Goal: Browse casually: Explore the website without a specific task or goal

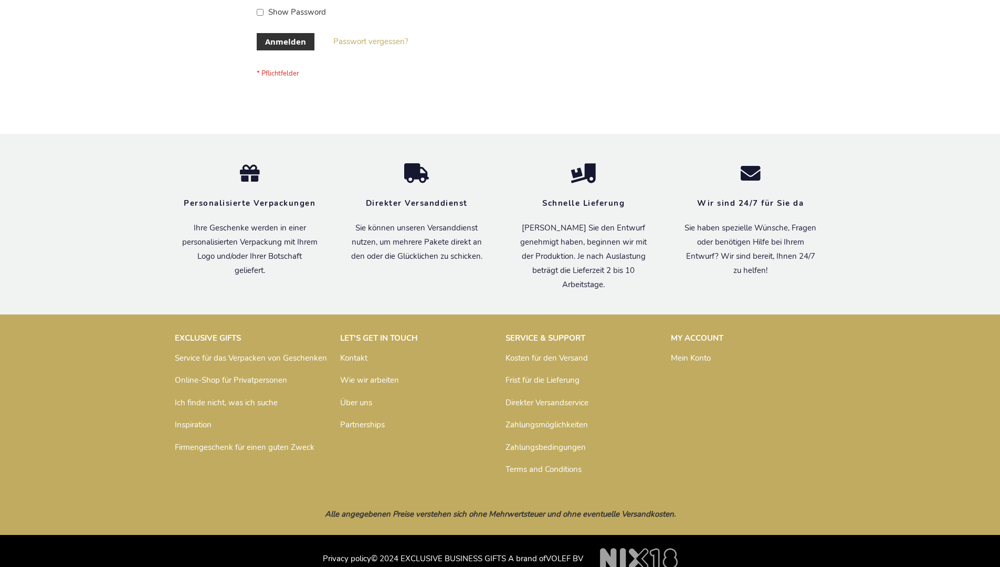
scroll to position [352, 0]
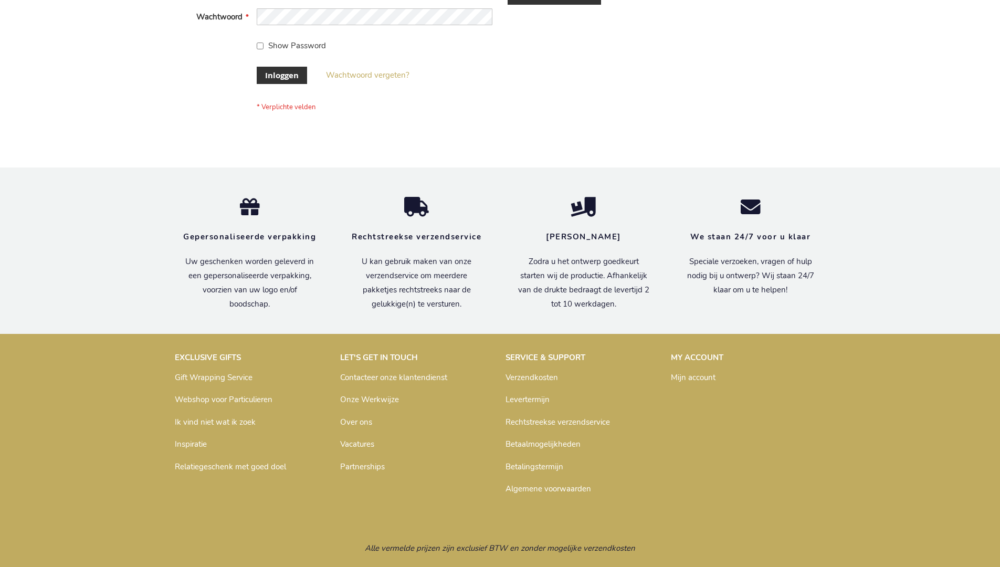
scroll to position [356, 0]
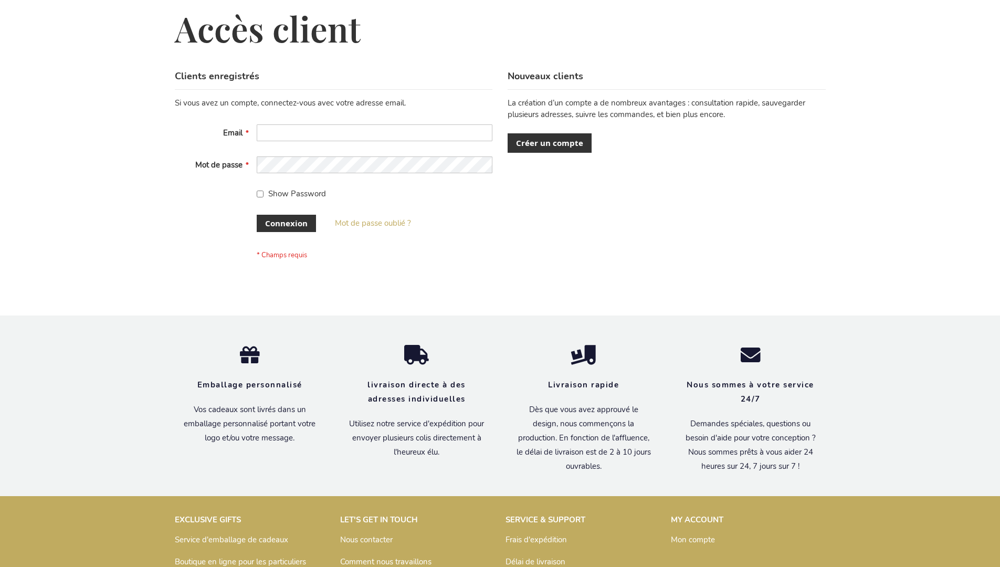
scroll to position [362, 0]
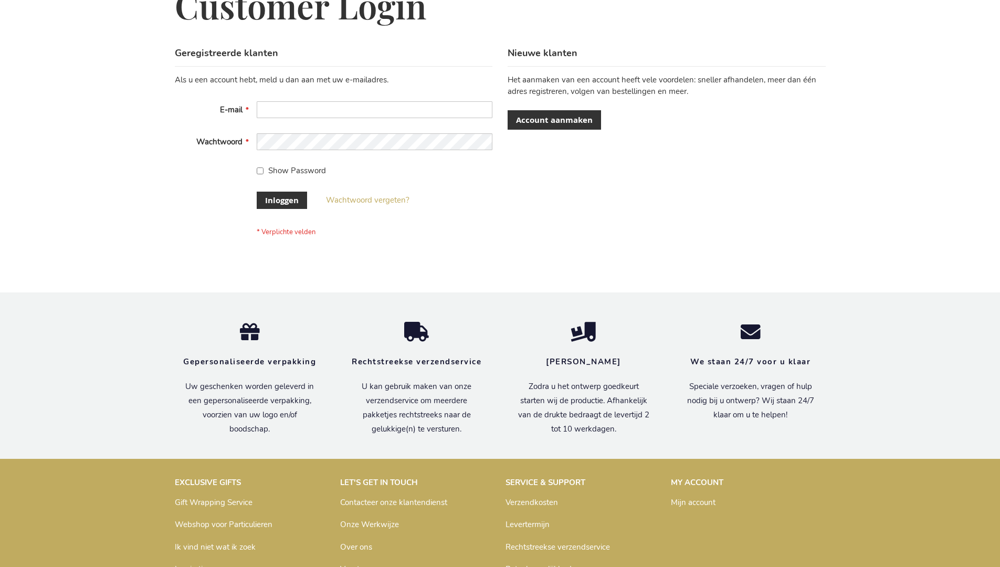
scroll to position [356, 0]
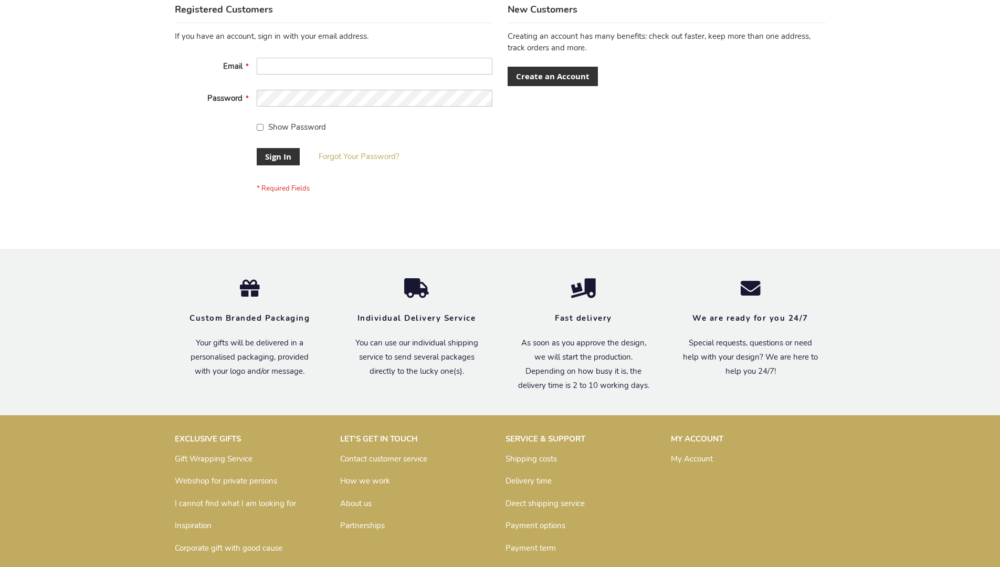
scroll to position [338, 0]
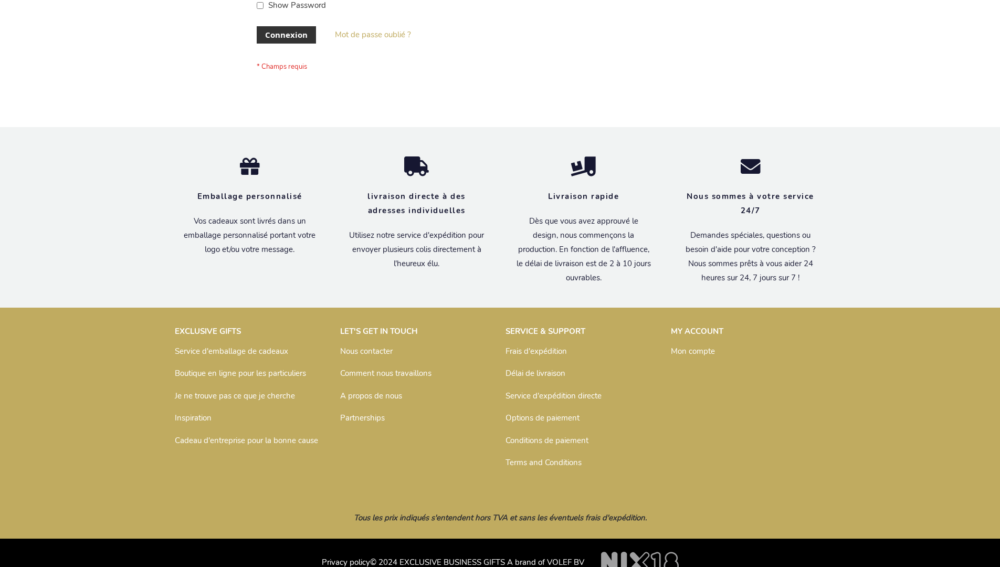
scroll to position [362, 0]
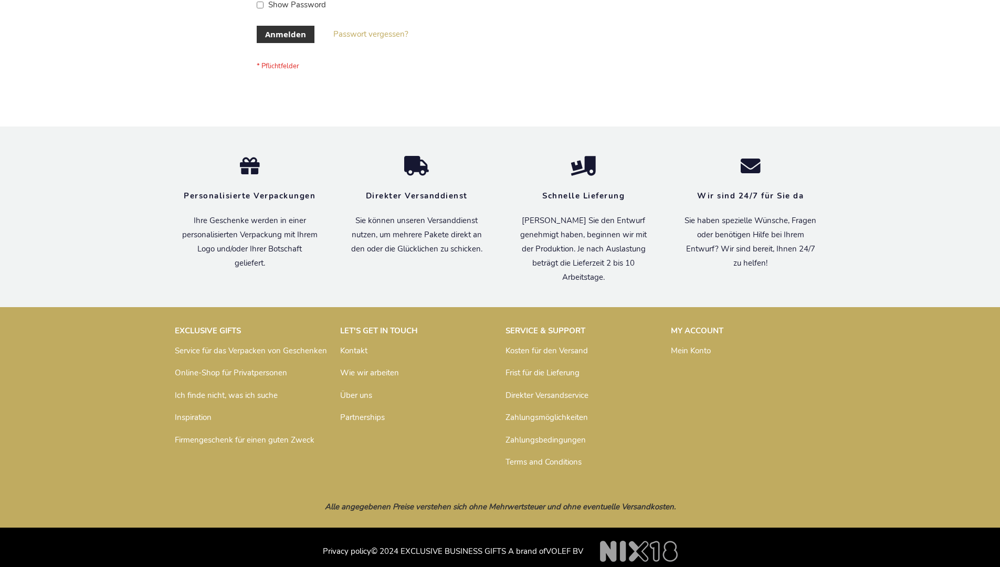
scroll to position [352, 0]
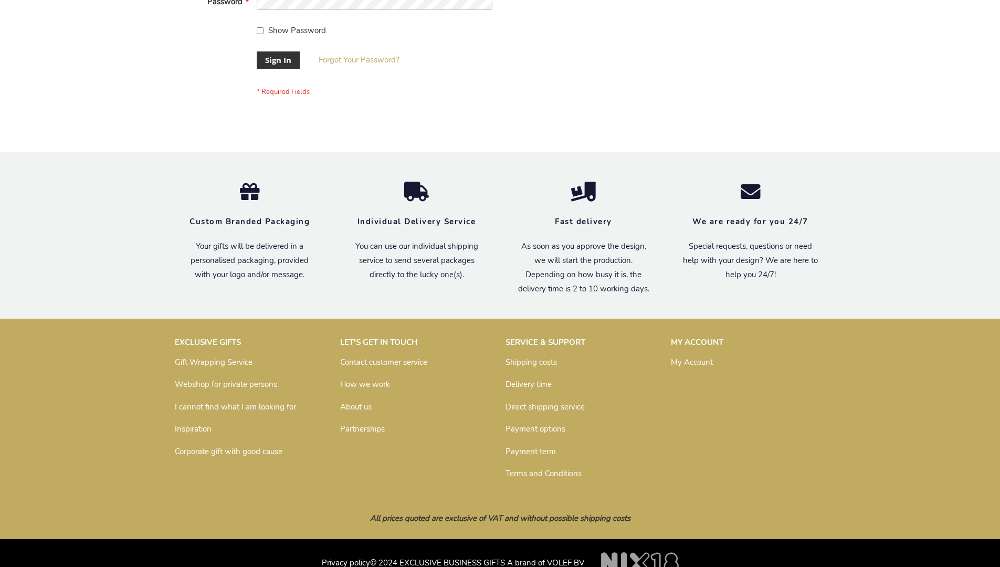
scroll to position [338, 0]
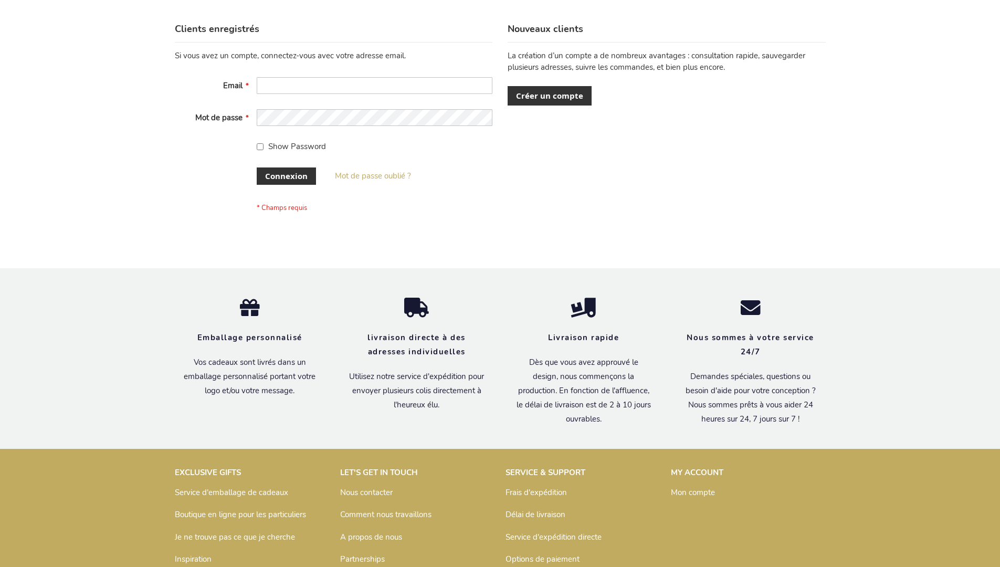
scroll to position [362, 0]
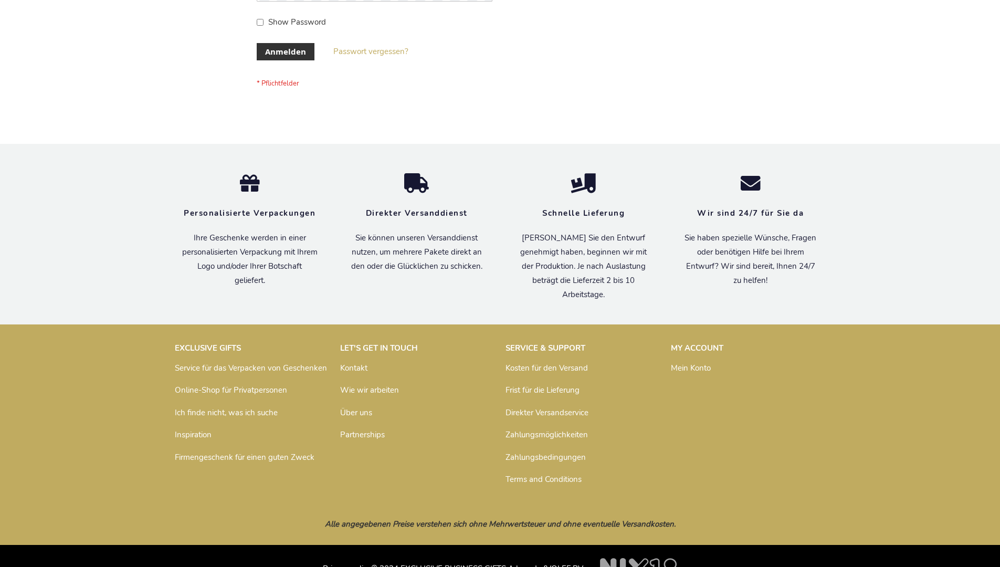
scroll to position [352, 0]
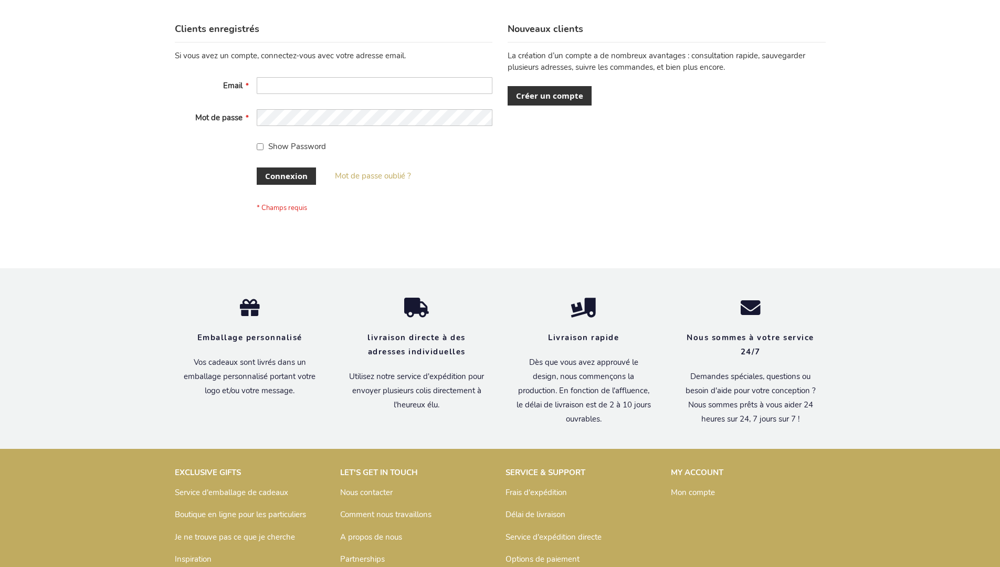
scroll to position [362, 0]
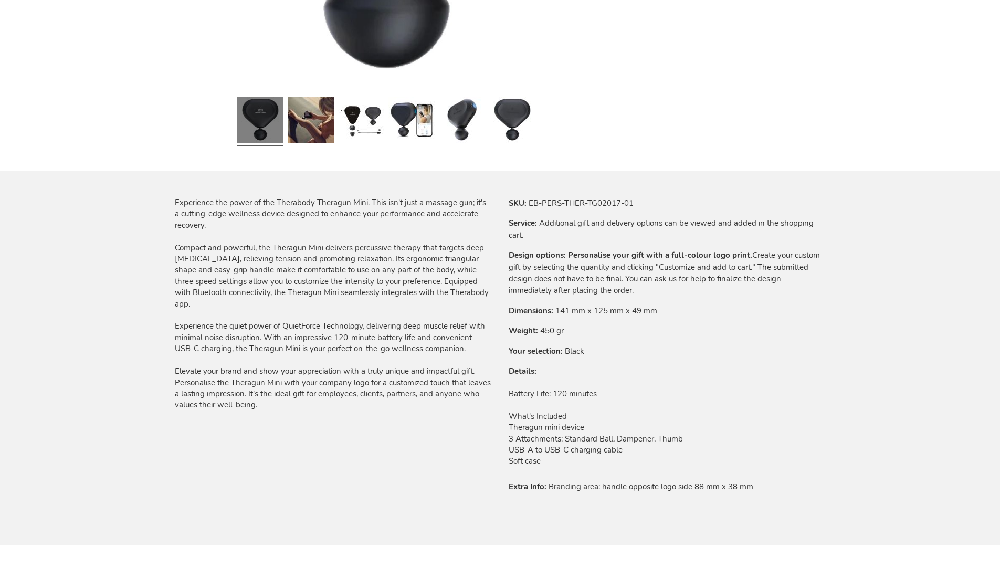
scroll to position [1492, 0]
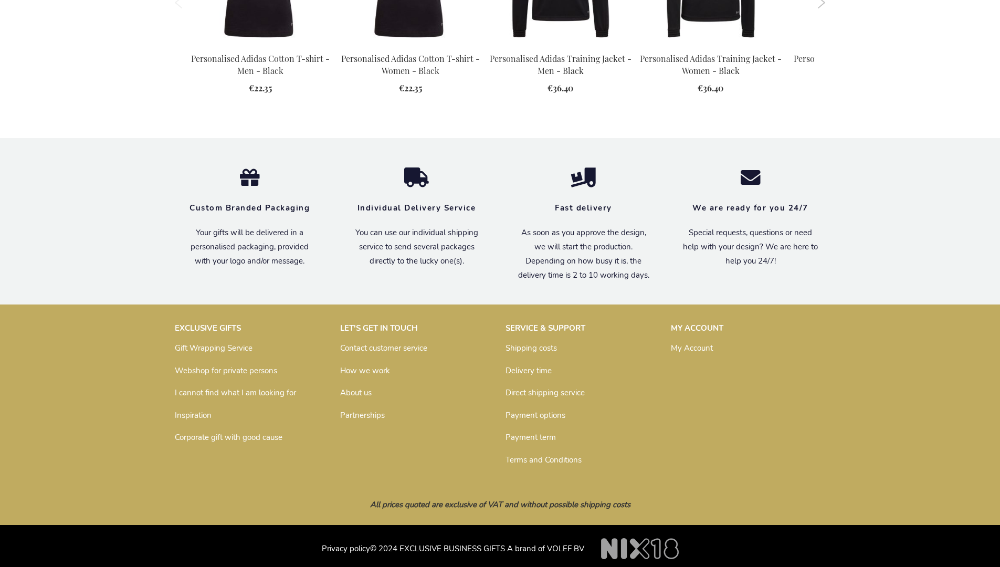
scroll to position [1357, 0]
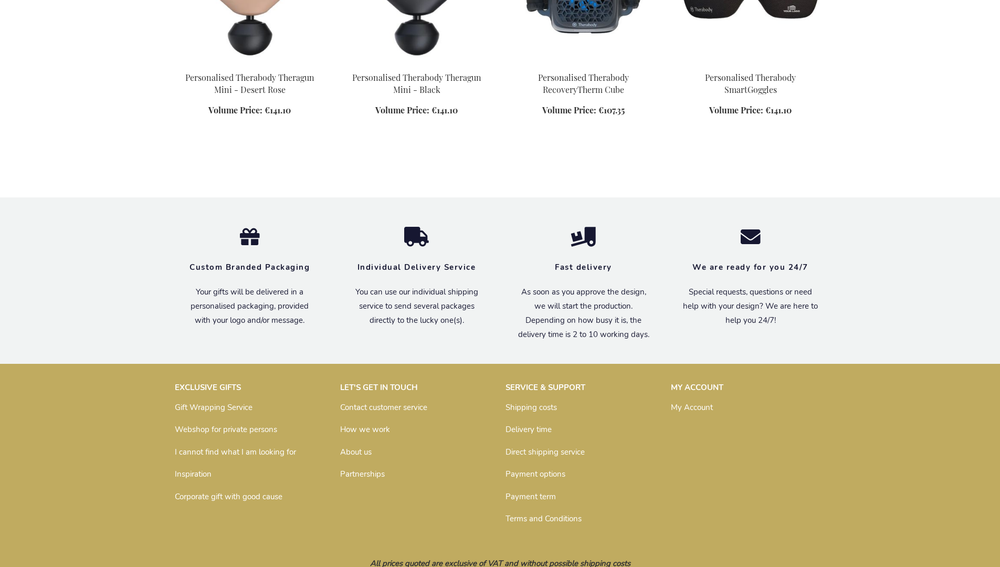
scroll to position [874, 0]
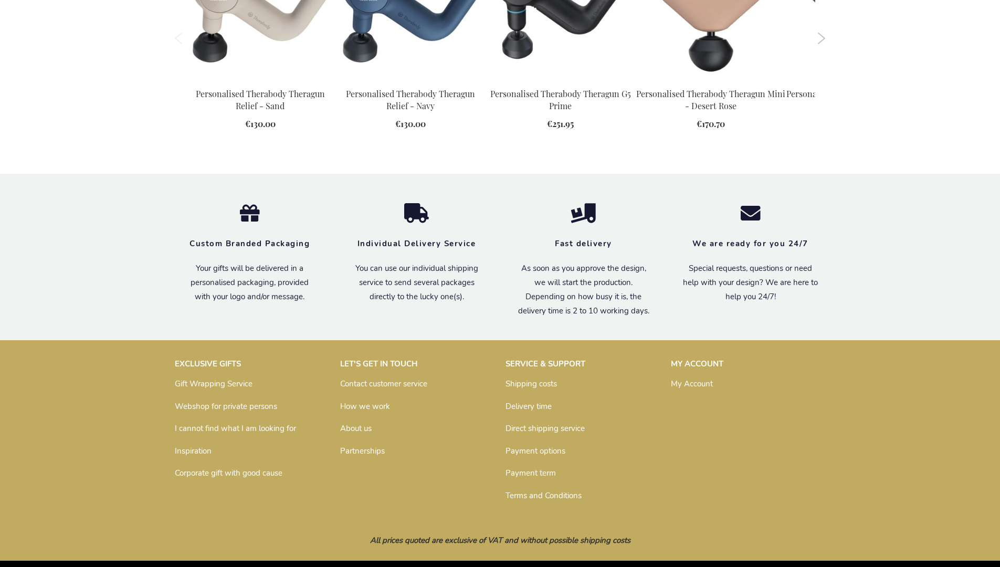
scroll to position [1472, 0]
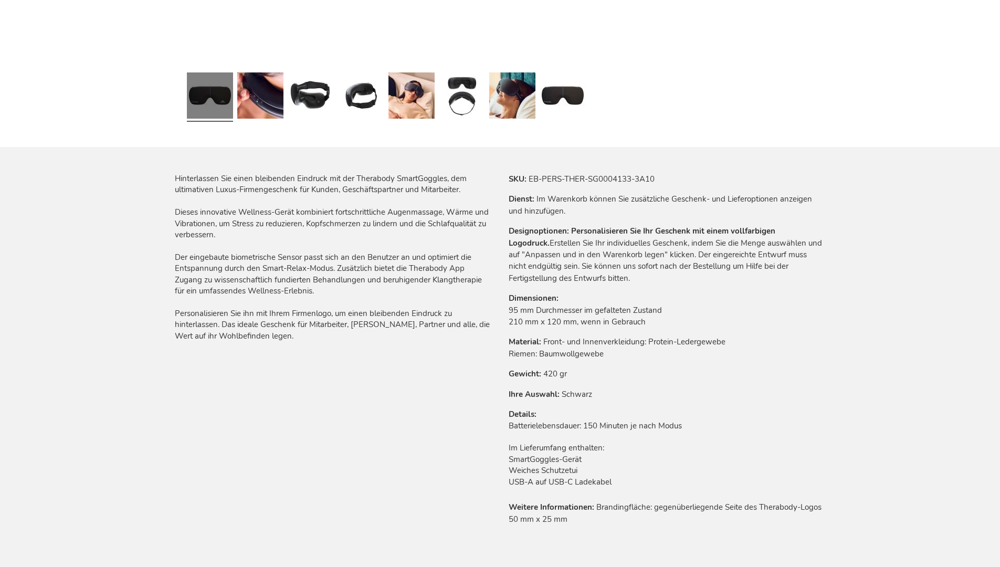
scroll to position [1563, 0]
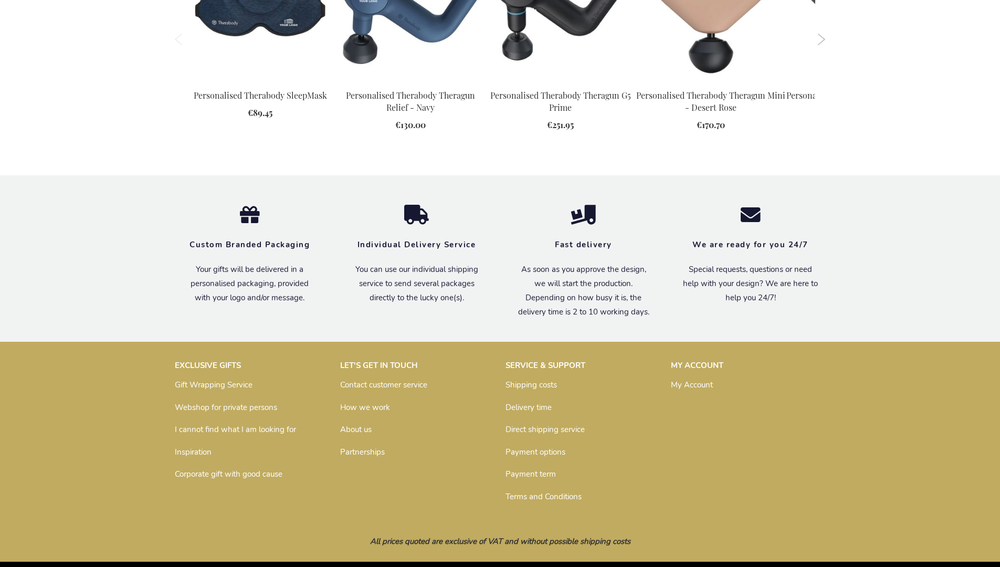
scroll to position [1501, 0]
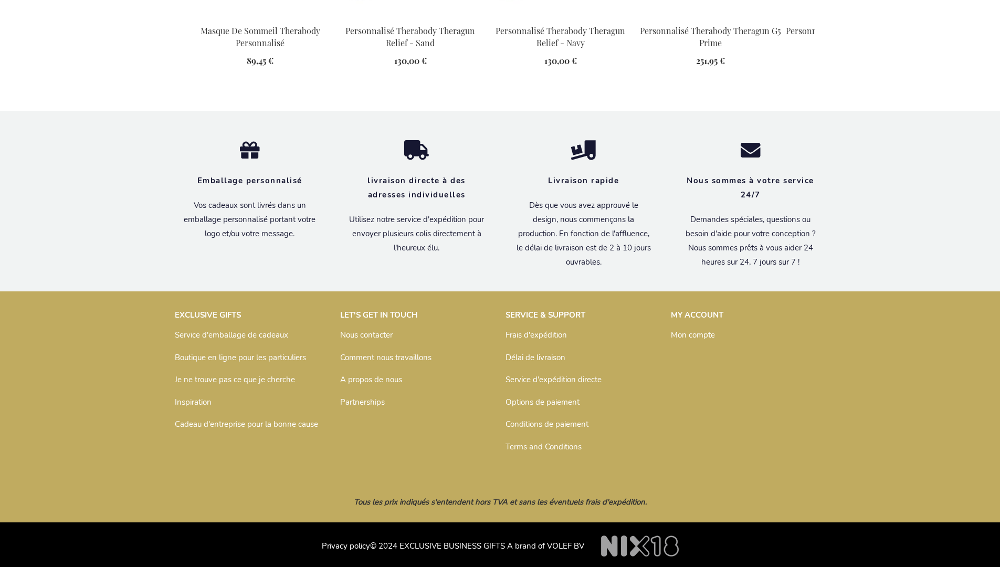
scroll to position [1573, 0]
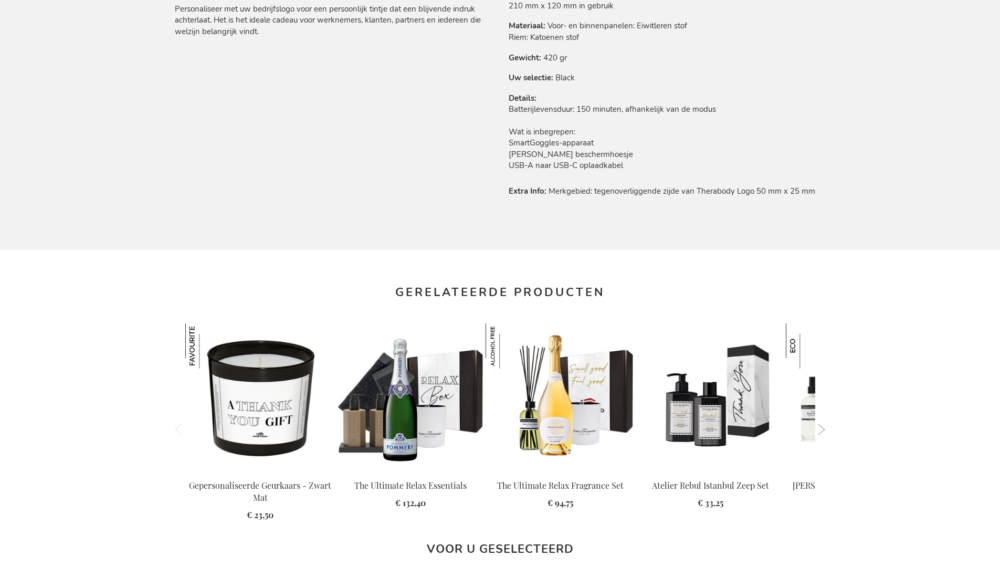
scroll to position [1545, 0]
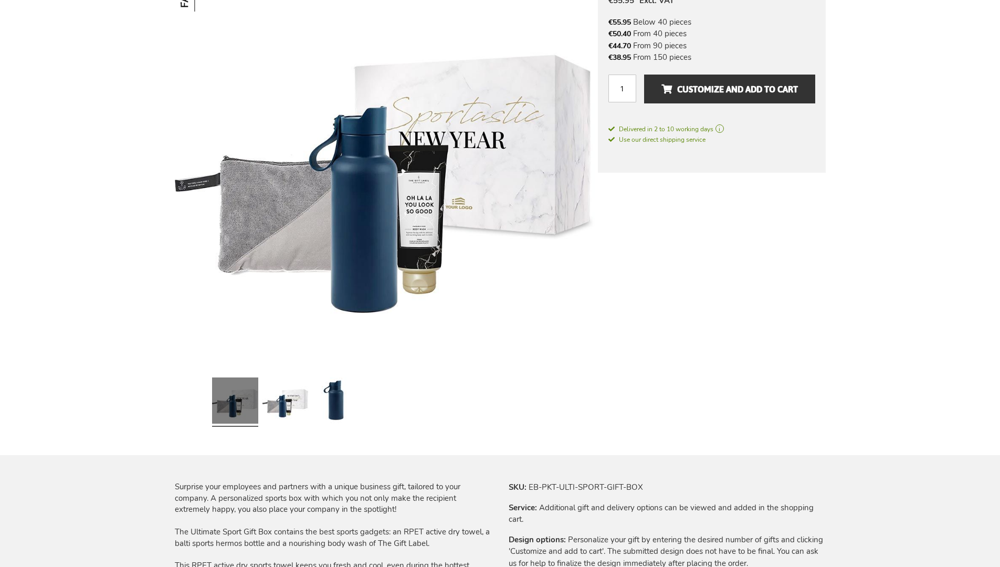
scroll to position [1325, 0]
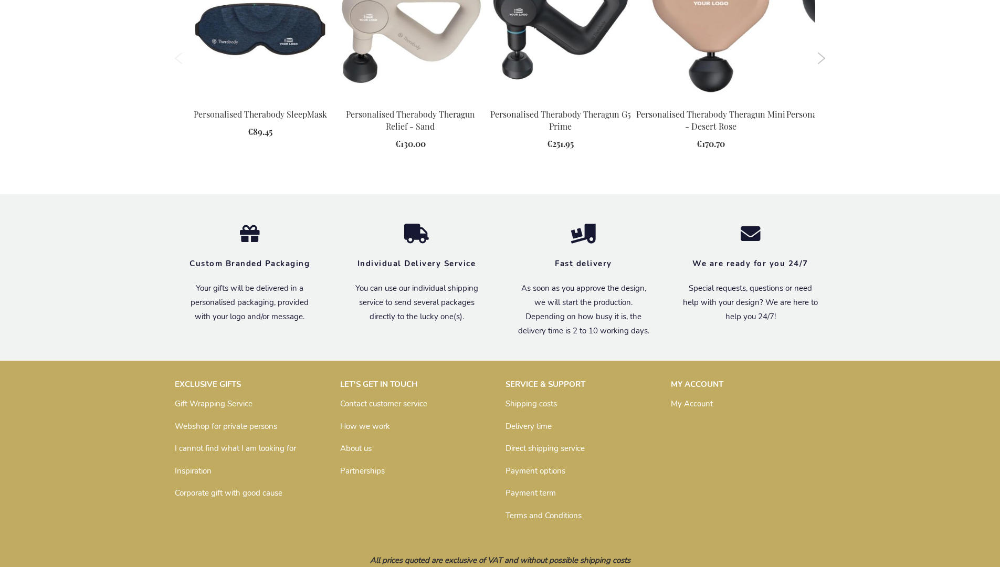
scroll to position [1501, 0]
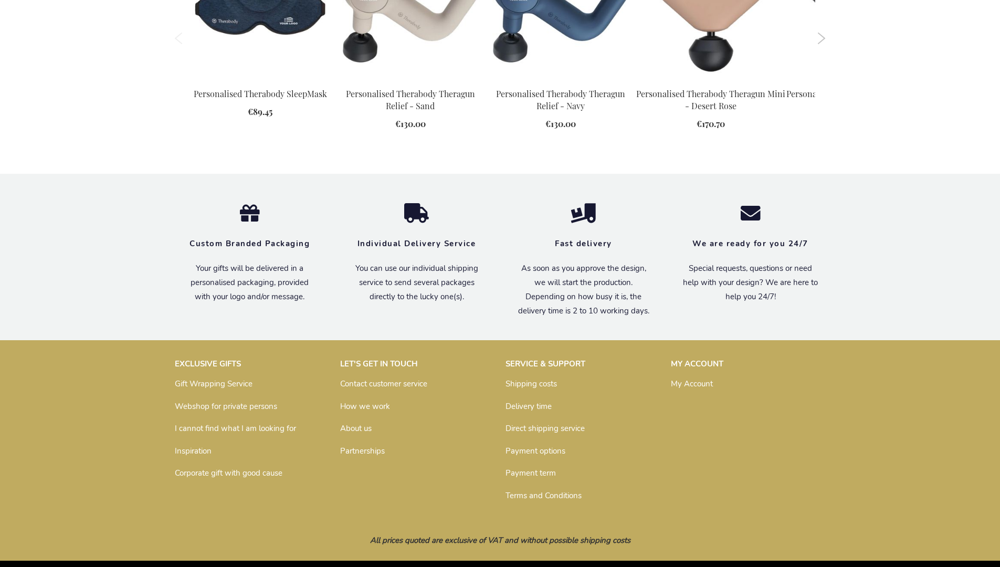
scroll to position [1472, 0]
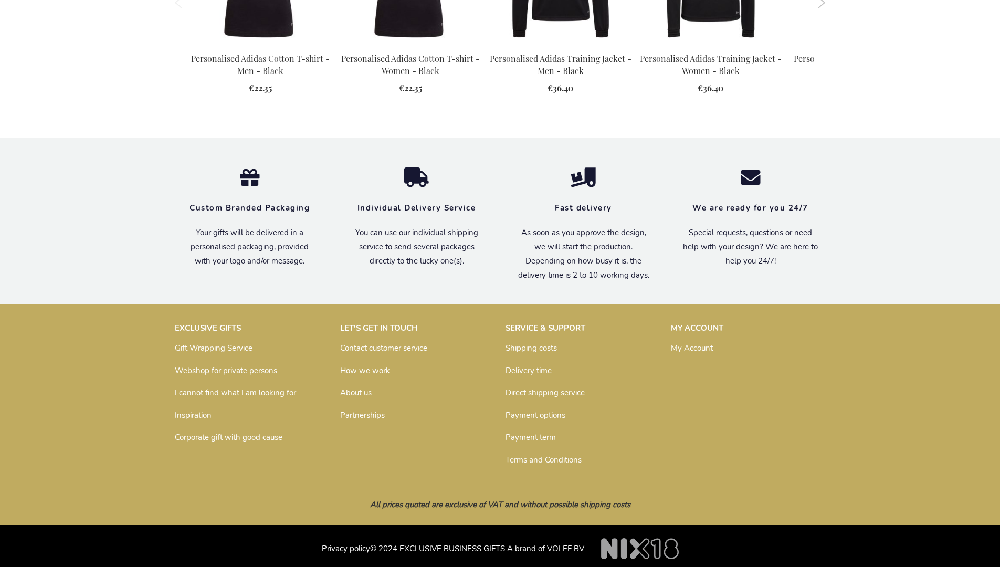
scroll to position [1357, 0]
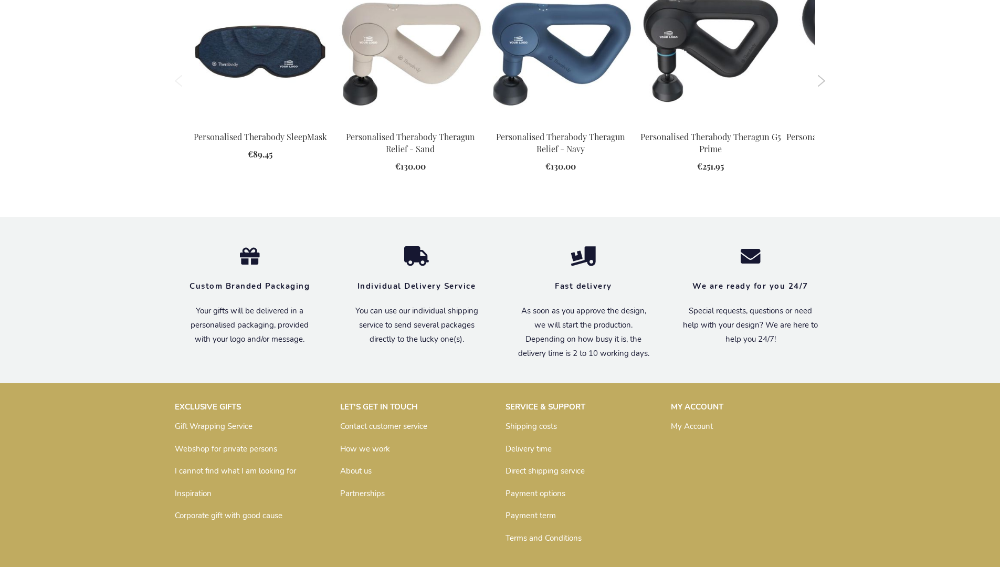
scroll to position [1492, 0]
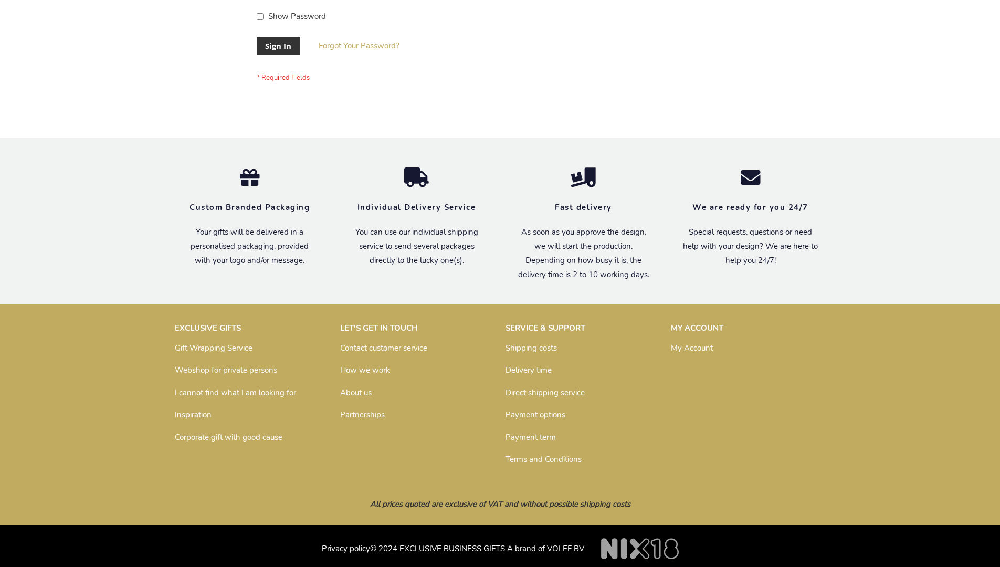
scroll to position [338, 0]
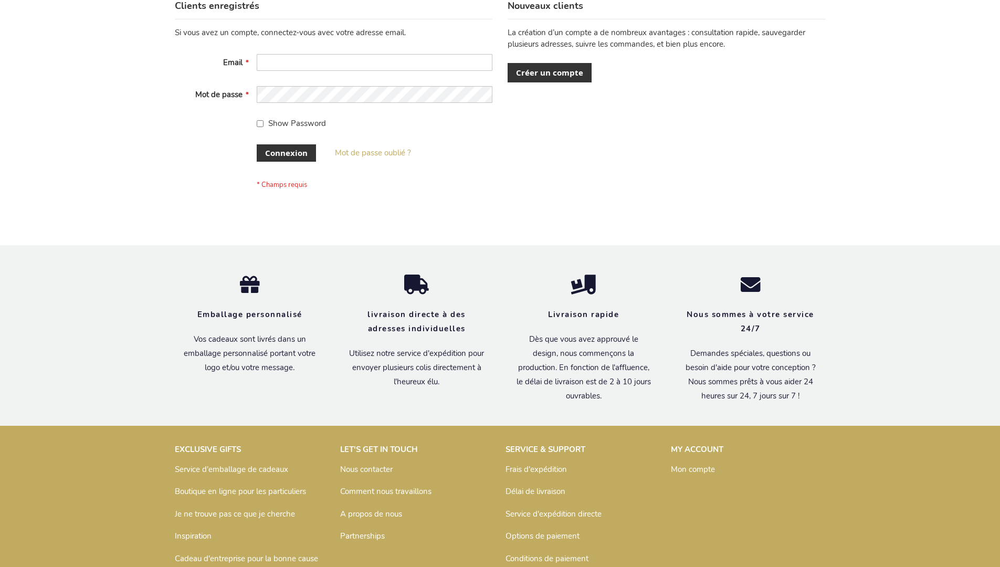
scroll to position [362, 0]
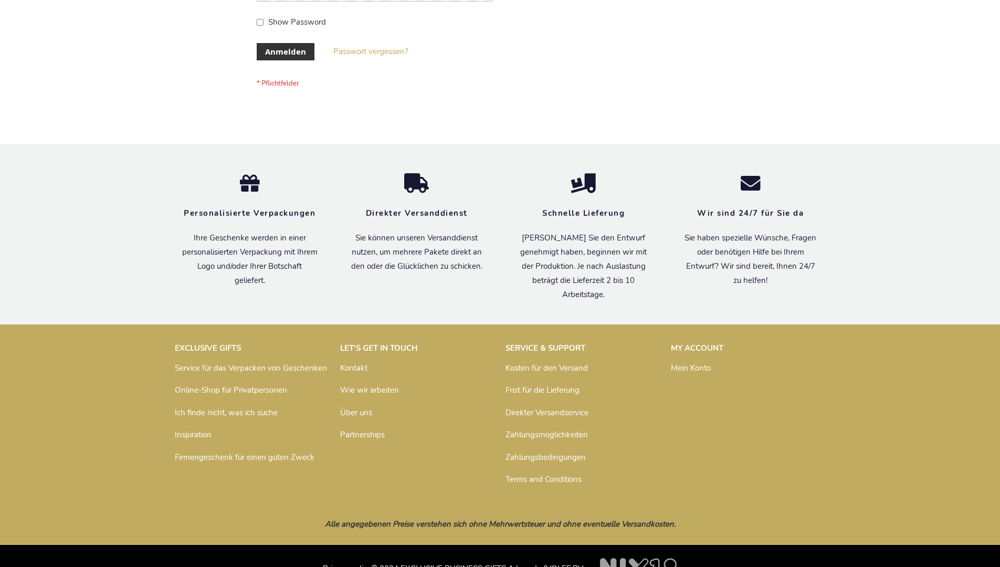
scroll to position [352, 0]
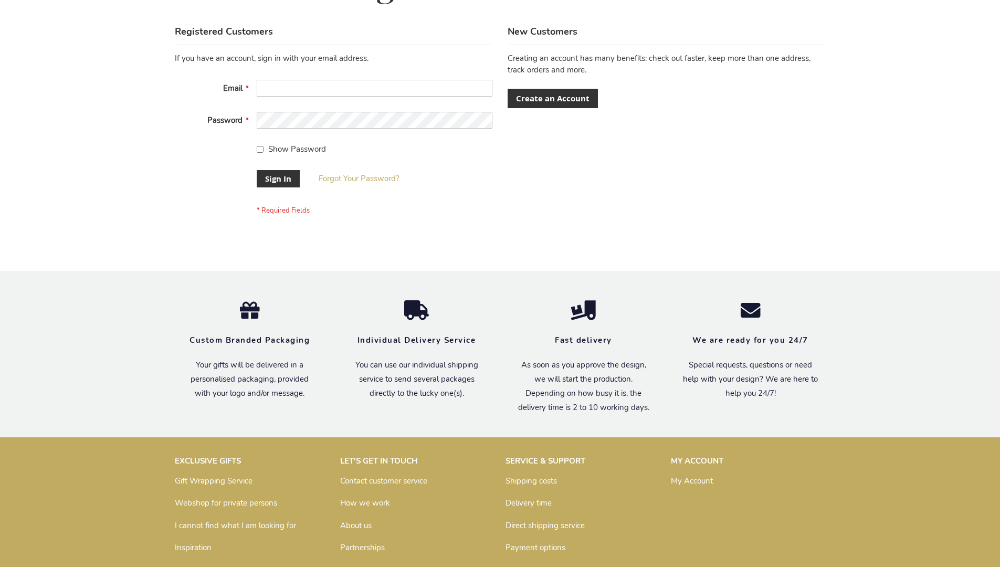
scroll to position [338, 0]
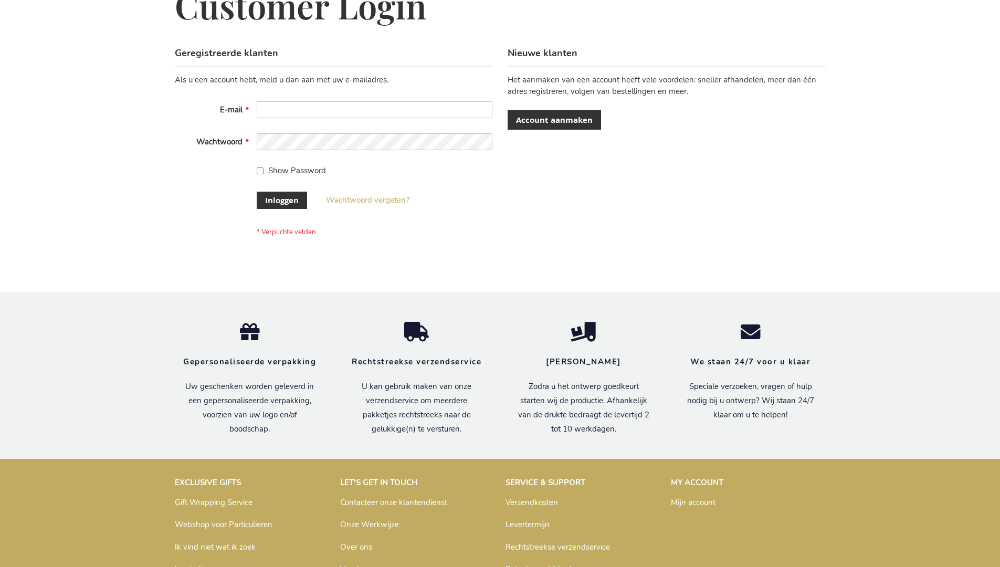
scroll to position [356, 0]
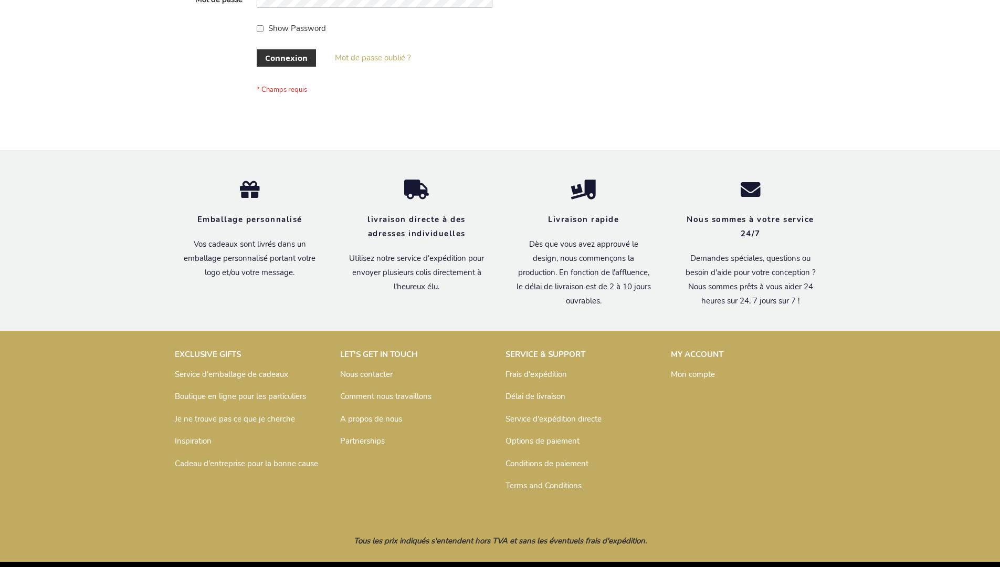
scroll to position [362, 0]
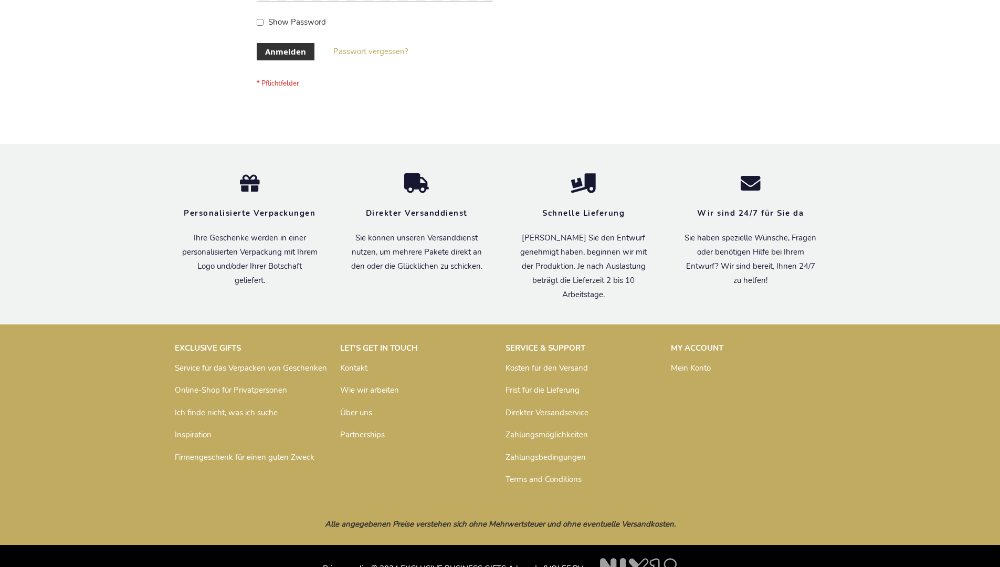
scroll to position [352, 0]
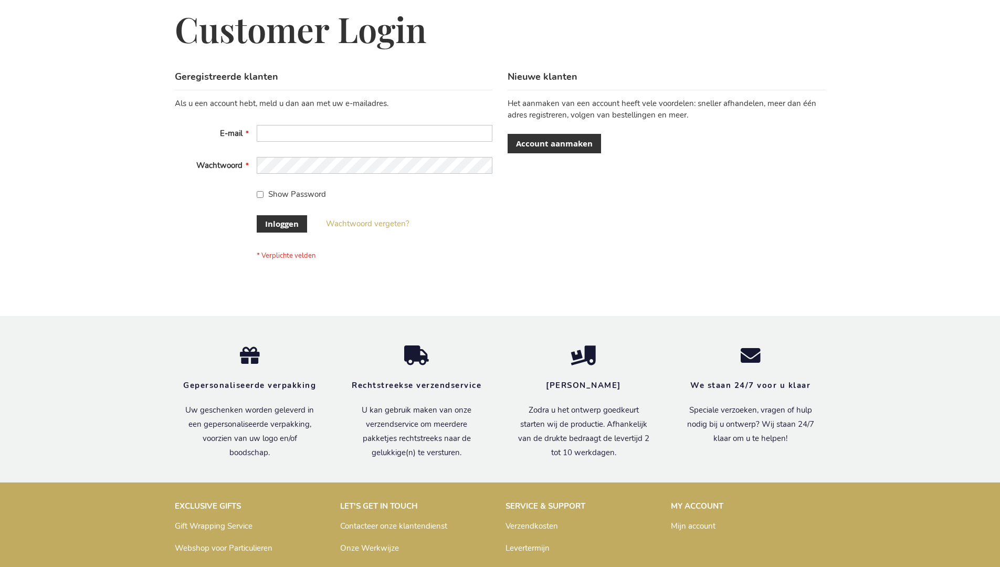
scroll to position [356, 0]
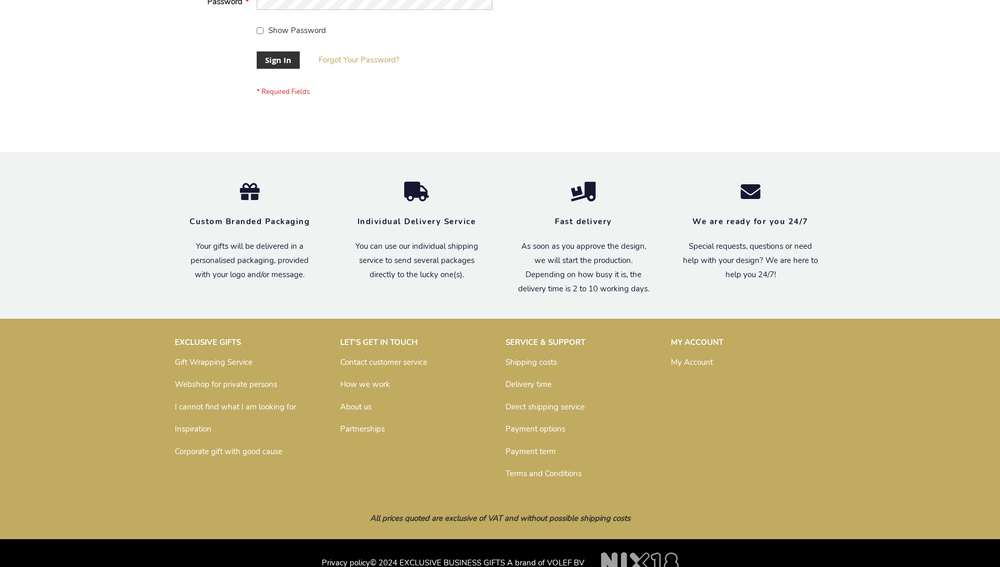
scroll to position [338, 0]
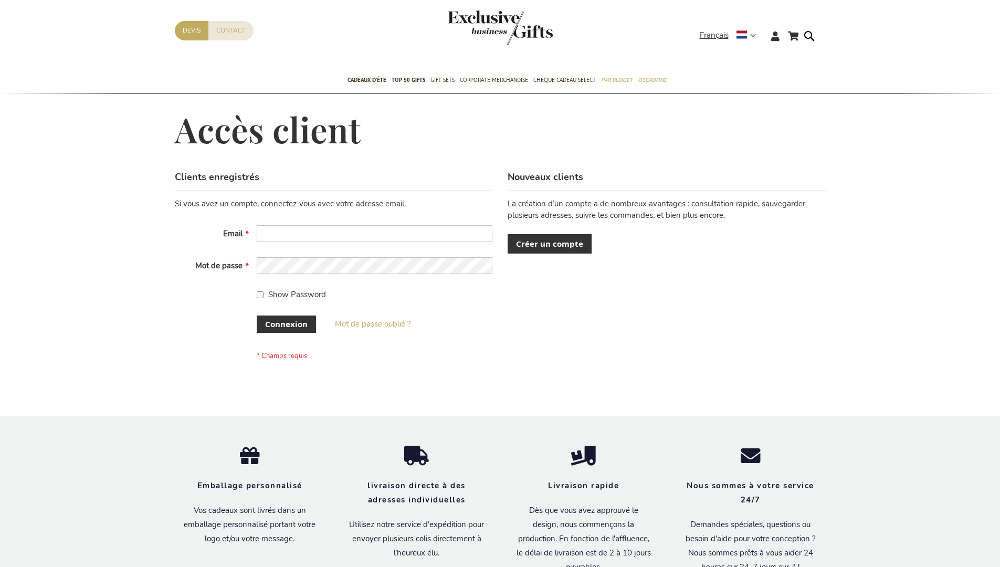
scroll to position [362, 0]
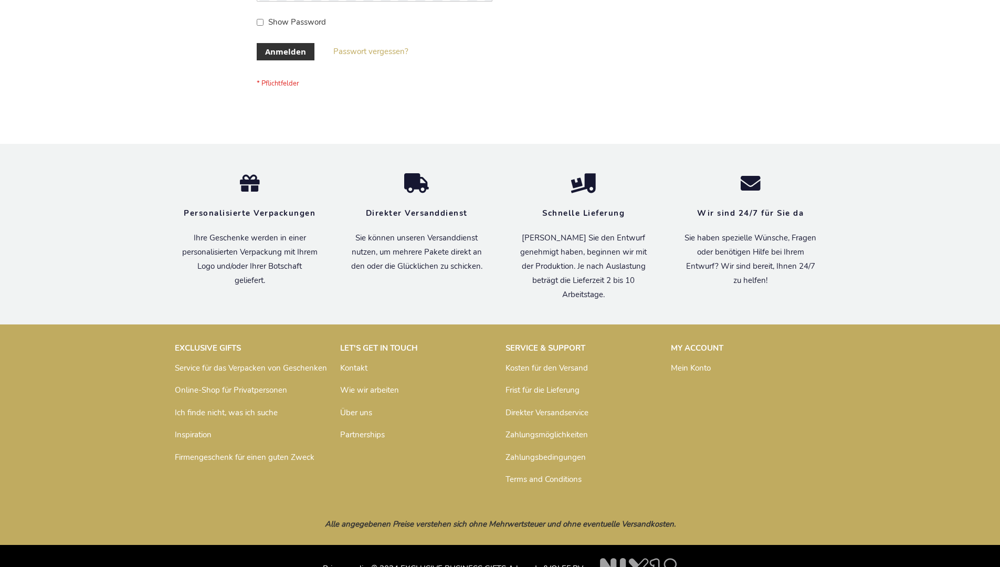
scroll to position [352, 0]
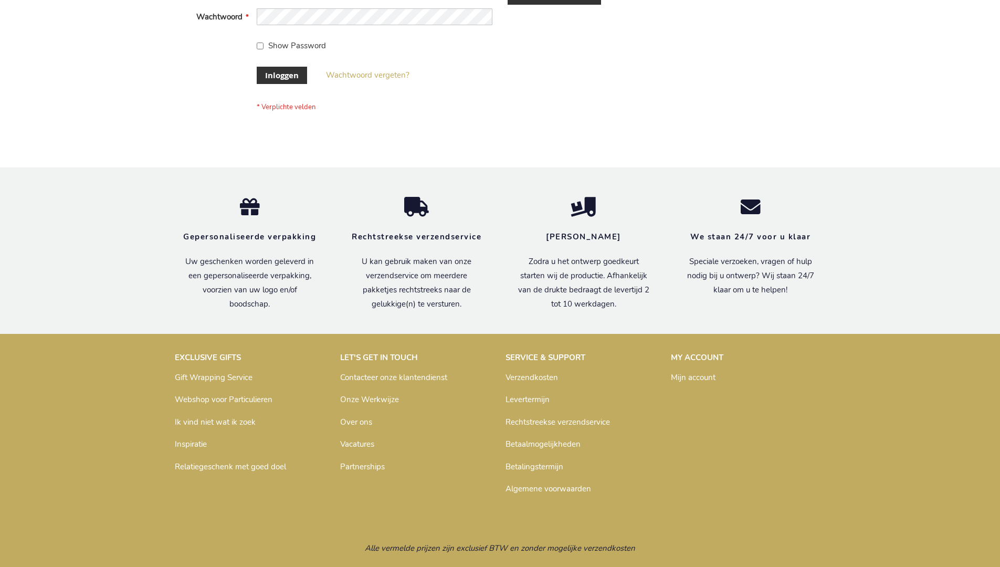
scroll to position [356, 0]
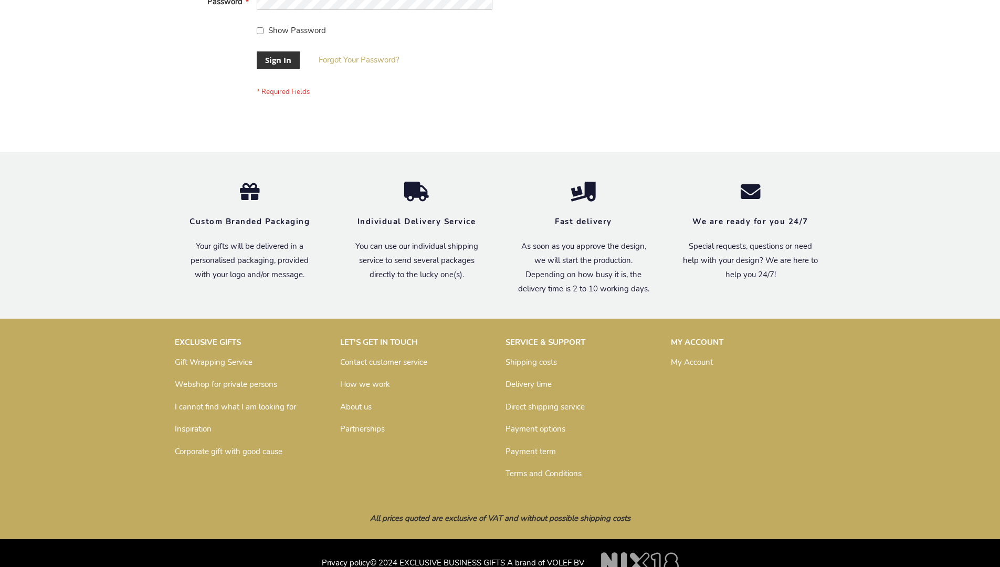
scroll to position [338, 0]
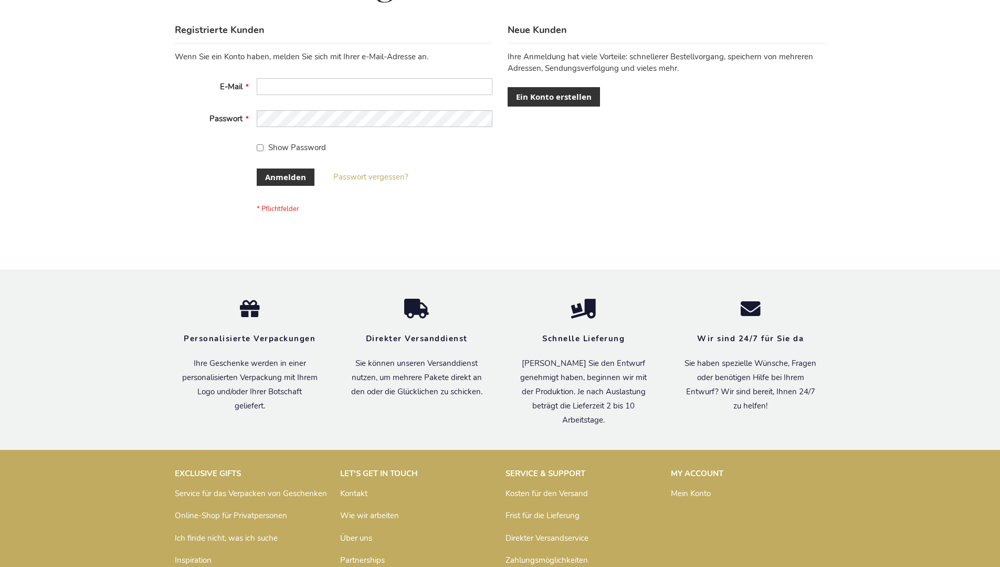
scroll to position [352, 0]
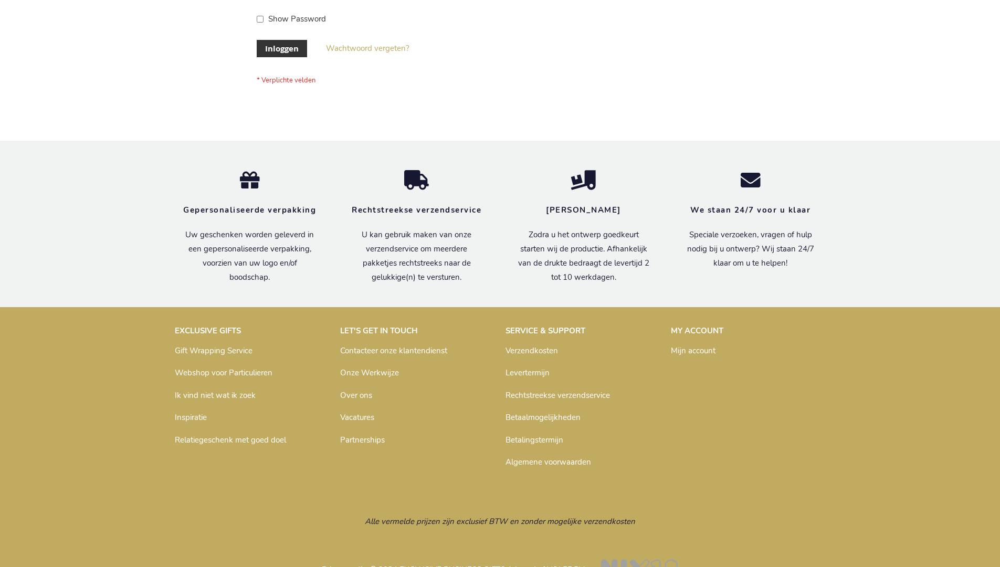
scroll to position [356, 0]
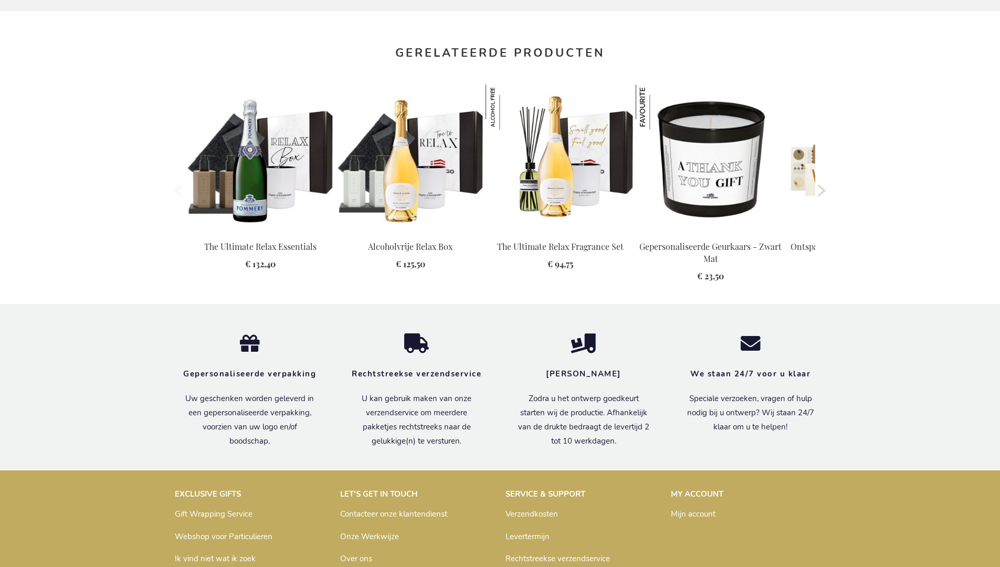
scroll to position [1126, 0]
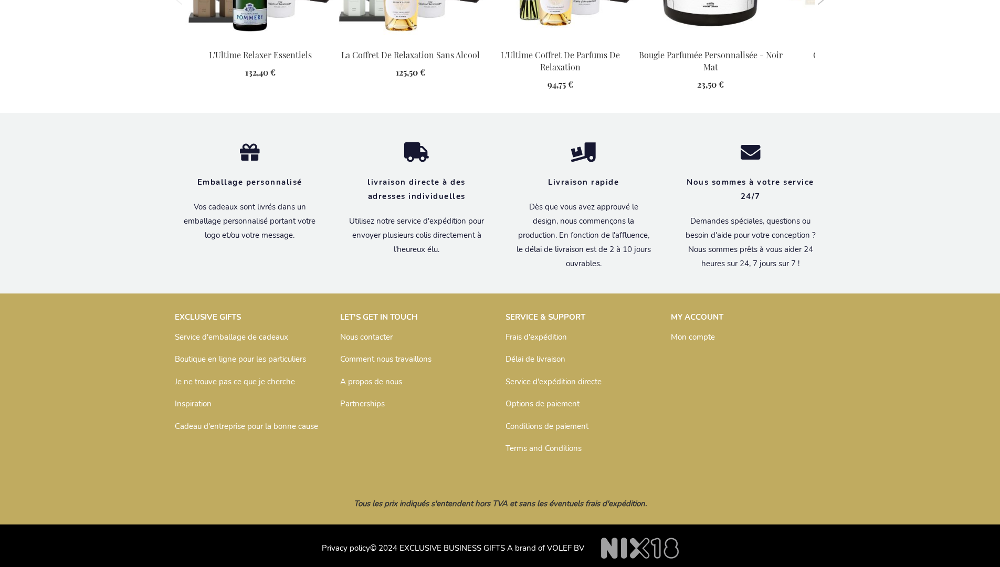
scroll to position [1148, 0]
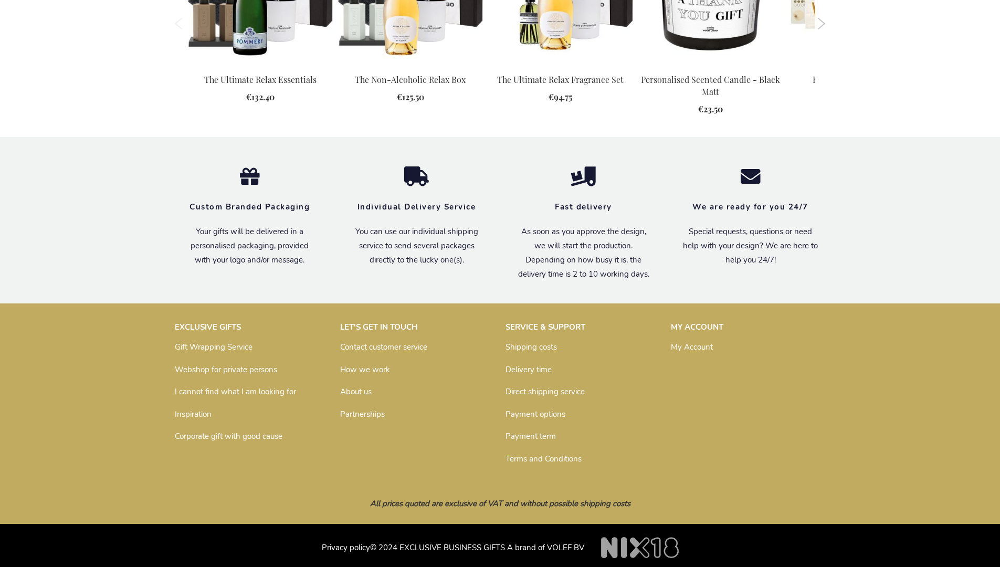
scroll to position [1089, 0]
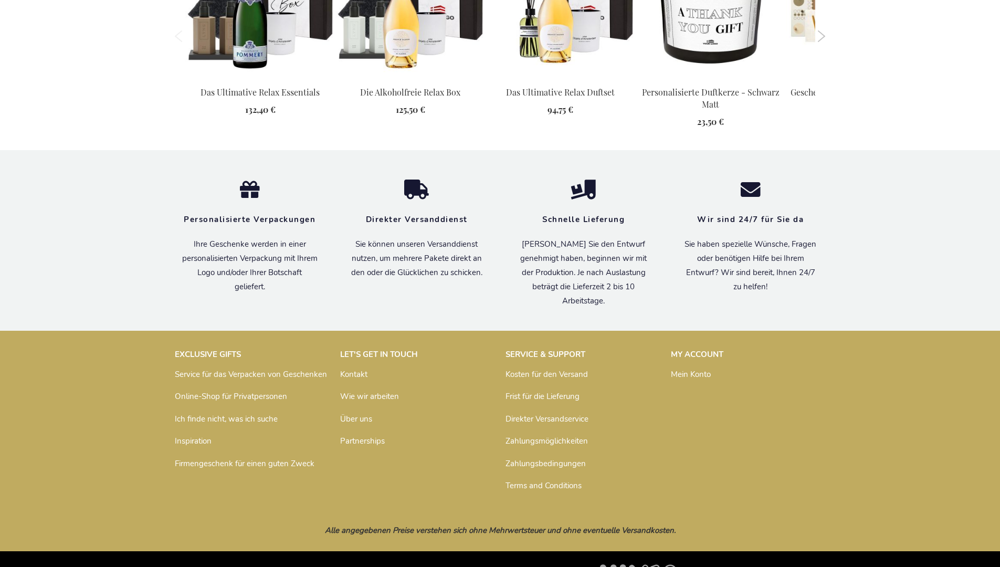
scroll to position [1138, 0]
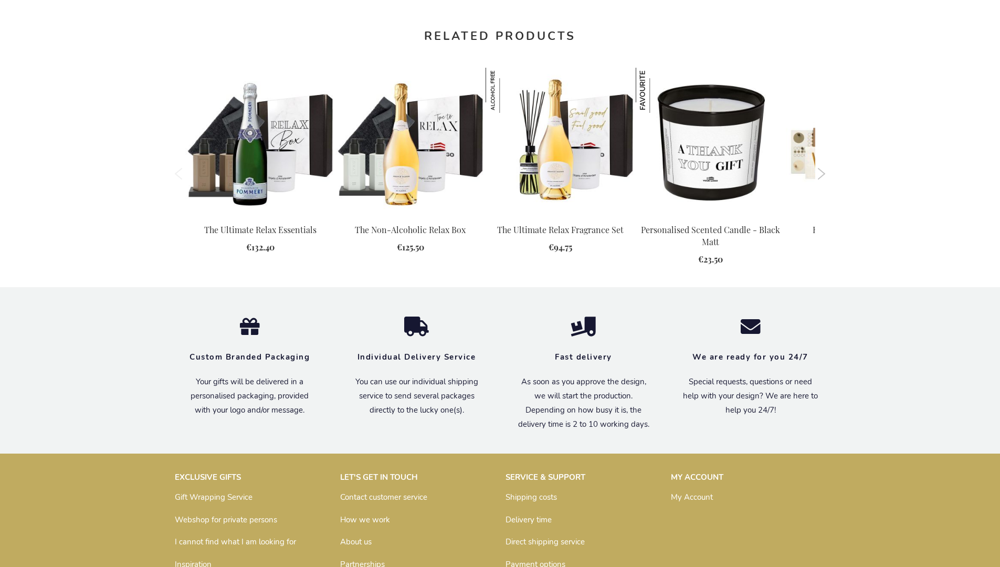
scroll to position [1089, 0]
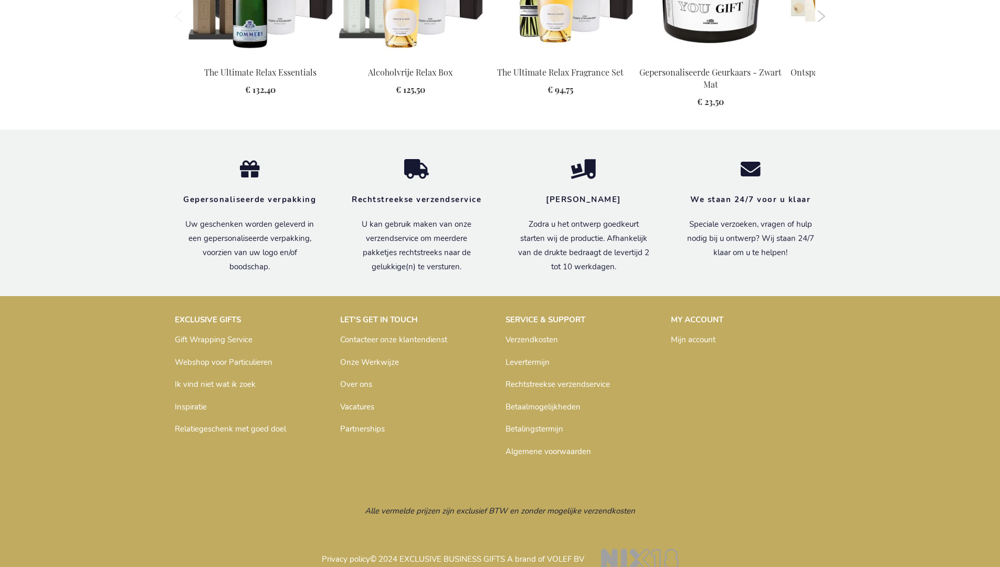
scroll to position [1126, 0]
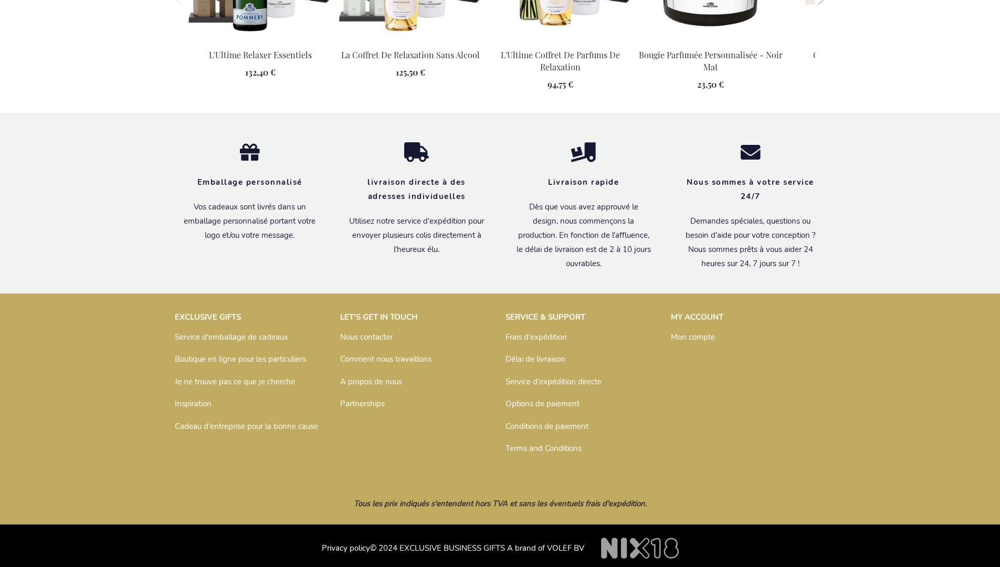
scroll to position [1148, 0]
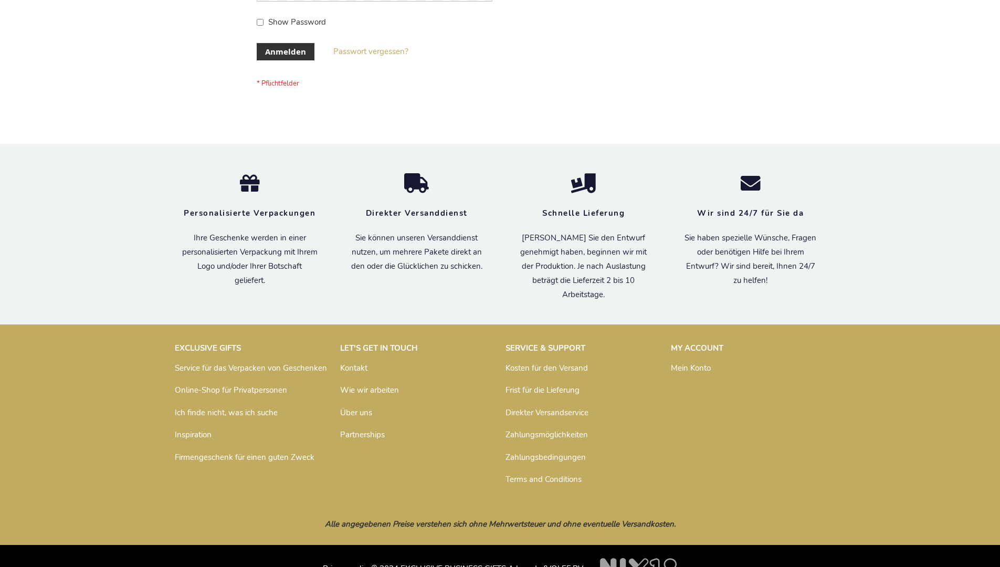
scroll to position [352, 0]
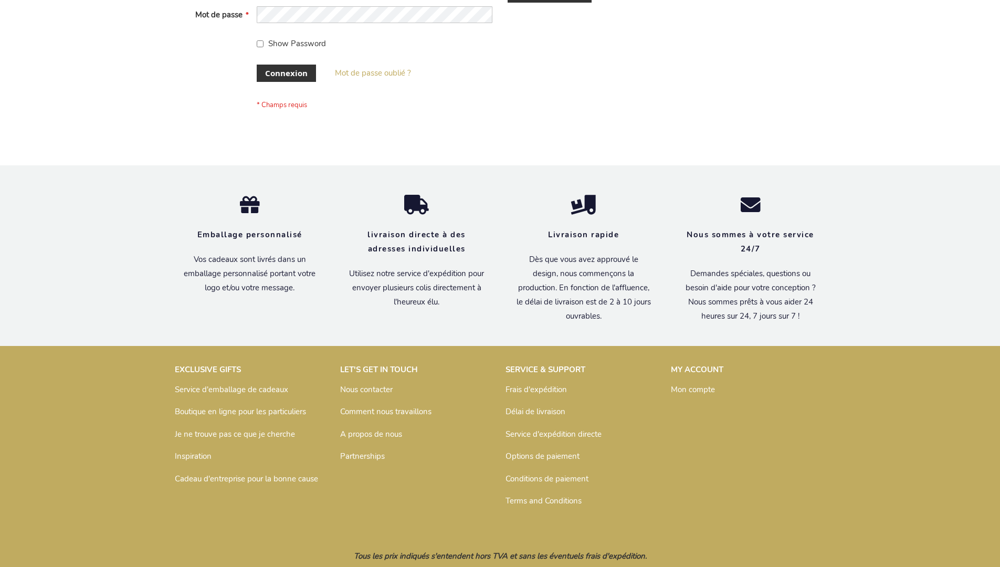
scroll to position [362, 0]
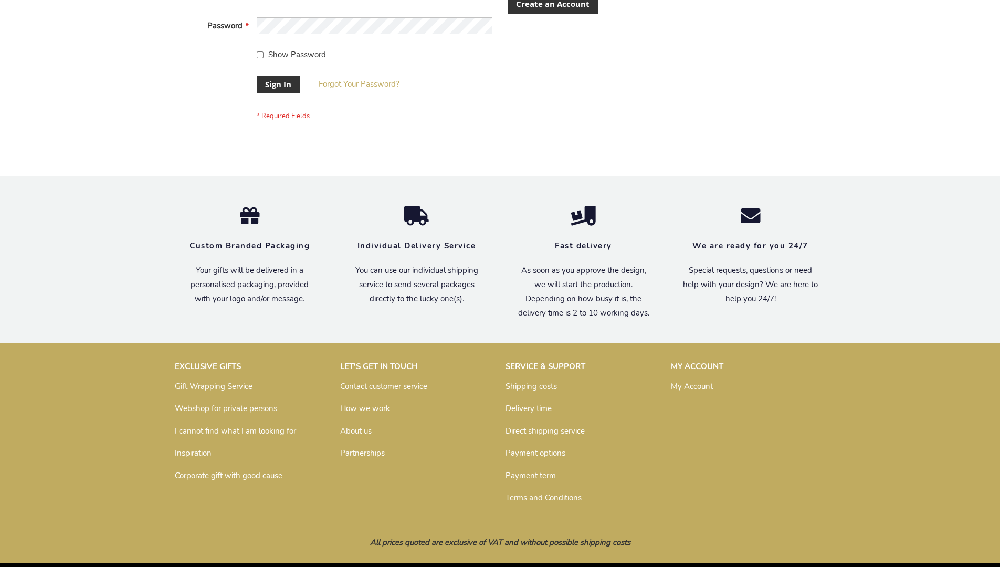
scroll to position [338, 0]
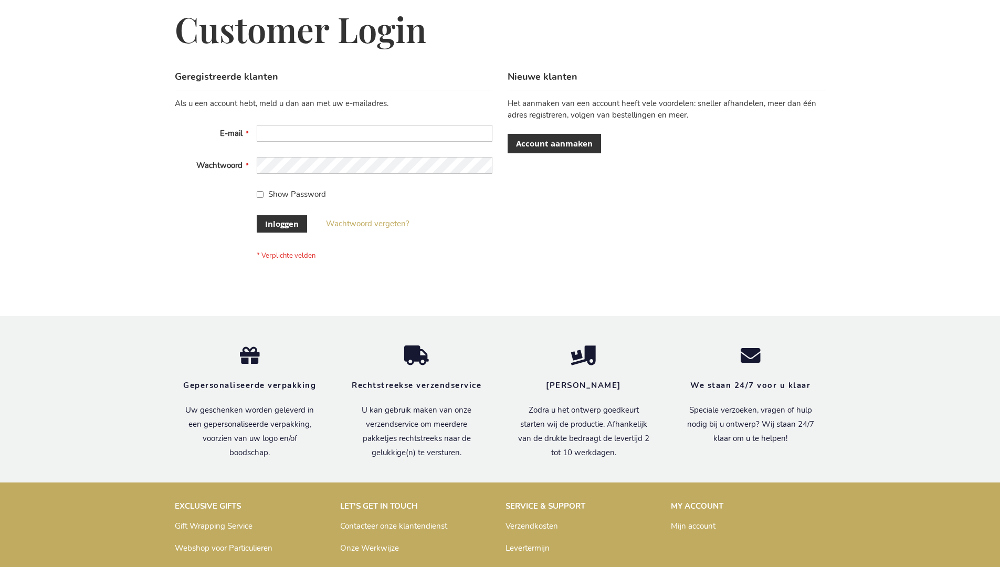
scroll to position [356, 0]
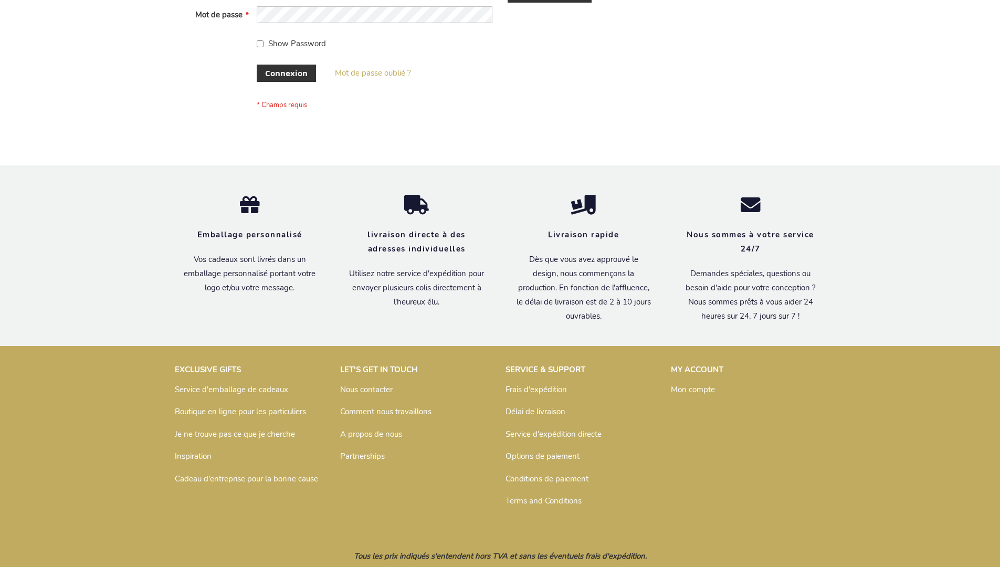
scroll to position [362, 0]
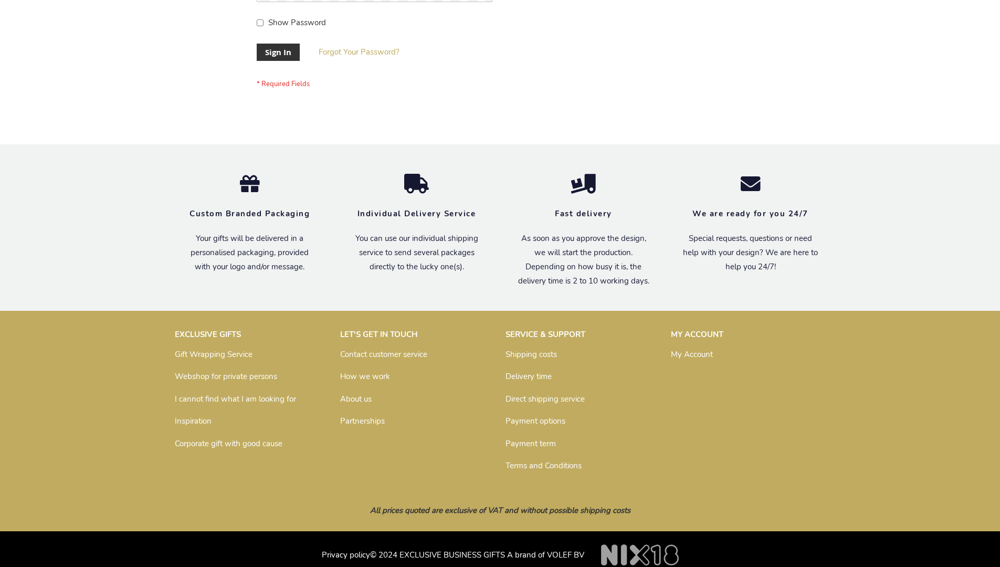
scroll to position [338, 0]
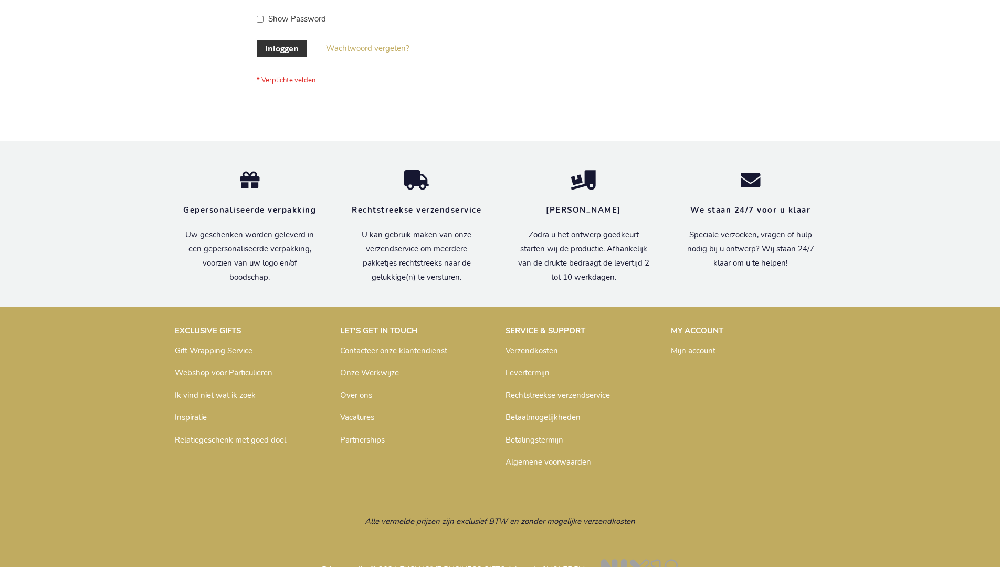
scroll to position [356, 0]
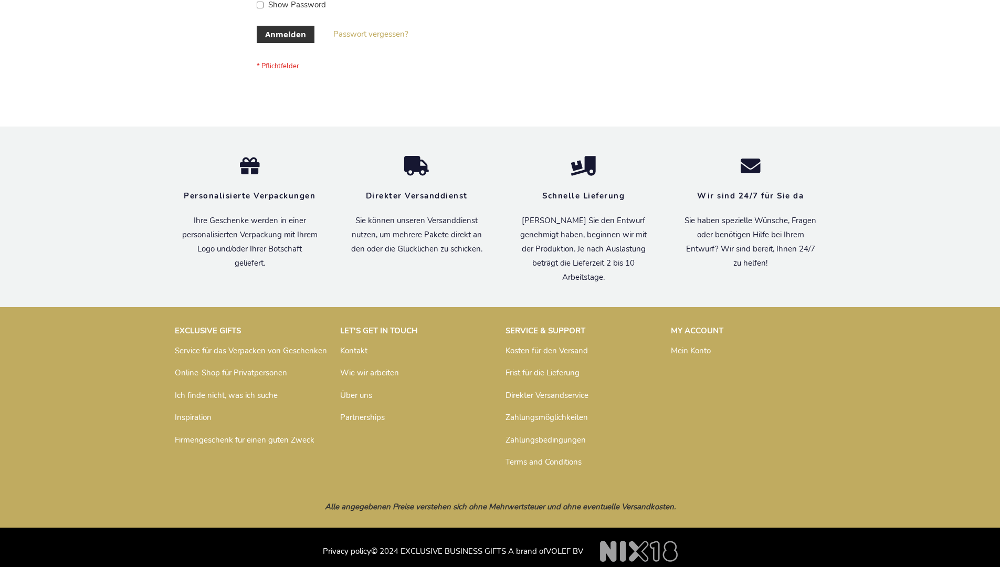
scroll to position [352, 0]
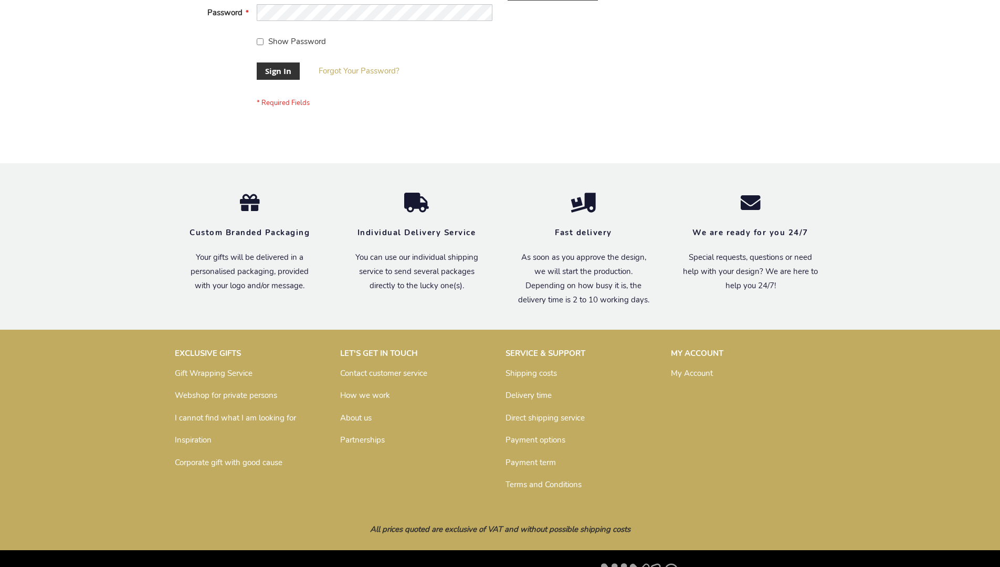
scroll to position [338, 0]
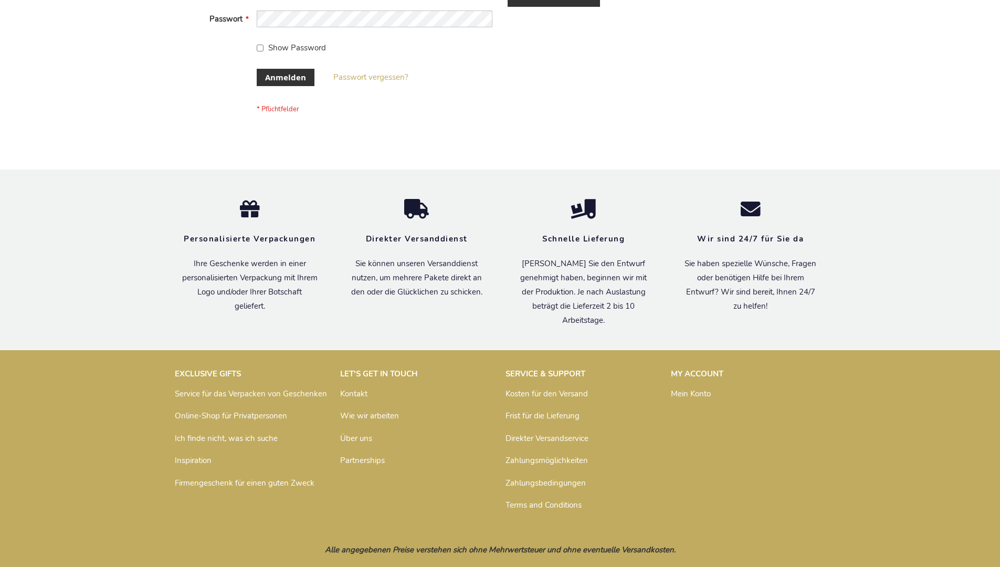
scroll to position [352, 0]
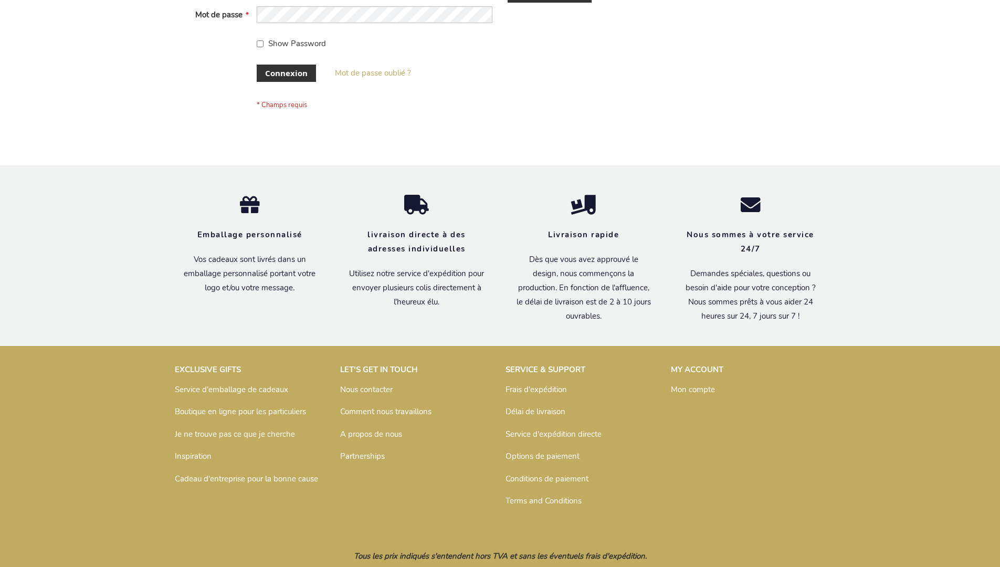
scroll to position [362, 0]
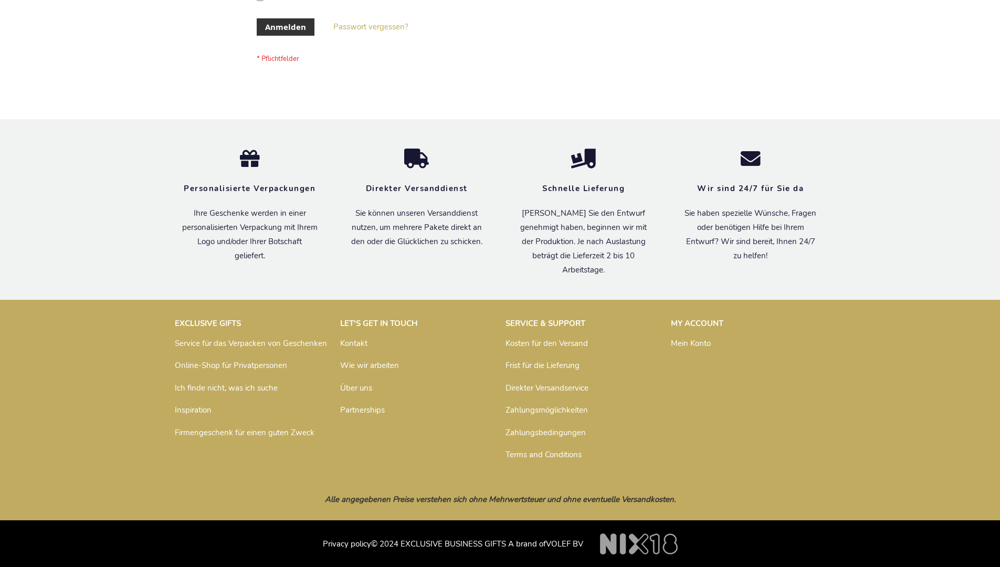
scroll to position [352, 0]
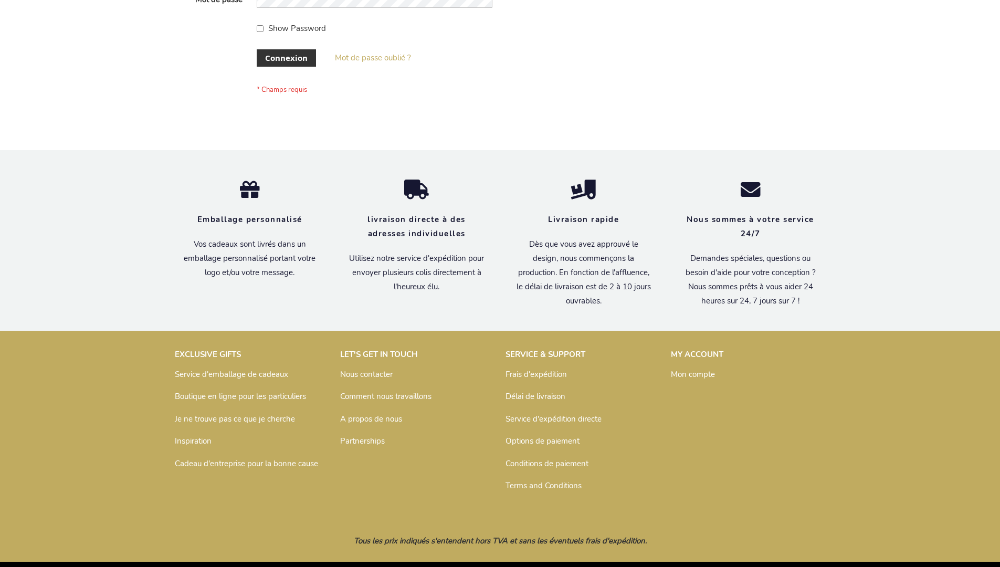
scroll to position [362, 0]
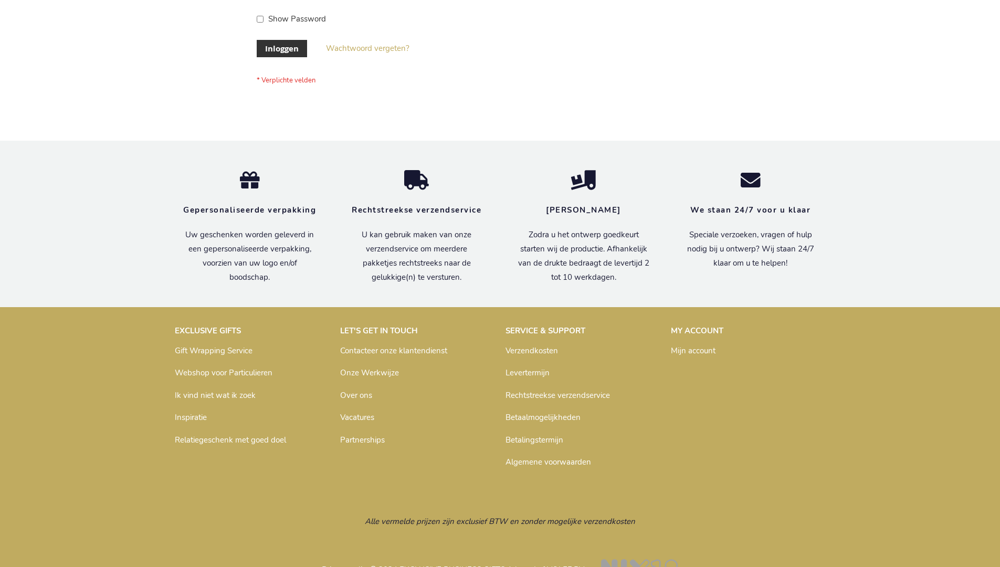
scroll to position [356, 0]
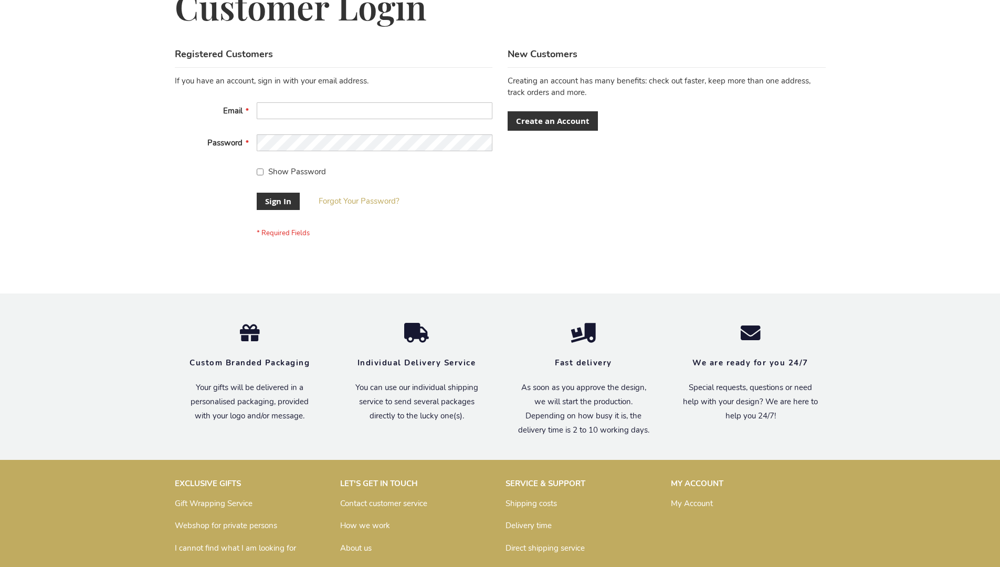
scroll to position [338, 0]
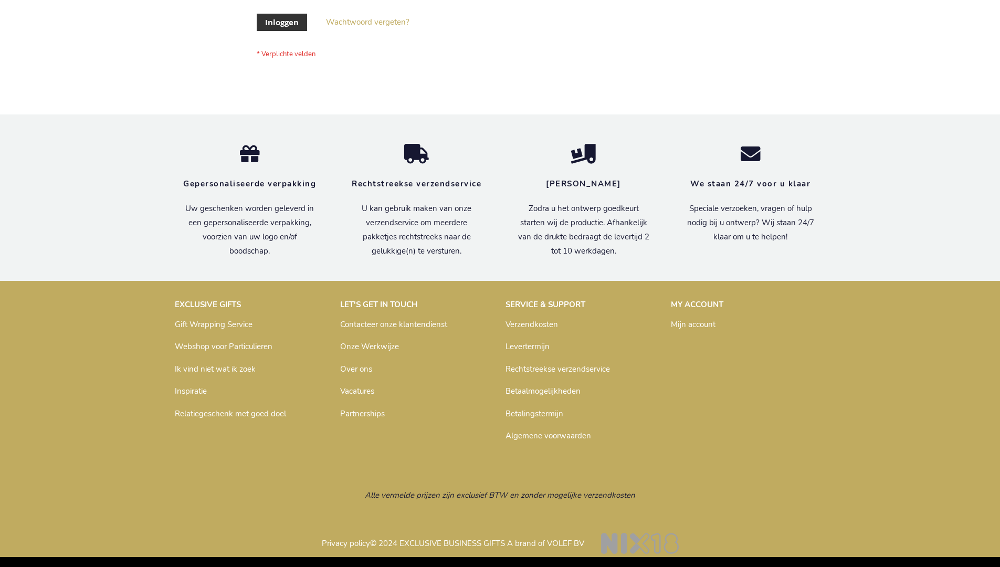
scroll to position [356, 0]
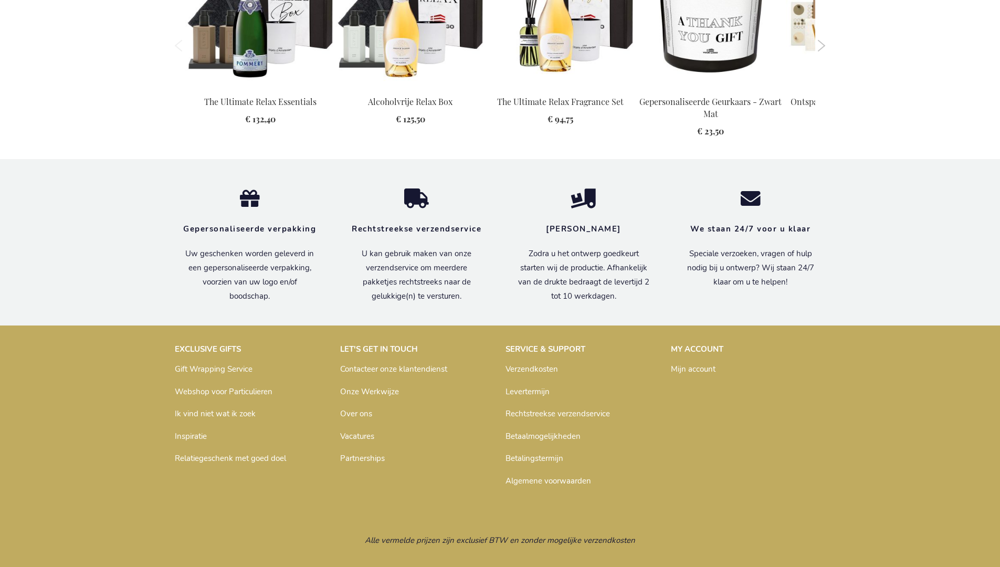
scroll to position [1126, 0]
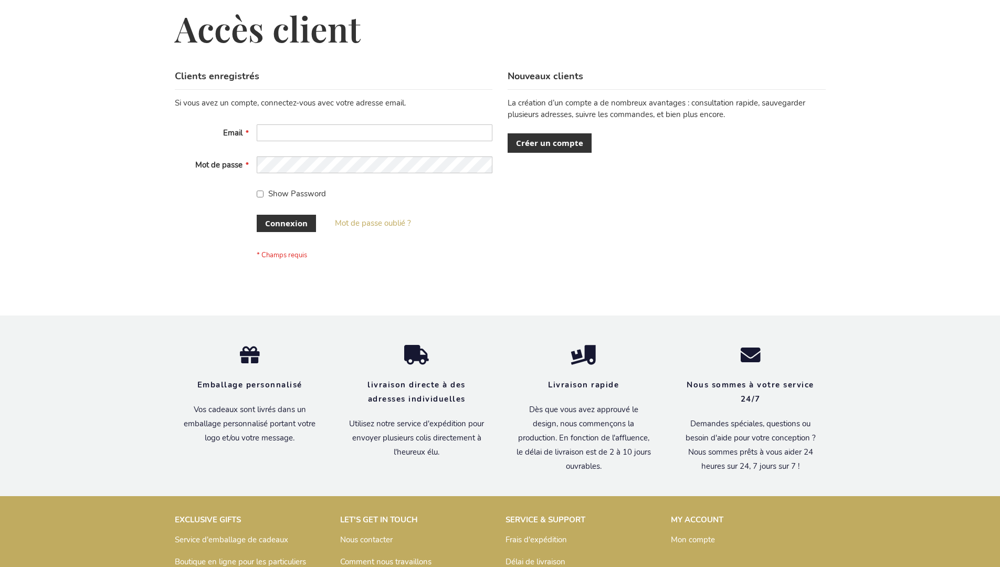
scroll to position [362, 0]
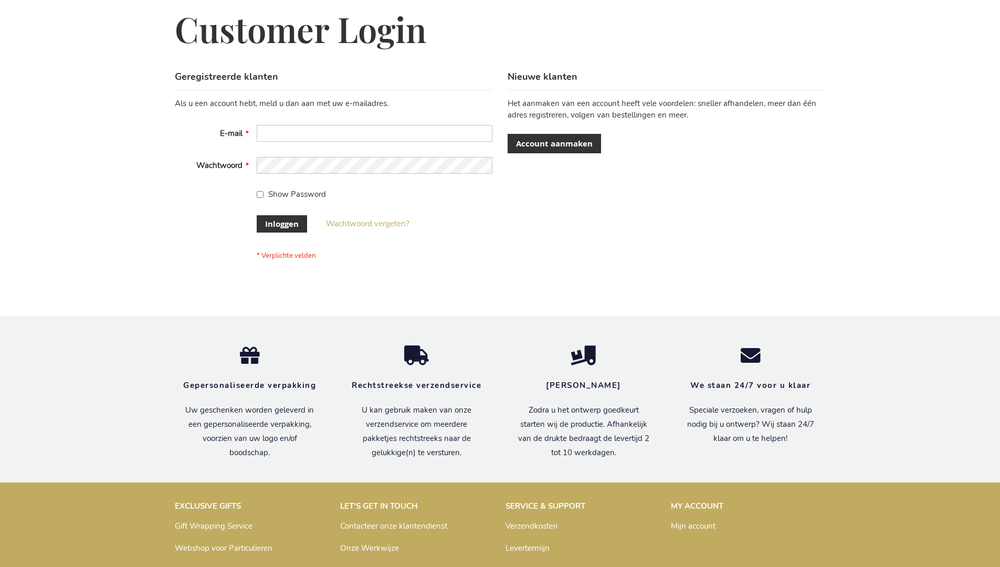
scroll to position [356, 0]
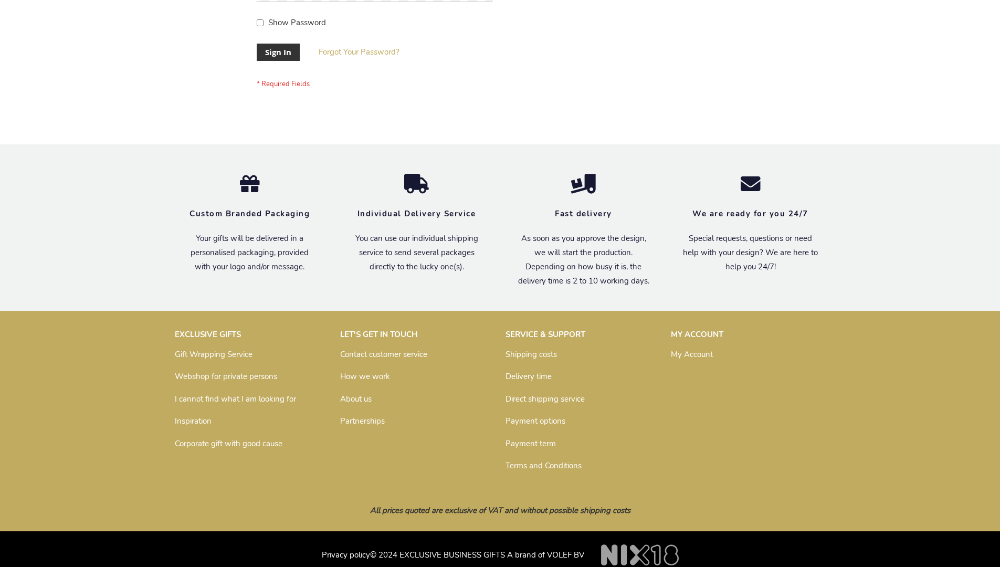
scroll to position [338, 0]
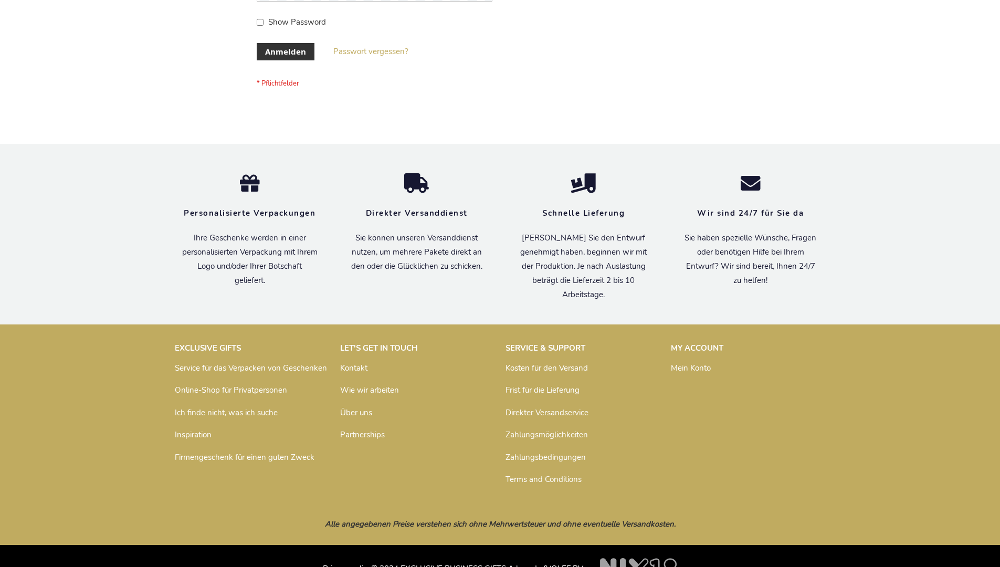
scroll to position [352, 0]
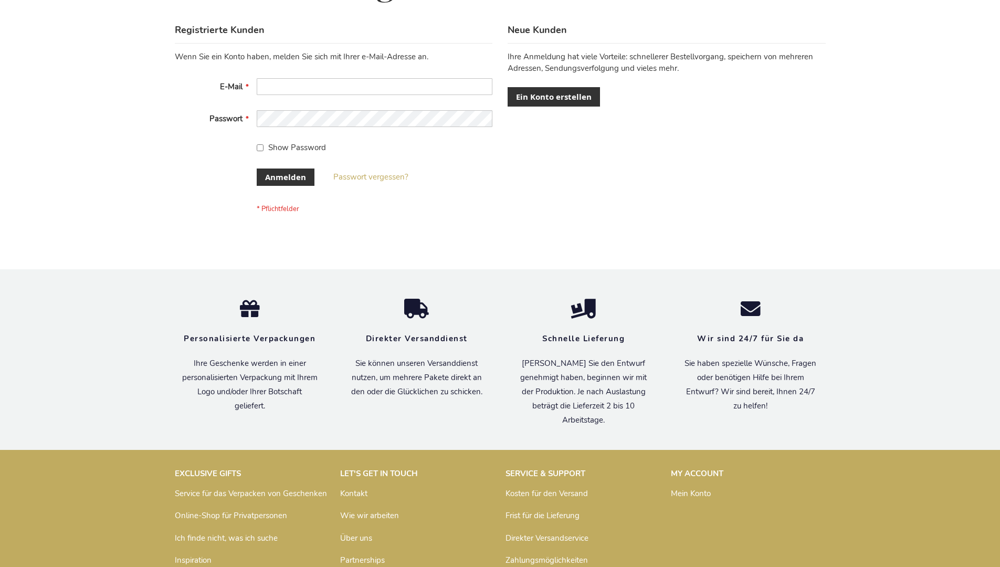
scroll to position [352, 0]
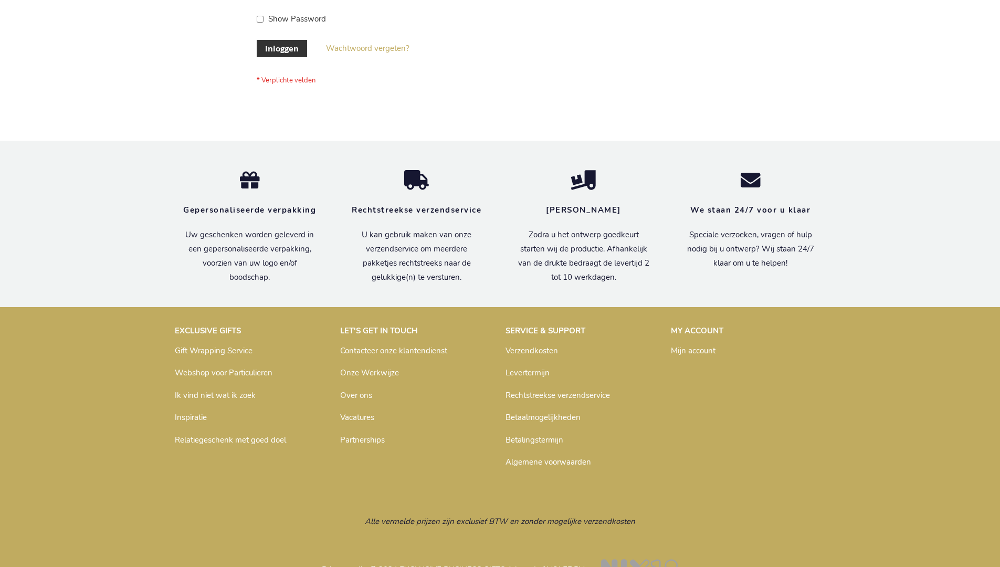
scroll to position [356, 0]
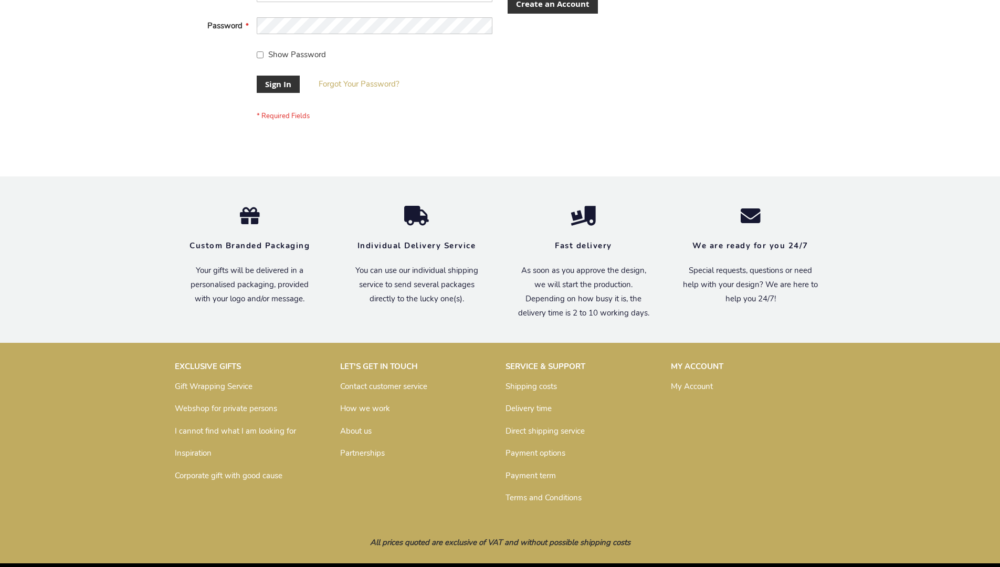
scroll to position [338, 0]
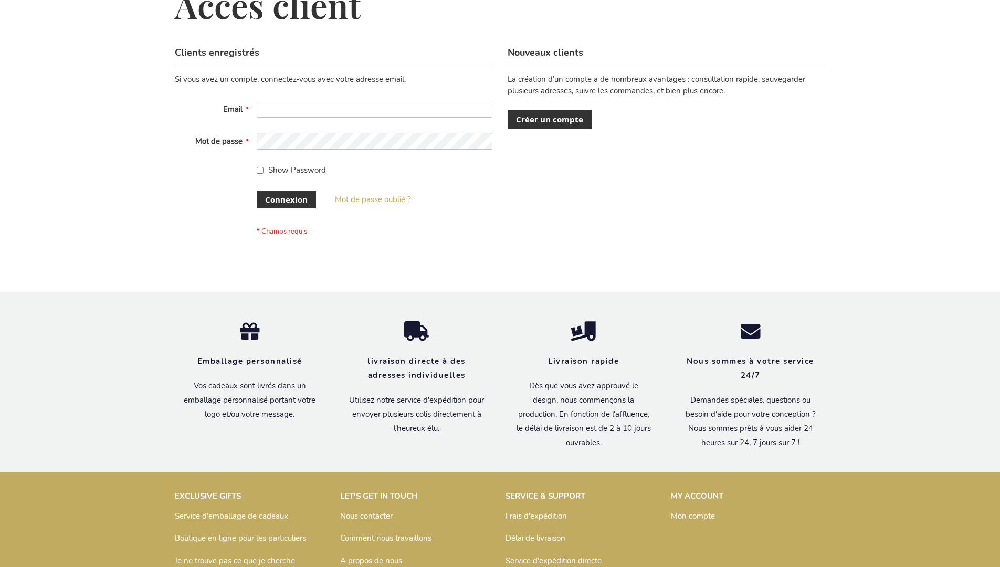
scroll to position [362, 0]
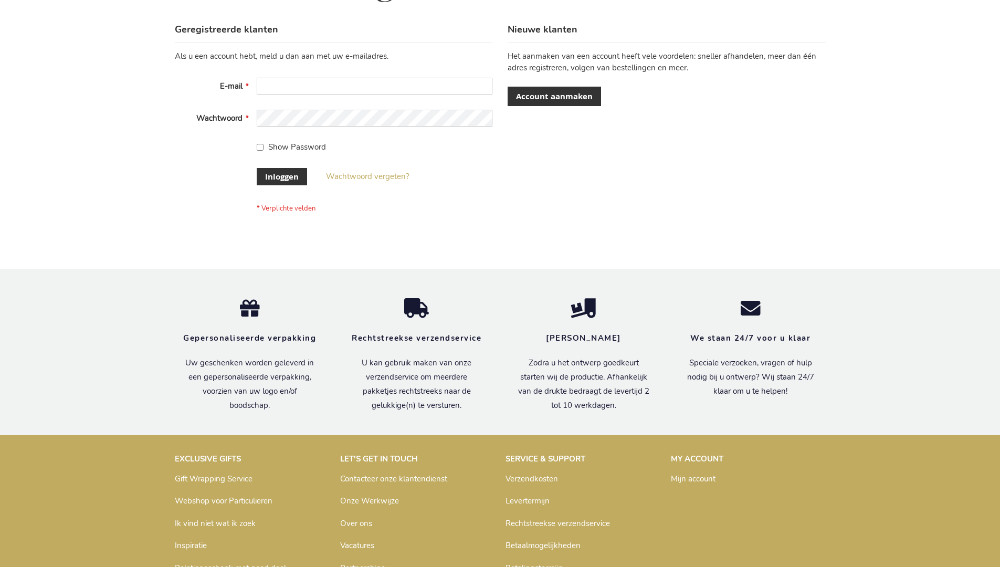
scroll to position [356, 0]
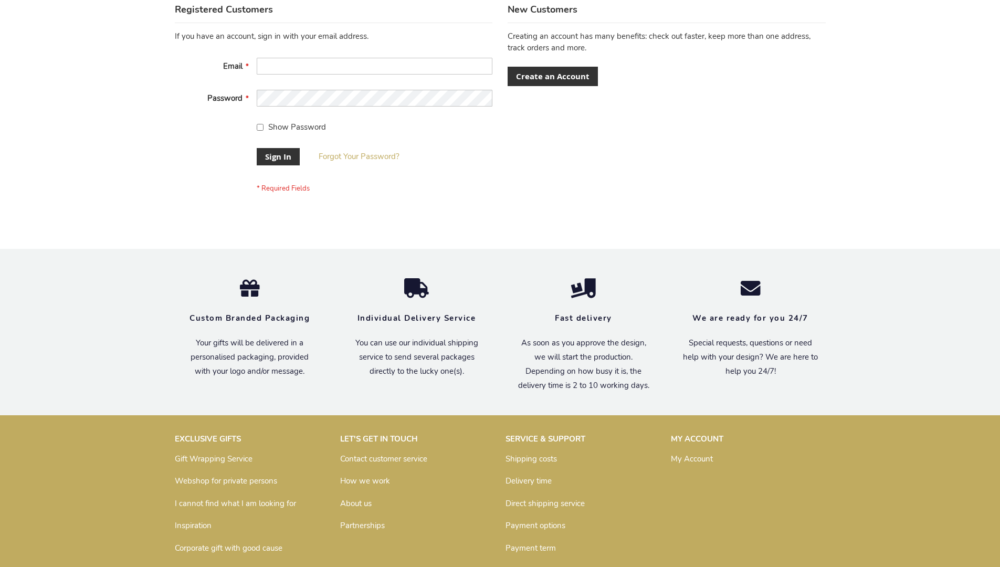
scroll to position [338, 0]
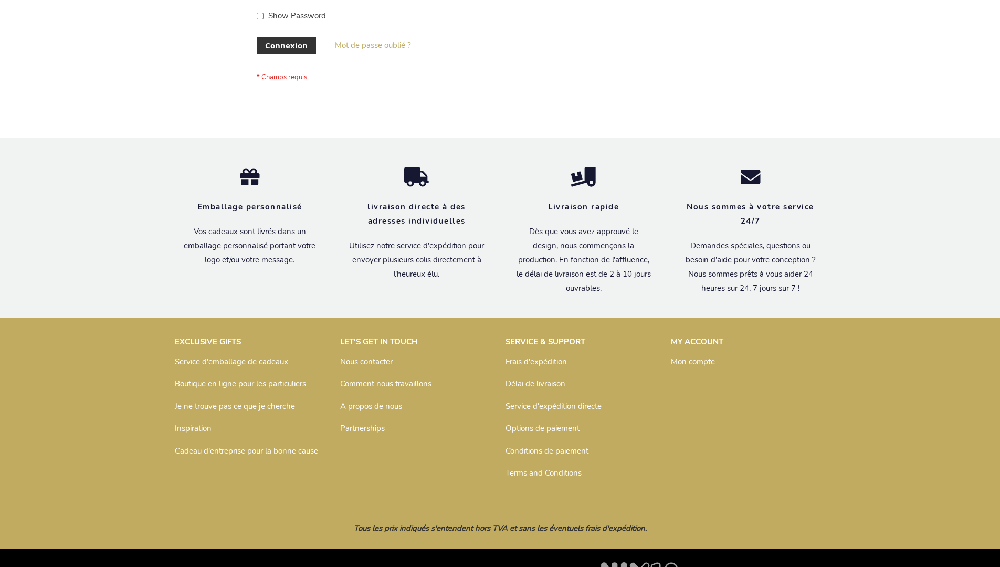
scroll to position [362, 0]
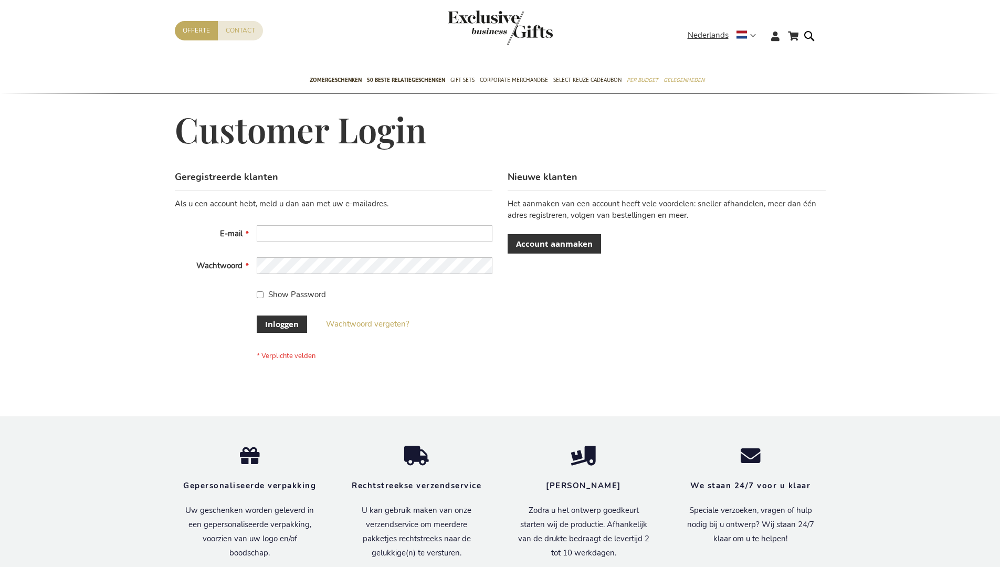
scroll to position [356, 0]
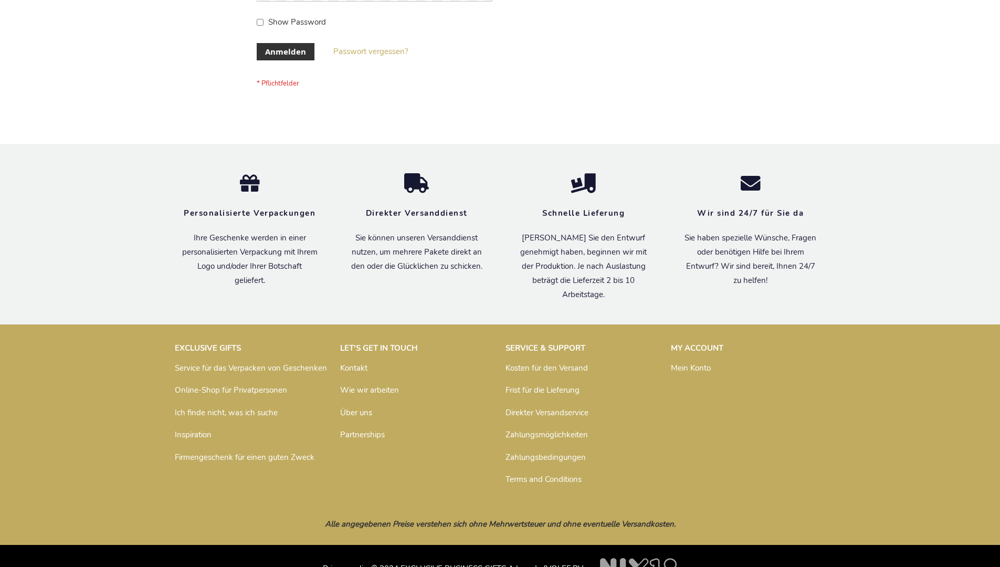
scroll to position [352, 0]
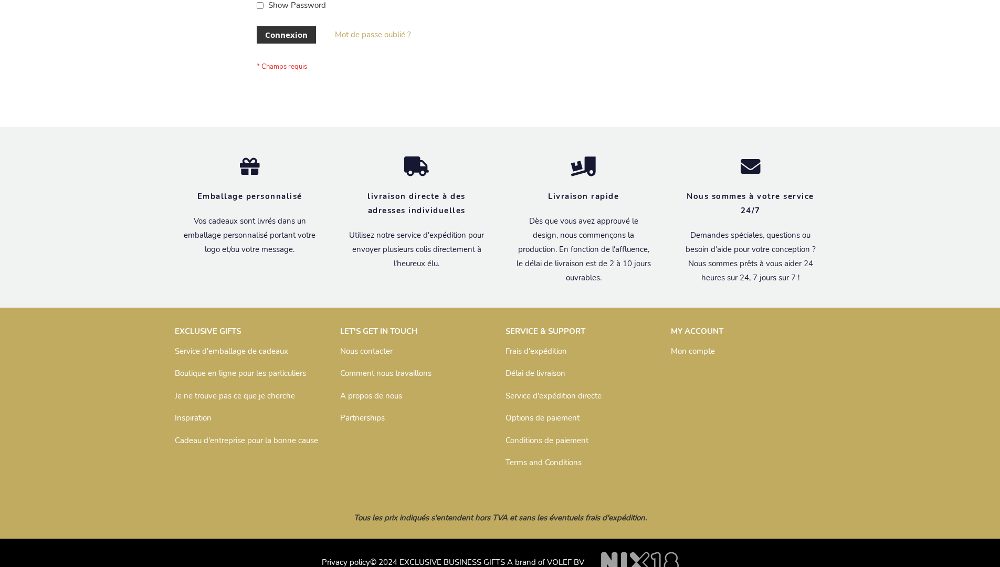
scroll to position [362, 0]
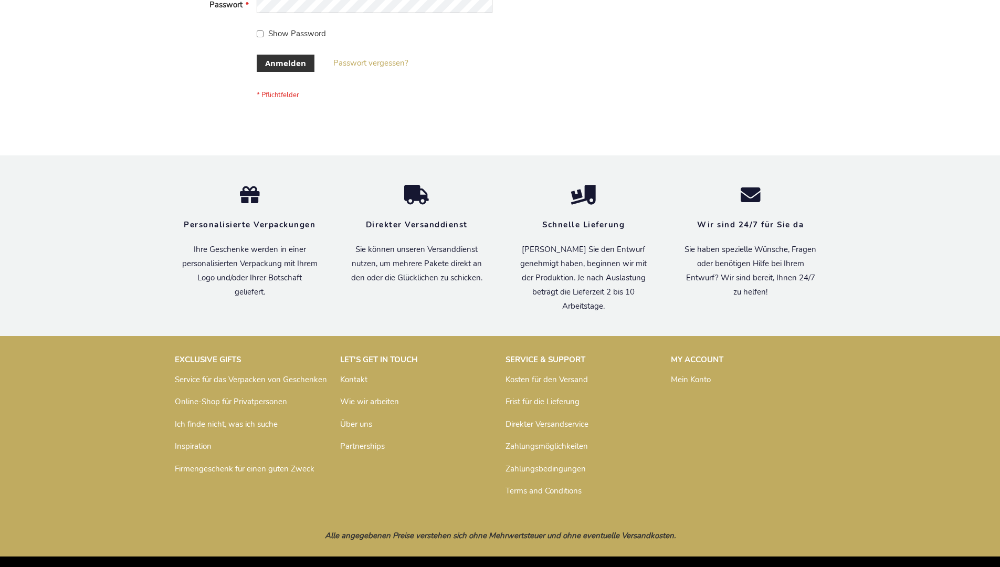
scroll to position [352, 0]
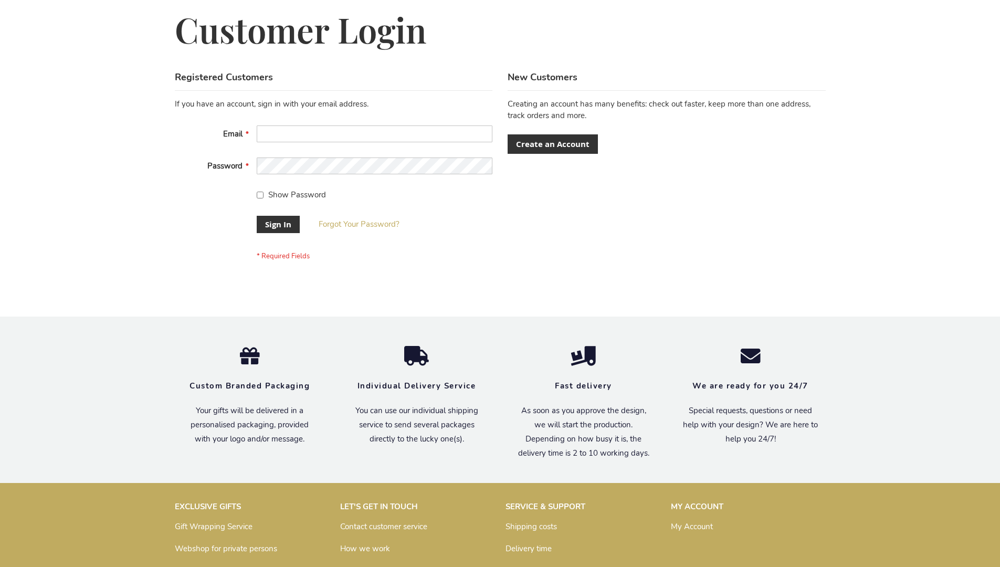
scroll to position [338, 0]
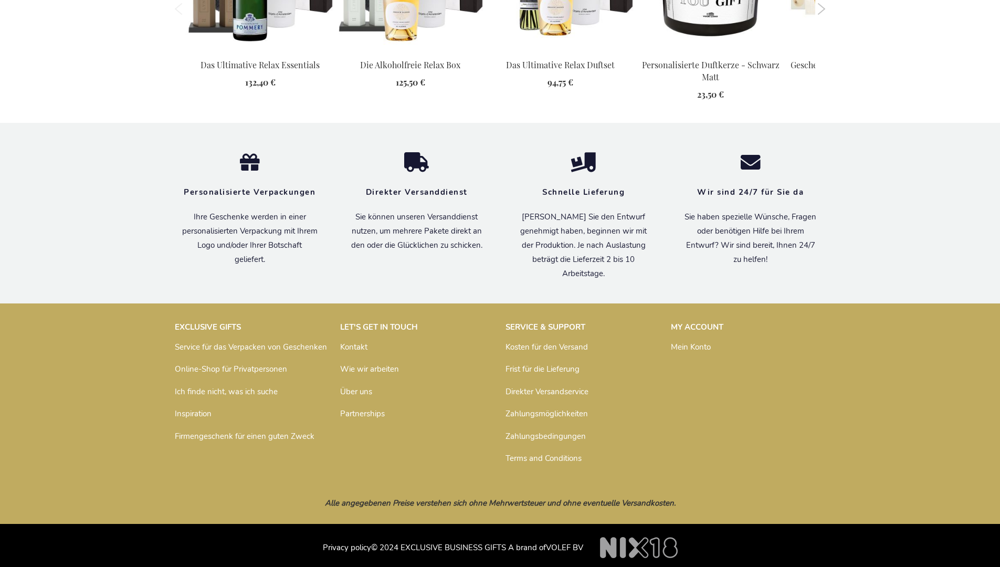
scroll to position [1138, 0]
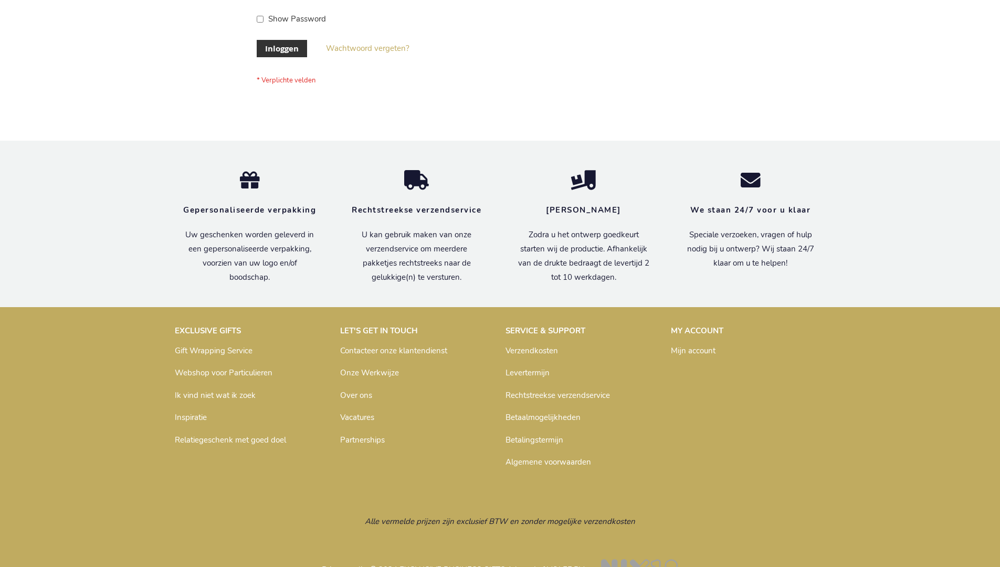
scroll to position [356, 0]
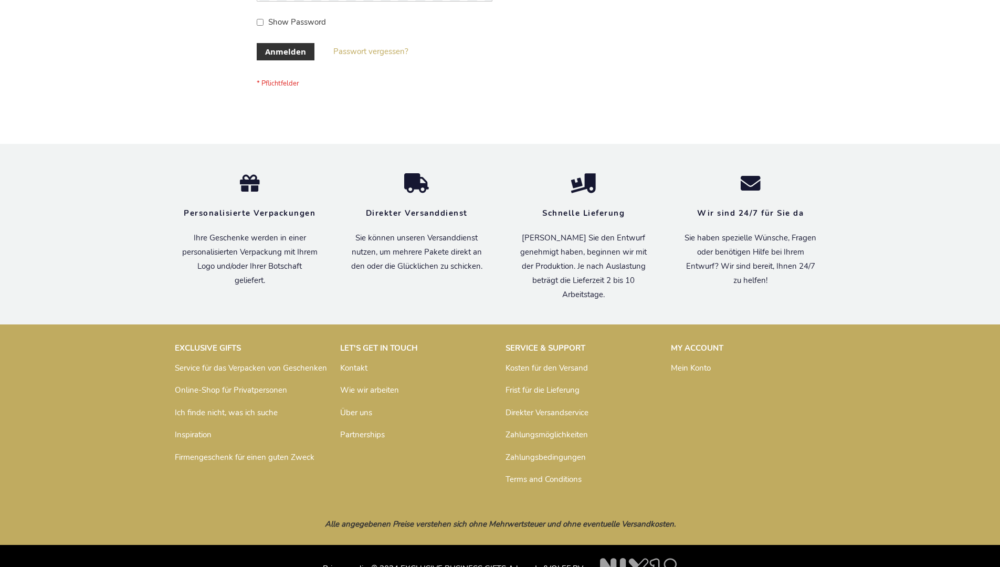
scroll to position [352, 0]
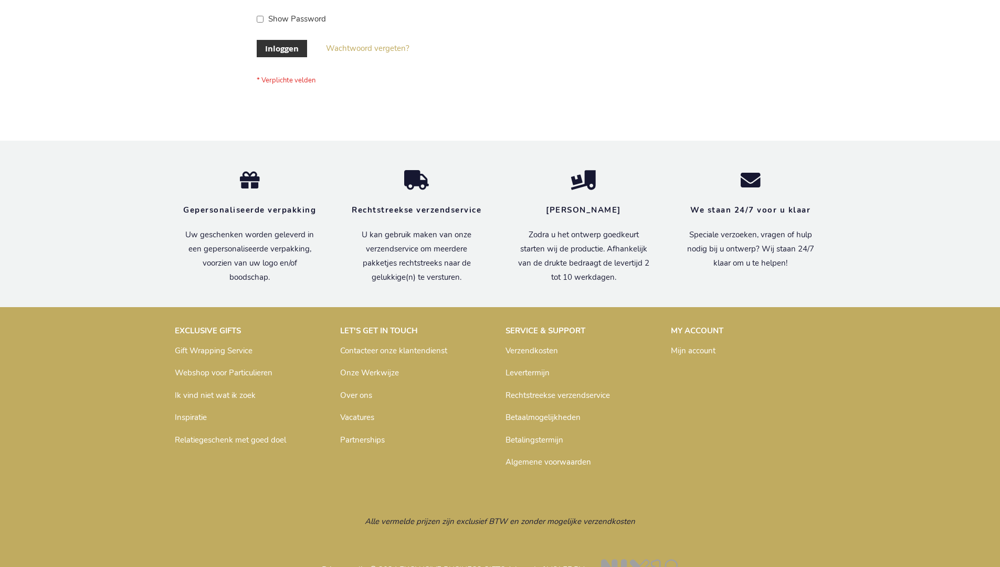
scroll to position [356, 0]
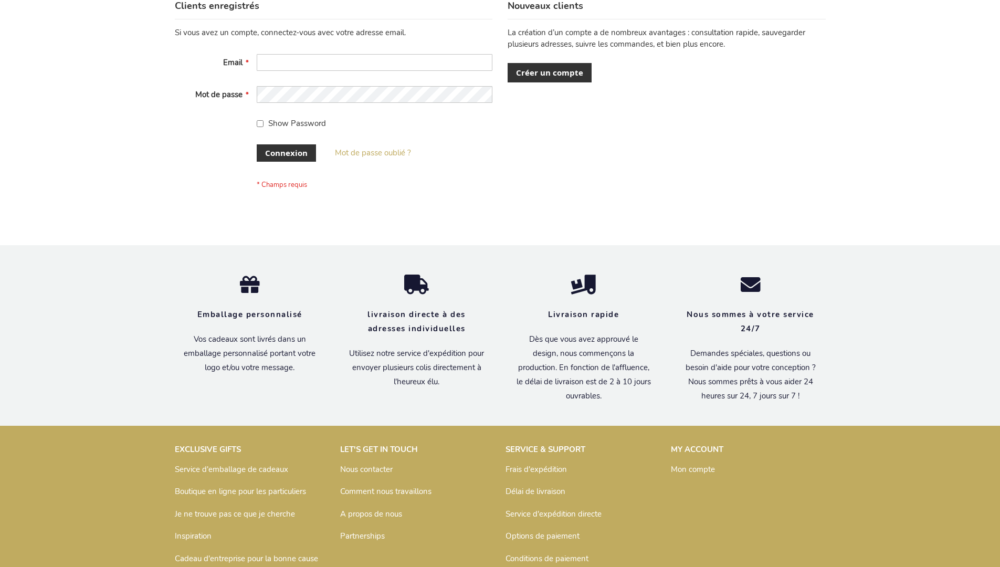
scroll to position [362, 0]
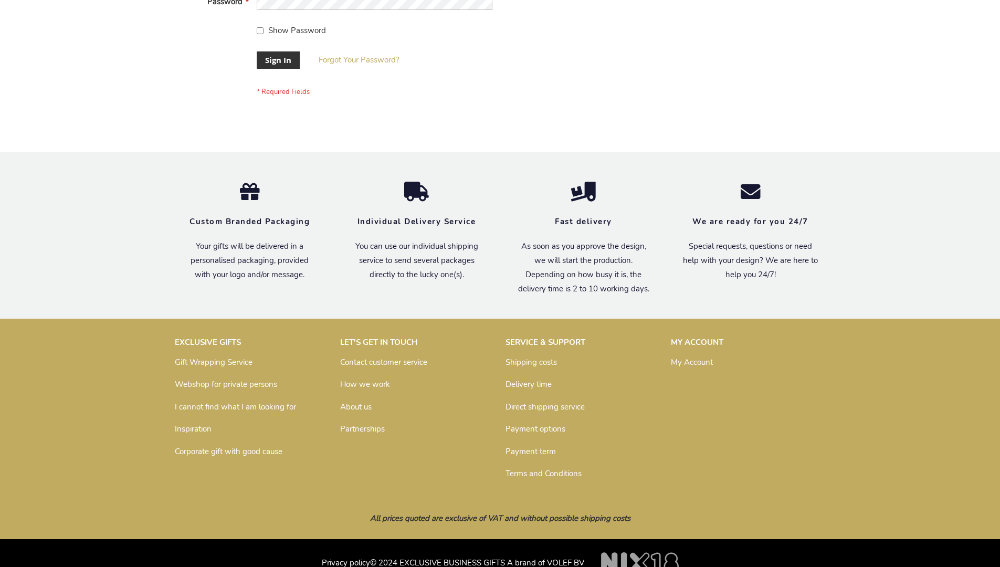
scroll to position [338, 0]
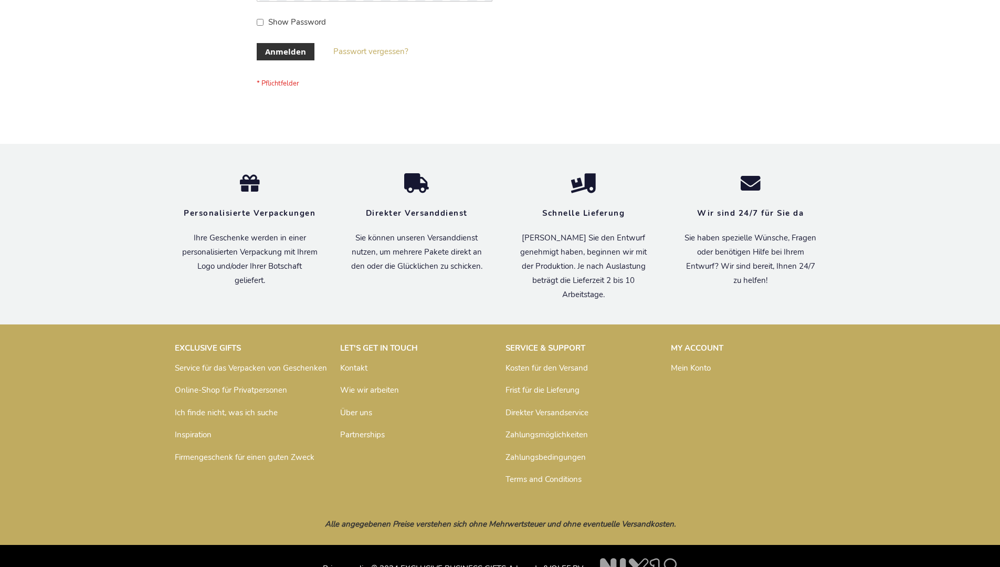
scroll to position [352, 0]
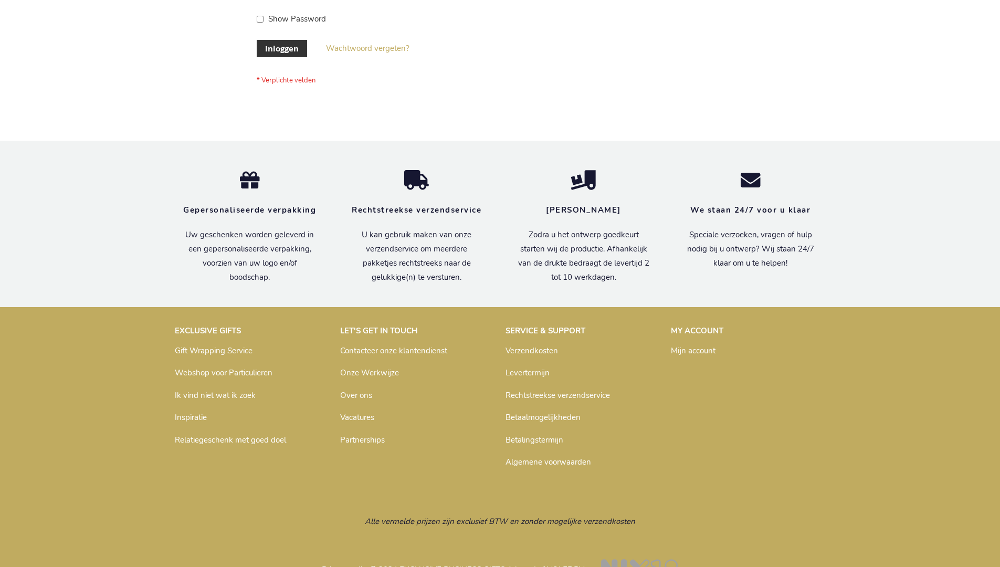
scroll to position [356, 0]
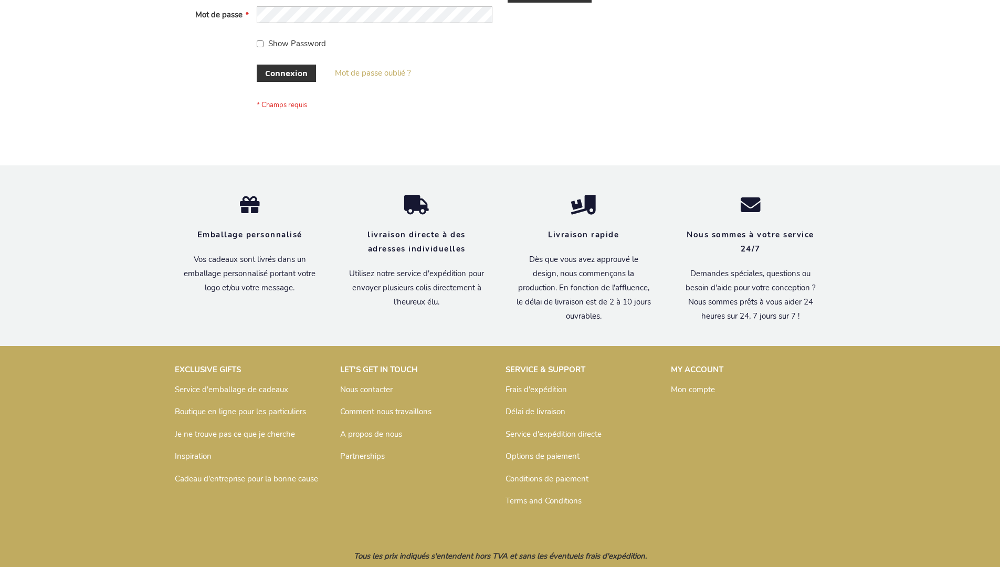
scroll to position [362, 0]
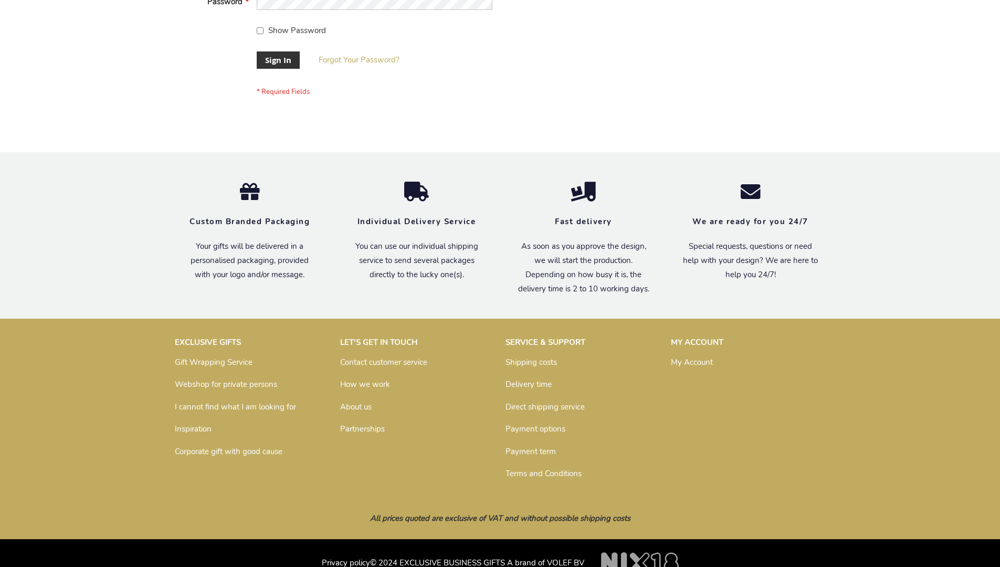
scroll to position [338, 0]
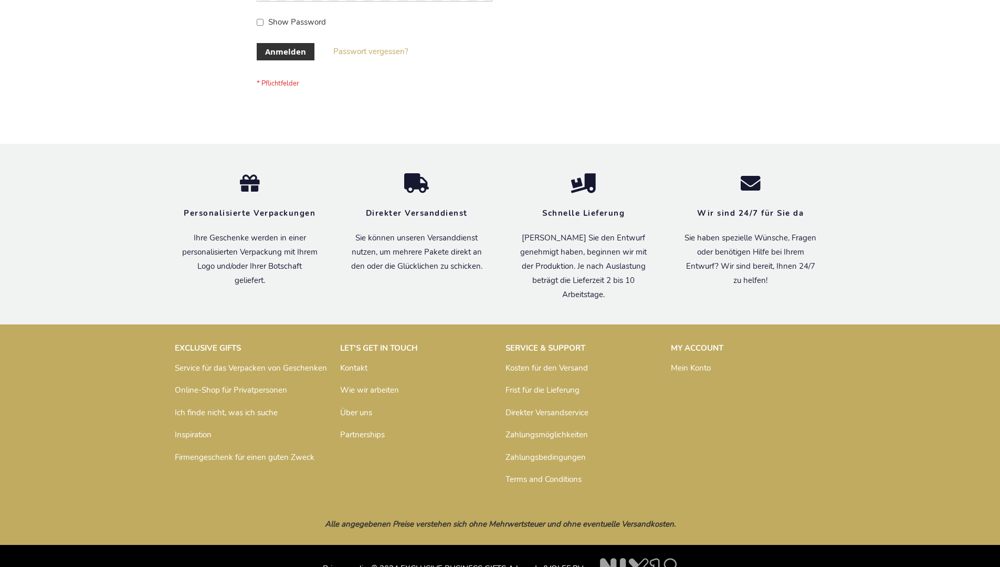
scroll to position [352, 0]
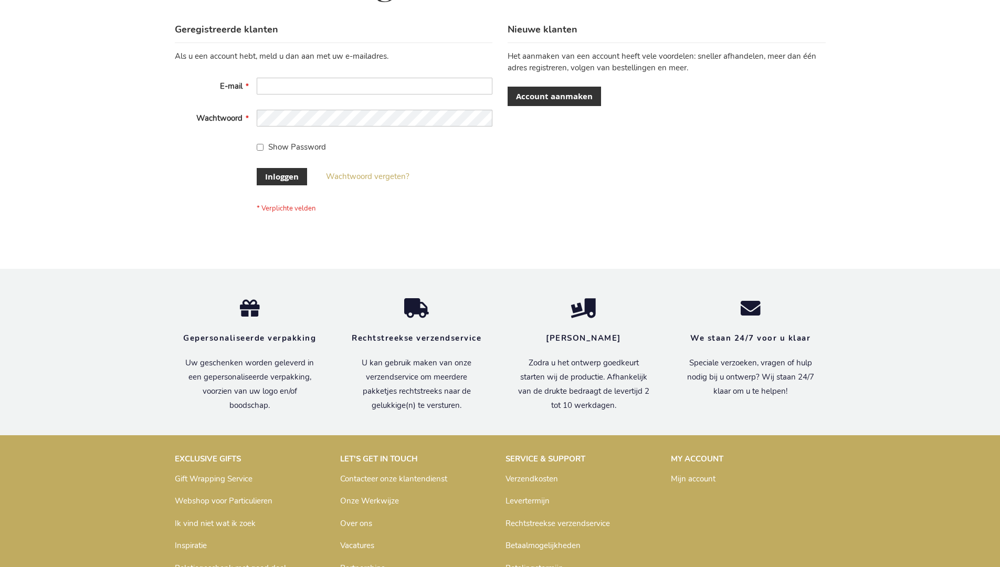
scroll to position [356, 0]
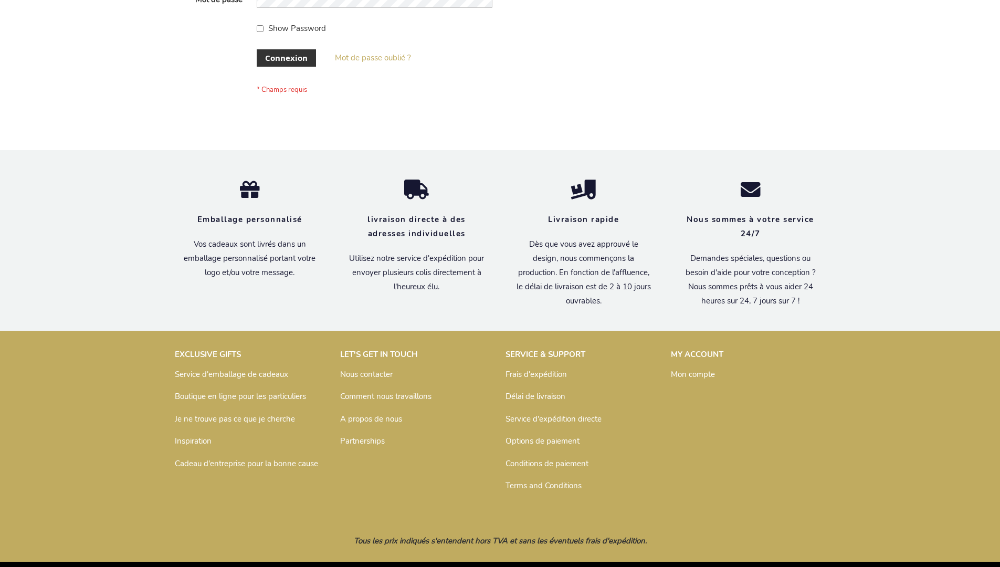
scroll to position [362, 0]
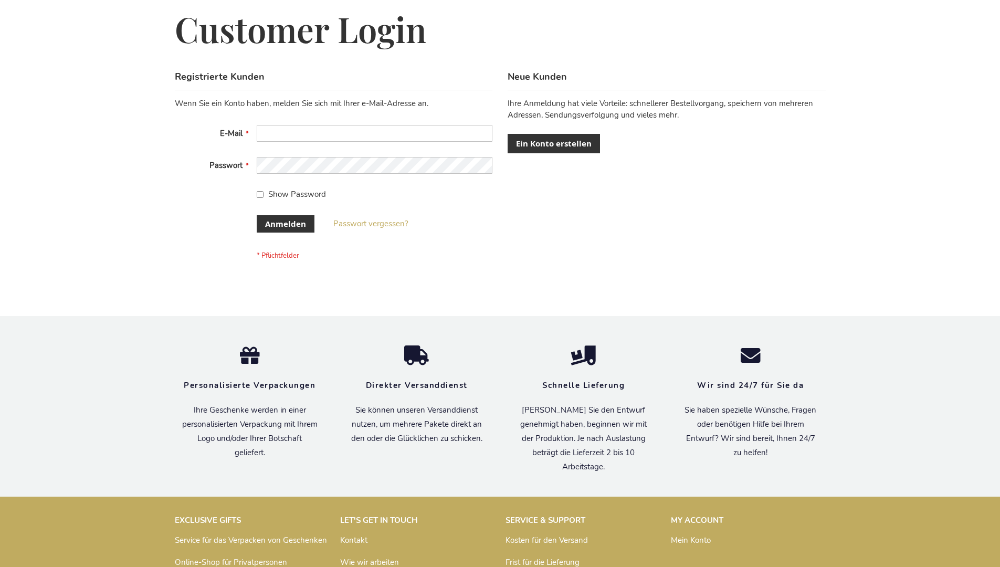
scroll to position [352, 0]
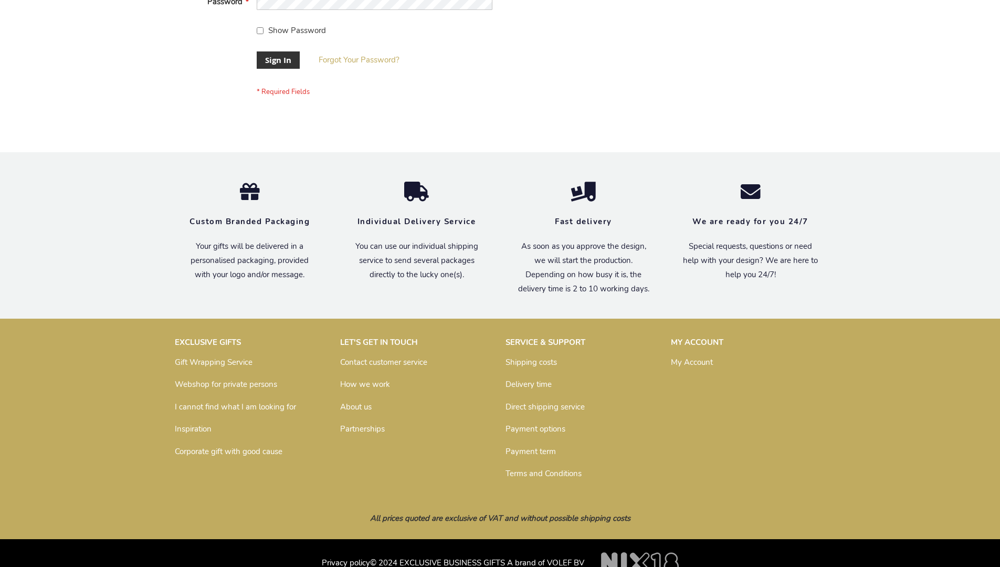
scroll to position [338, 0]
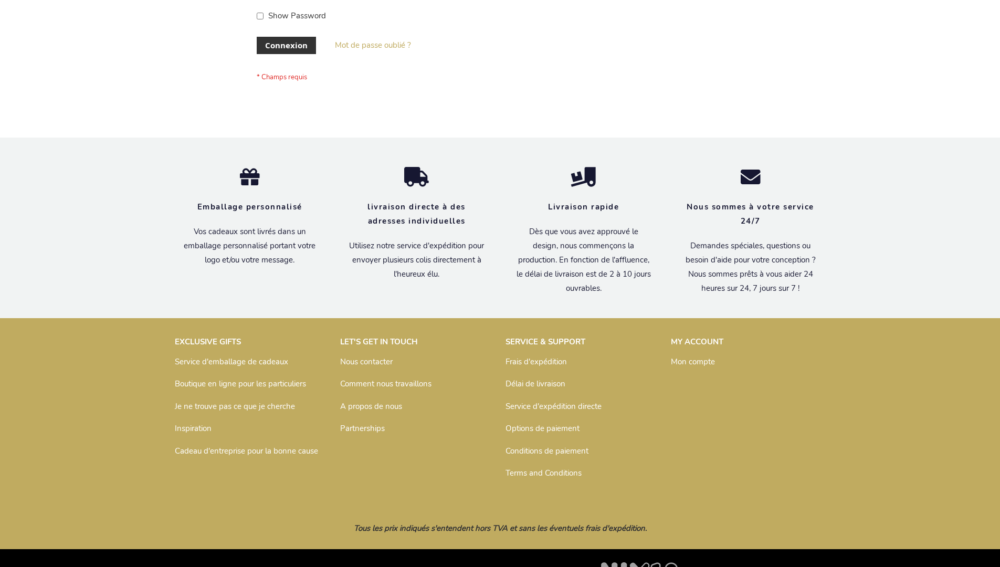
scroll to position [362, 0]
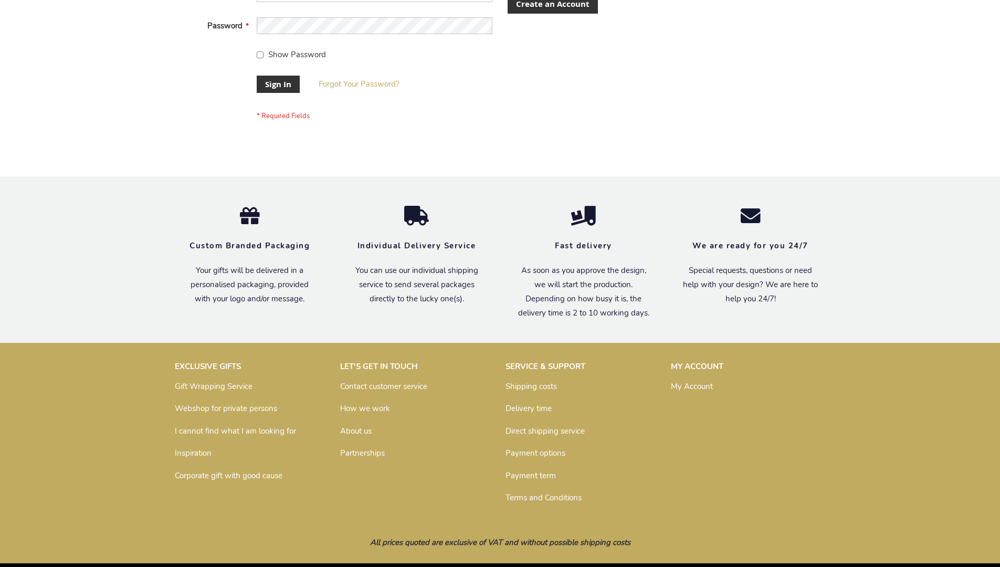
scroll to position [338, 0]
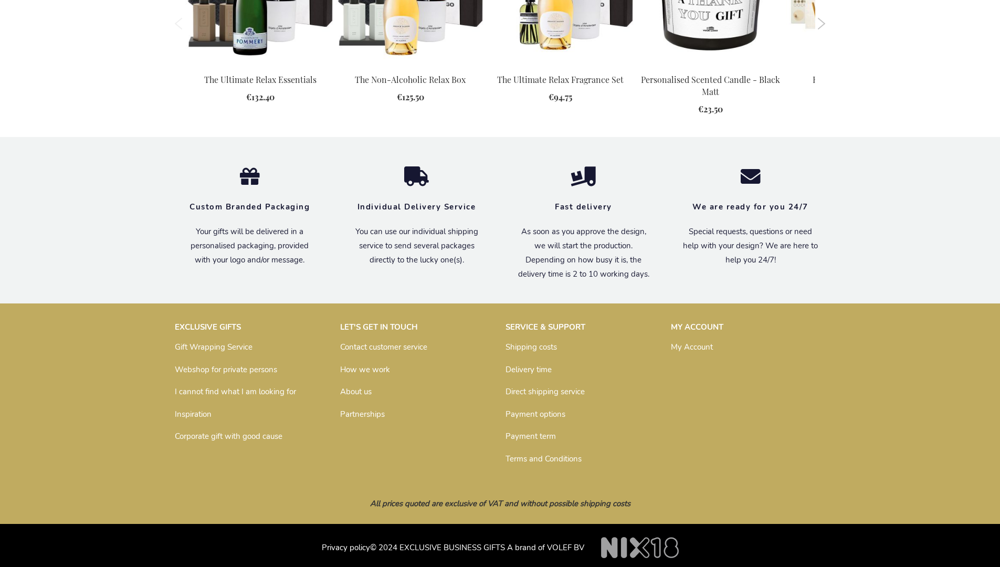
scroll to position [1089, 0]
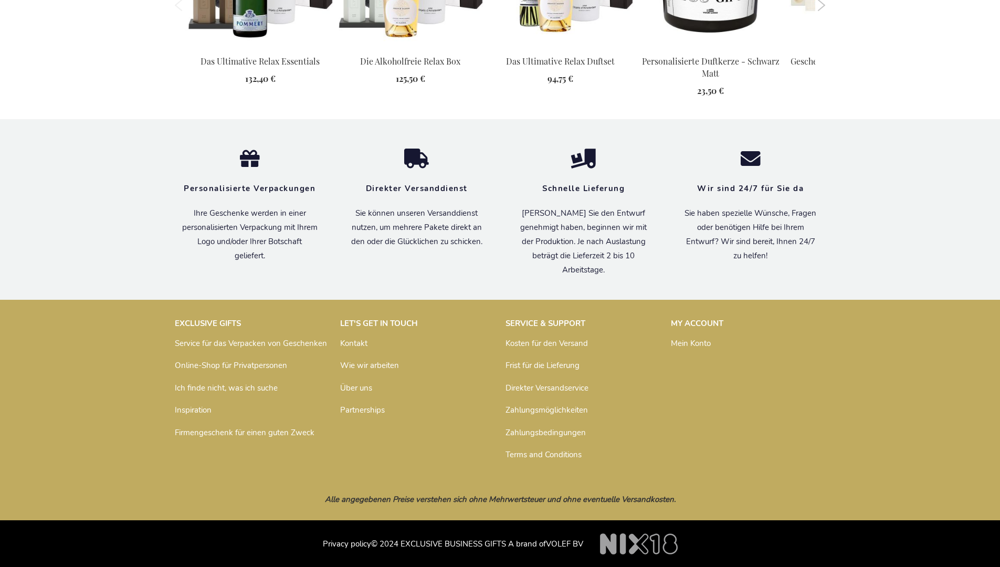
scroll to position [1138, 0]
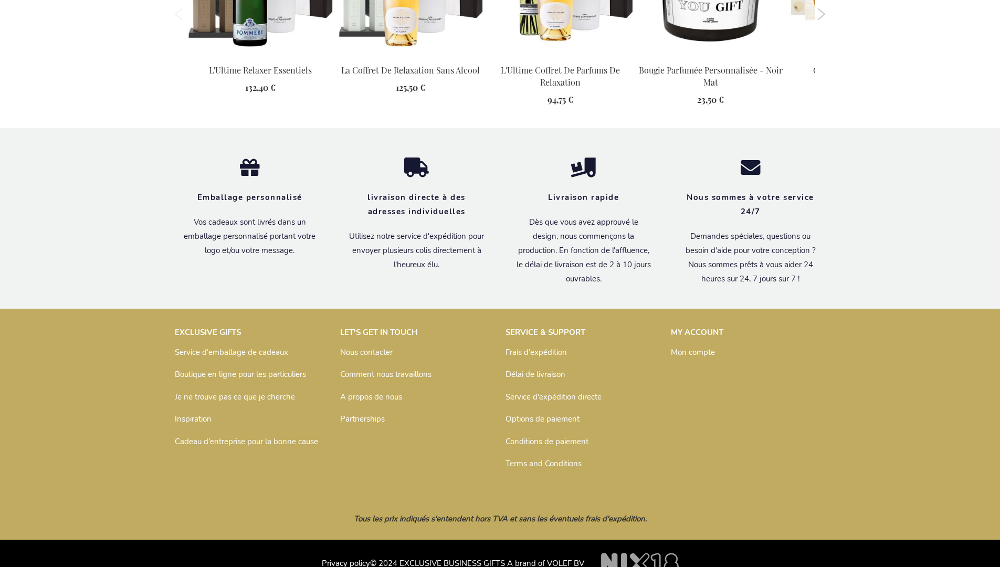
scroll to position [1148, 0]
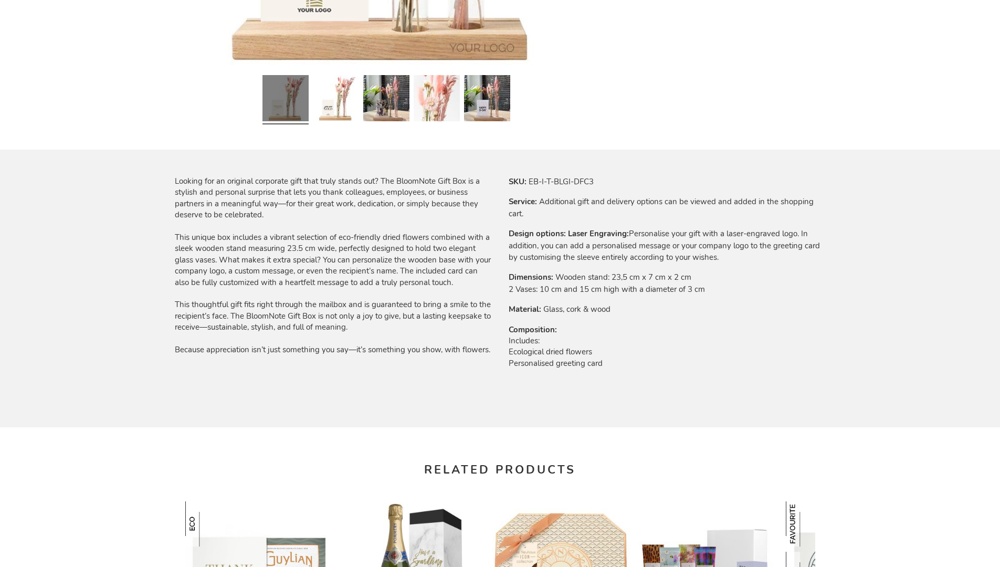
scroll to position [1395, 0]
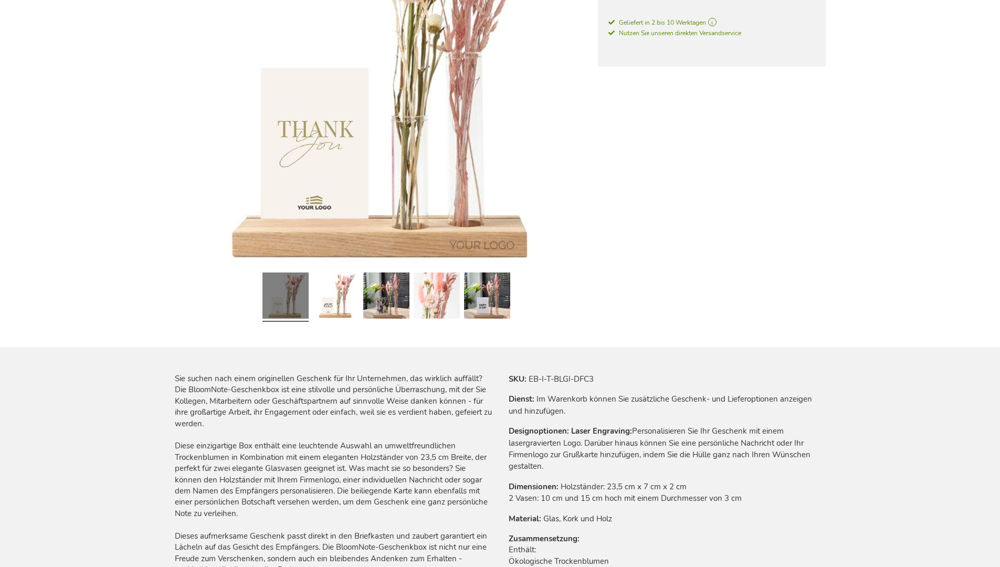
scroll to position [1428, 0]
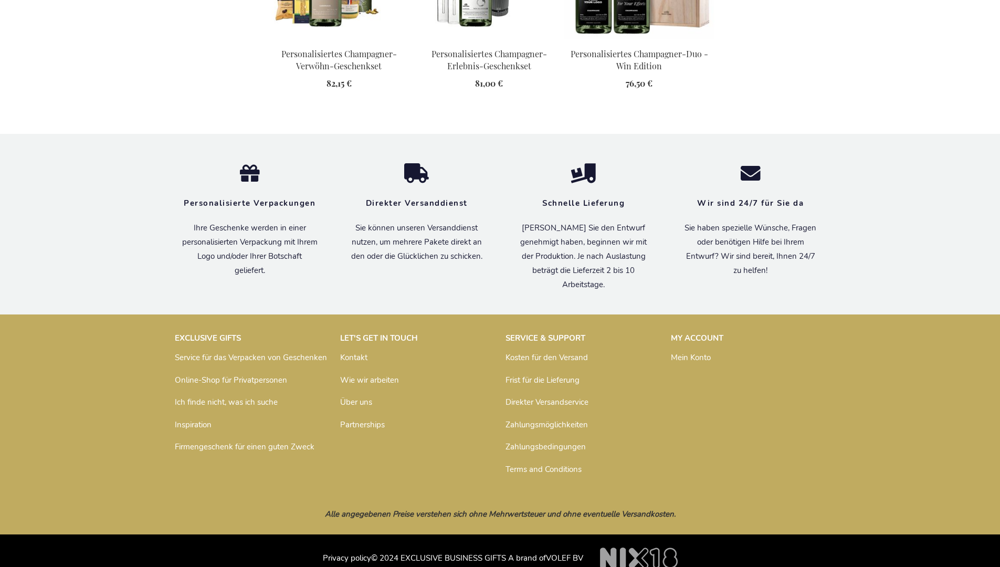
scroll to position [1517, 0]
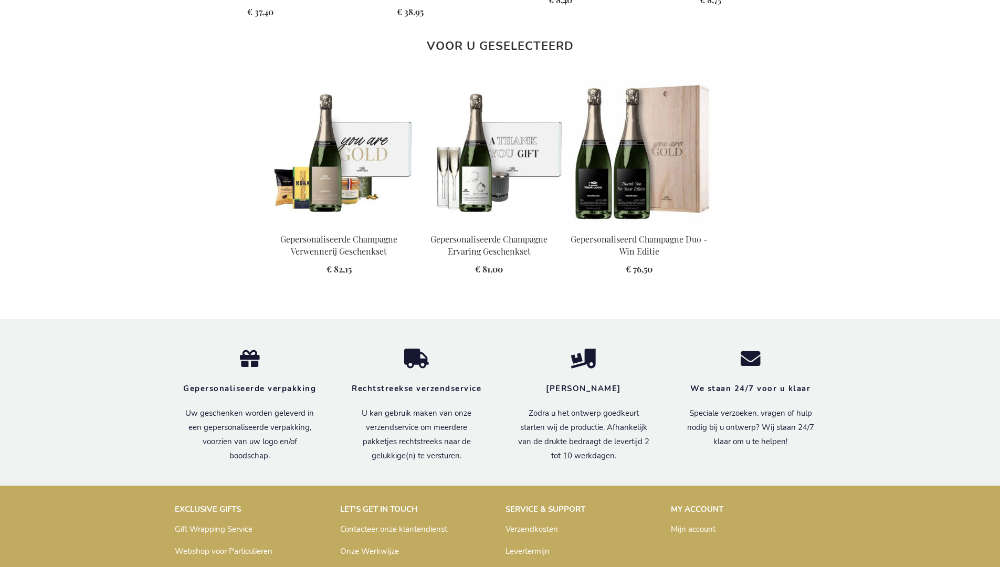
scroll to position [1472, 0]
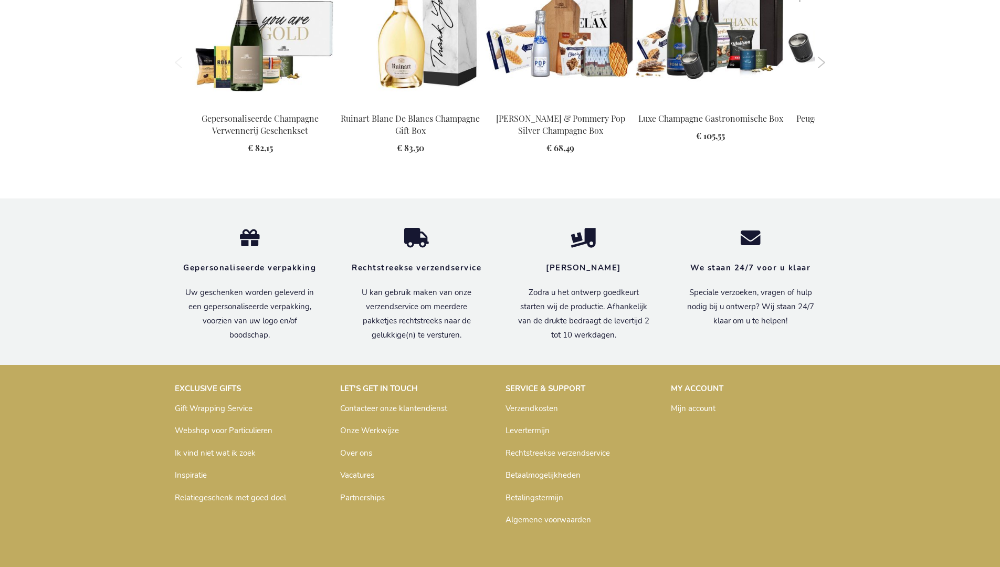
scroll to position [1517, 0]
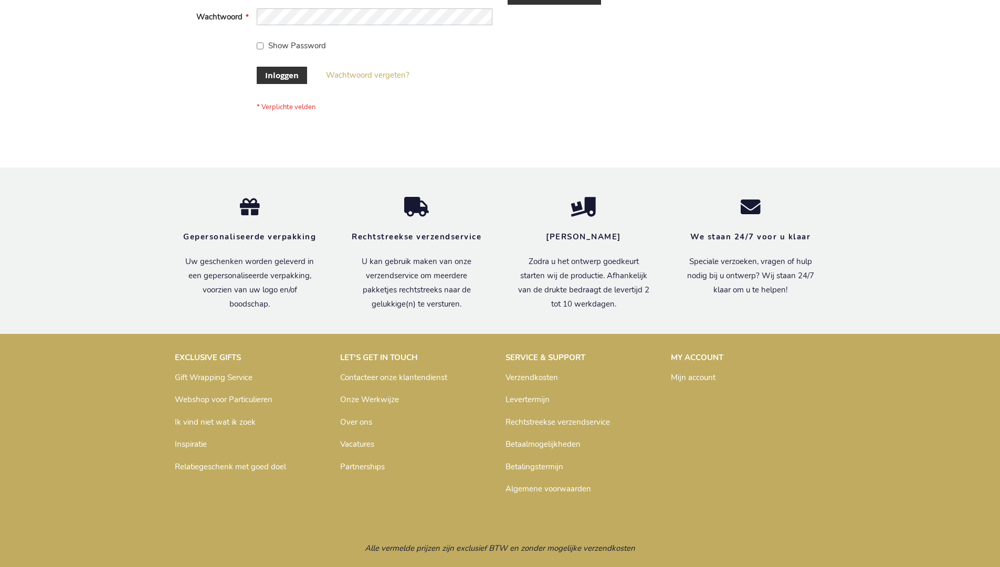
scroll to position [356, 0]
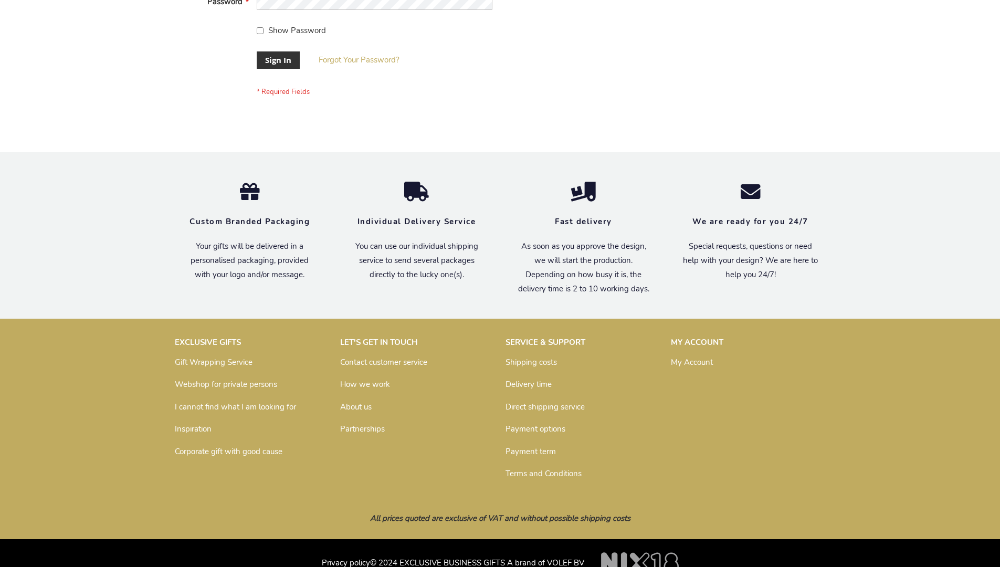
scroll to position [338, 0]
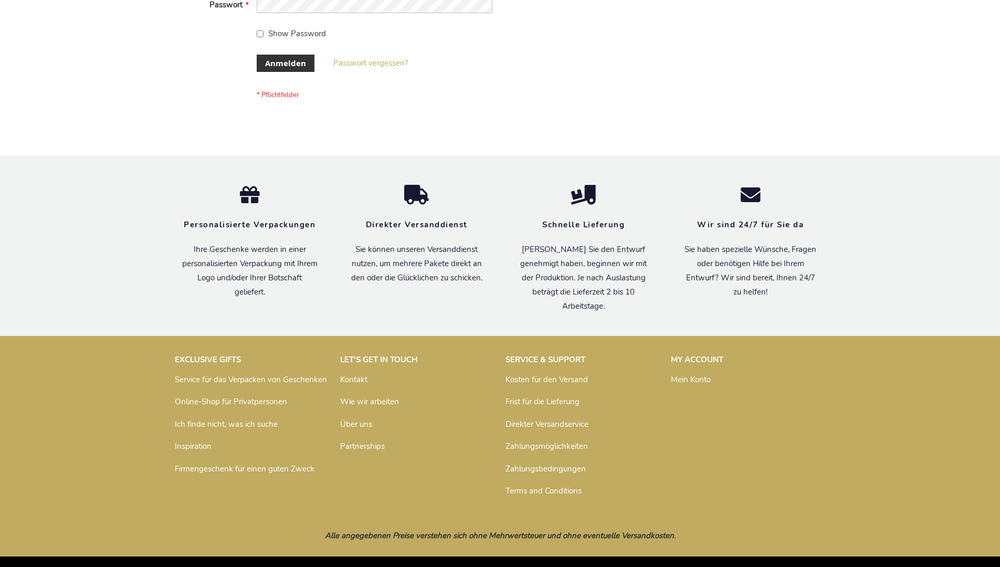
scroll to position [352, 0]
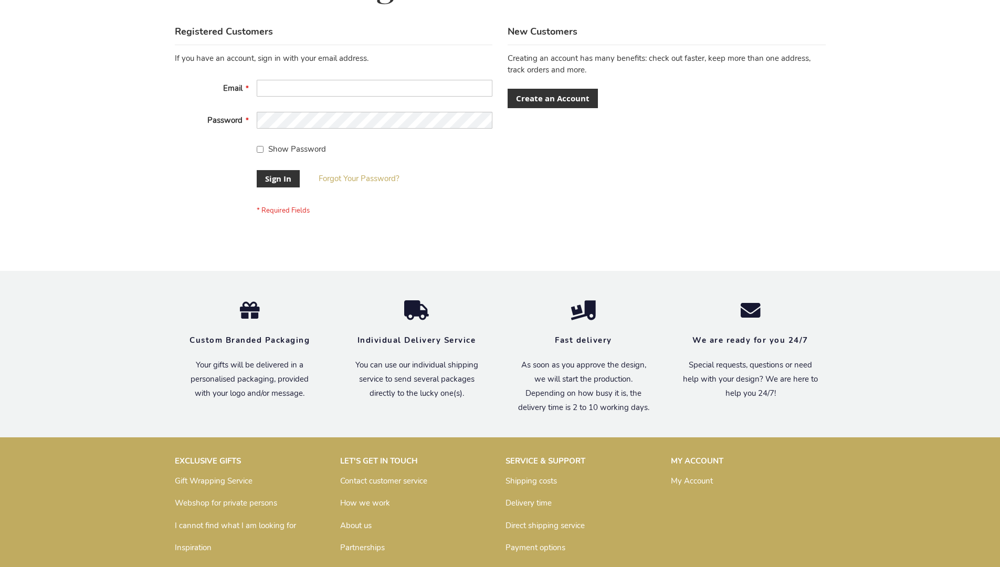
scroll to position [338, 0]
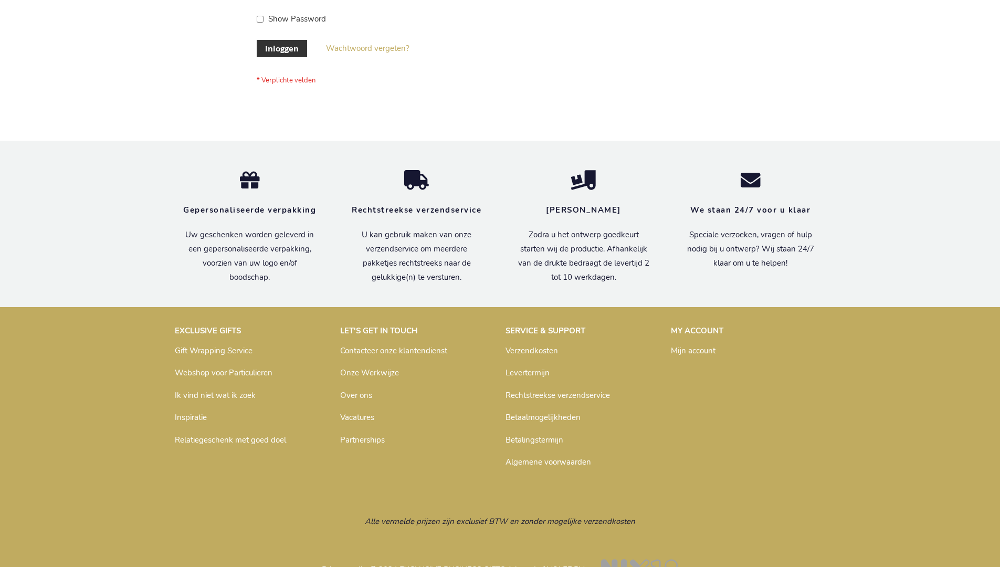
scroll to position [356, 0]
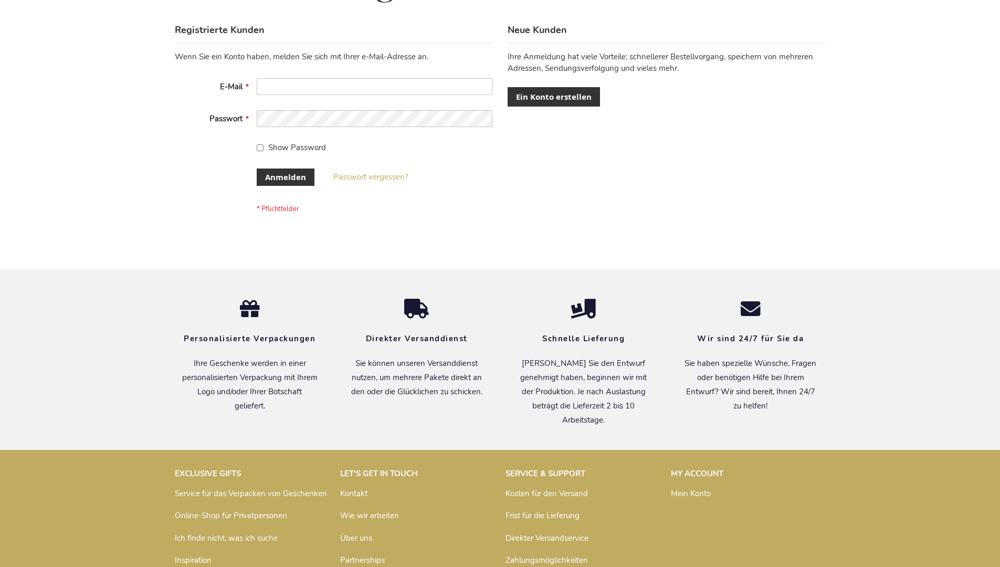
scroll to position [352, 0]
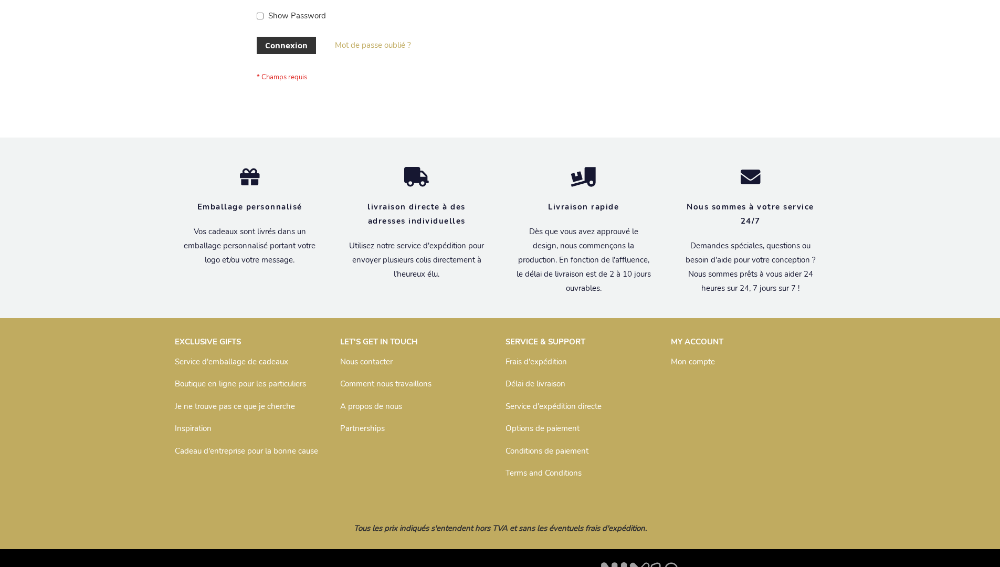
scroll to position [362, 0]
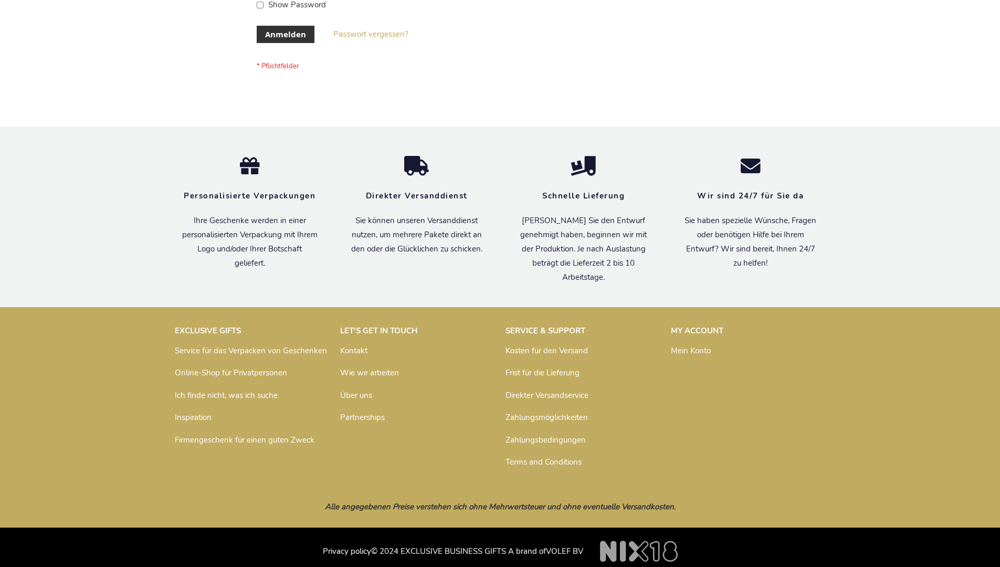
scroll to position [352, 0]
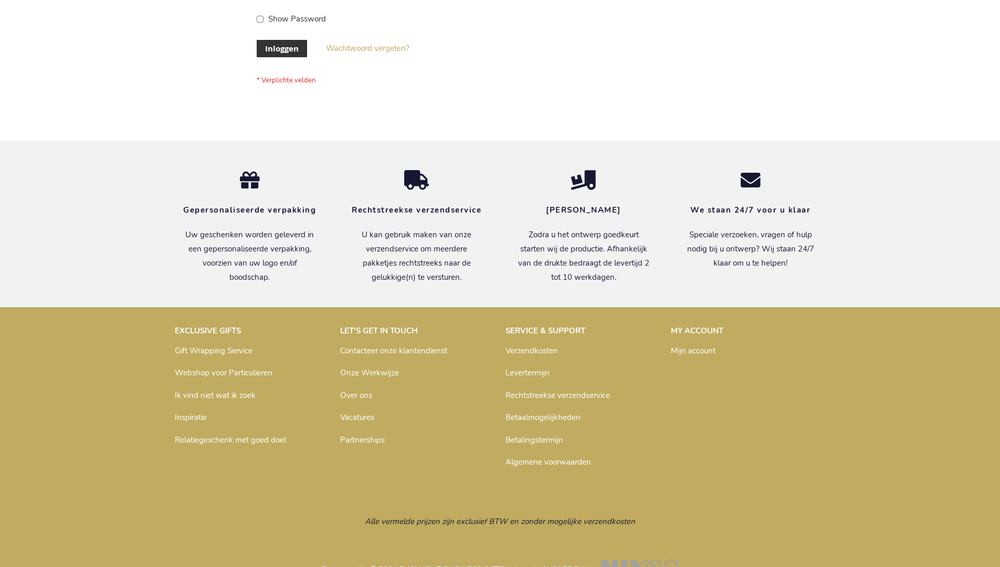
scroll to position [356, 0]
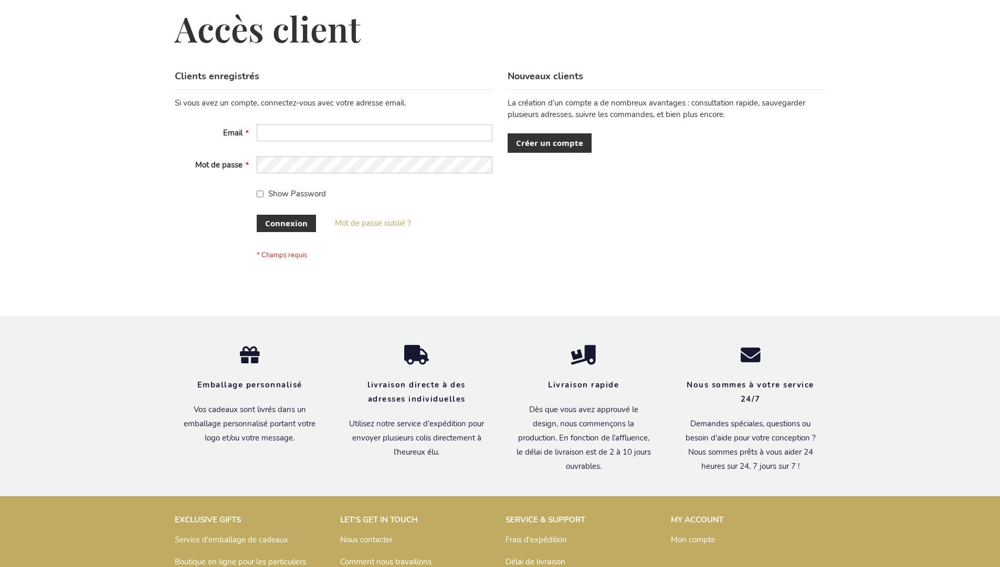
scroll to position [362, 0]
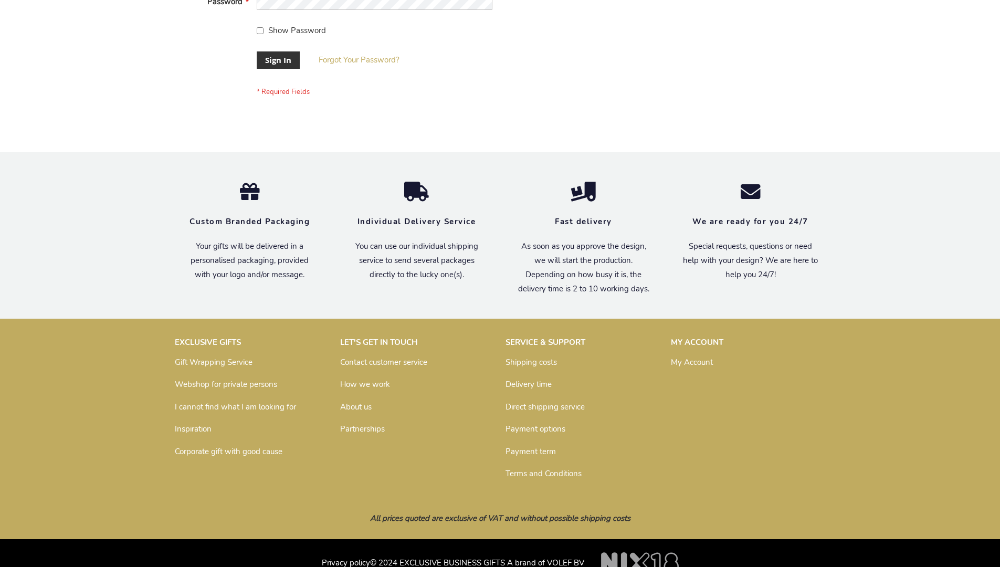
scroll to position [338, 0]
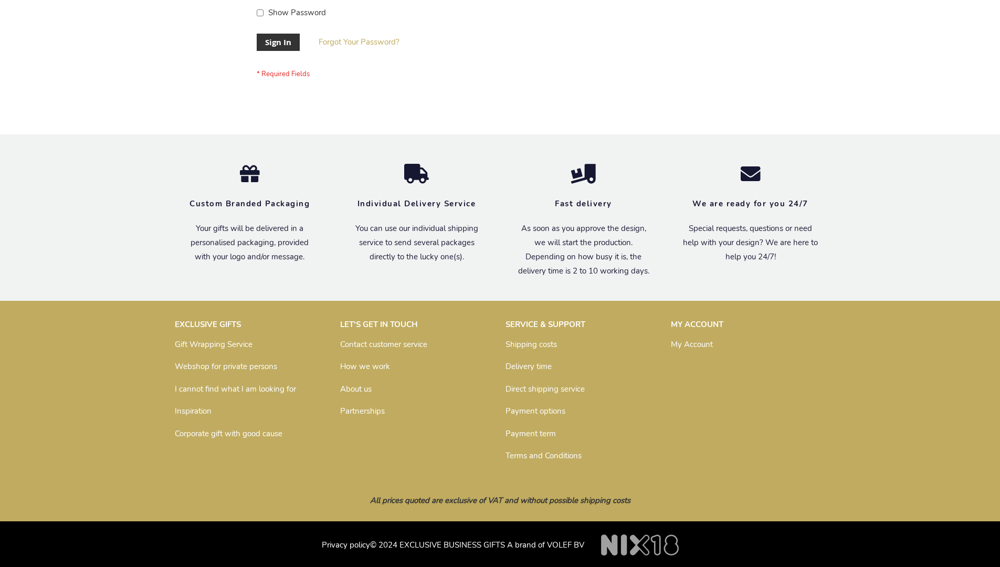
scroll to position [338, 0]
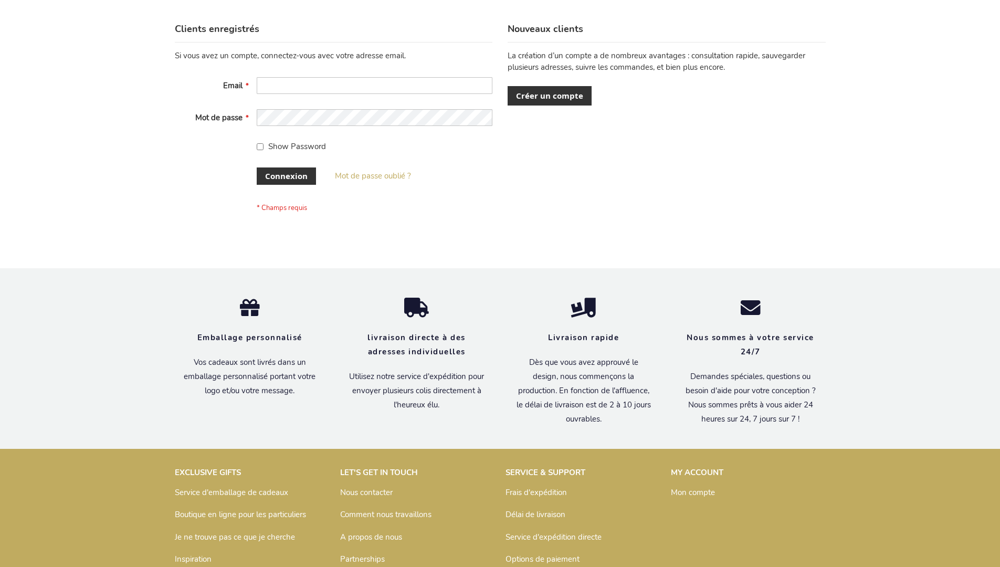
scroll to position [362, 0]
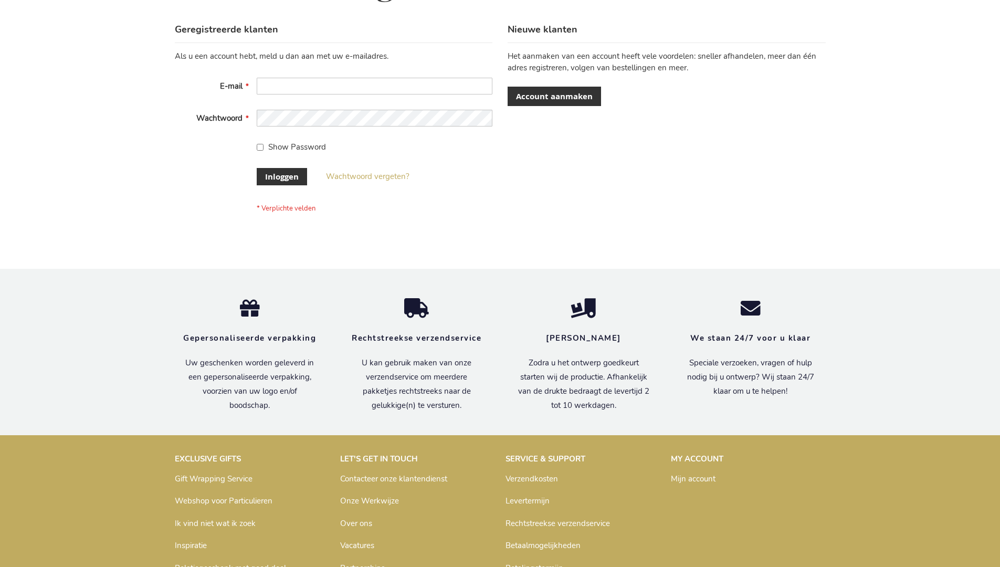
scroll to position [356, 0]
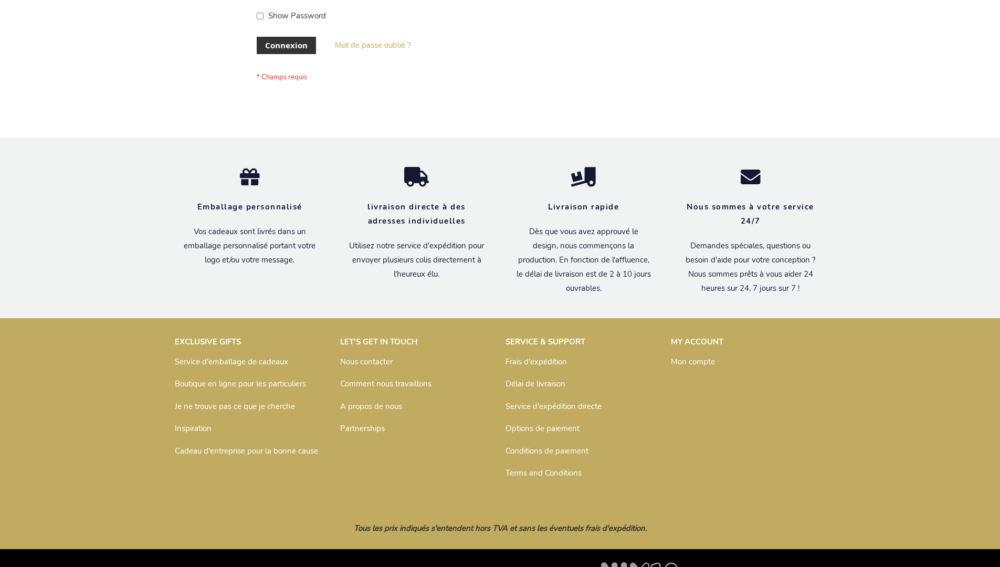
scroll to position [362, 0]
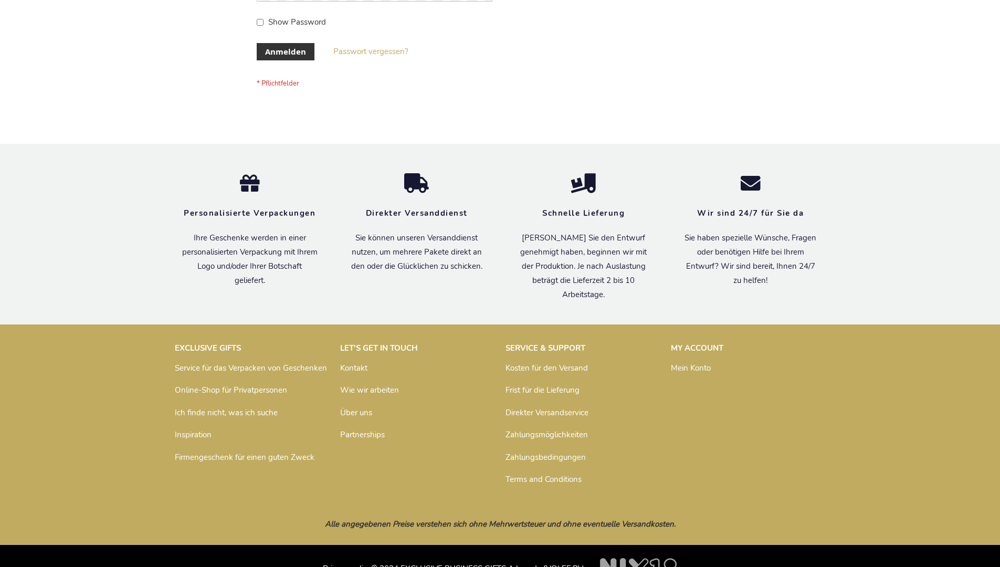
scroll to position [352, 0]
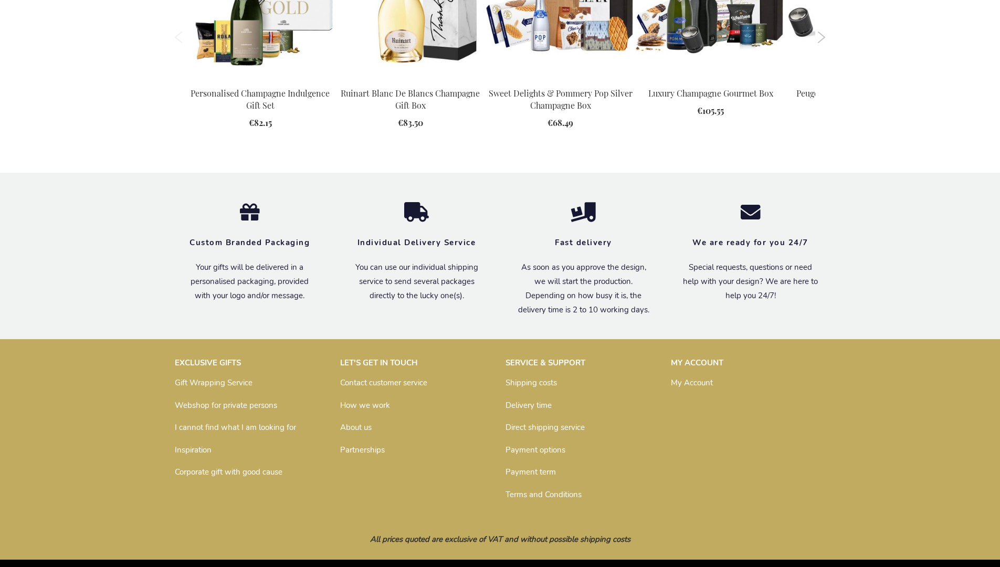
scroll to position [1435, 0]
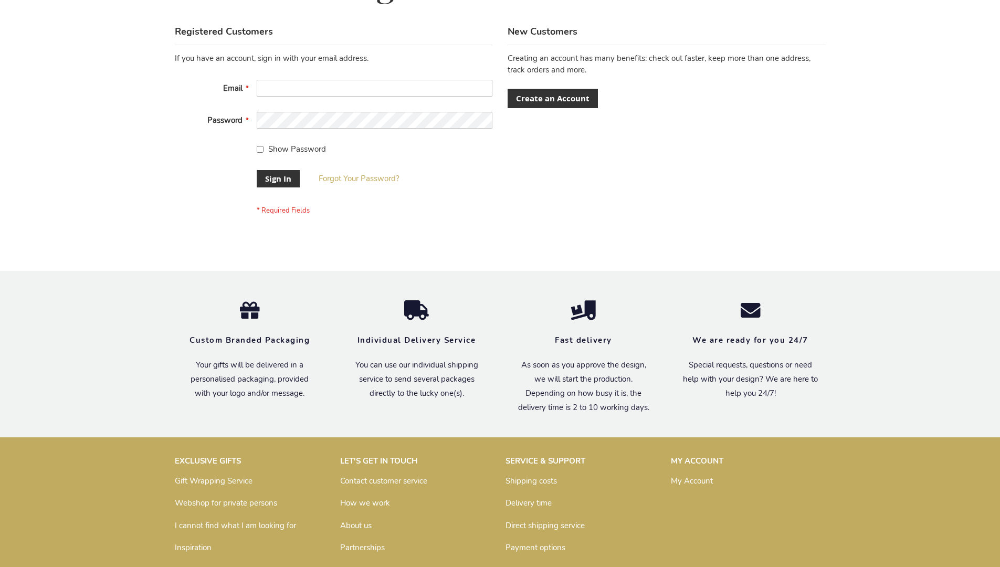
scroll to position [338, 0]
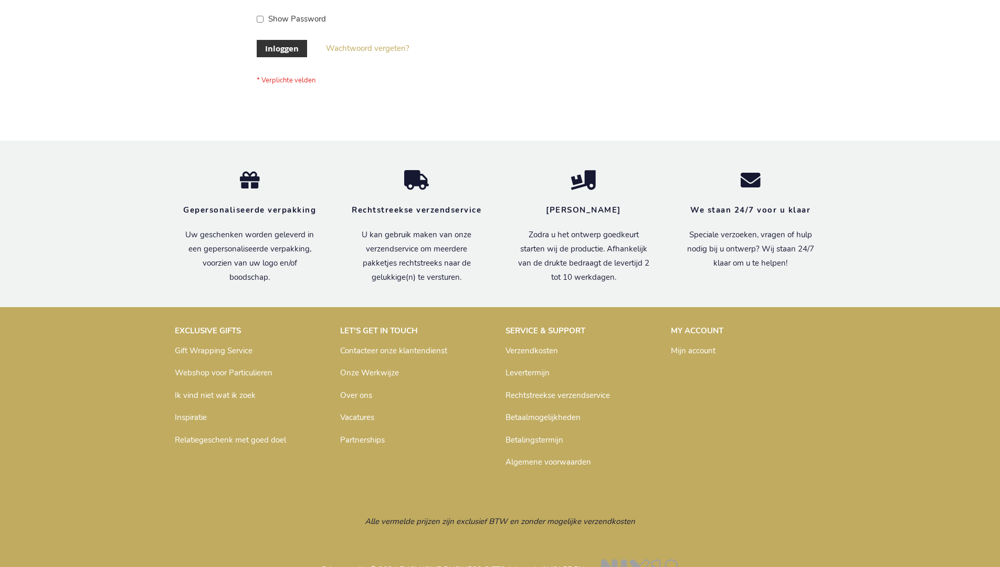
scroll to position [356, 0]
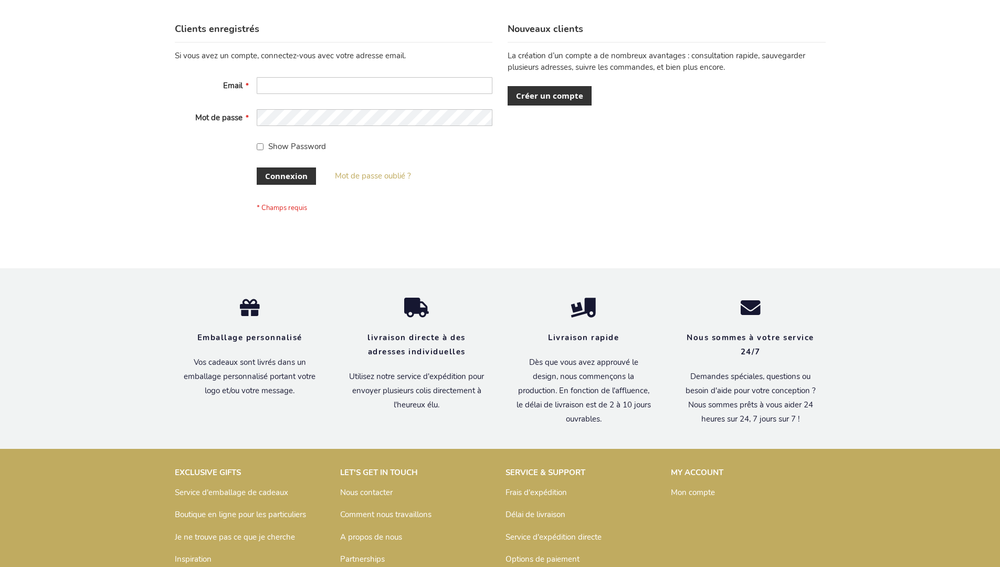
scroll to position [362, 0]
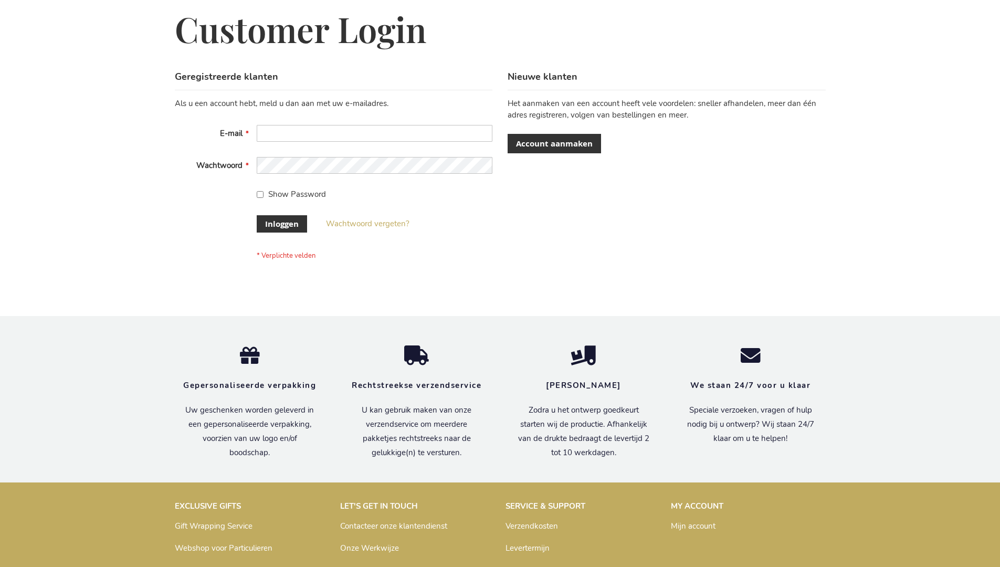
scroll to position [356, 0]
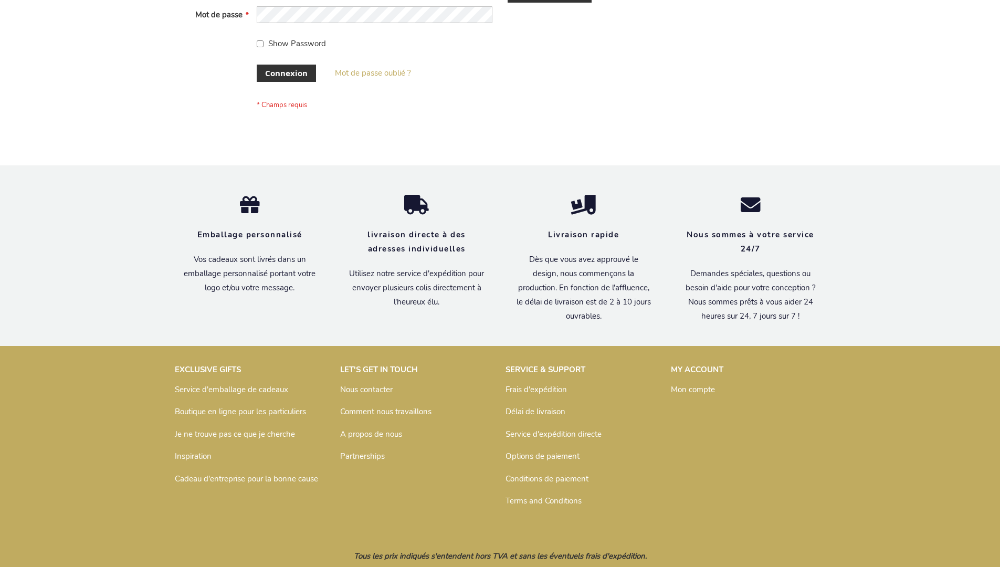
scroll to position [362, 0]
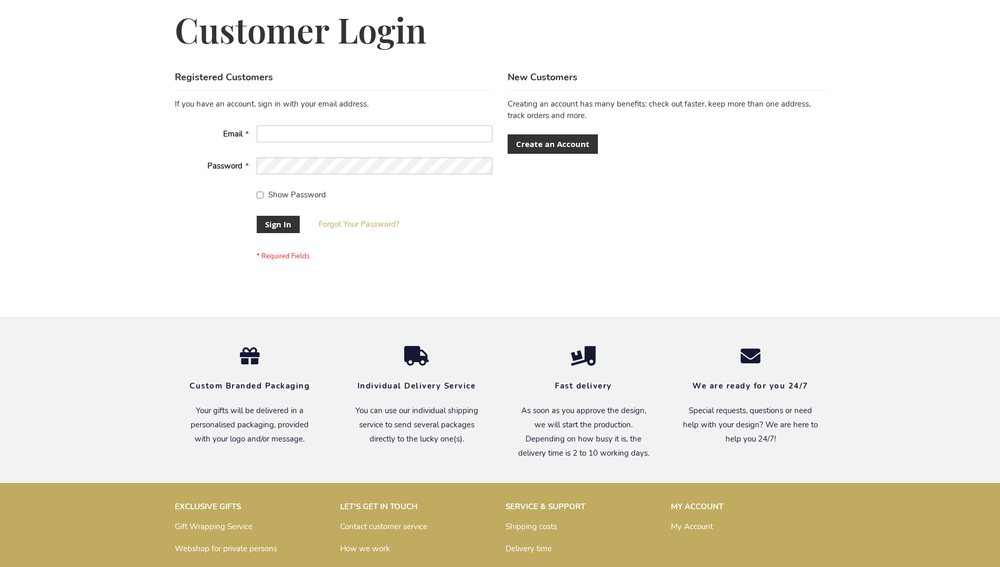
scroll to position [338, 0]
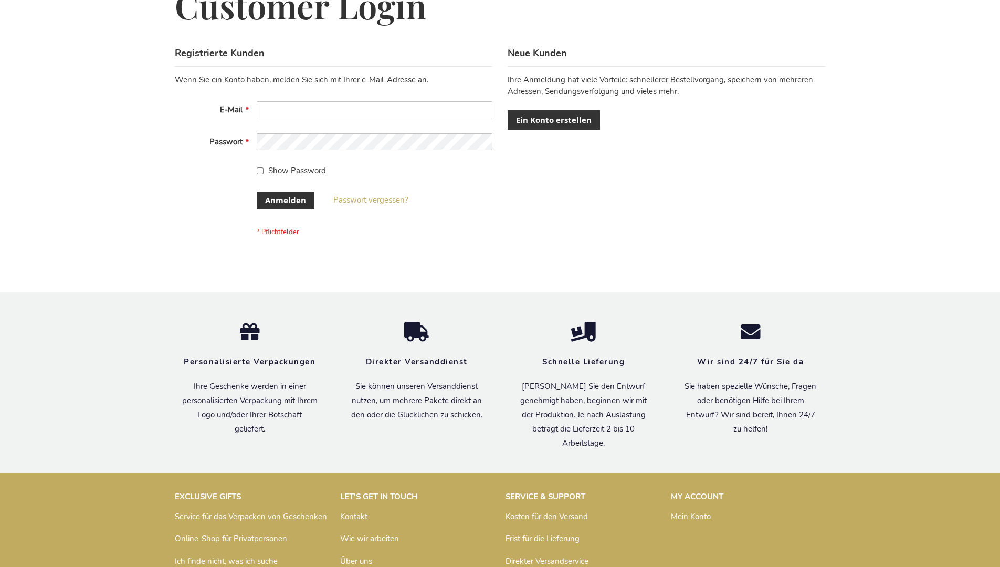
scroll to position [352, 0]
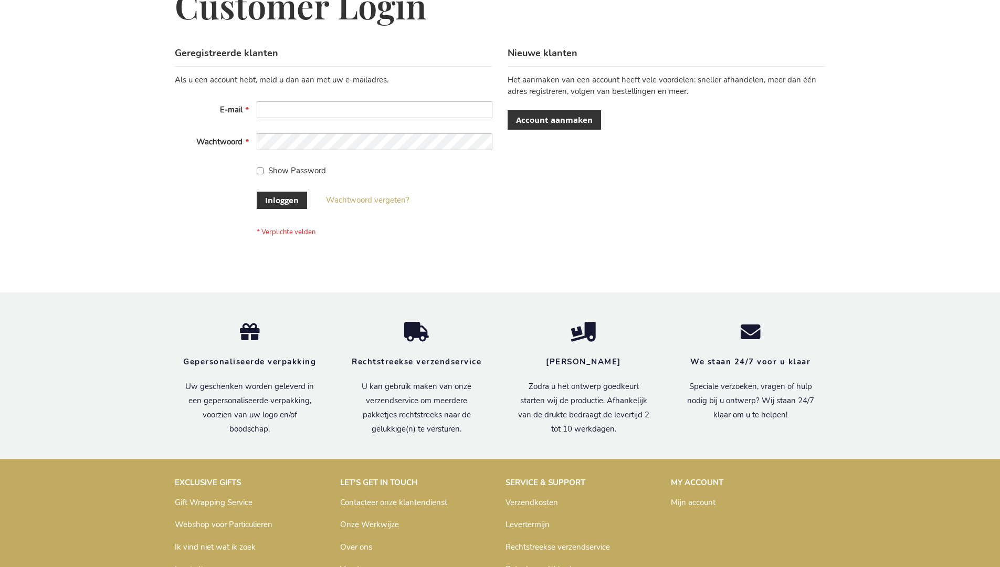
scroll to position [356, 0]
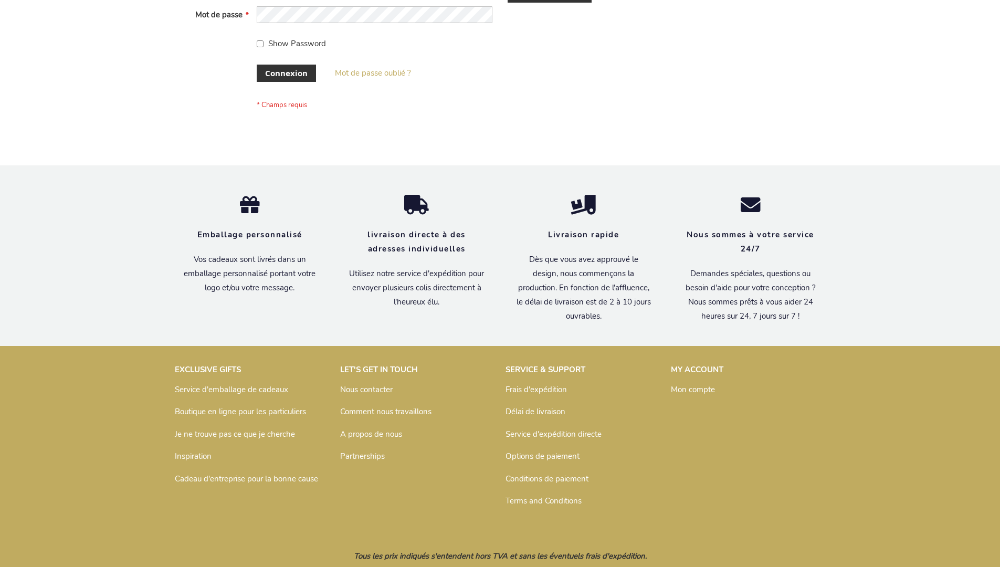
scroll to position [362, 0]
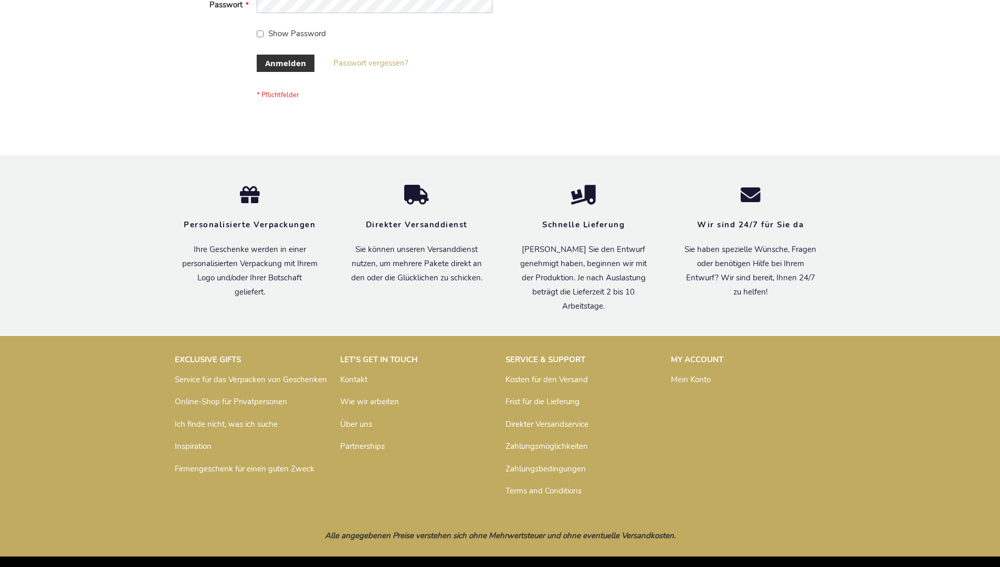
scroll to position [352, 0]
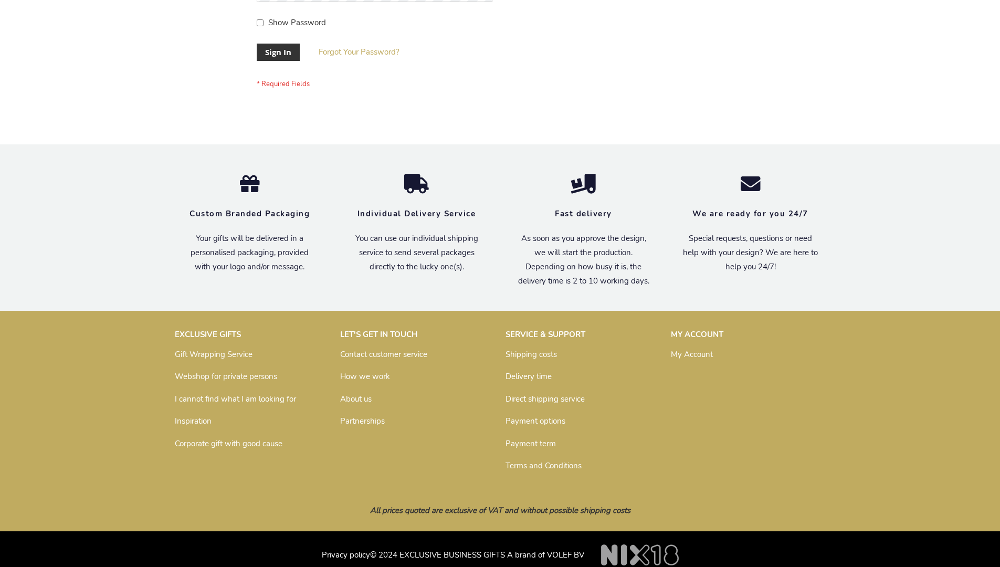
scroll to position [338, 0]
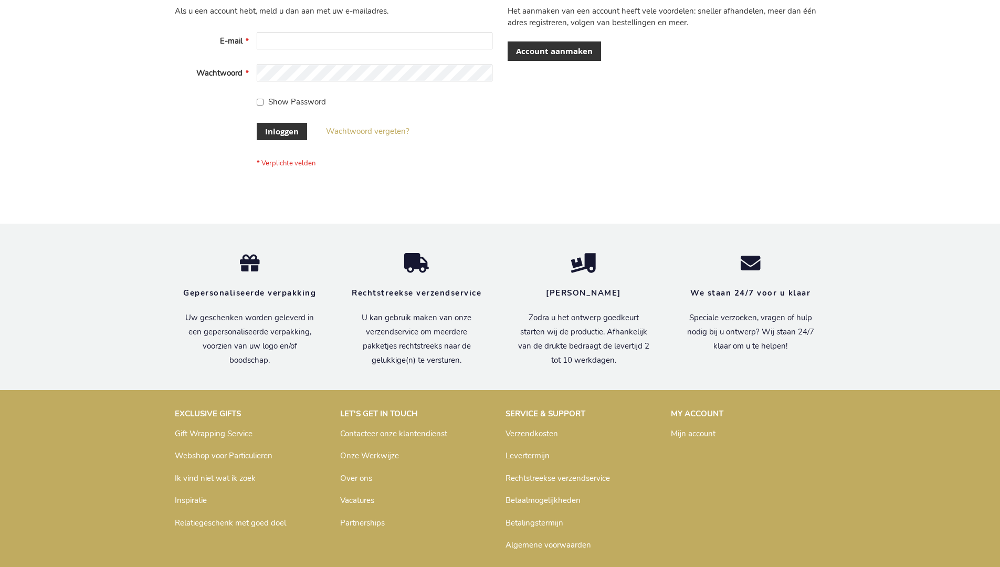
scroll to position [356, 0]
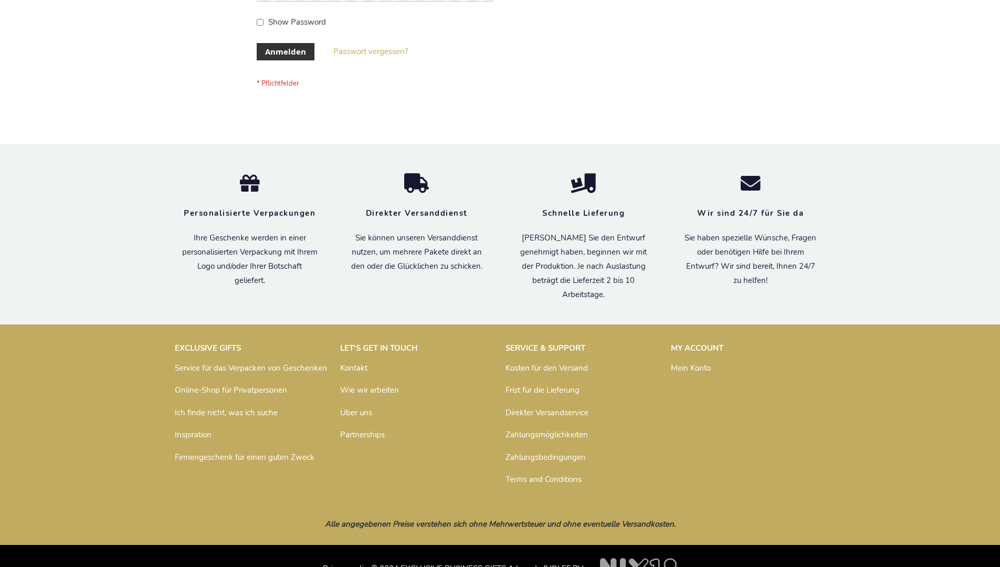
scroll to position [352, 0]
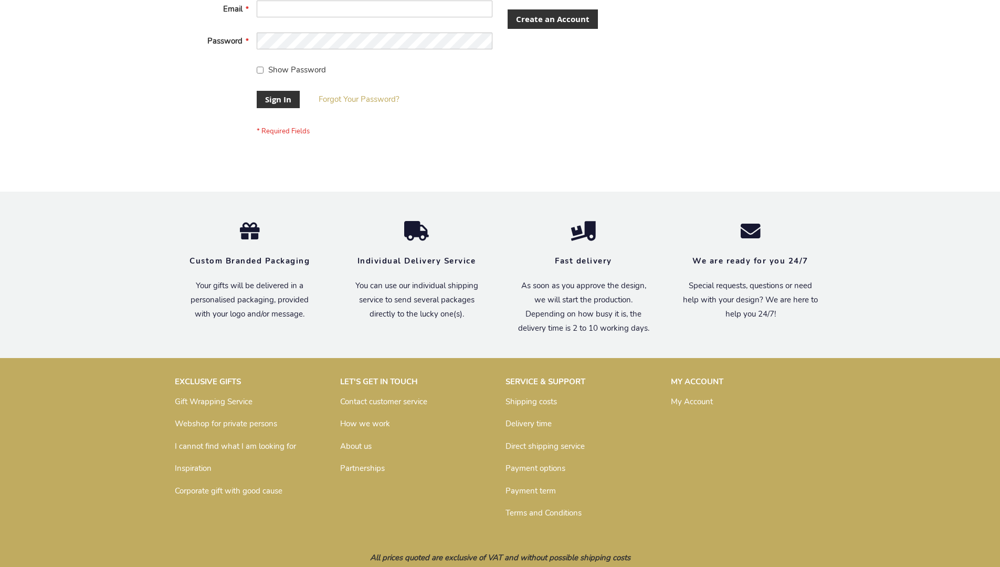
scroll to position [338, 0]
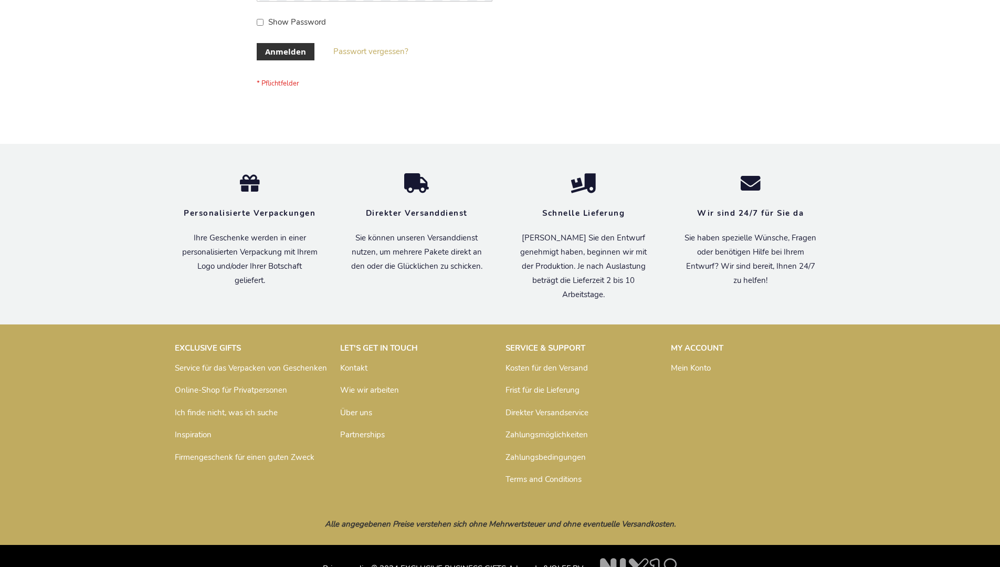
scroll to position [352, 0]
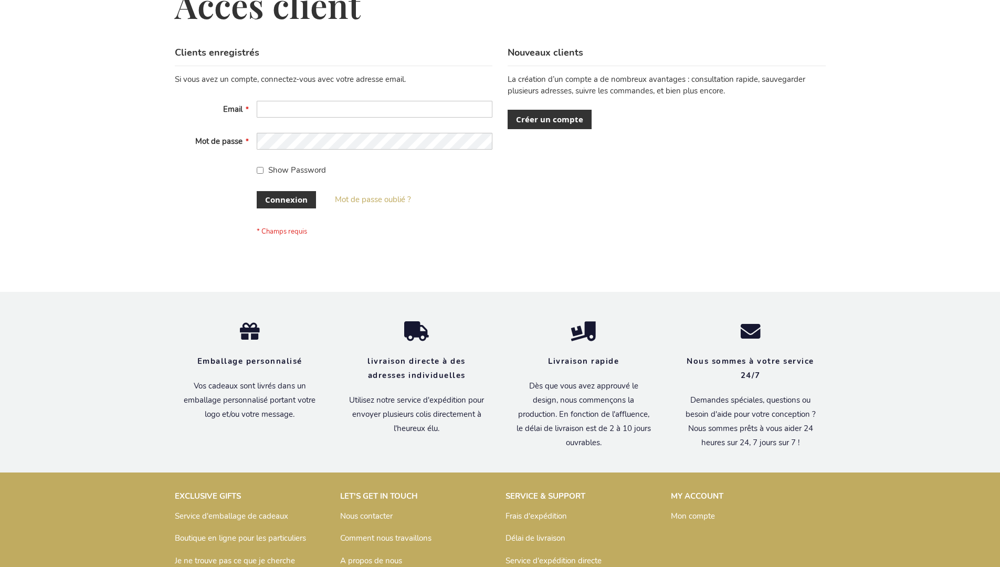
scroll to position [362, 0]
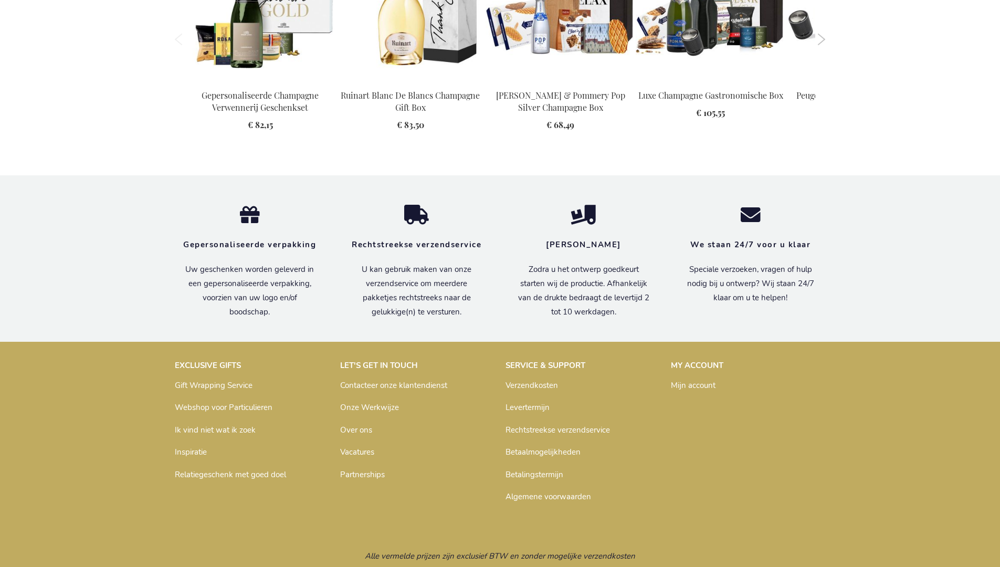
scroll to position [1517, 0]
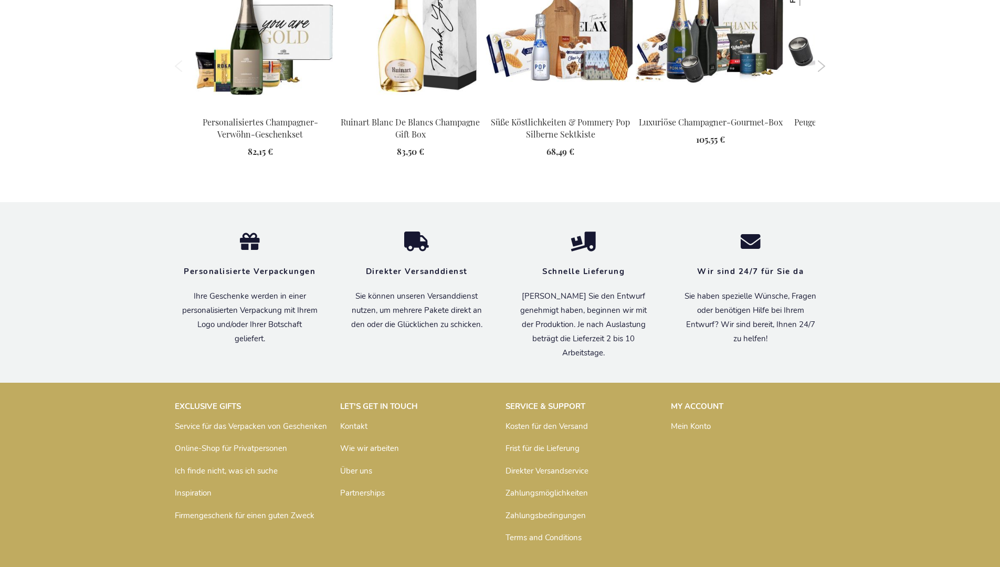
scroll to position [1495, 0]
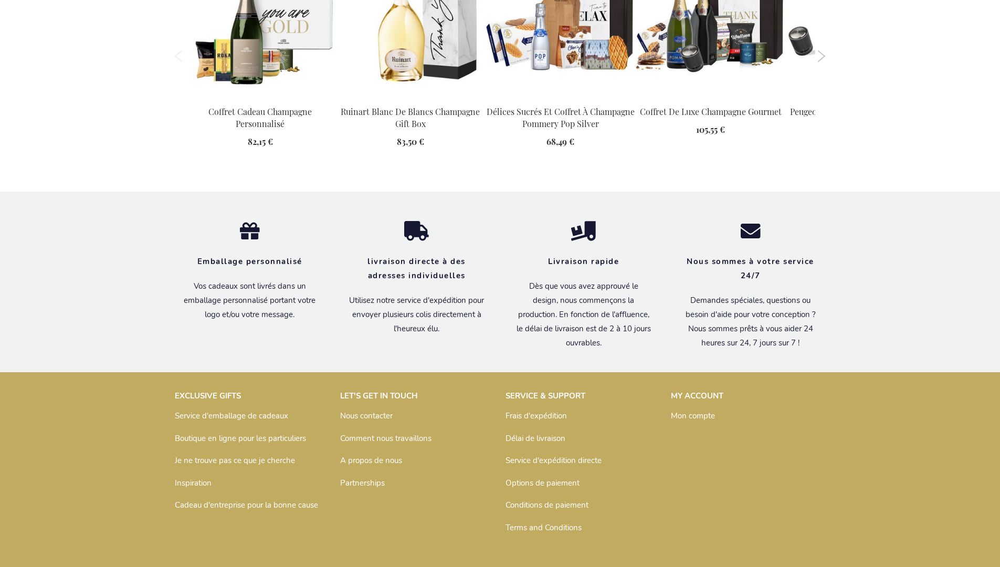
scroll to position [1494, 0]
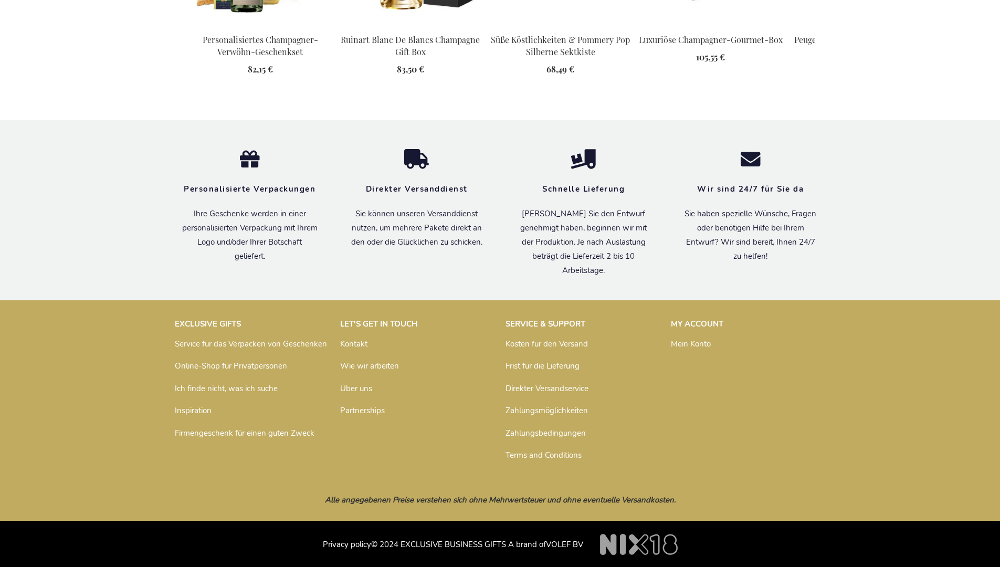
scroll to position [1495, 0]
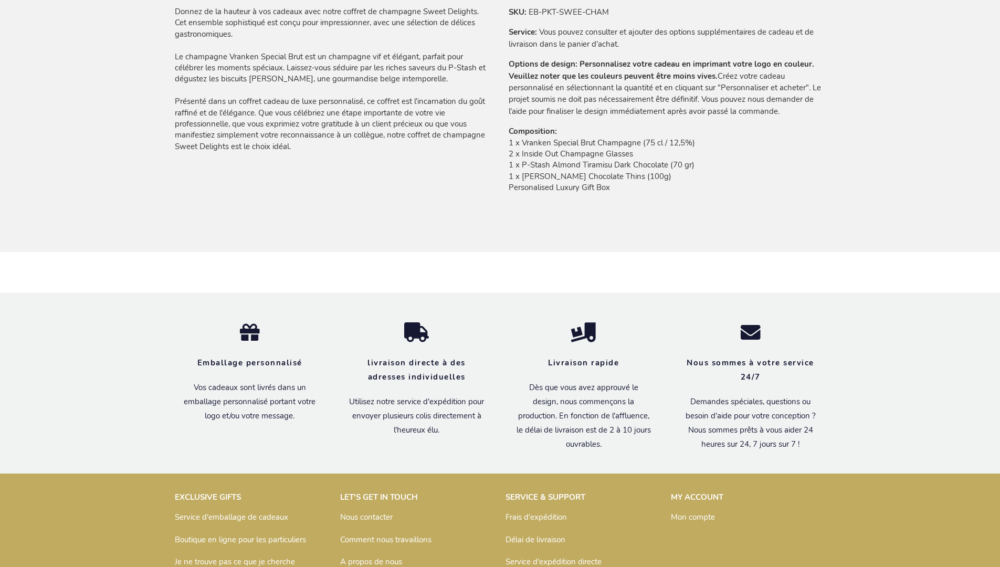
scroll to position [883, 0]
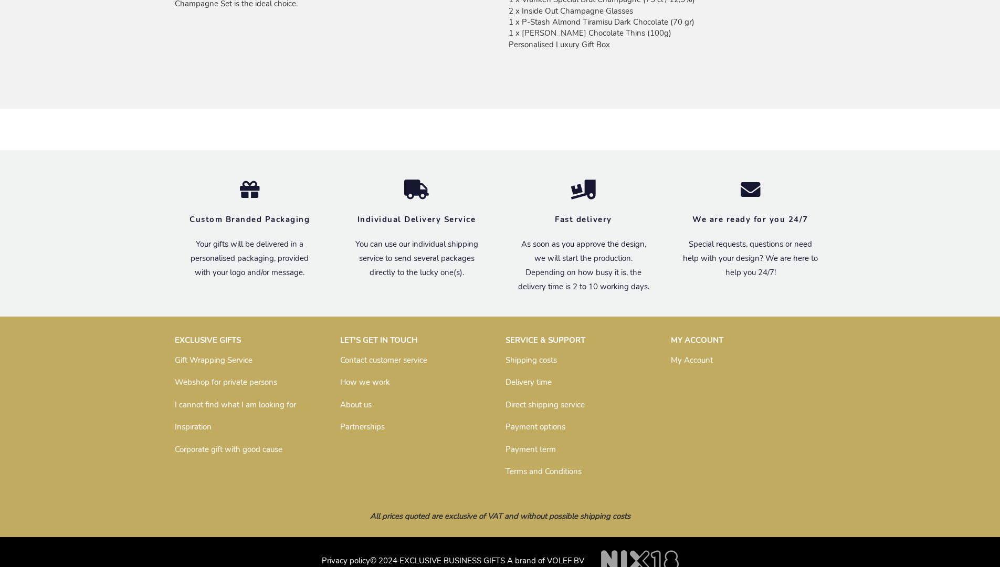
scroll to position [847, 0]
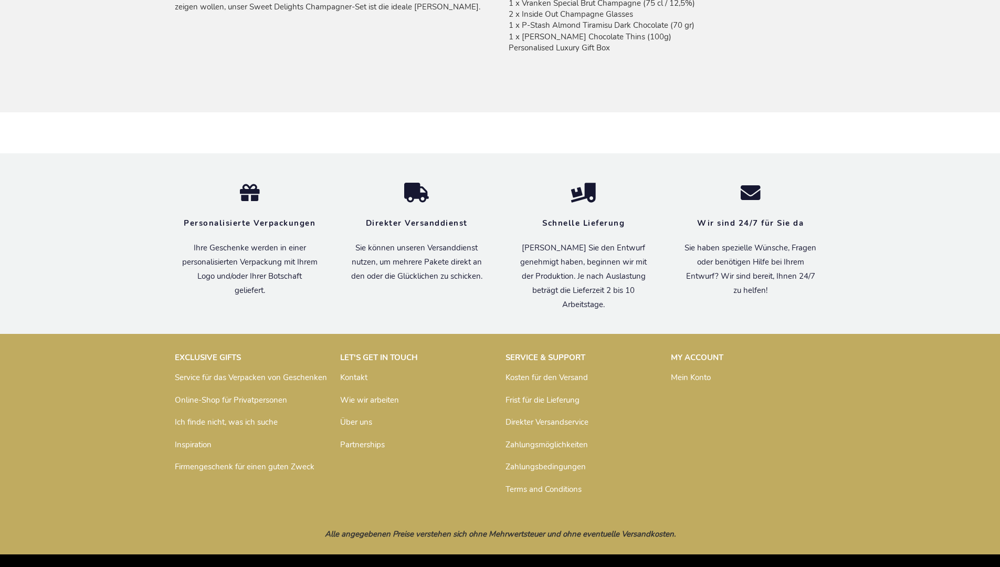
scroll to position [873, 0]
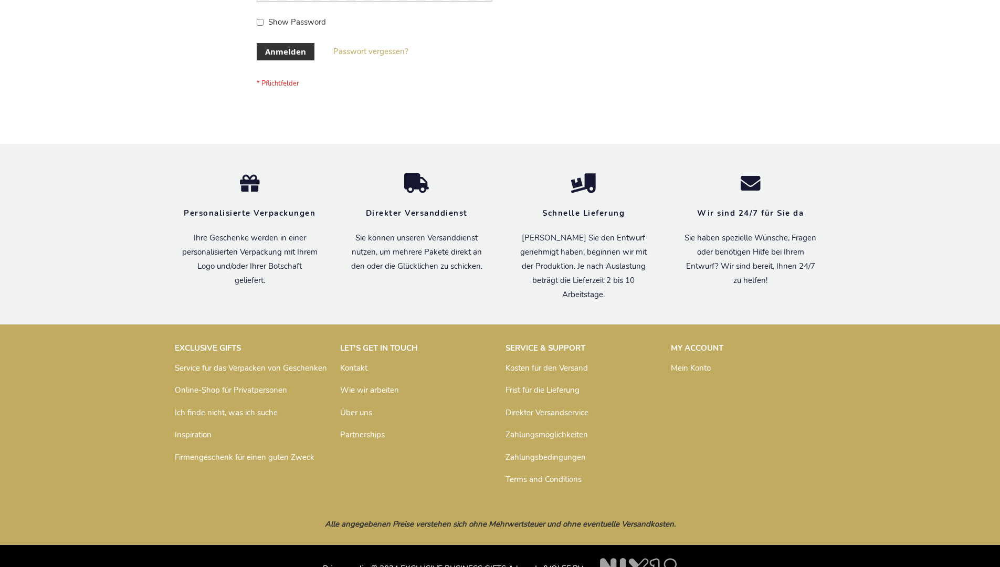
scroll to position [352, 0]
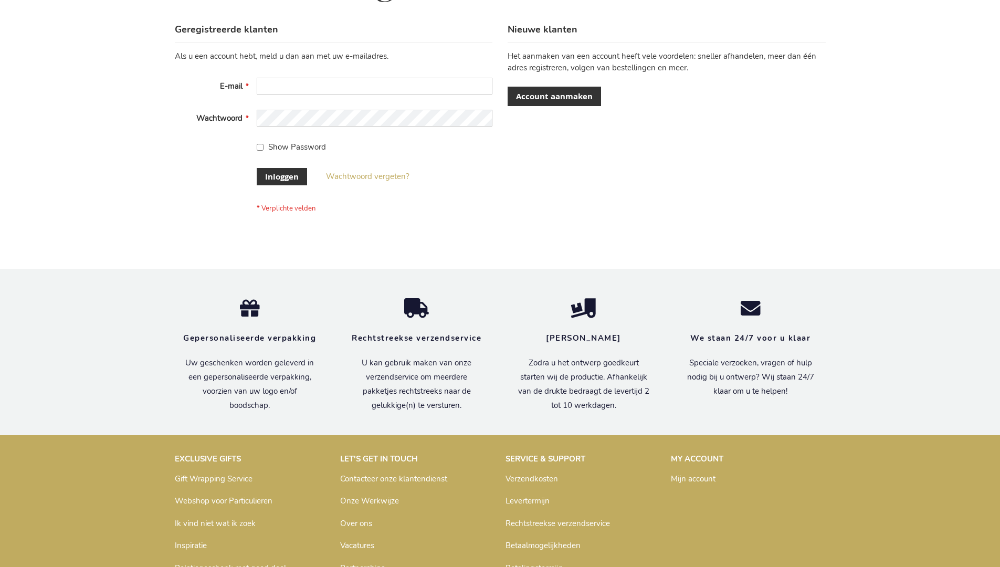
scroll to position [356, 0]
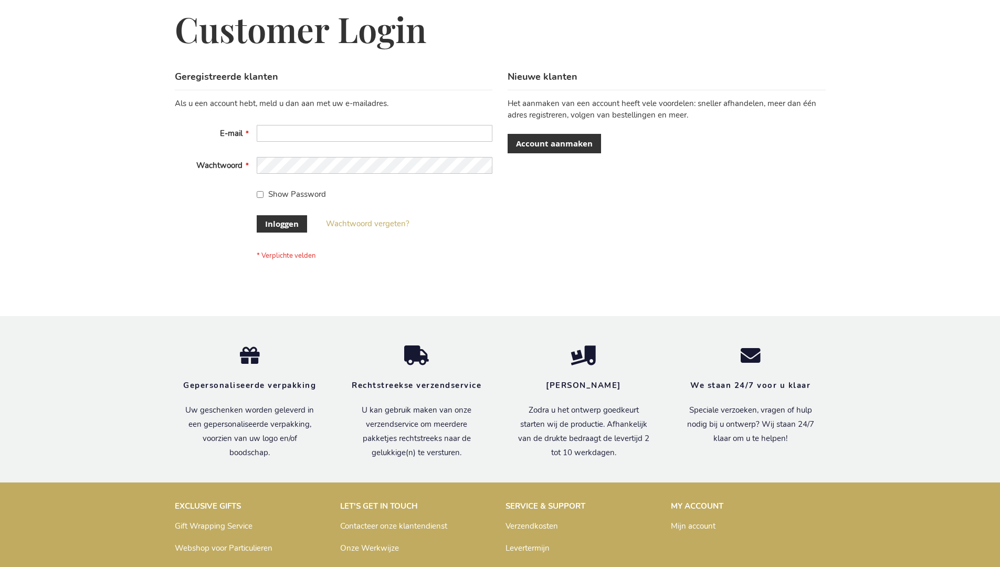
scroll to position [356, 0]
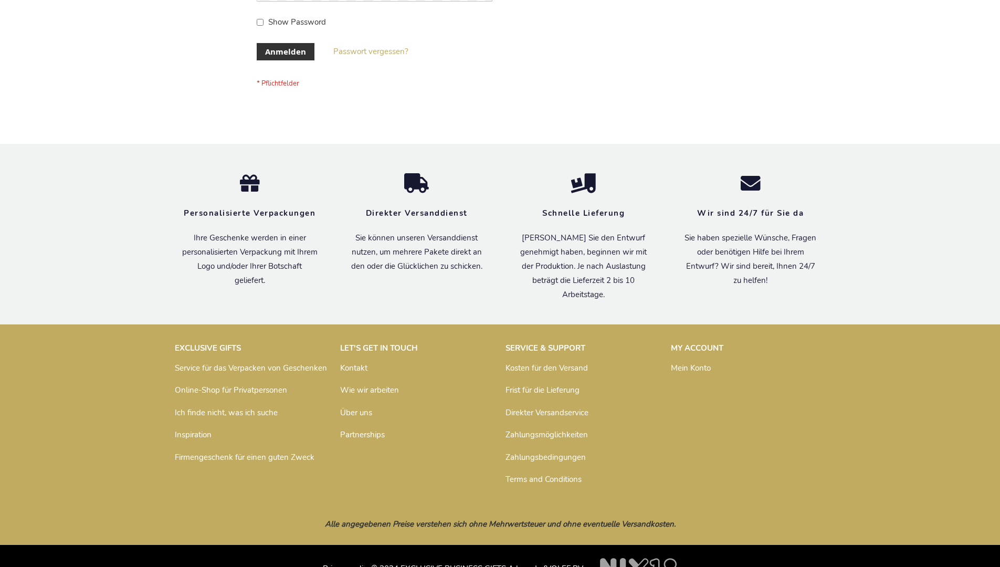
scroll to position [352, 0]
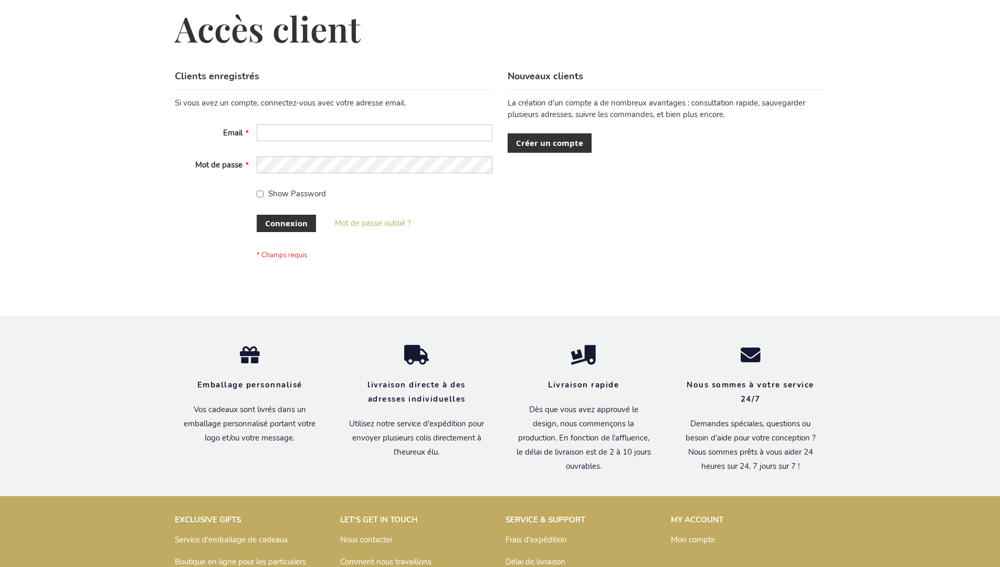
scroll to position [362, 0]
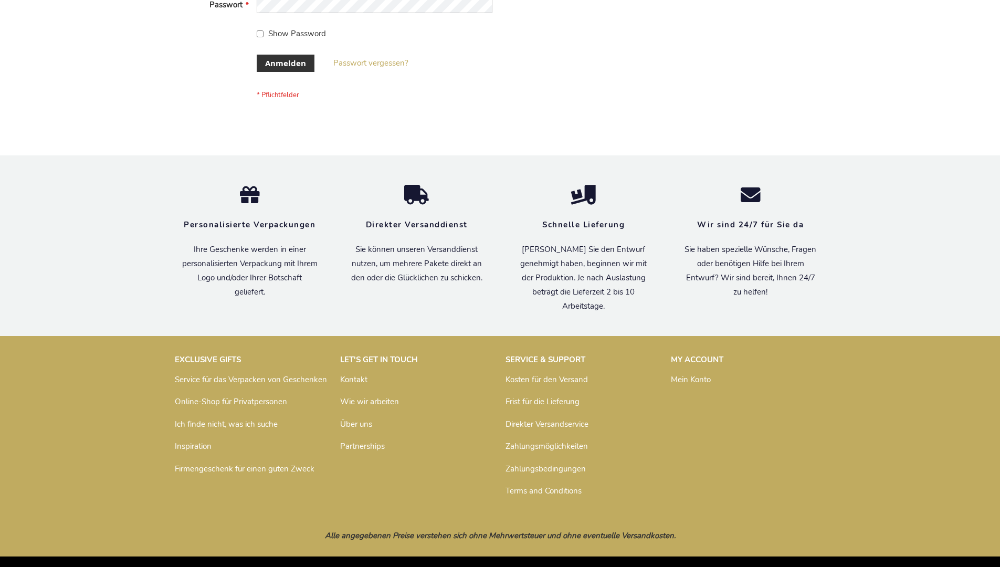
scroll to position [352, 0]
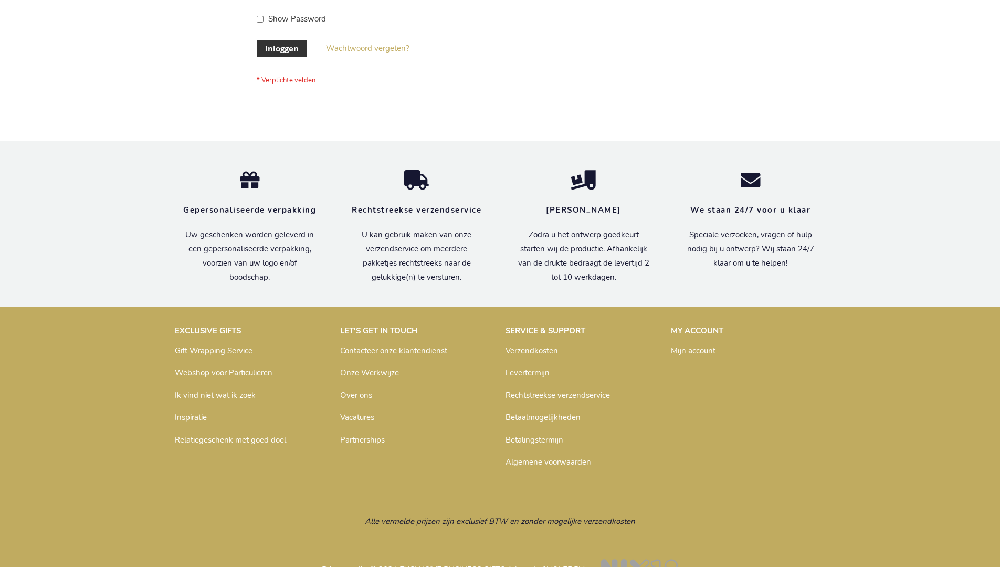
scroll to position [356, 0]
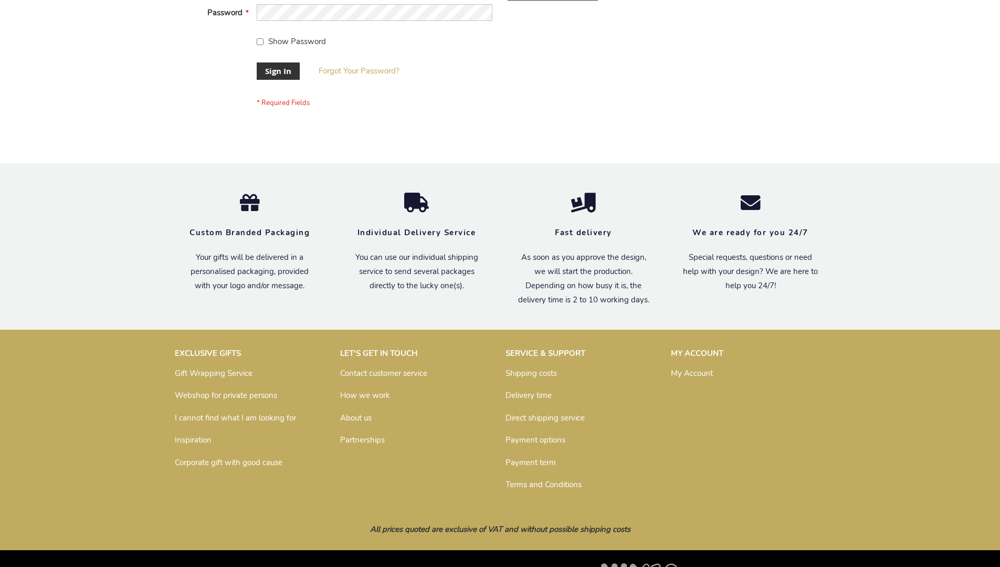
scroll to position [338, 0]
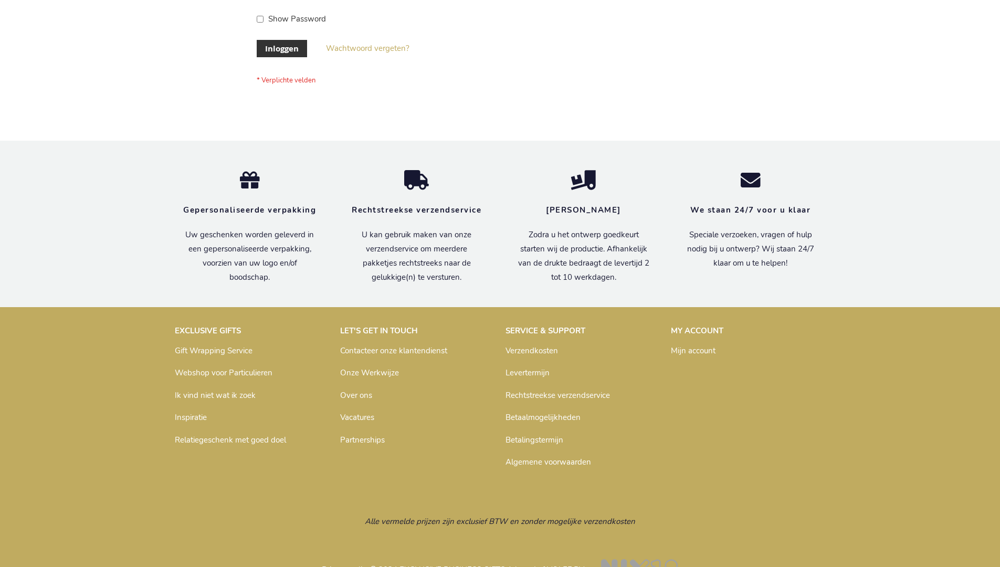
scroll to position [356, 0]
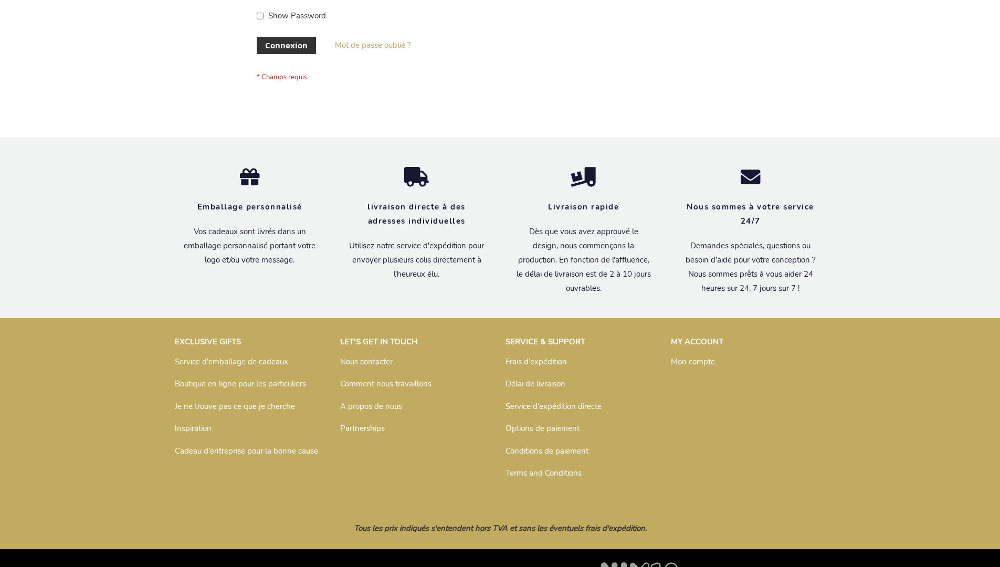
scroll to position [362, 0]
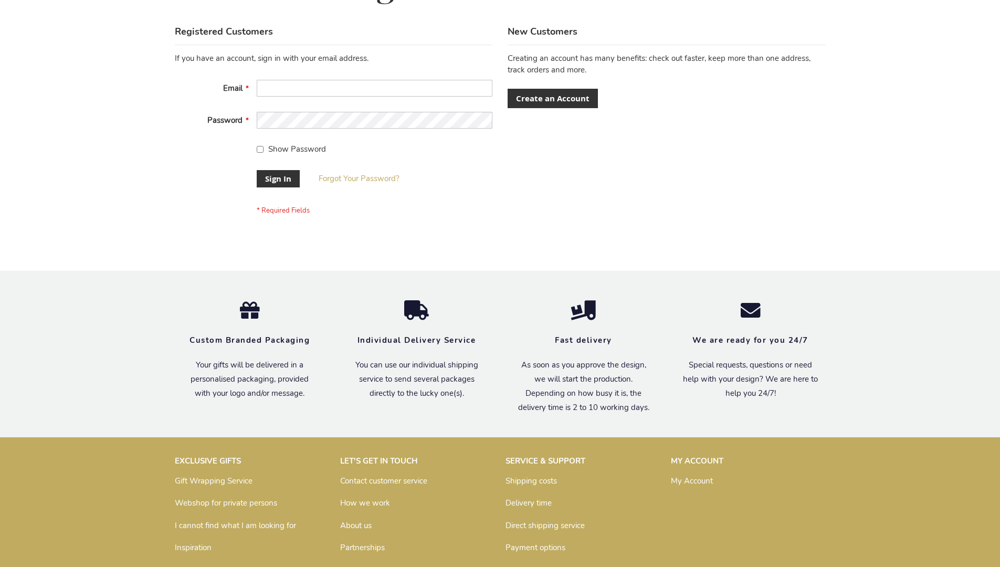
scroll to position [338, 0]
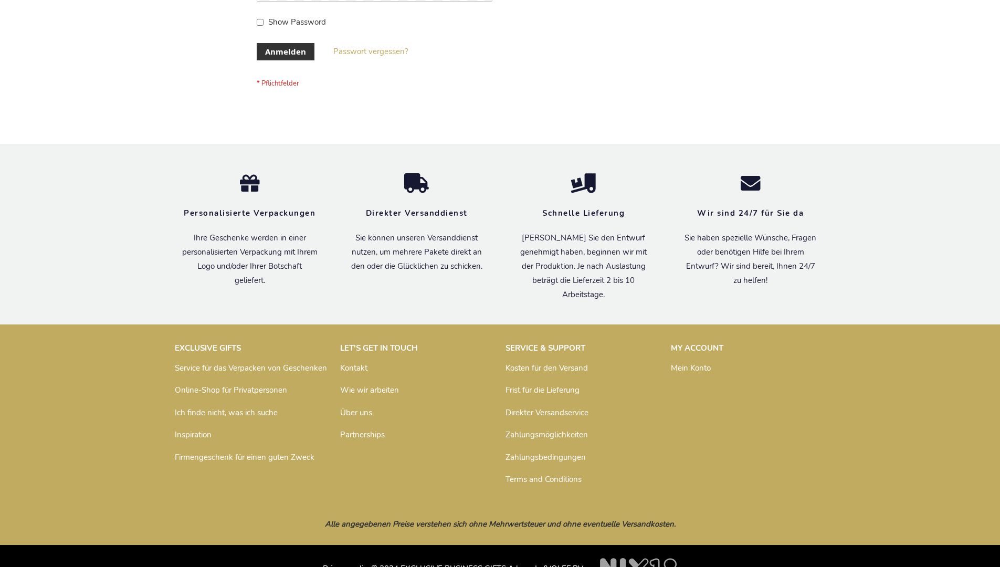
scroll to position [352, 0]
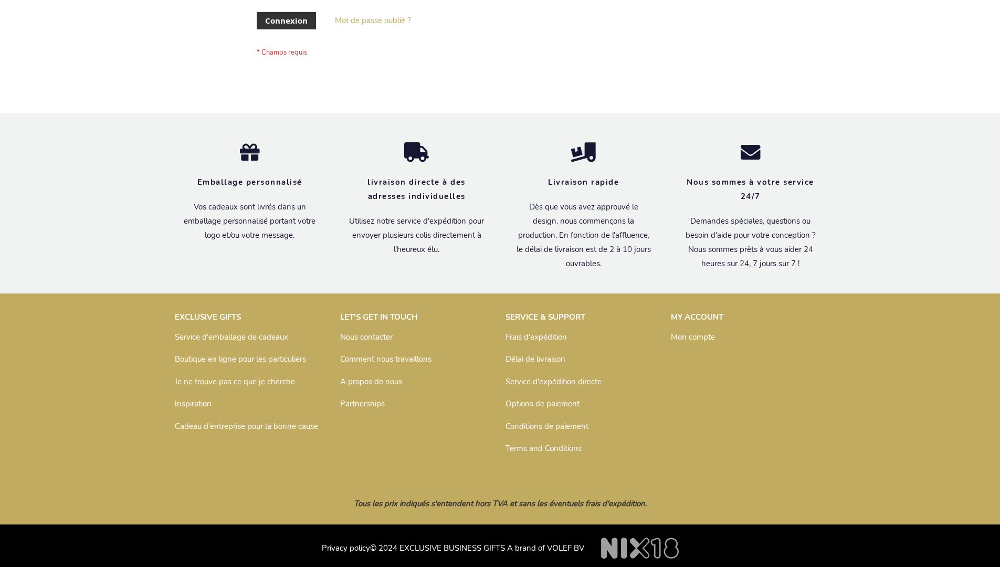
scroll to position [362, 0]
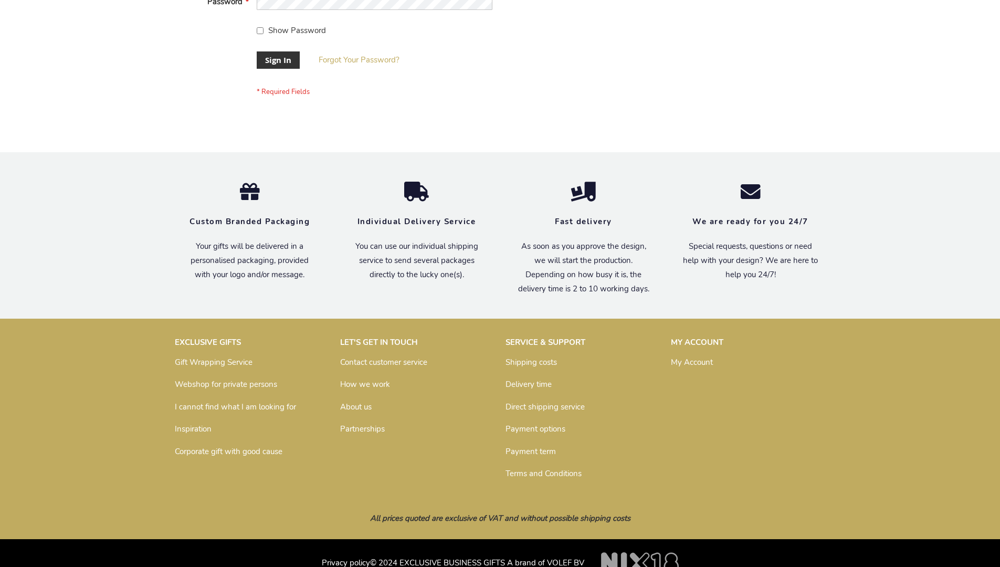
scroll to position [338, 0]
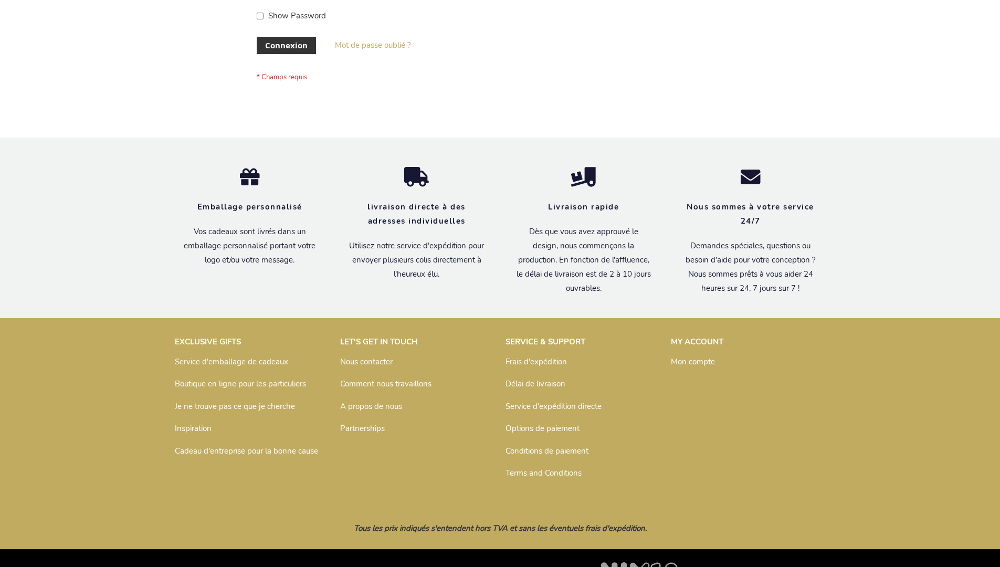
scroll to position [362, 0]
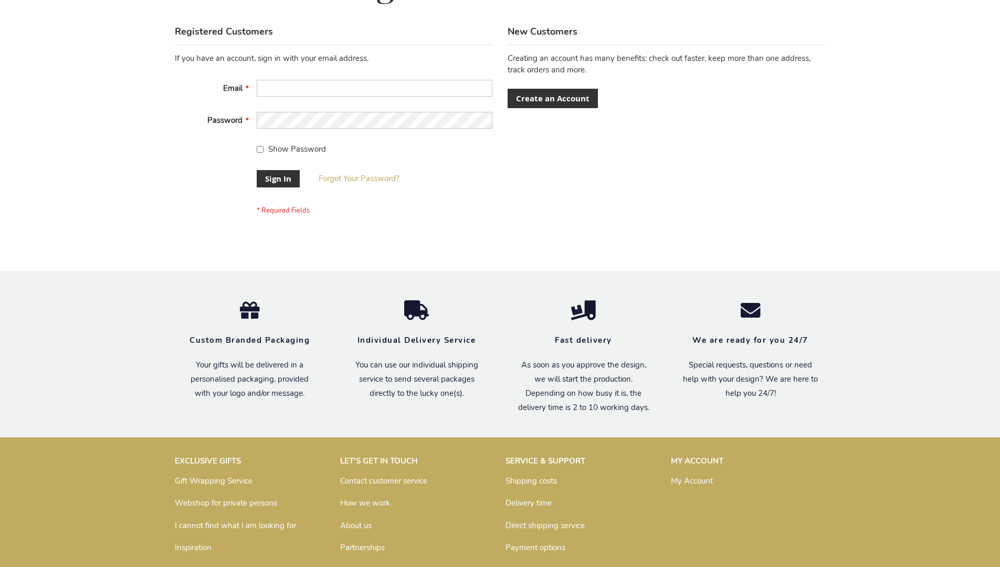
scroll to position [338, 0]
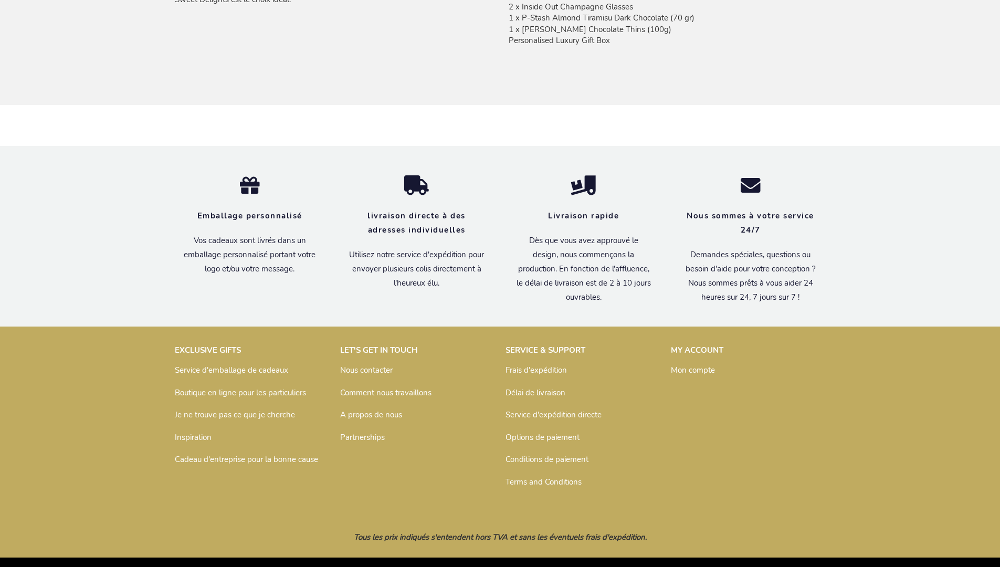
scroll to position [883, 0]
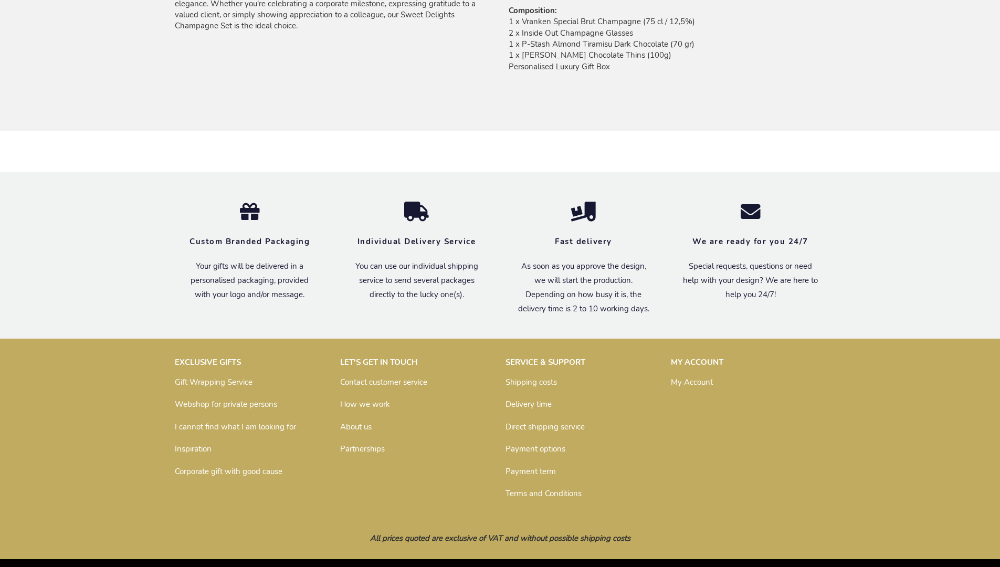
scroll to position [847, 0]
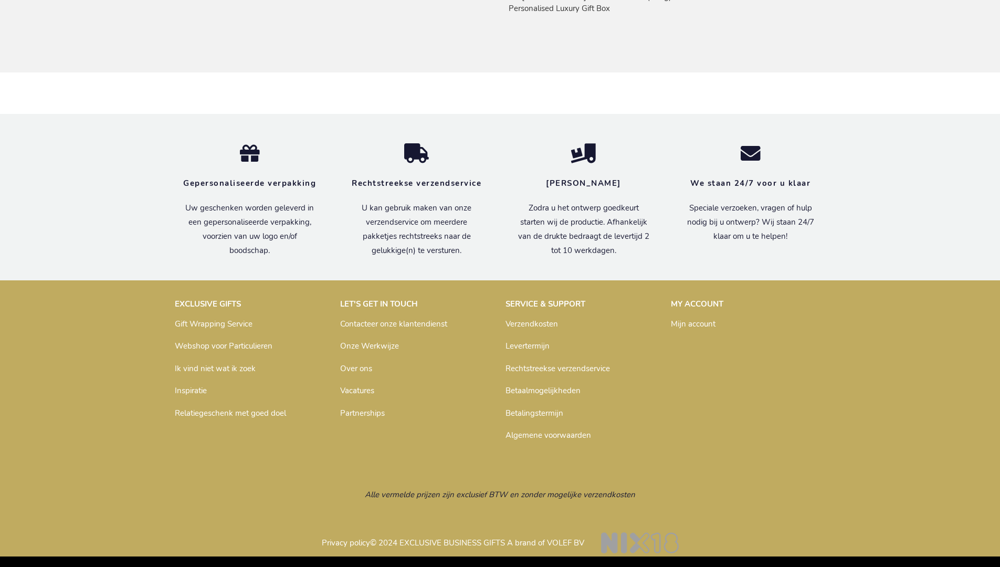
scroll to position [866, 0]
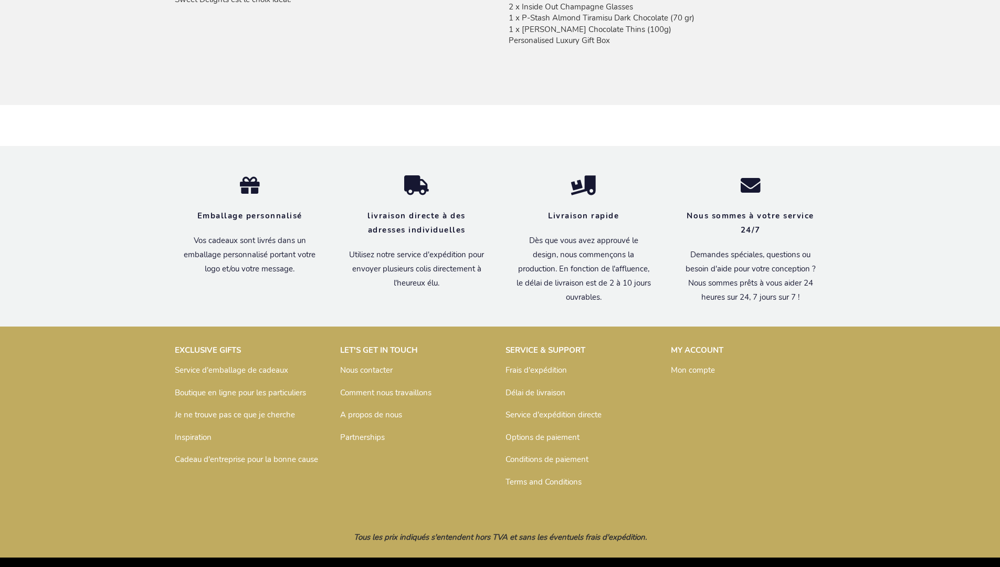
scroll to position [883, 0]
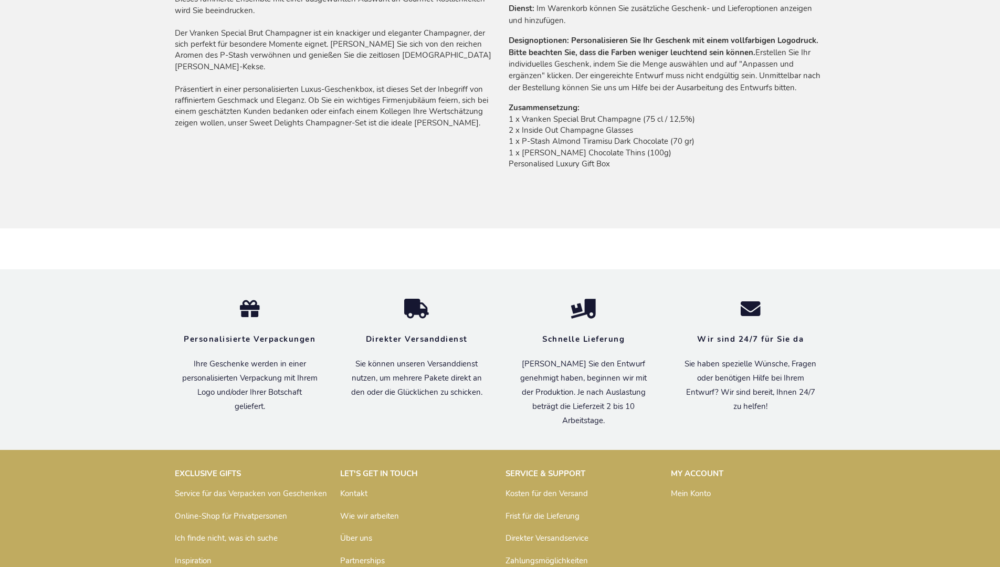
scroll to position [873, 0]
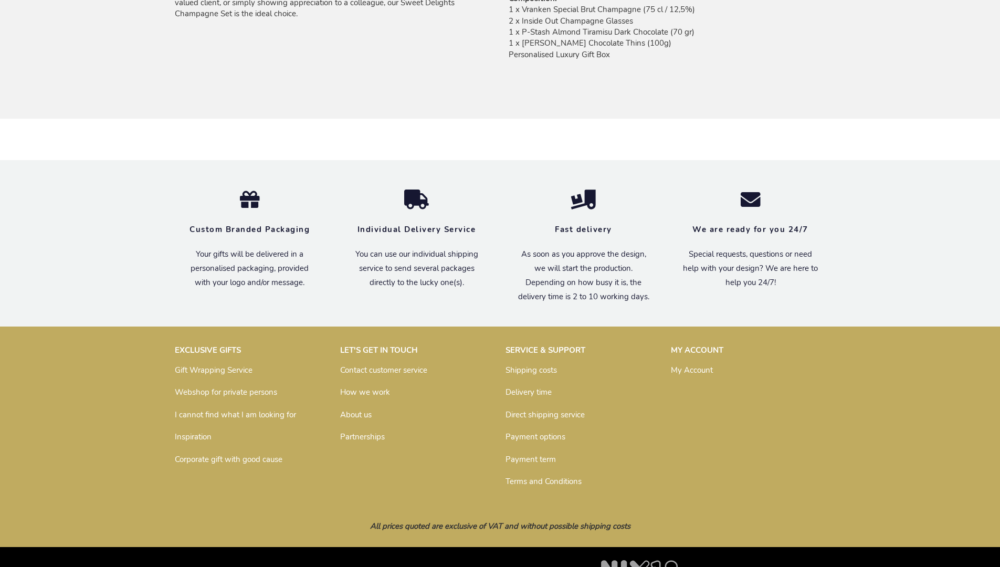
scroll to position [847, 0]
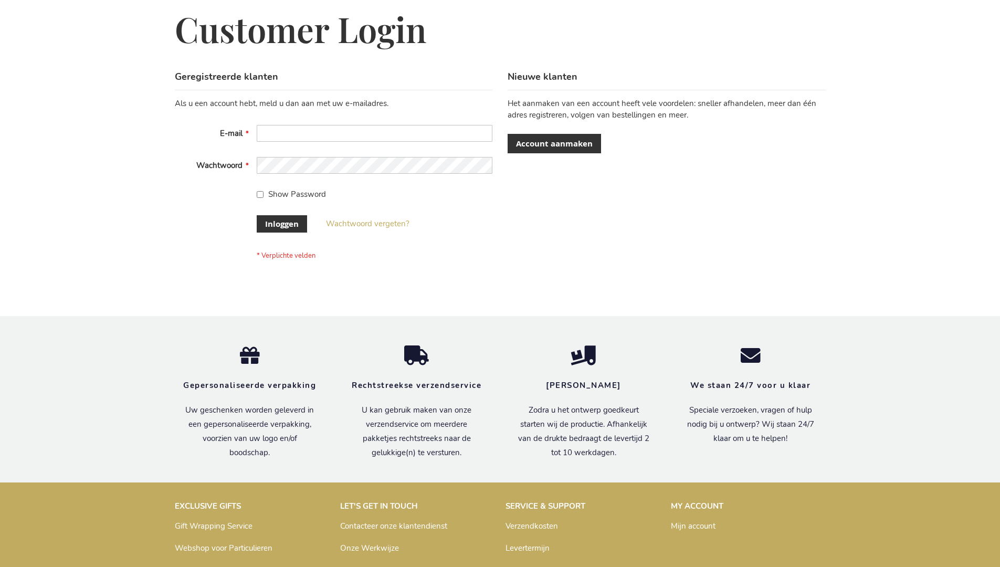
scroll to position [356, 0]
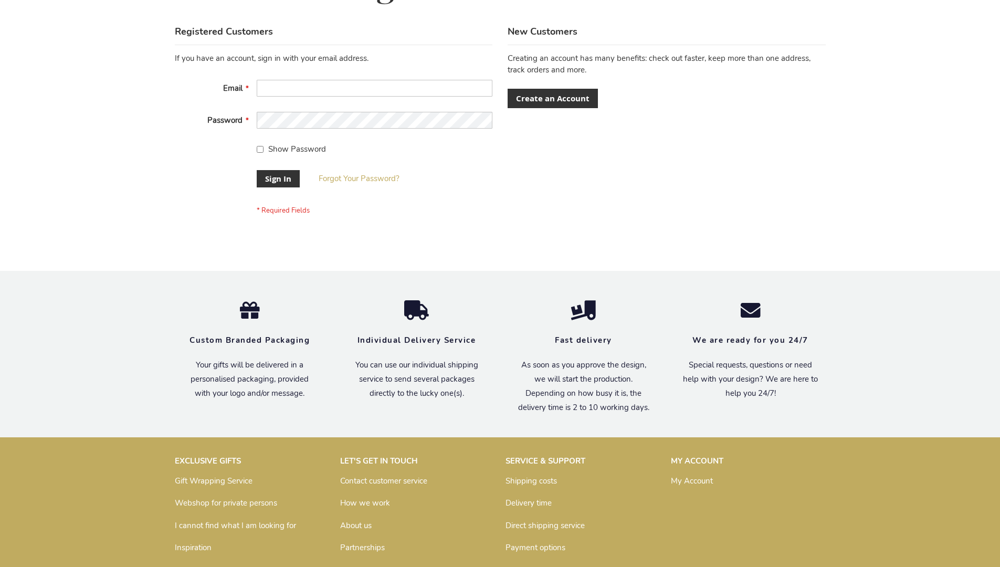
scroll to position [338, 0]
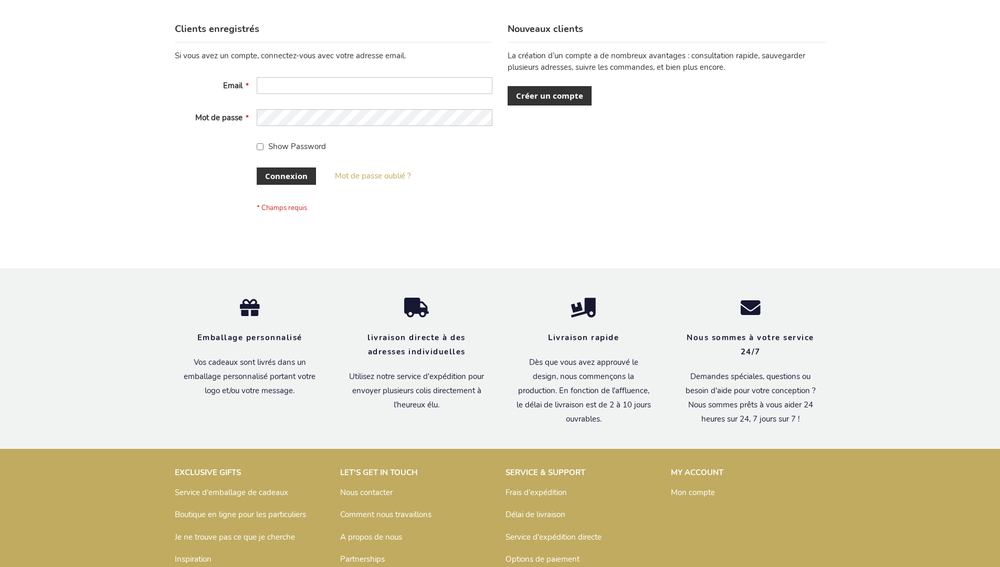
scroll to position [362, 0]
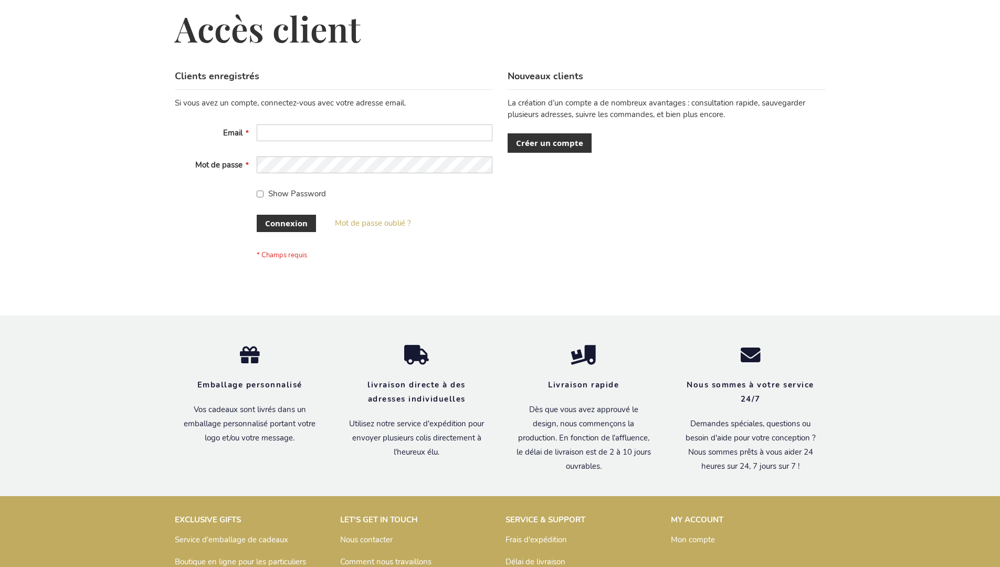
scroll to position [362, 0]
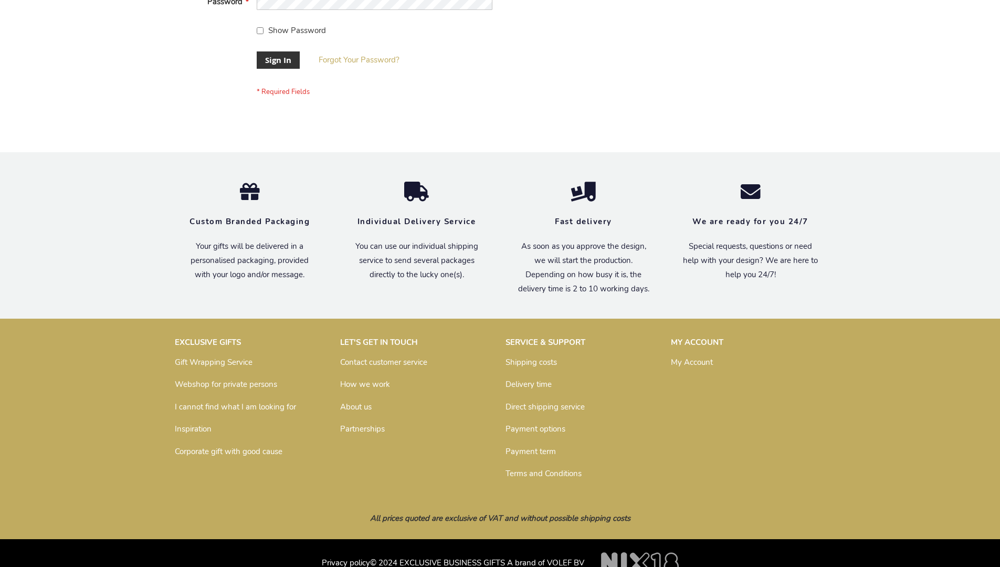
scroll to position [338, 0]
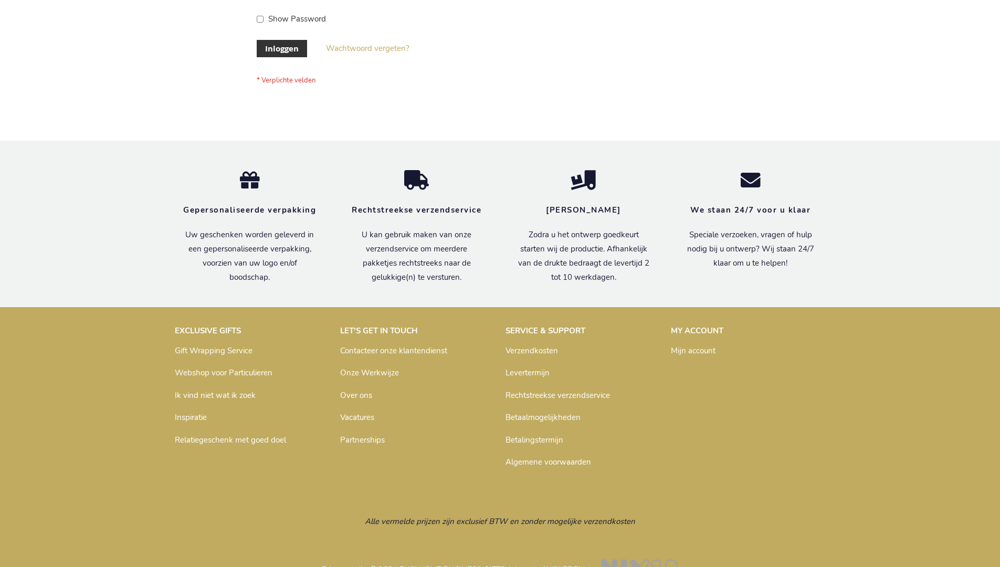
scroll to position [356, 0]
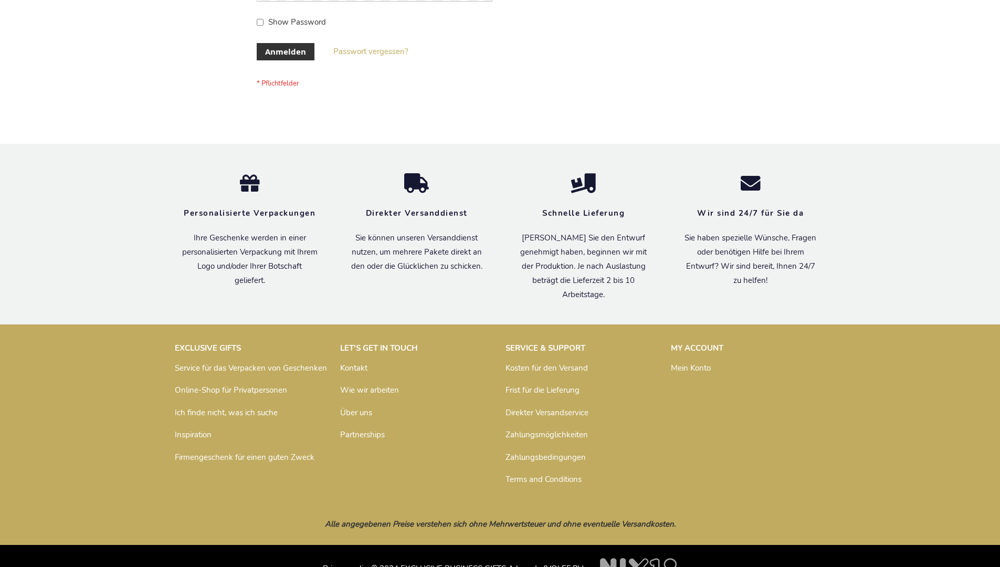
scroll to position [352, 0]
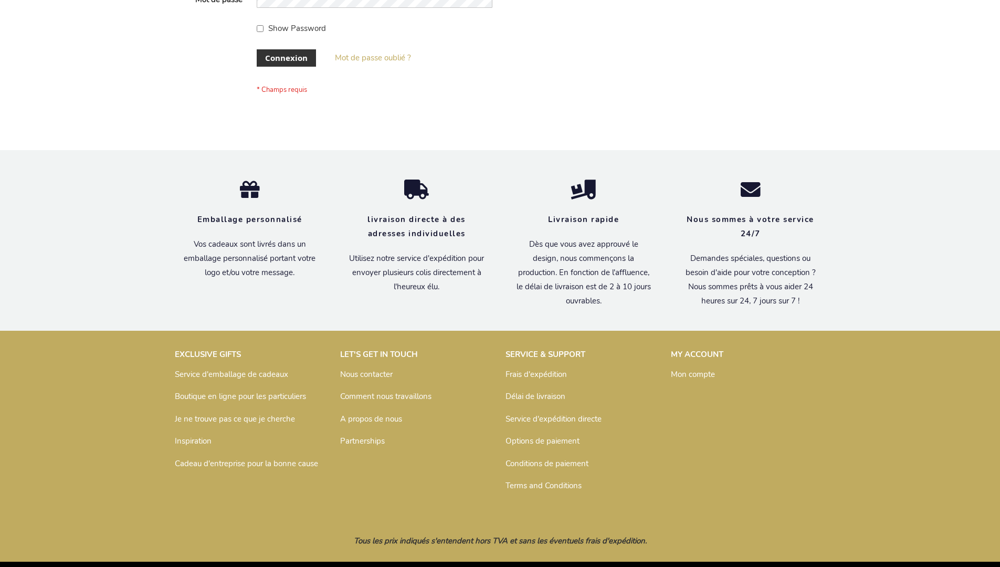
scroll to position [362, 0]
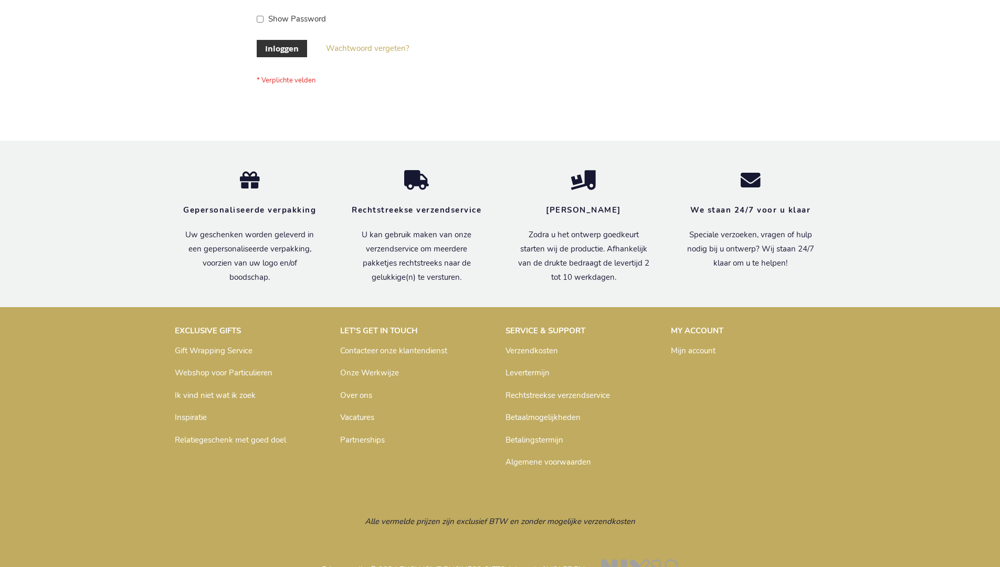
scroll to position [356, 0]
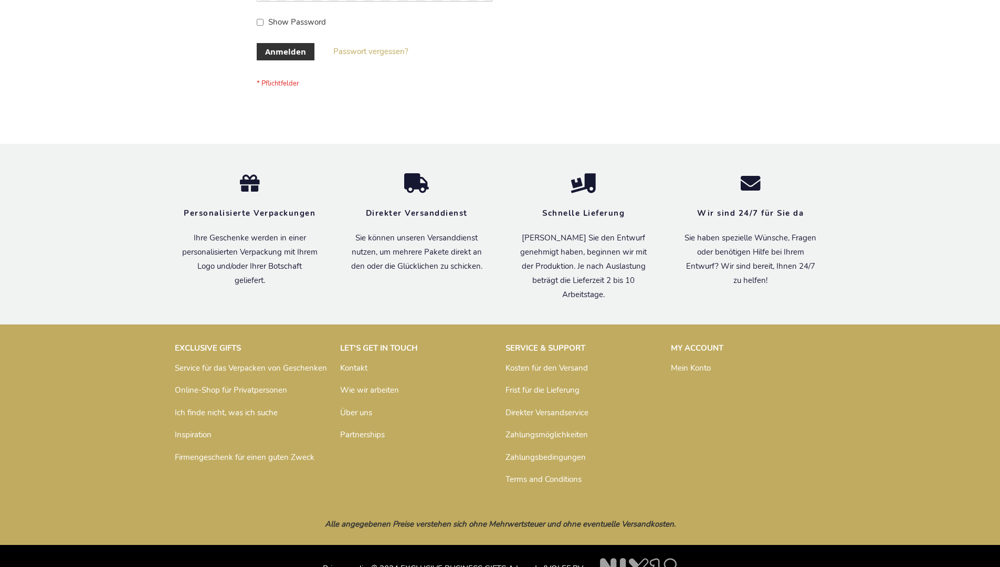
scroll to position [352, 0]
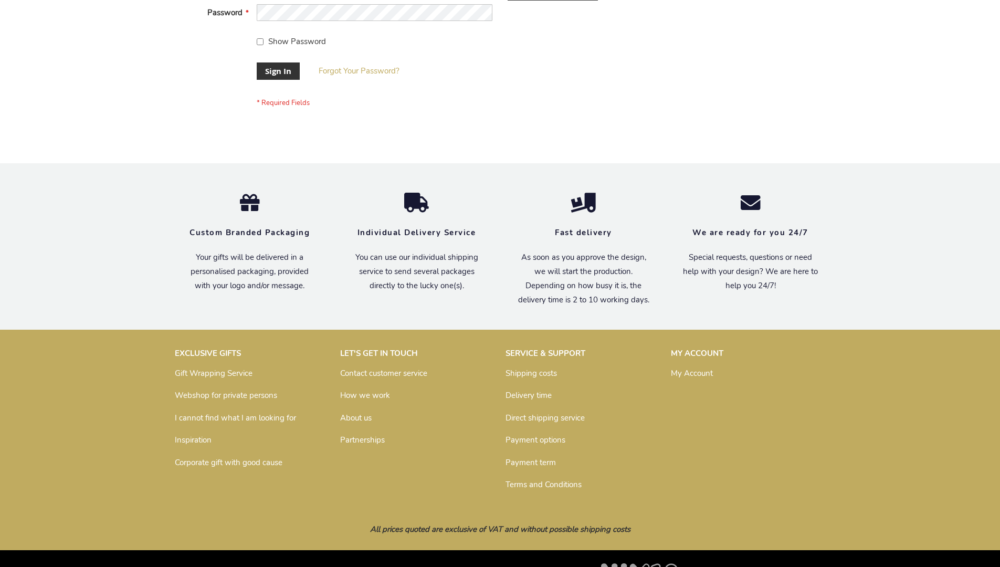
scroll to position [338, 0]
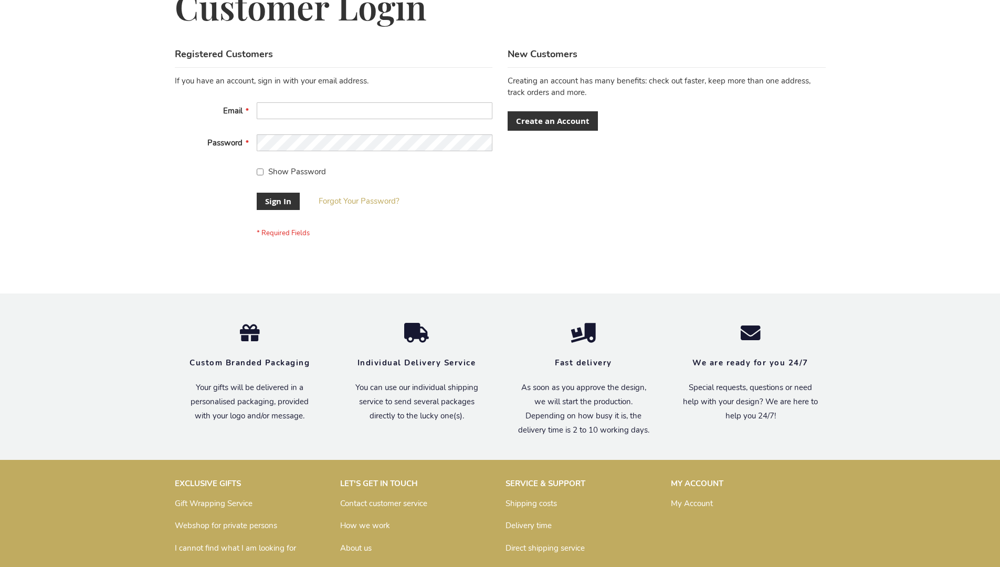
scroll to position [338, 0]
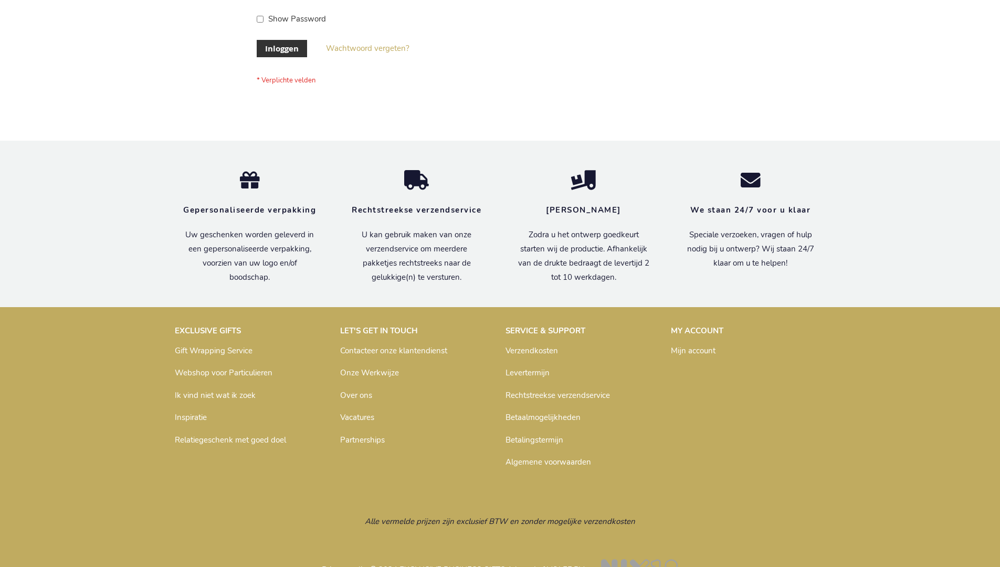
scroll to position [356, 0]
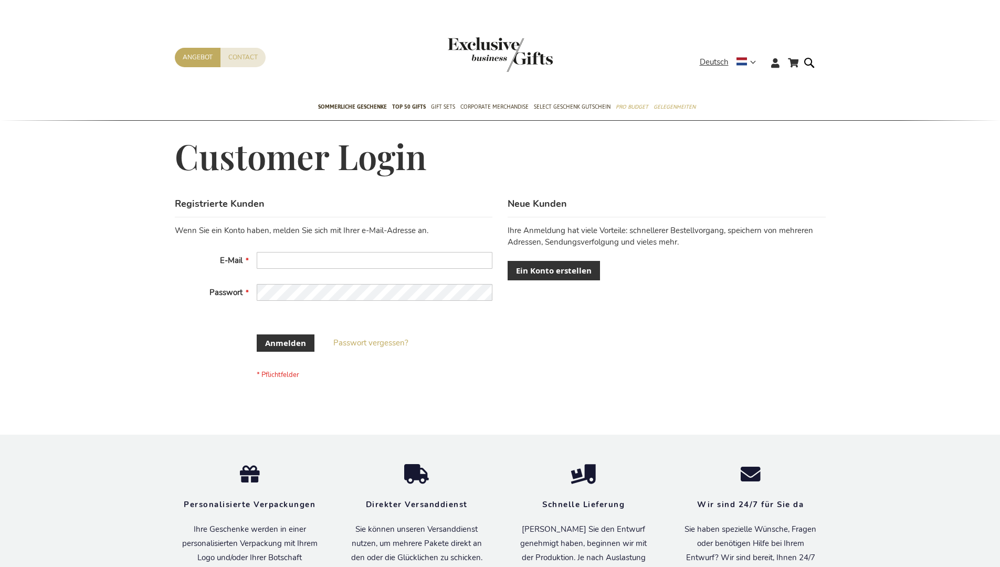
scroll to position [343, 0]
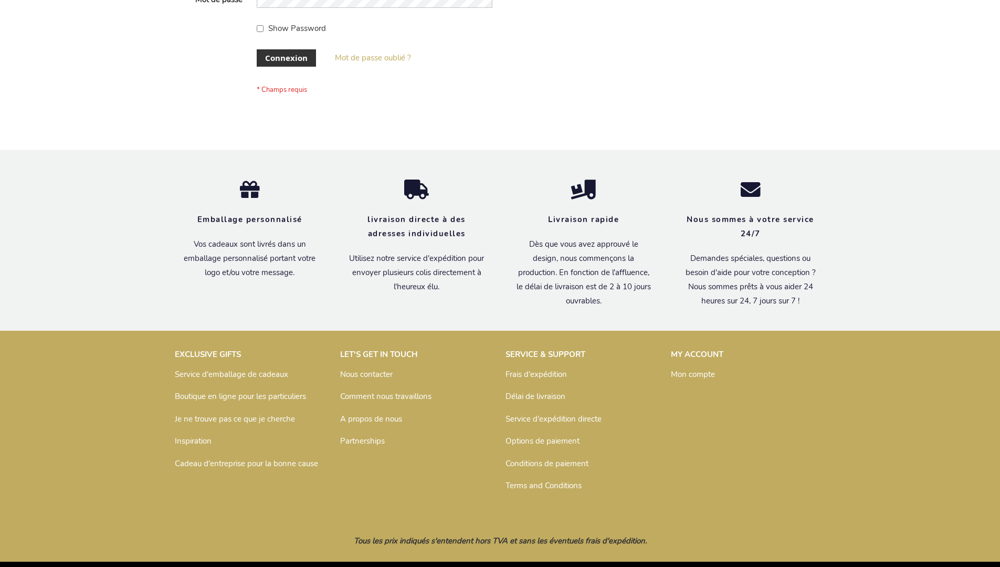
scroll to position [362, 0]
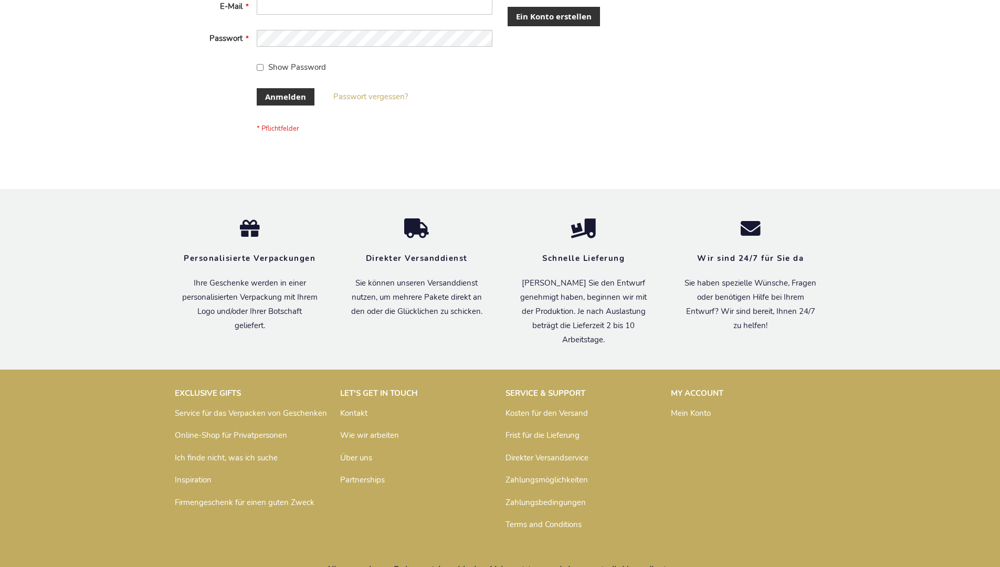
scroll to position [343, 0]
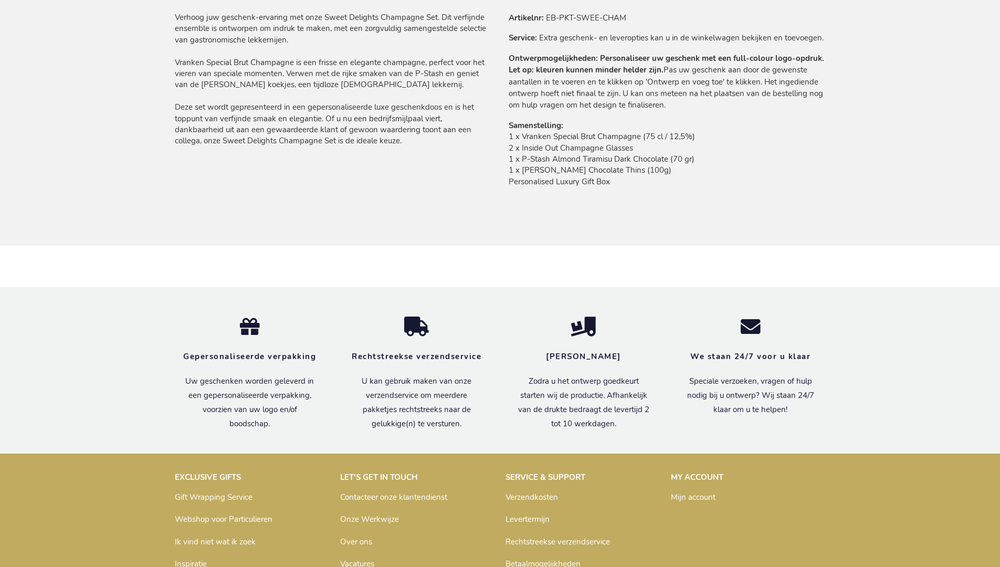
scroll to position [866, 0]
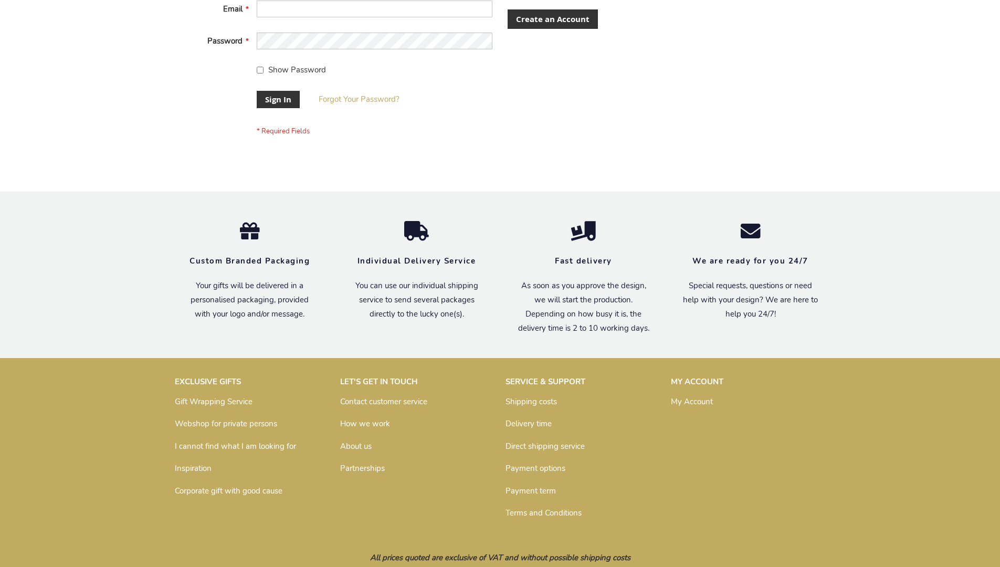
scroll to position [338, 0]
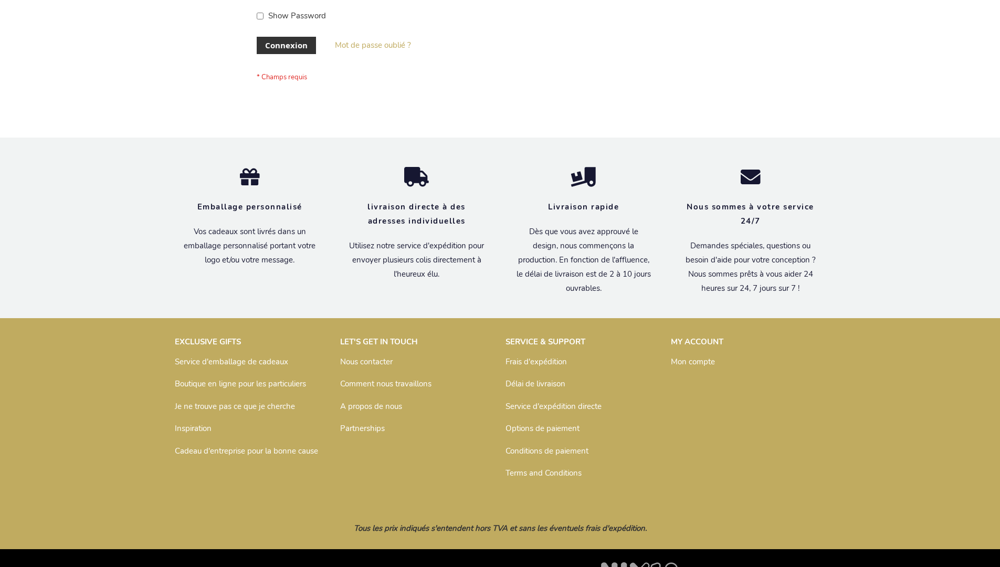
scroll to position [362, 0]
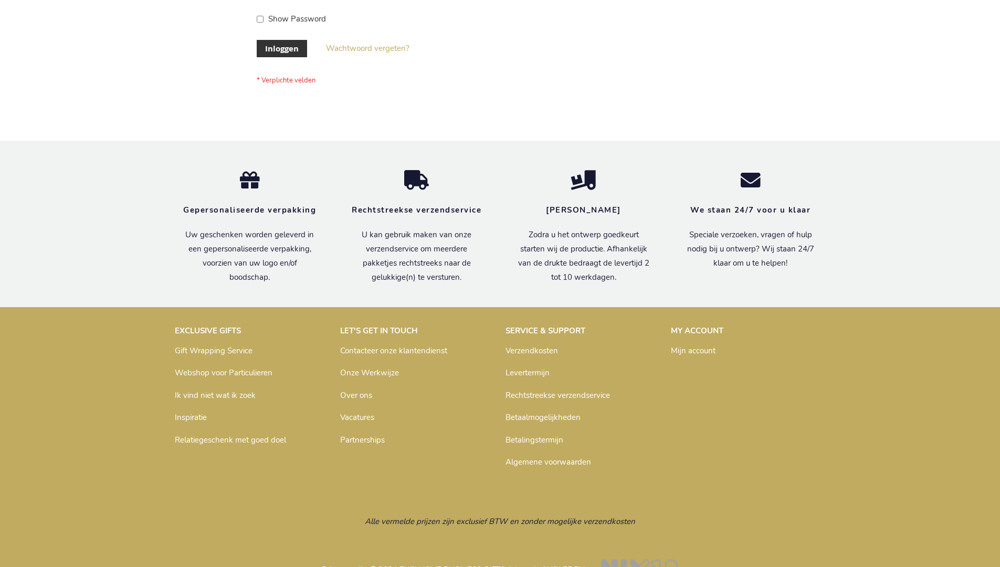
scroll to position [356, 0]
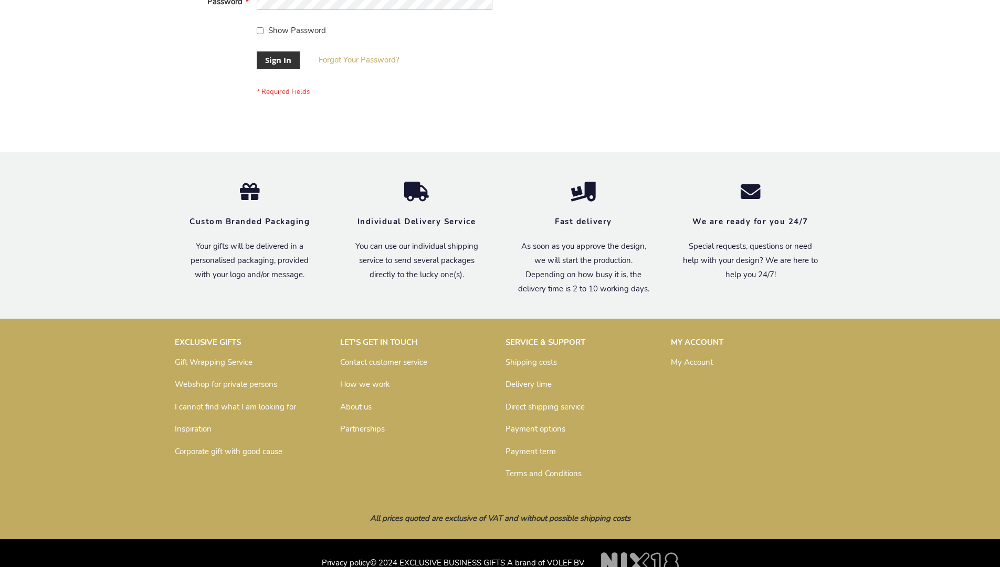
scroll to position [338, 0]
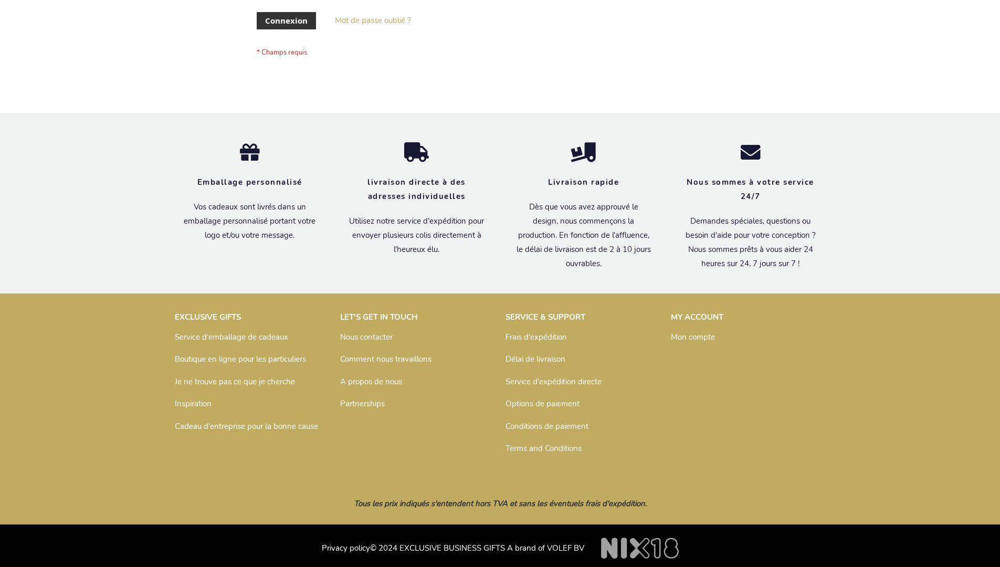
scroll to position [362, 0]
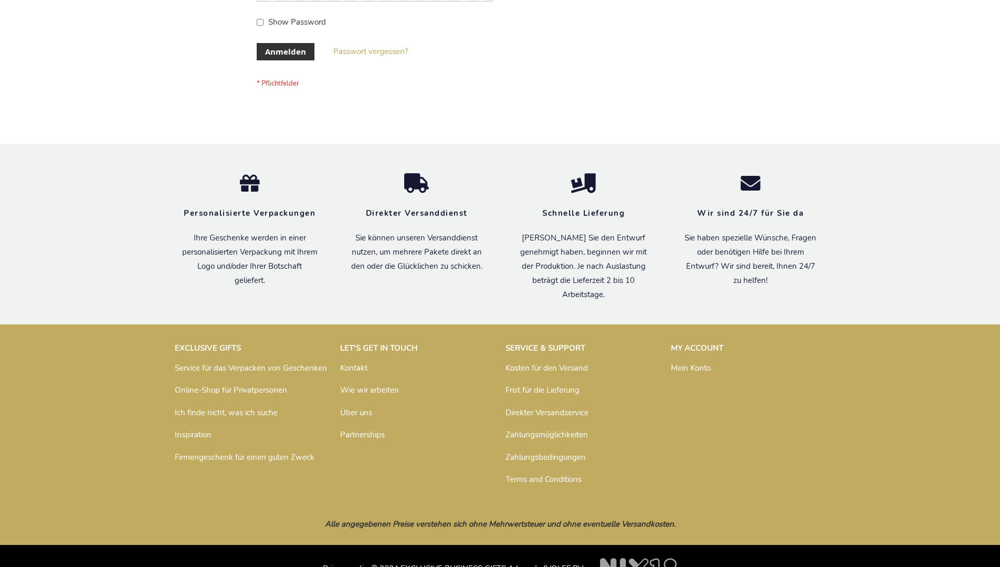
scroll to position [352, 0]
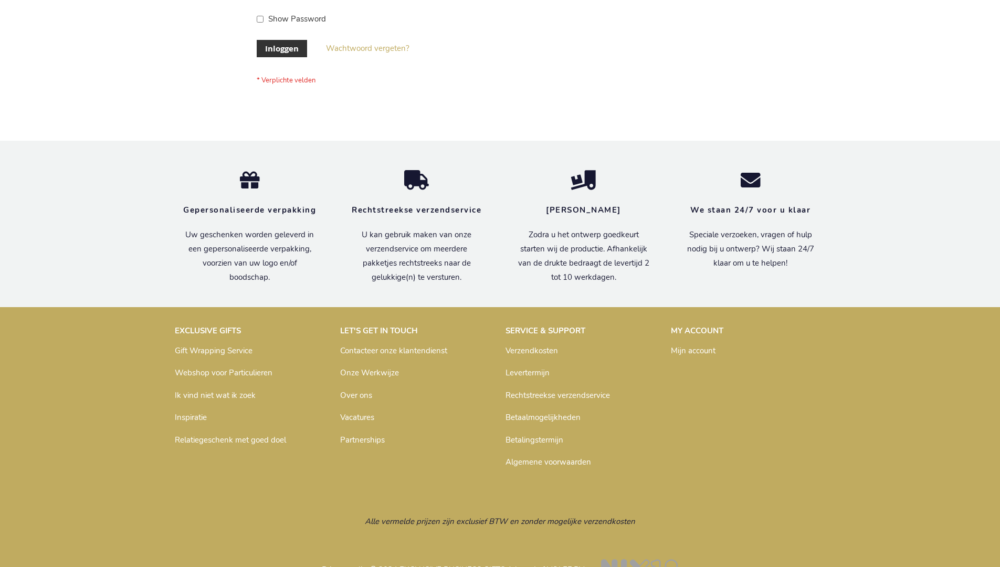
scroll to position [356, 0]
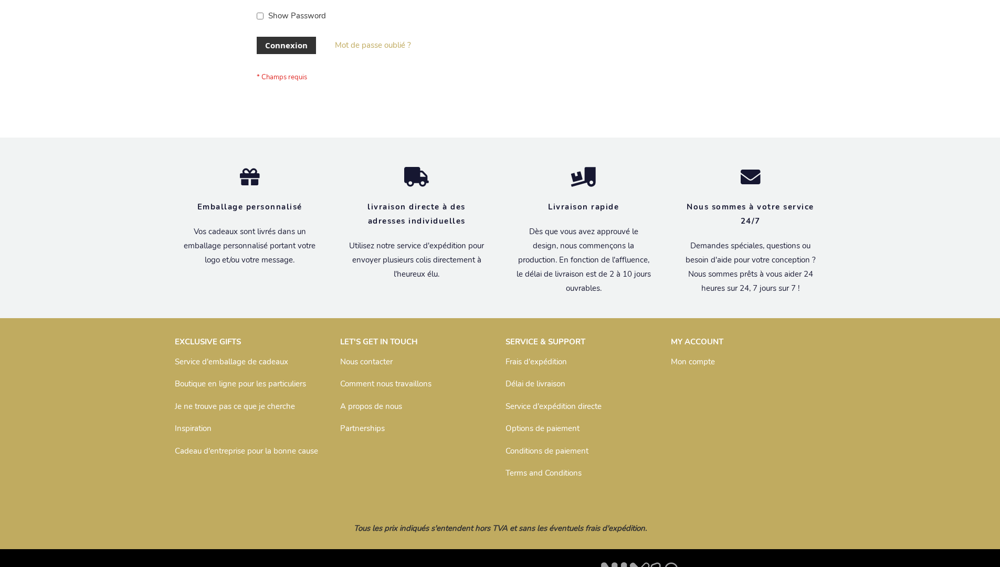
scroll to position [362, 0]
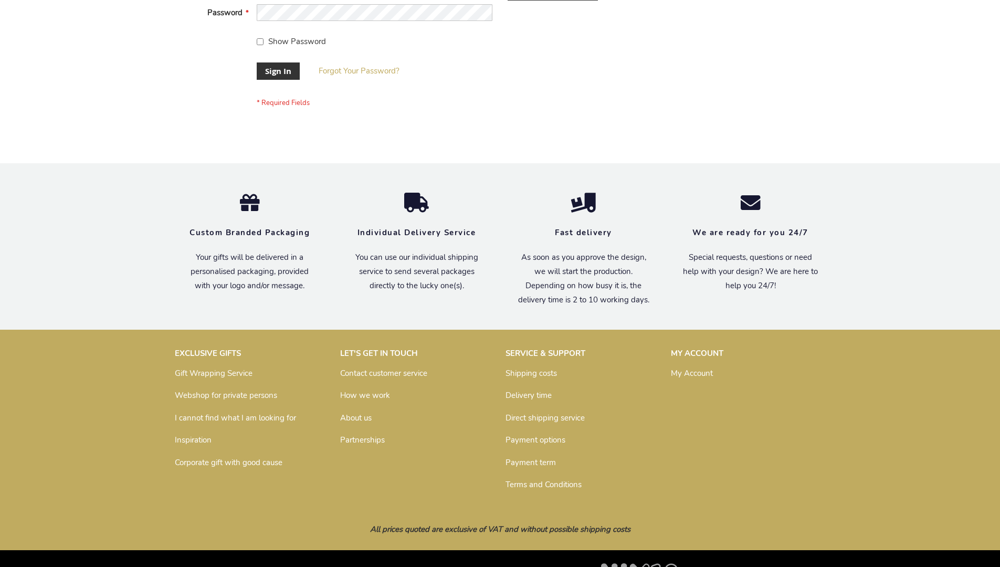
scroll to position [338, 0]
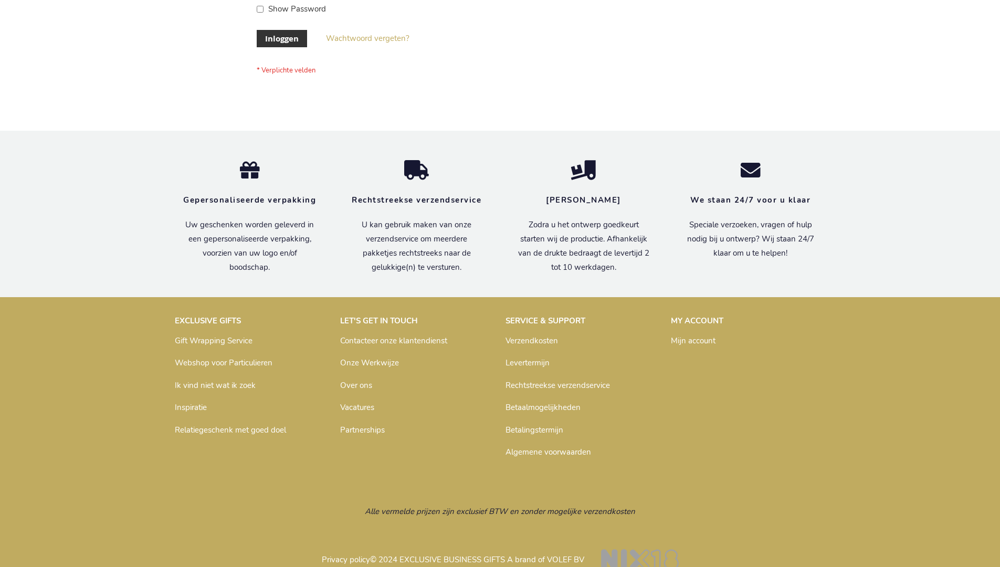
scroll to position [356, 0]
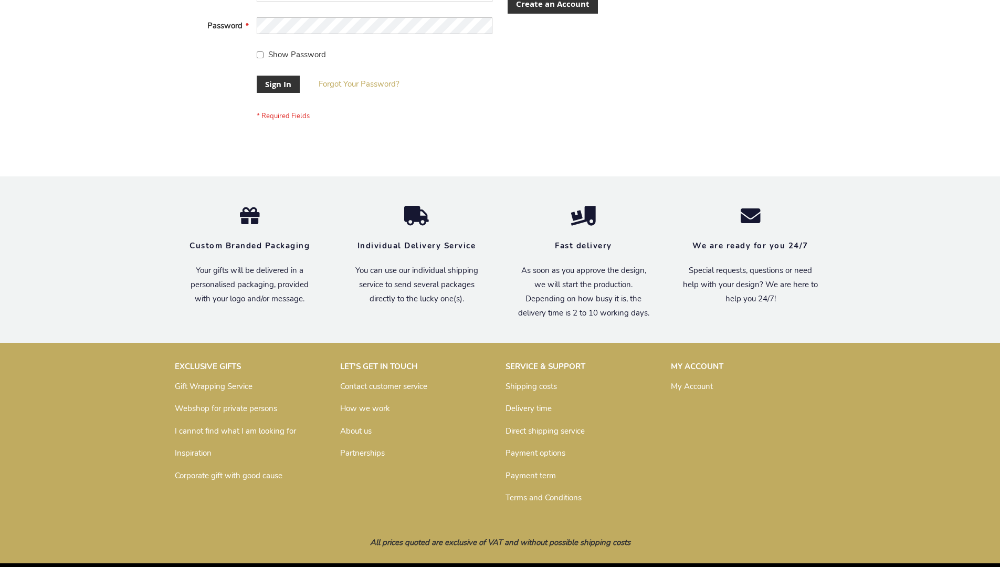
scroll to position [338, 0]
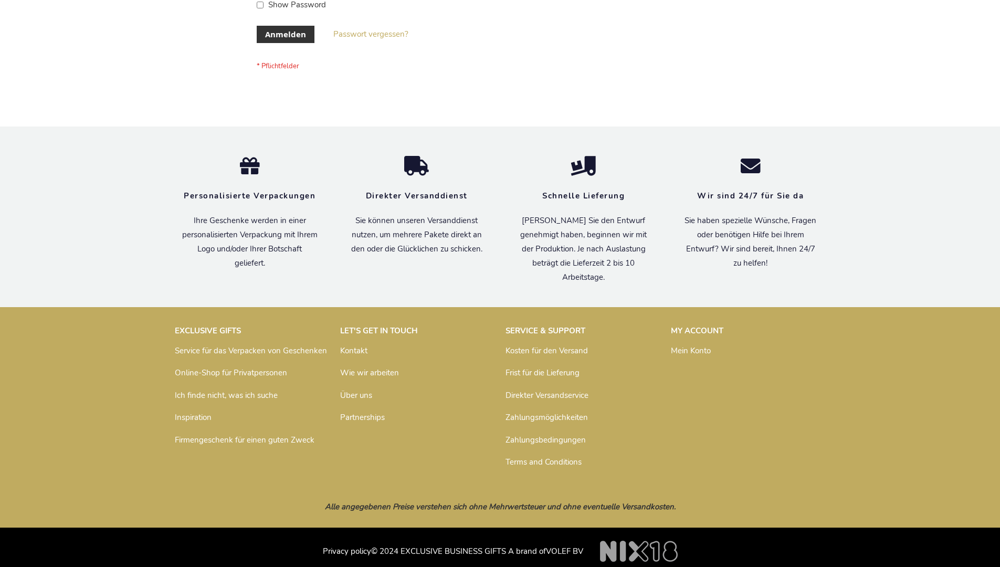
scroll to position [352, 0]
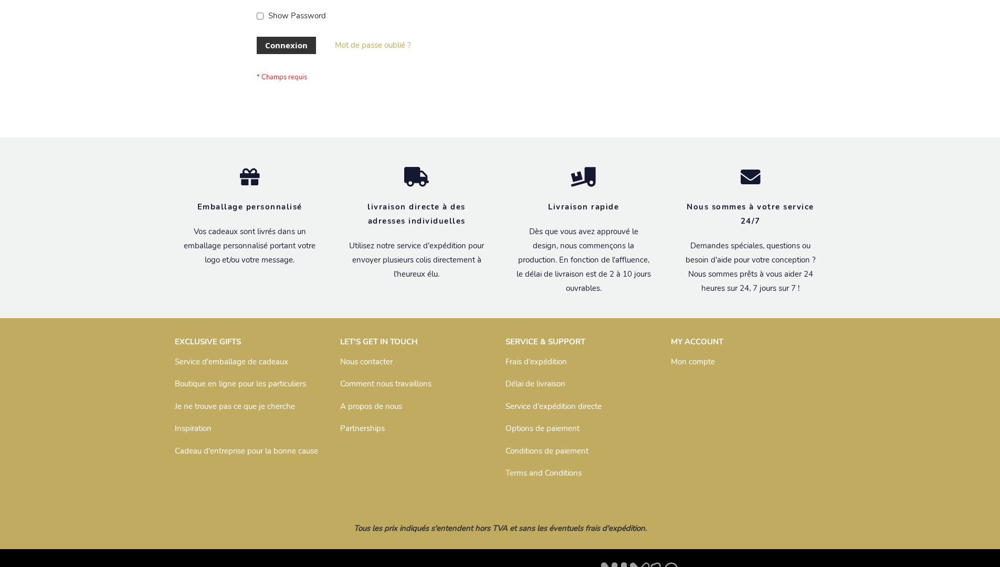
scroll to position [362, 0]
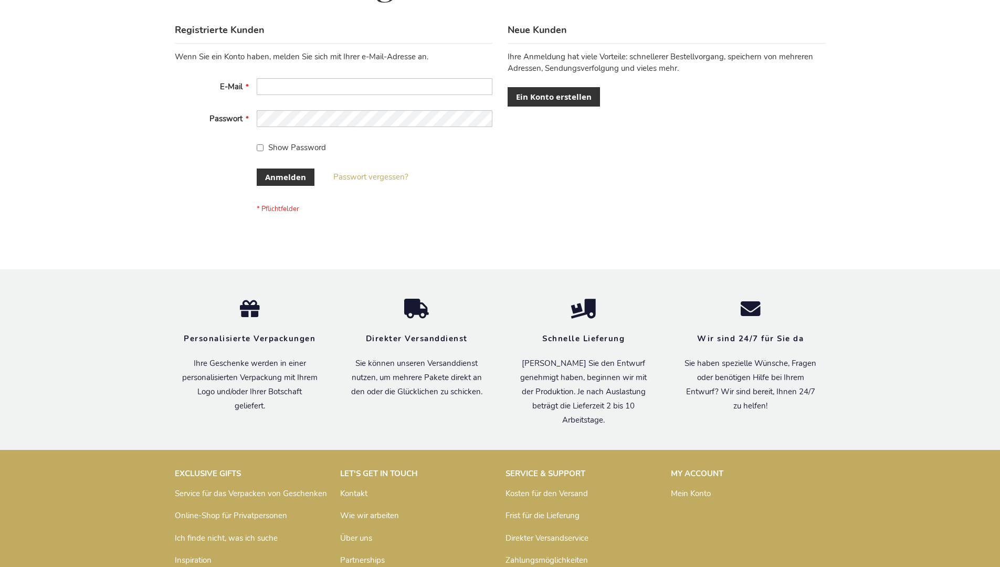
scroll to position [352, 0]
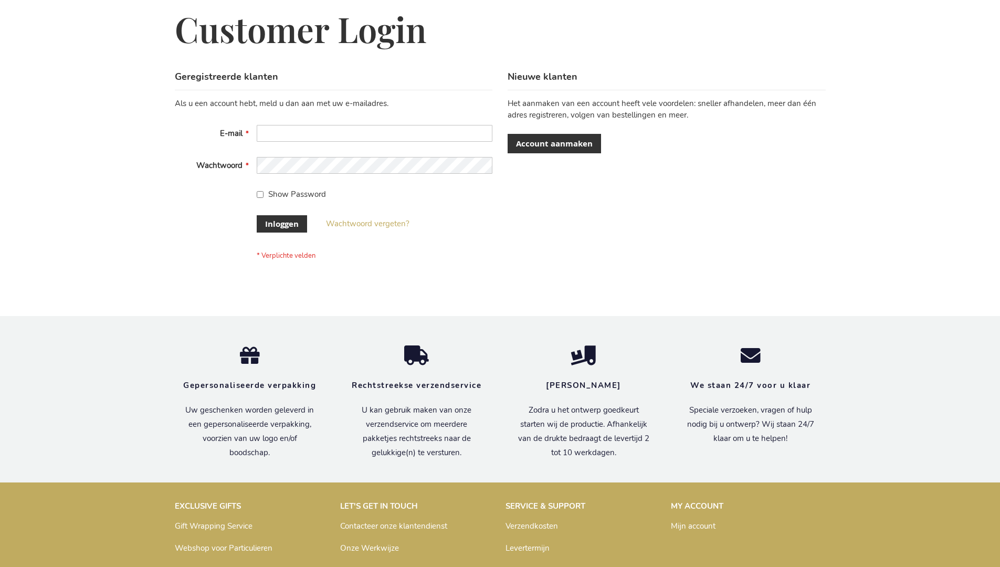
scroll to position [356, 0]
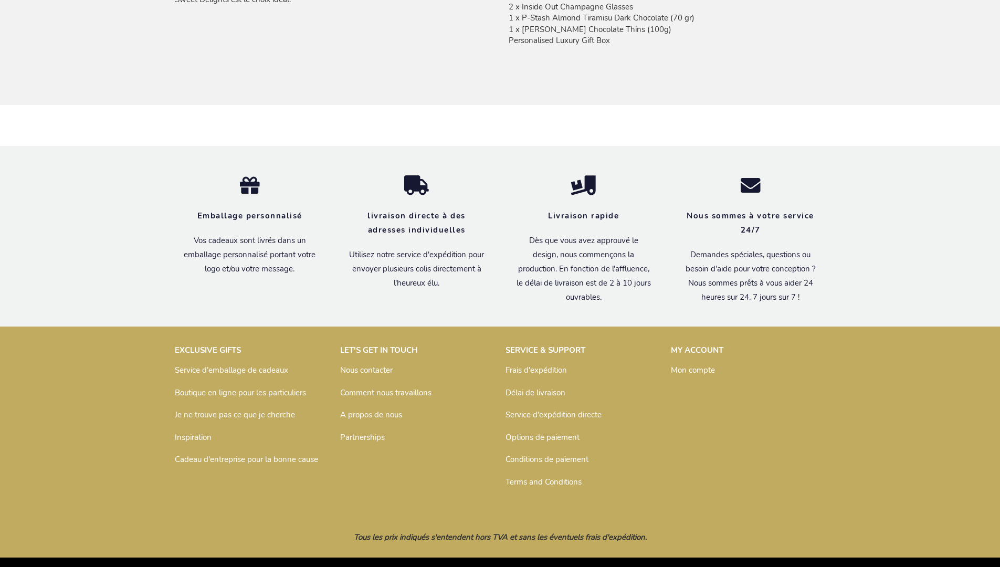
scroll to position [883, 0]
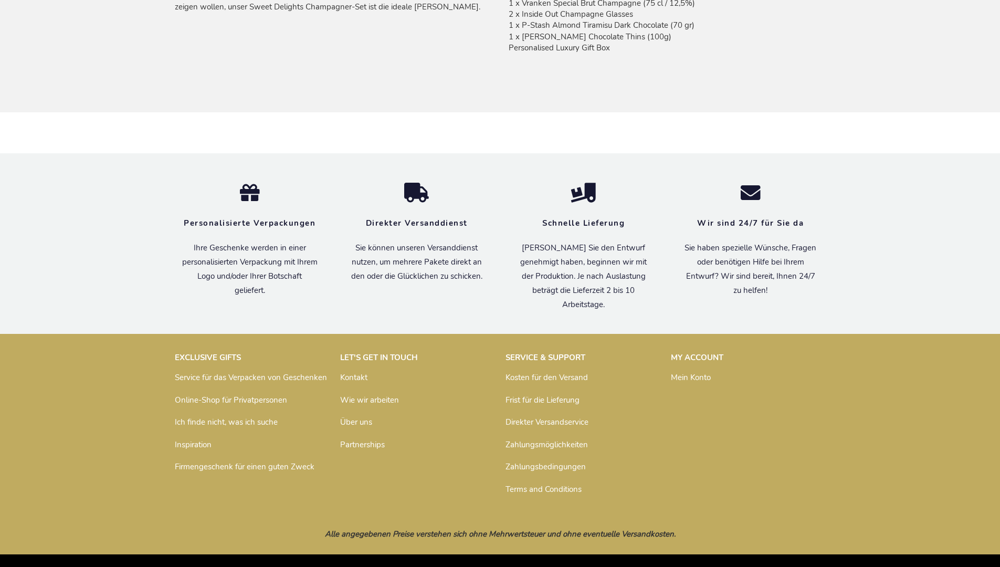
scroll to position [873, 0]
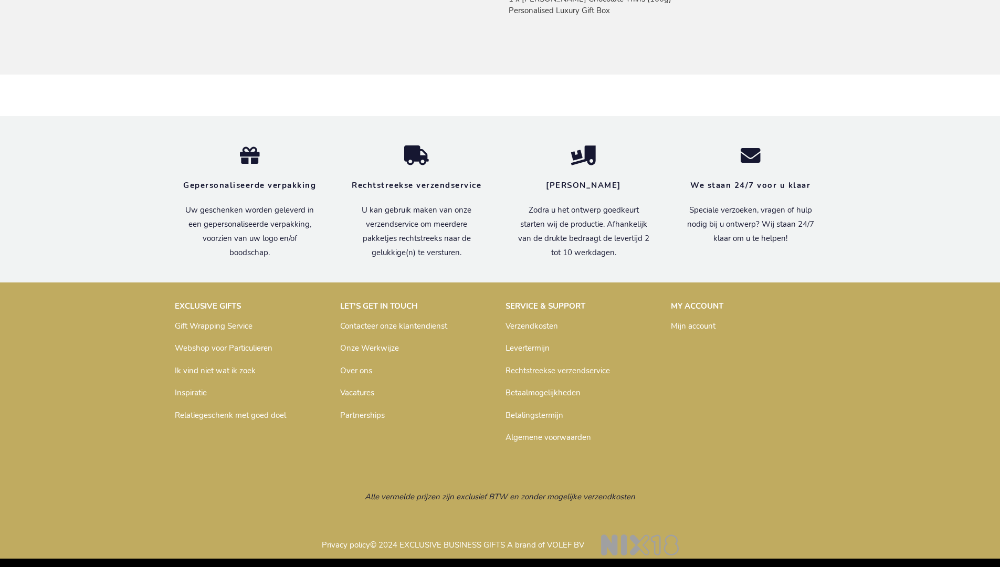
scroll to position [866, 0]
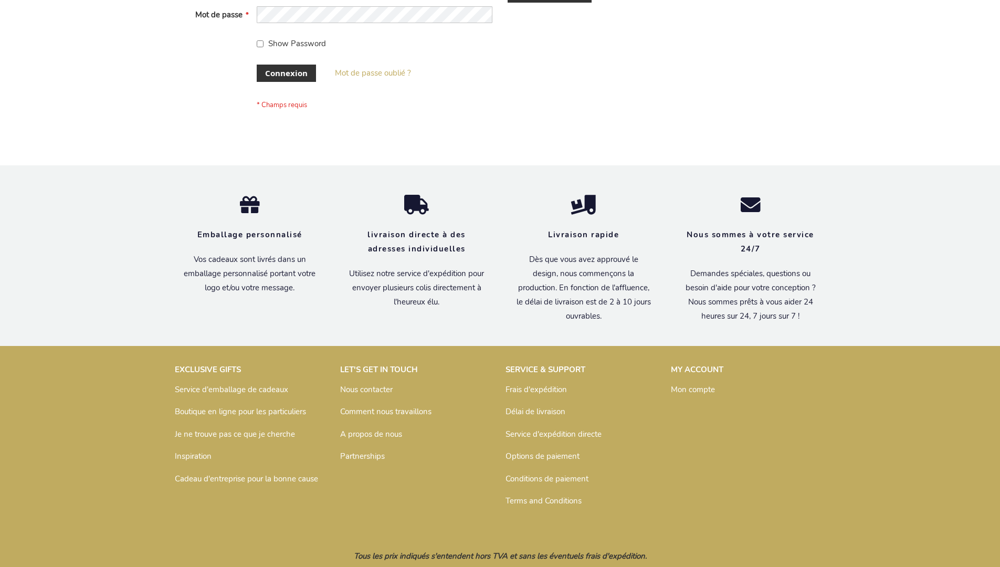
scroll to position [362, 0]
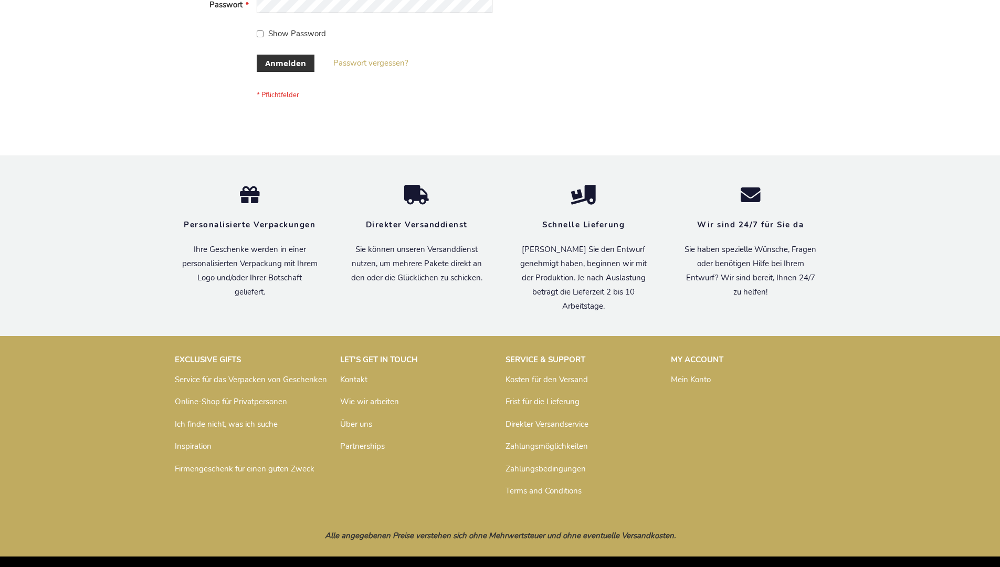
scroll to position [352, 0]
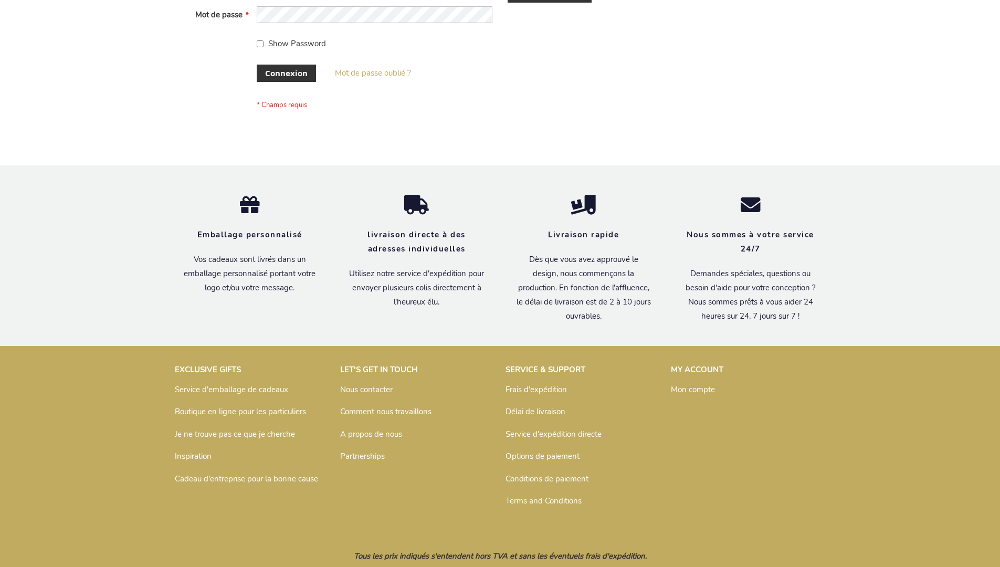
scroll to position [362, 0]
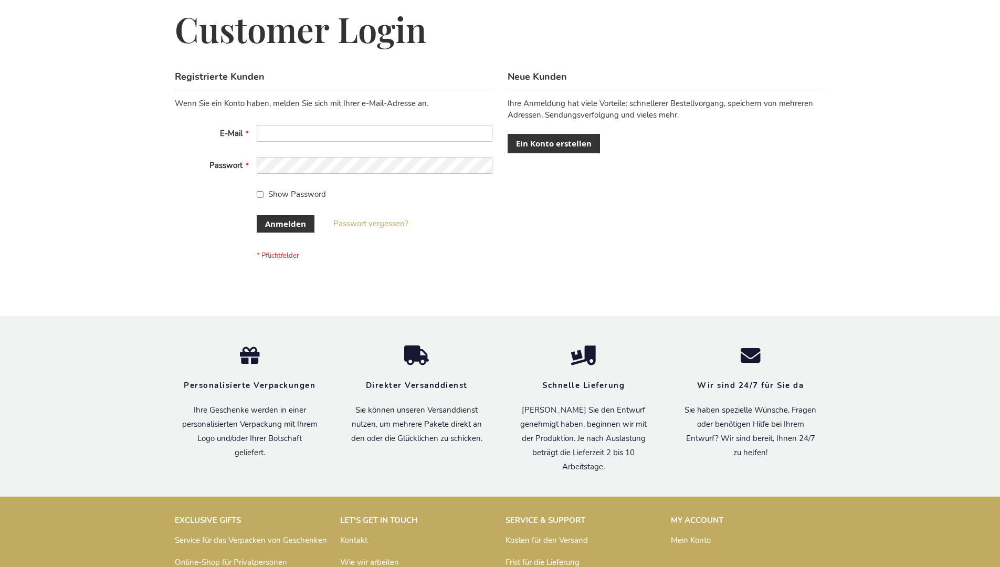
scroll to position [352, 0]
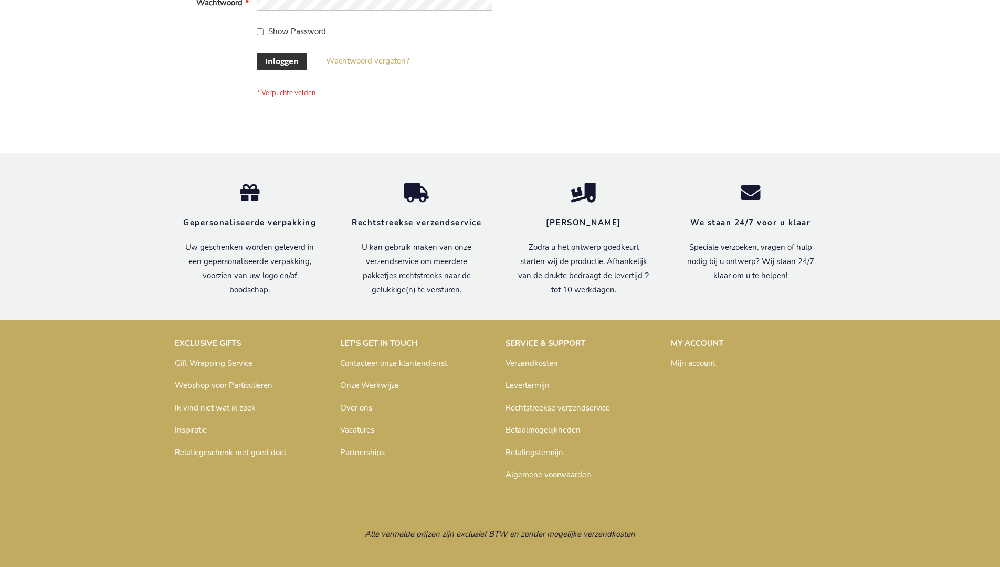
scroll to position [356, 0]
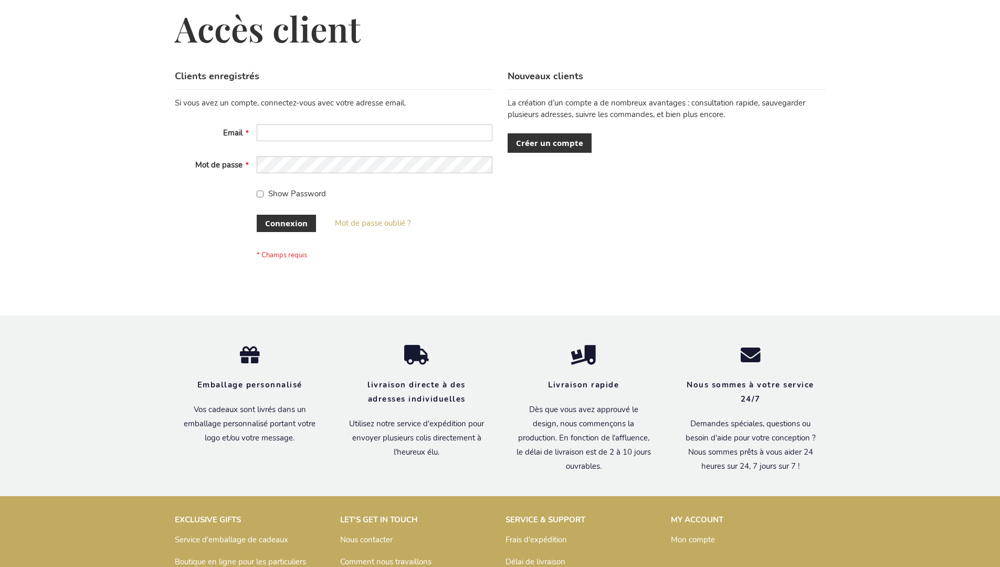
scroll to position [362, 0]
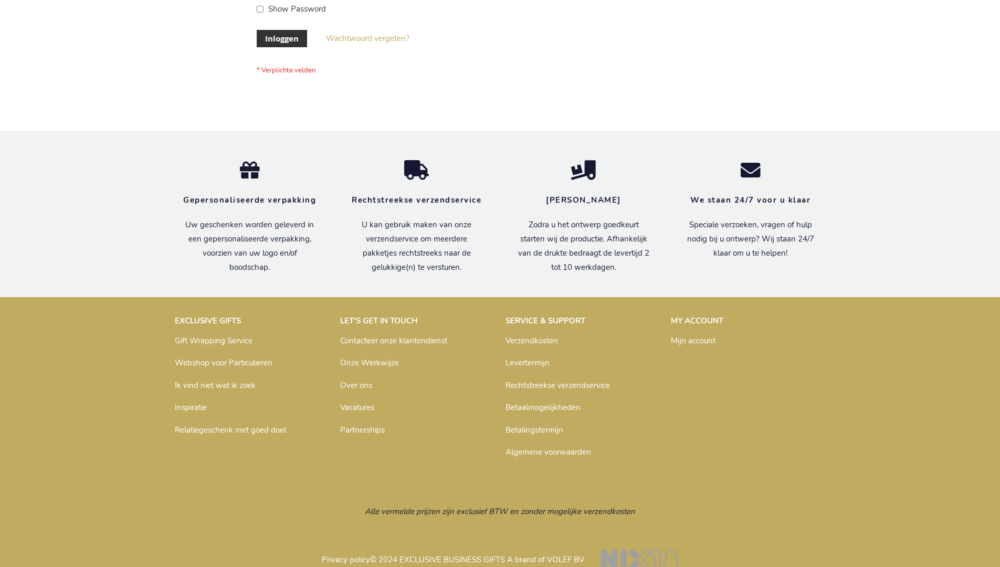
scroll to position [356, 0]
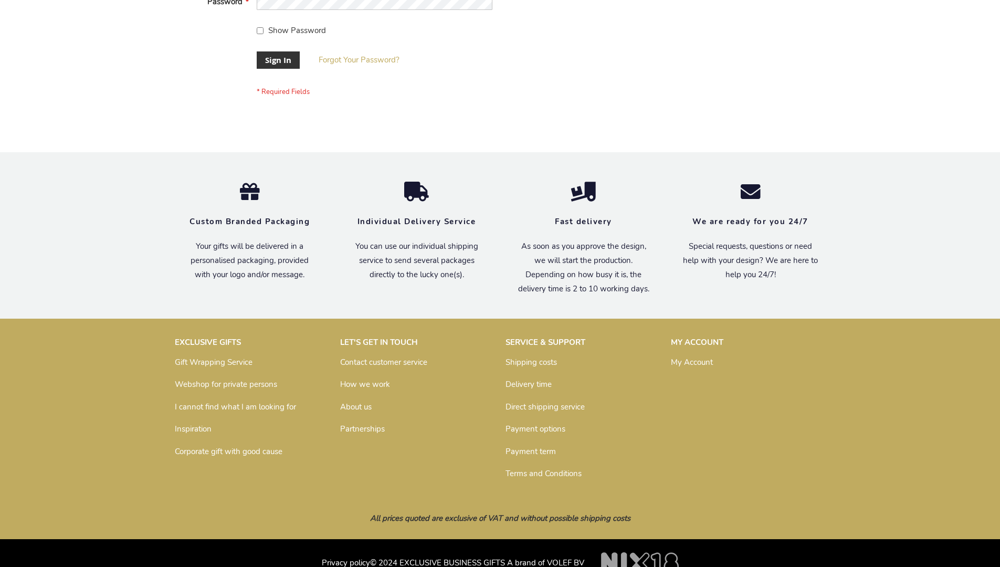
scroll to position [338, 0]
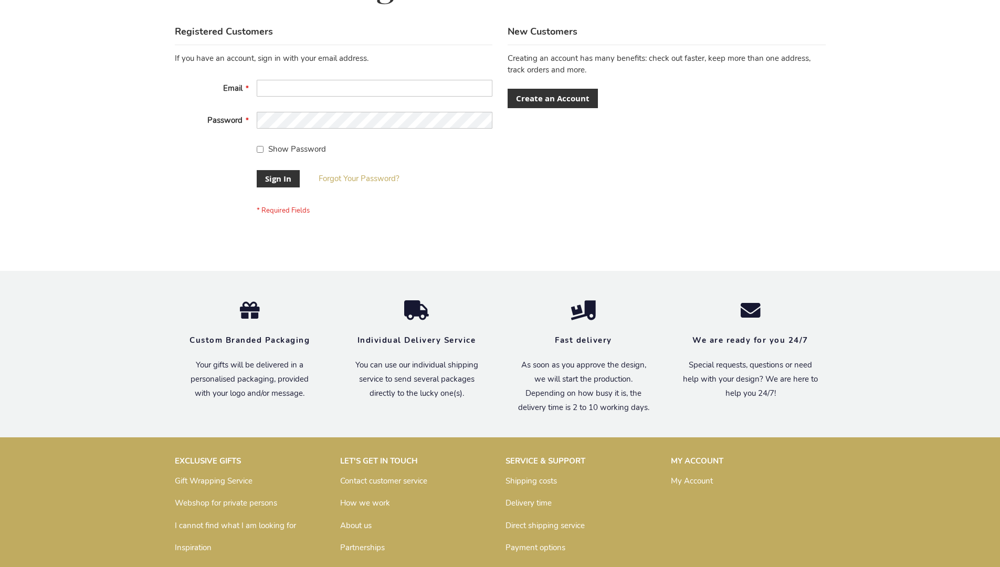
scroll to position [338, 0]
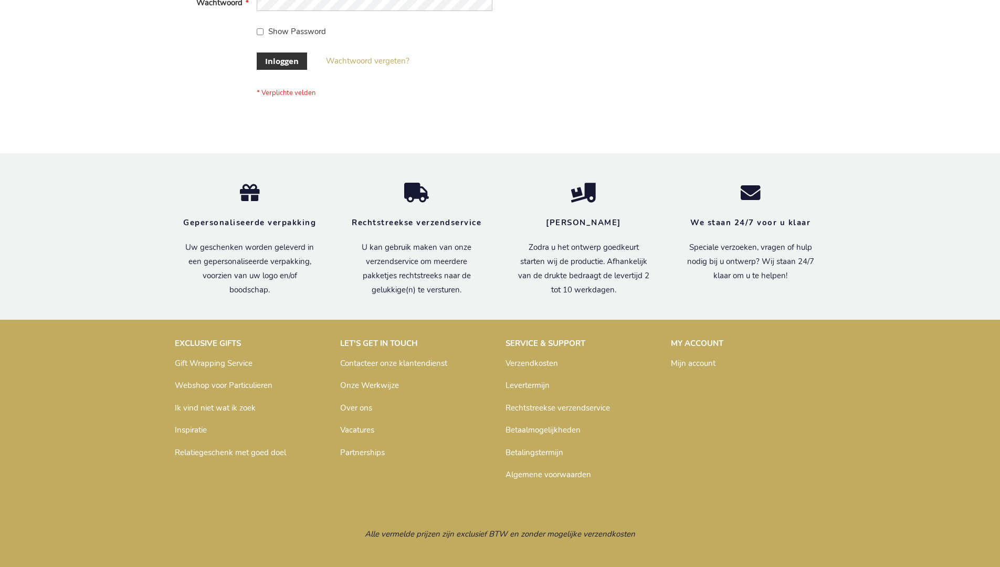
scroll to position [356, 0]
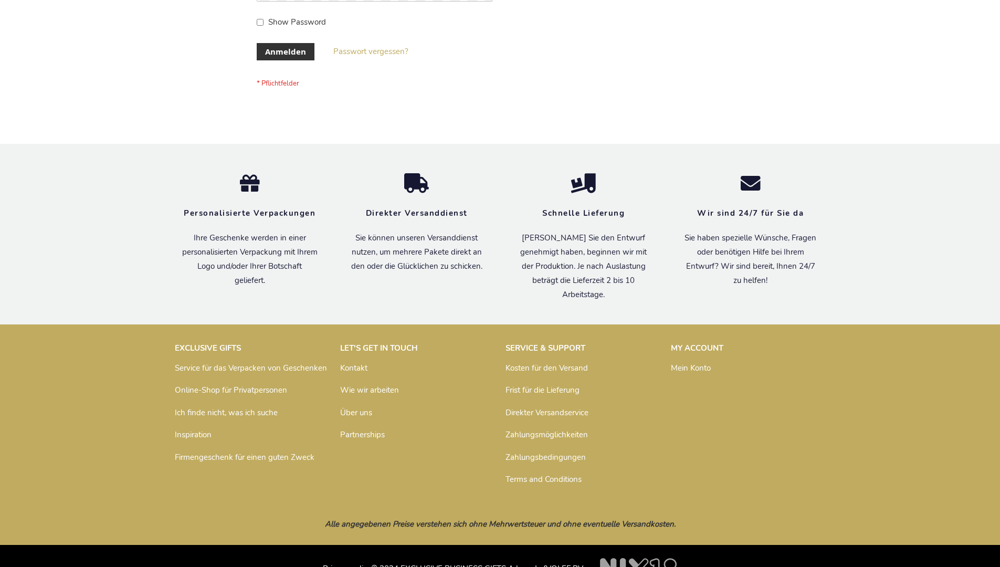
scroll to position [352, 0]
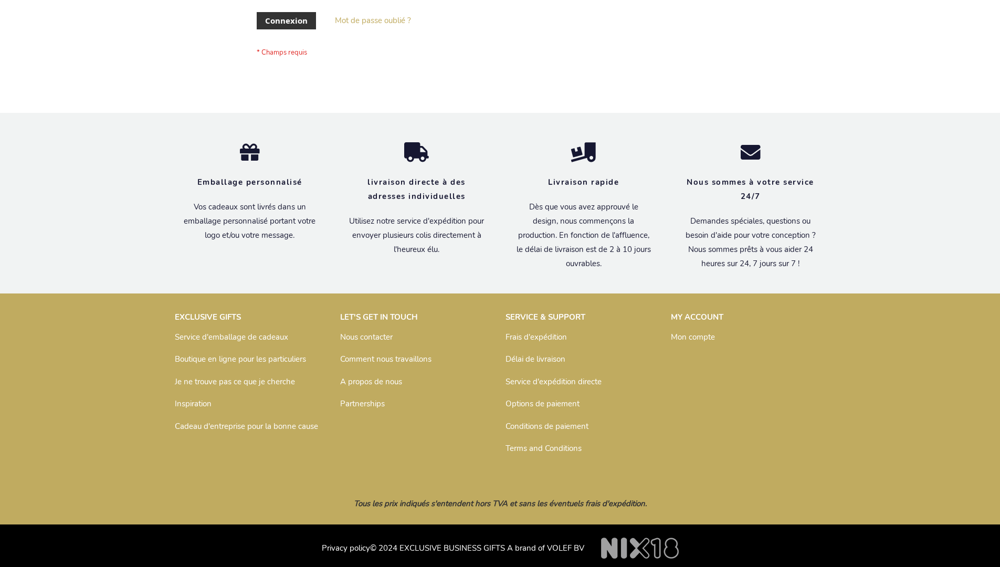
scroll to position [362, 0]
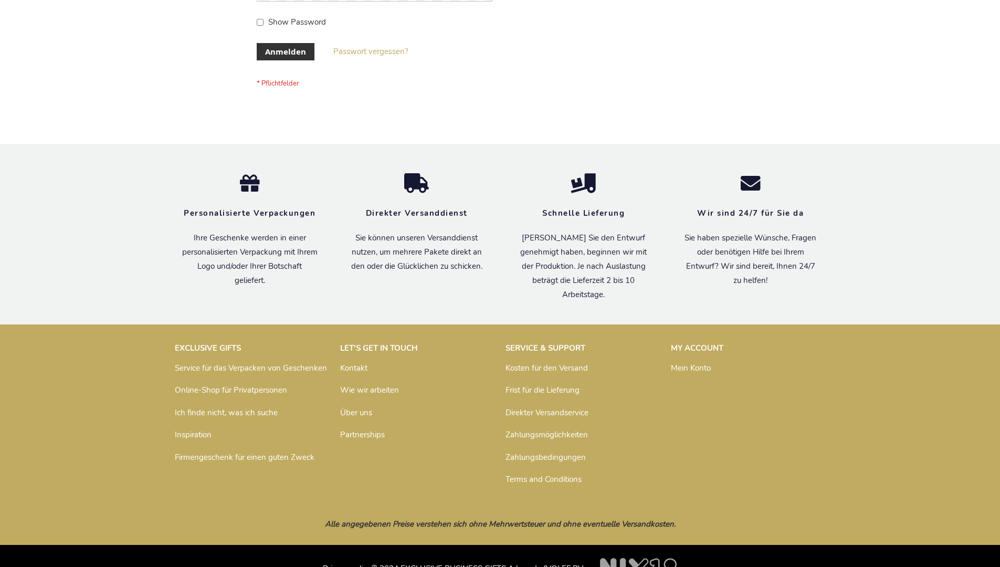
scroll to position [352, 0]
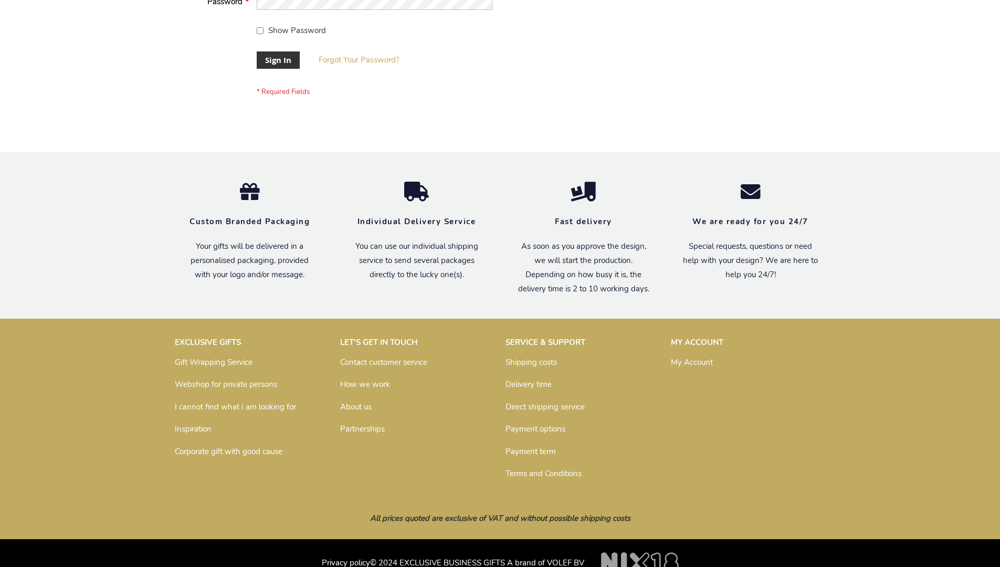
scroll to position [338, 0]
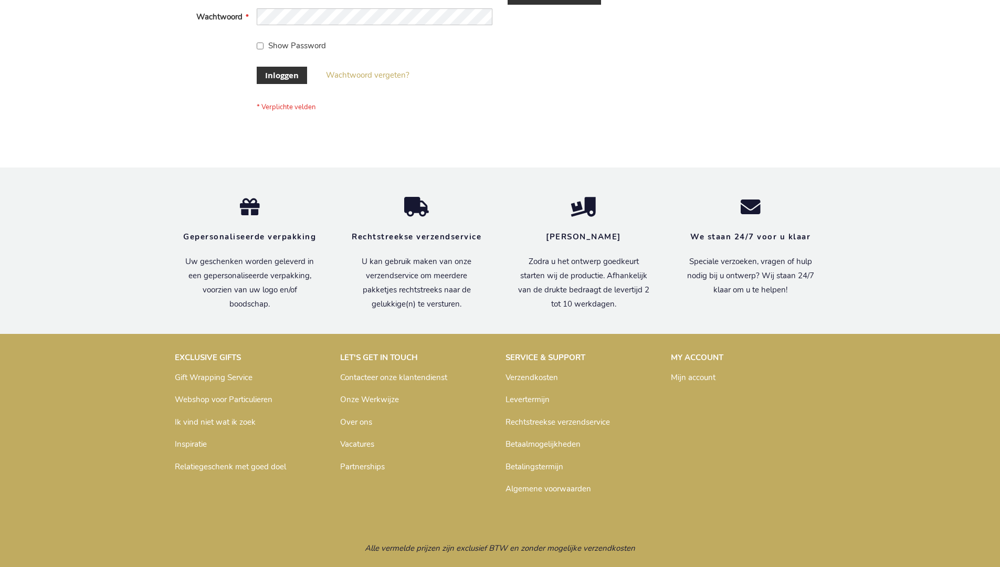
scroll to position [356, 0]
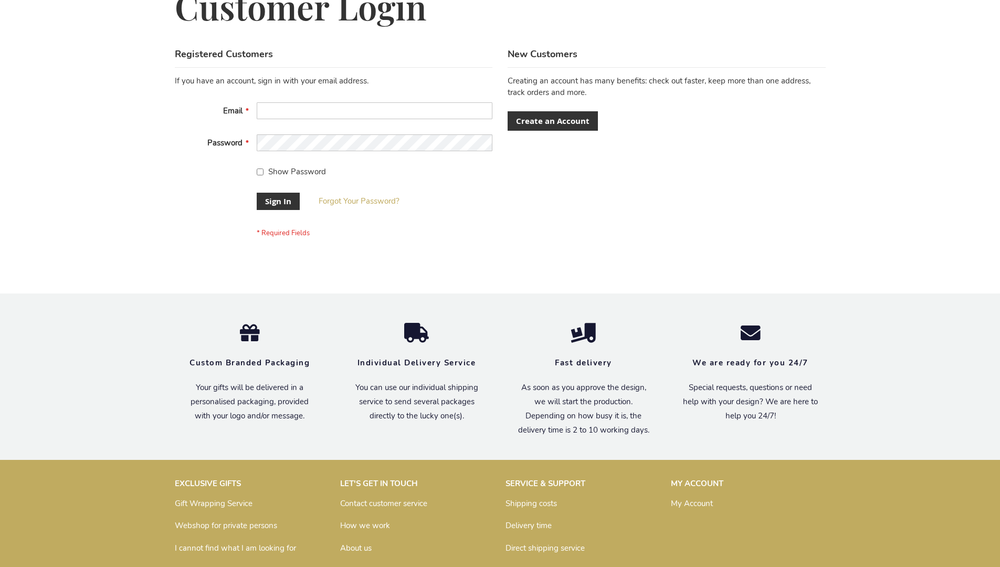
scroll to position [338, 0]
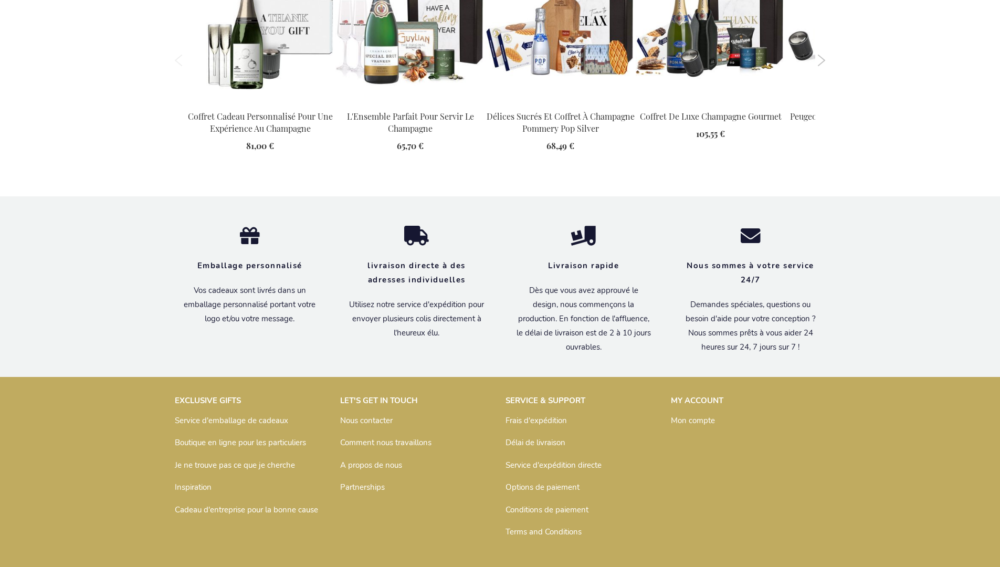
scroll to position [1584, 0]
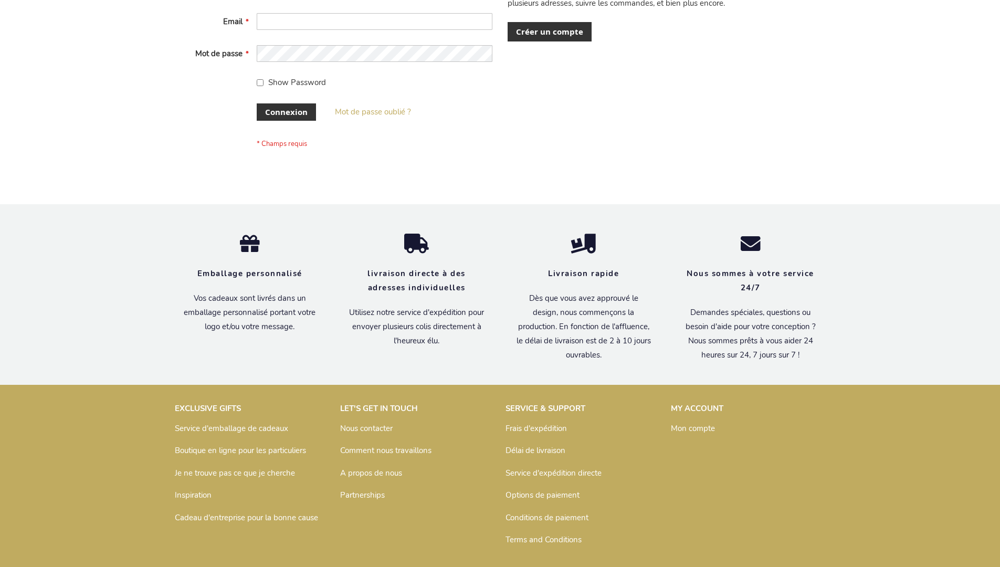
scroll to position [354, 0]
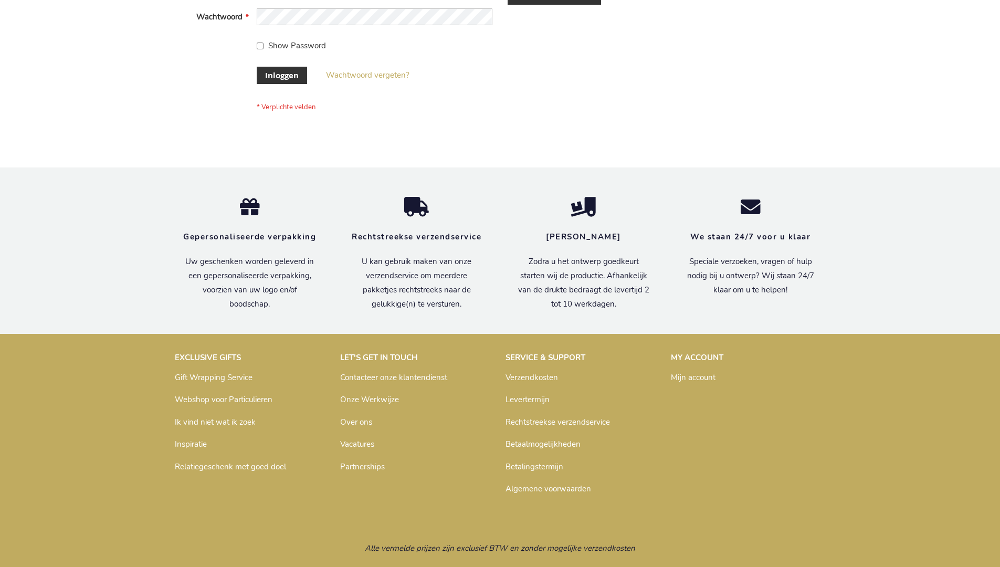
scroll to position [356, 0]
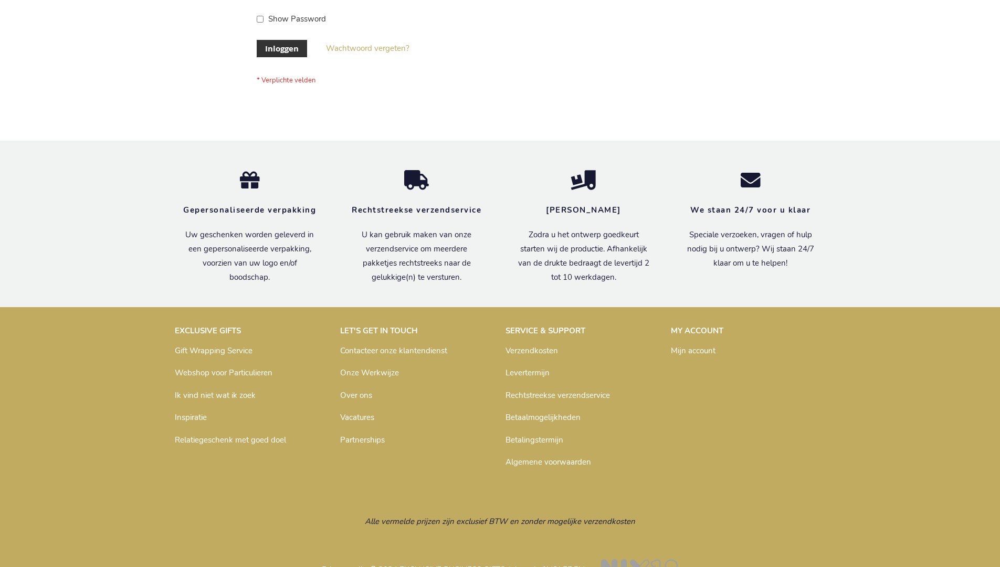
scroll to position [356, 0]
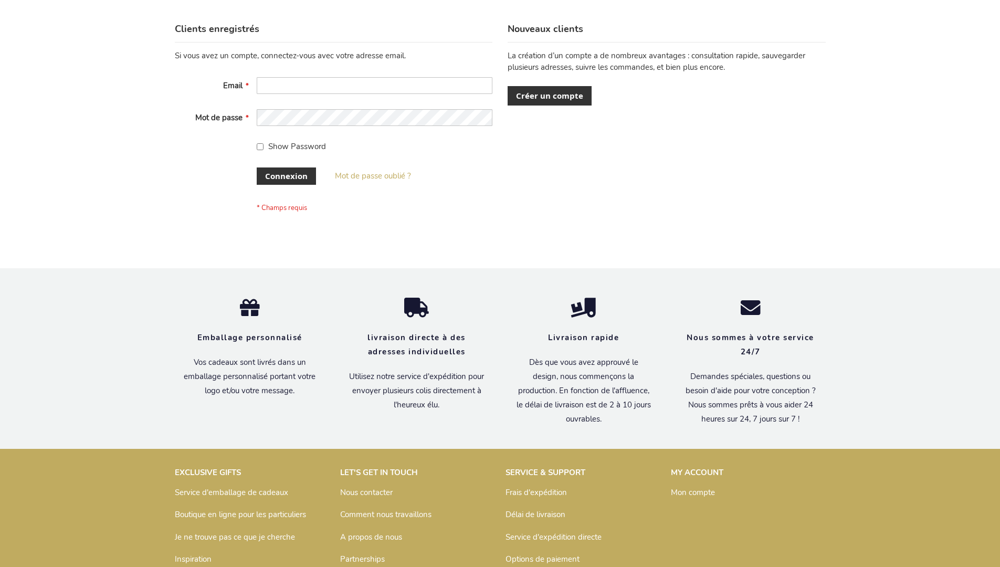
scroll to position [362, 0]
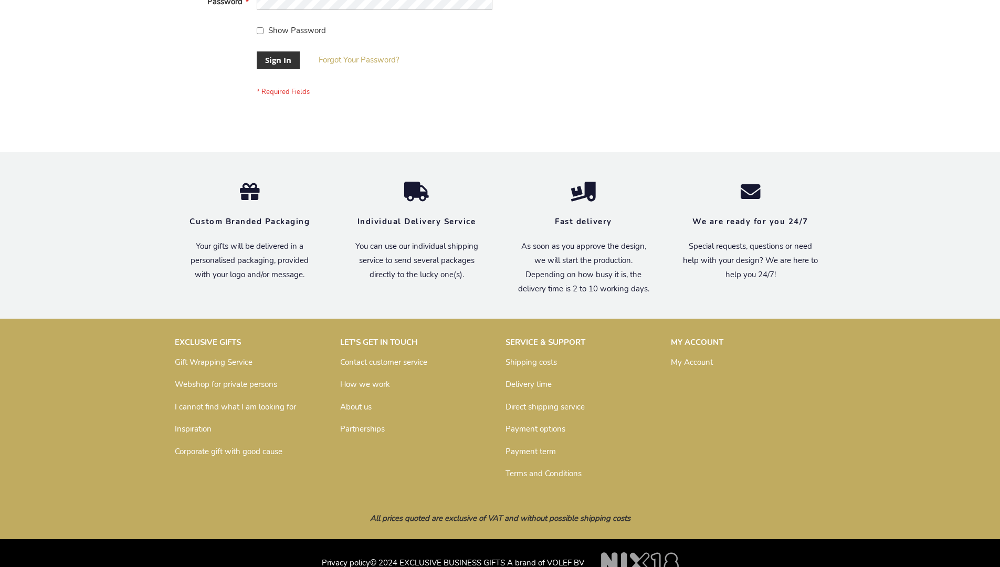
scroll to position [338, 0]
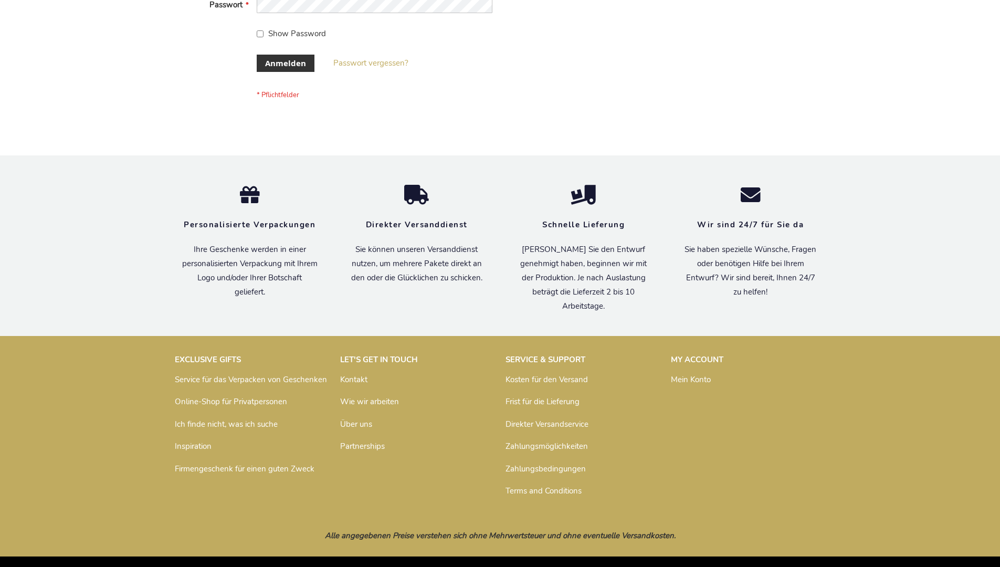
scroll to position [352, 0]
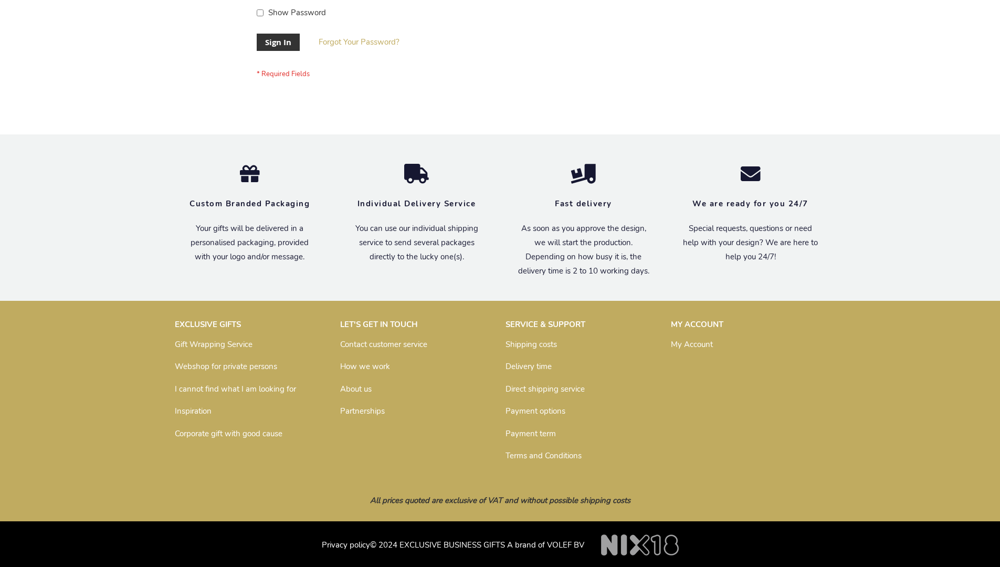
scroll to position [338, 0]
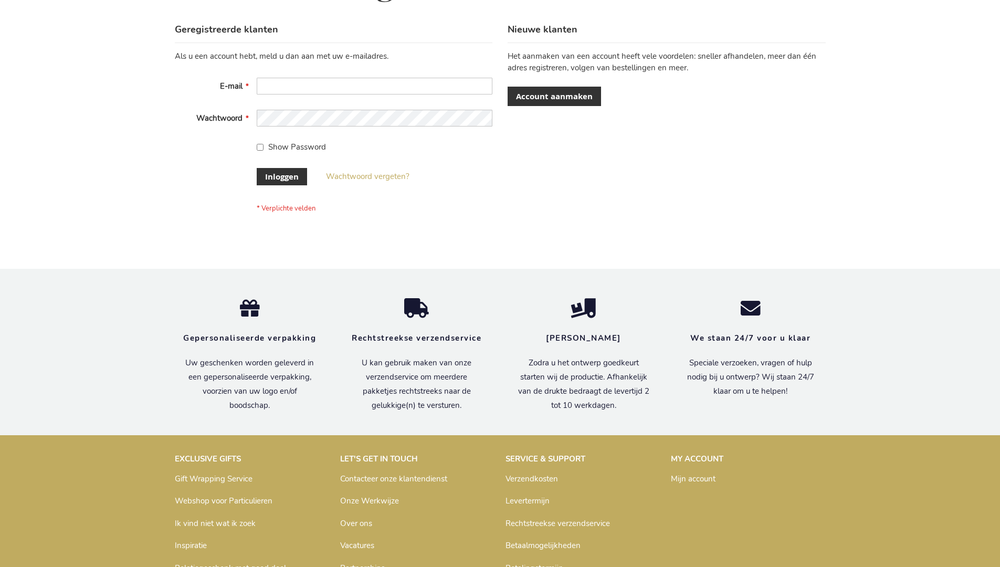
scroll to position [356, 0]
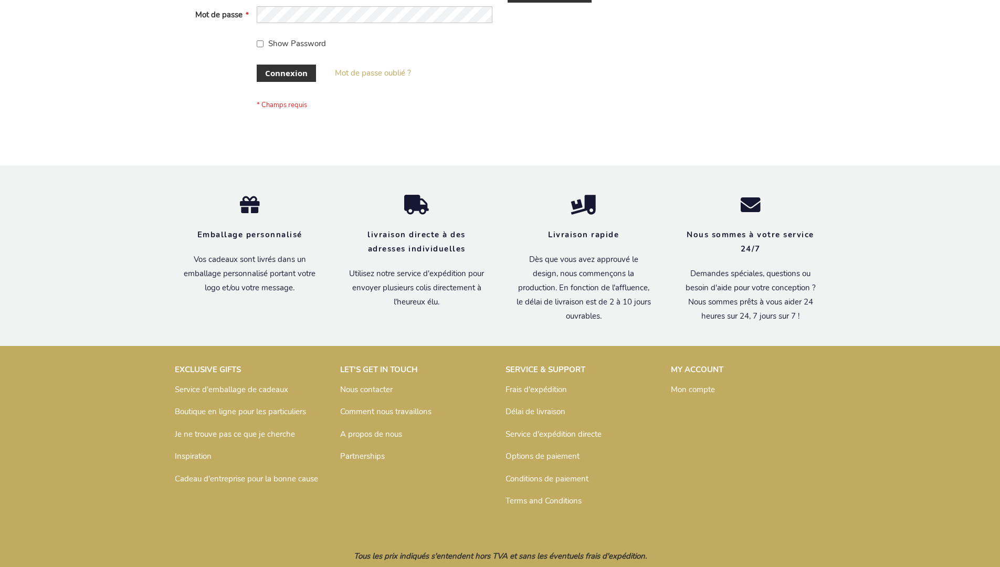
scroll to position [362, 0]
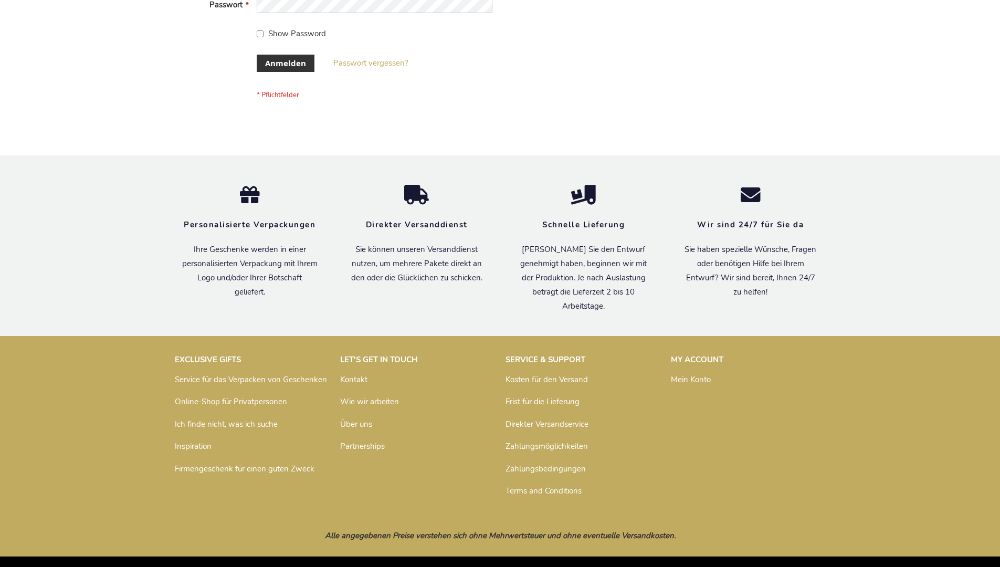
scroll to position [352, 0]
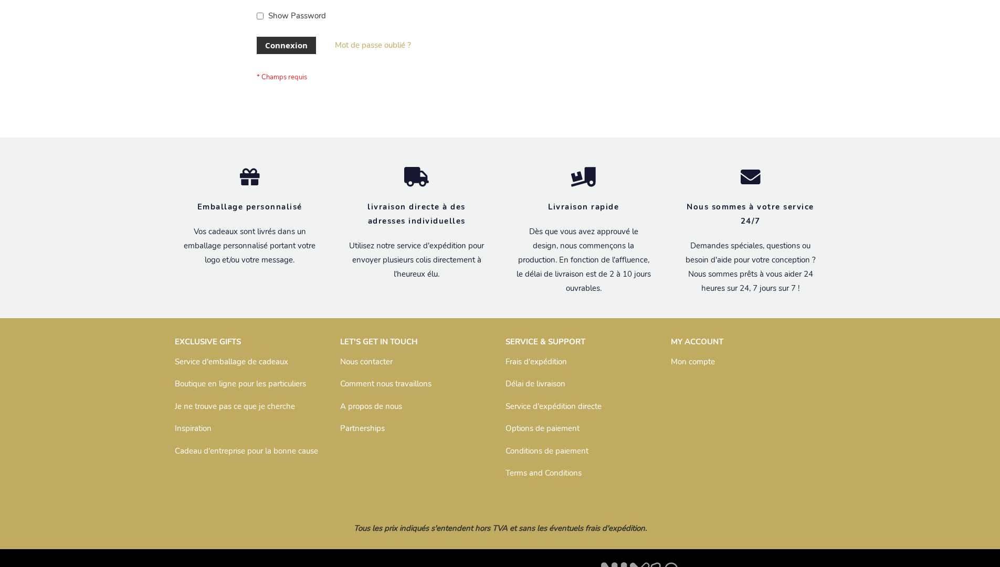
scroll to position [362, 0]
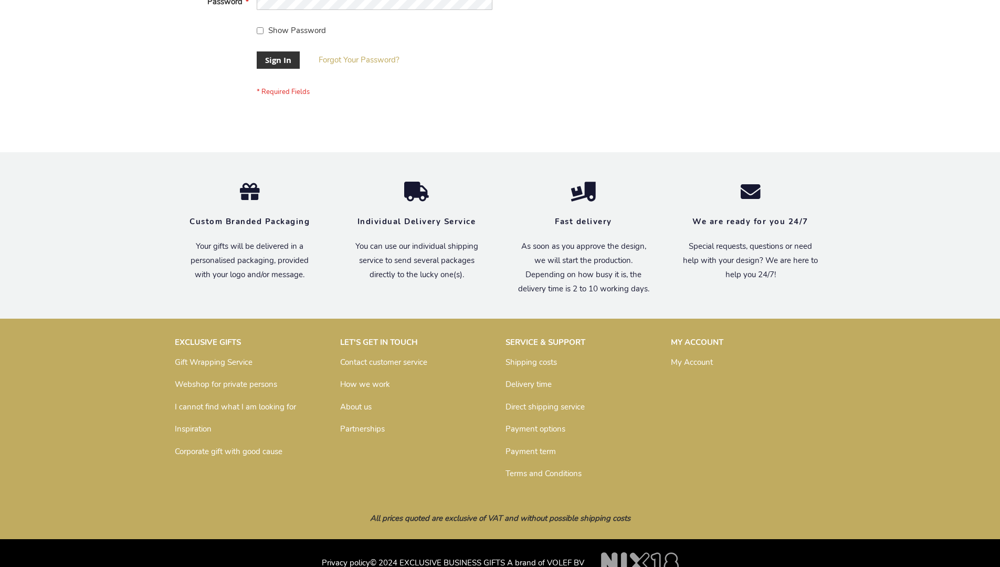
scroll to position [338, 0]
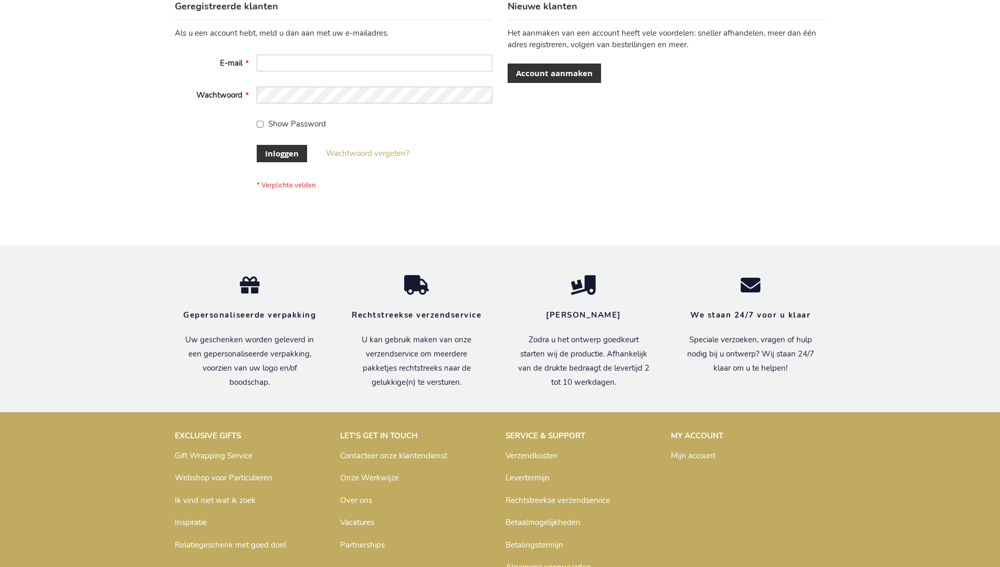
scroll to position [356, 0]
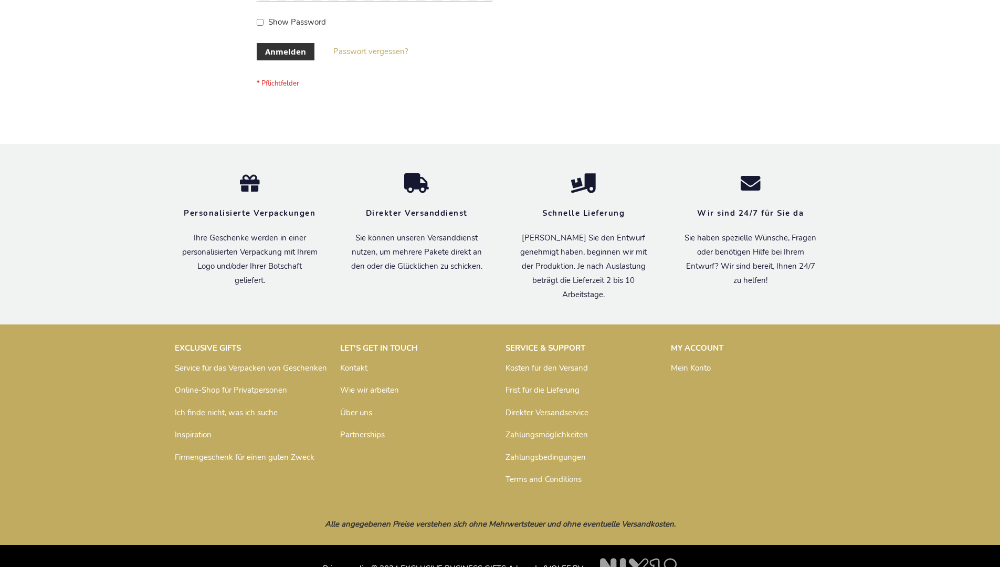
scroll to position [352, 0]
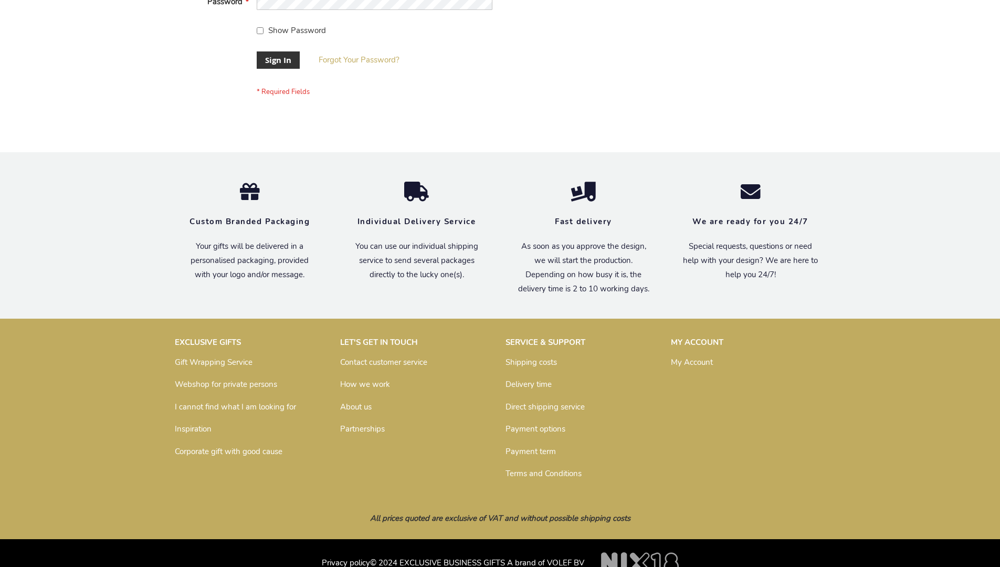
scroll to position [338, 0]
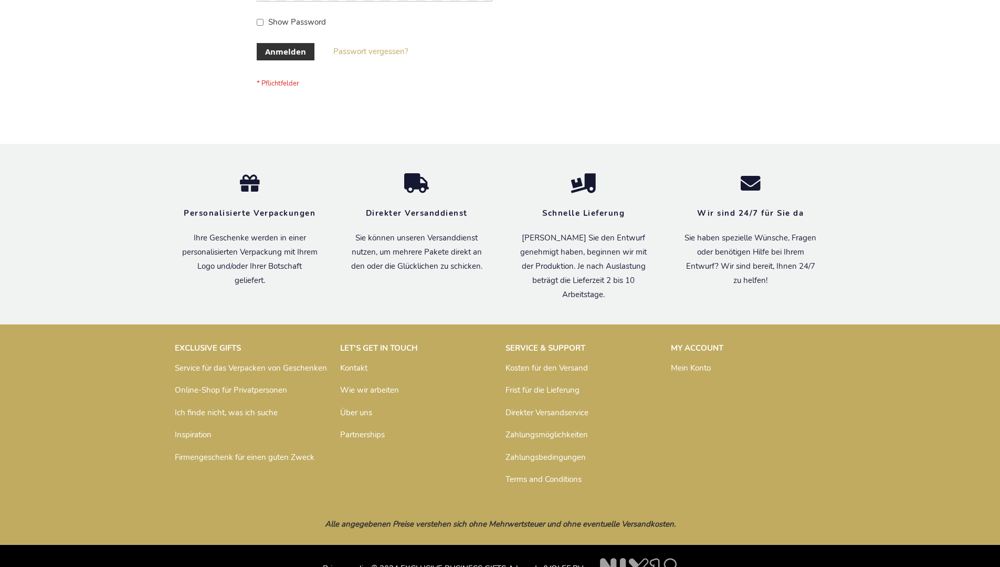
scroll to position [352, 0]
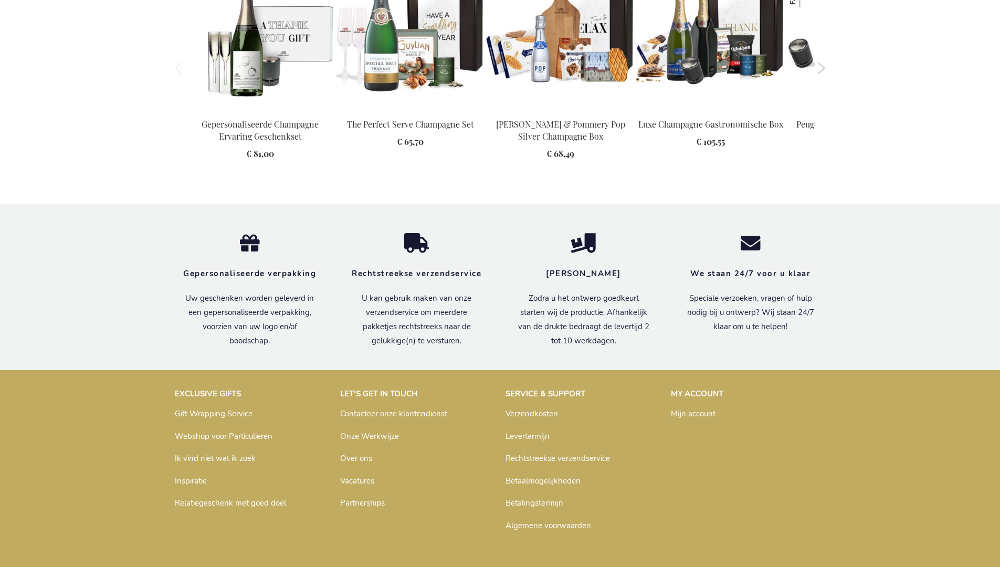
scroll to position [1618, 0]
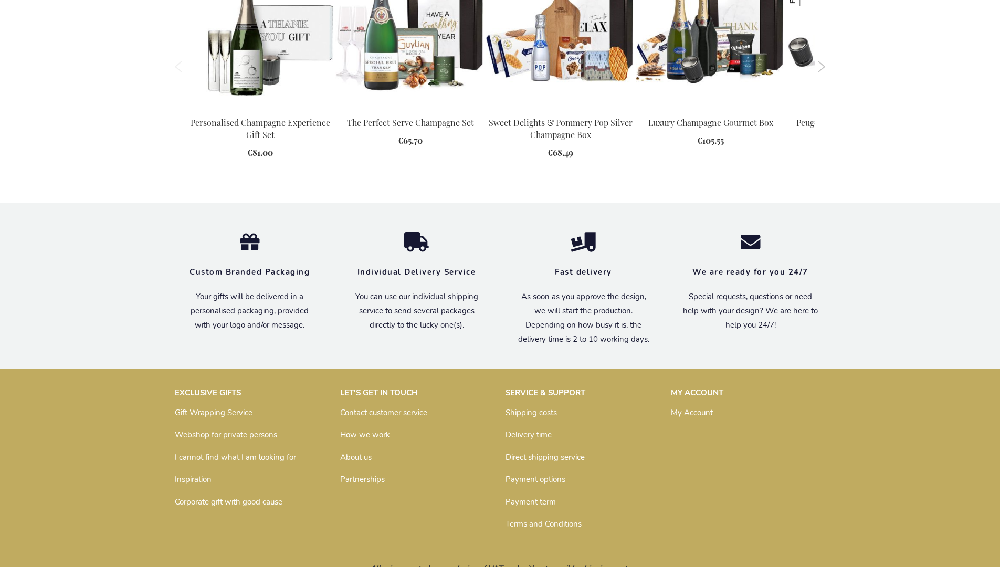
scroll to position [1526, 0]
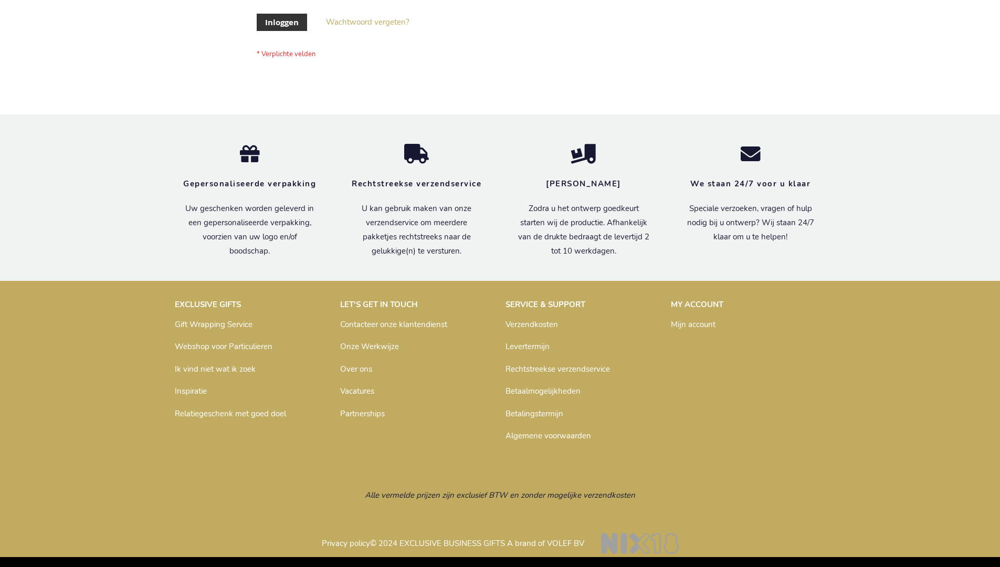
scroll to position [356, 0]
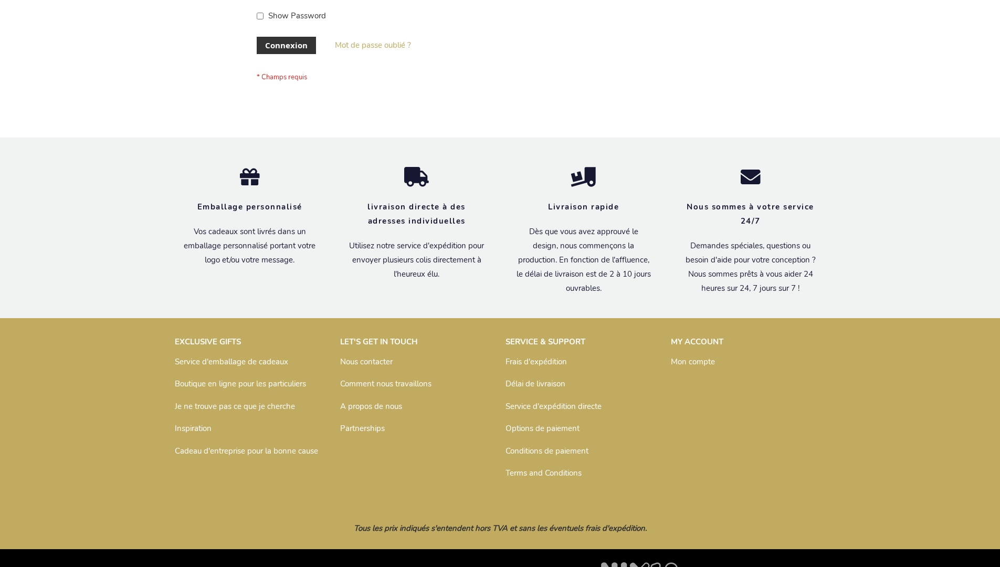
scroll to position [362, 0]
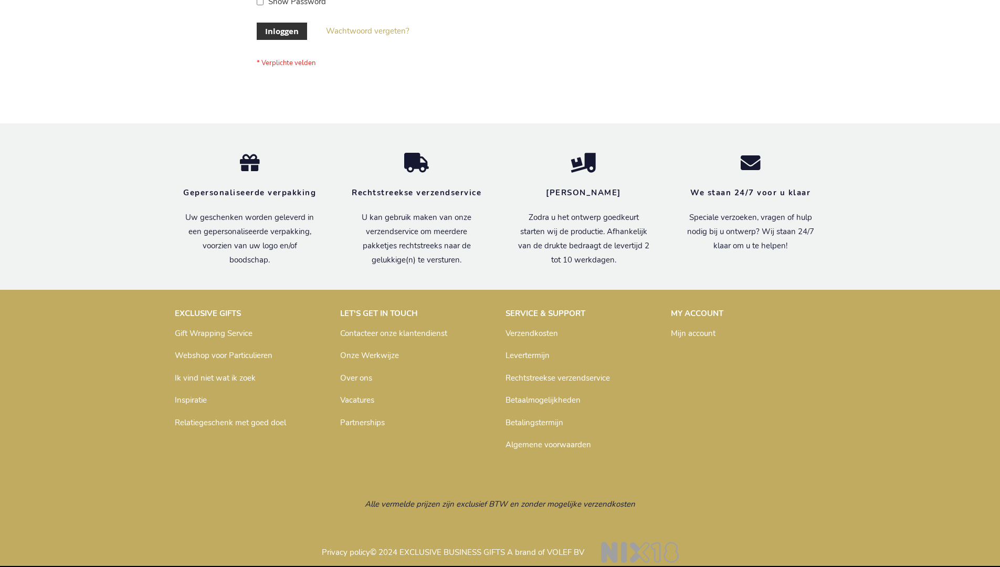
scroll to position [356, 0]
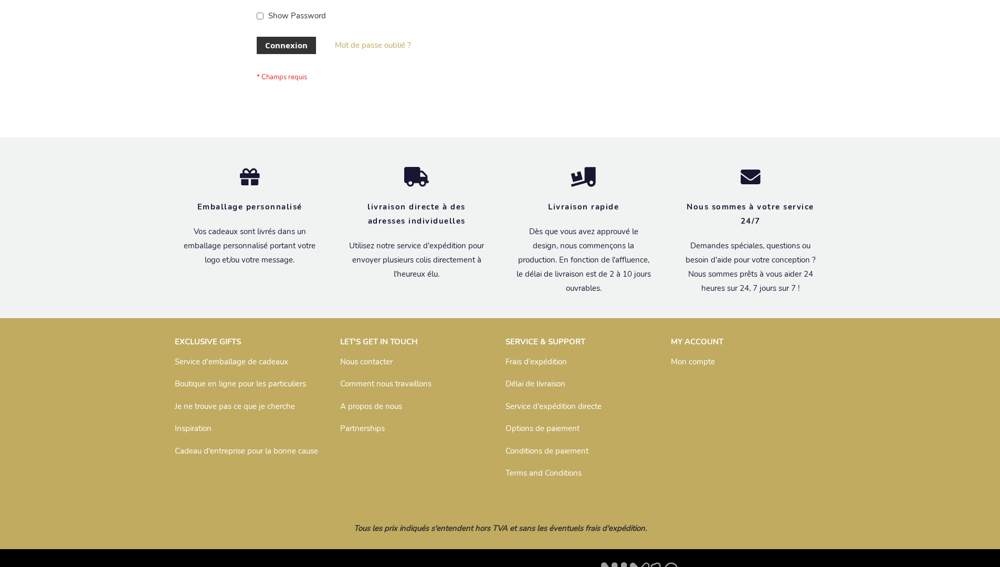
scroll to position [362, 0]
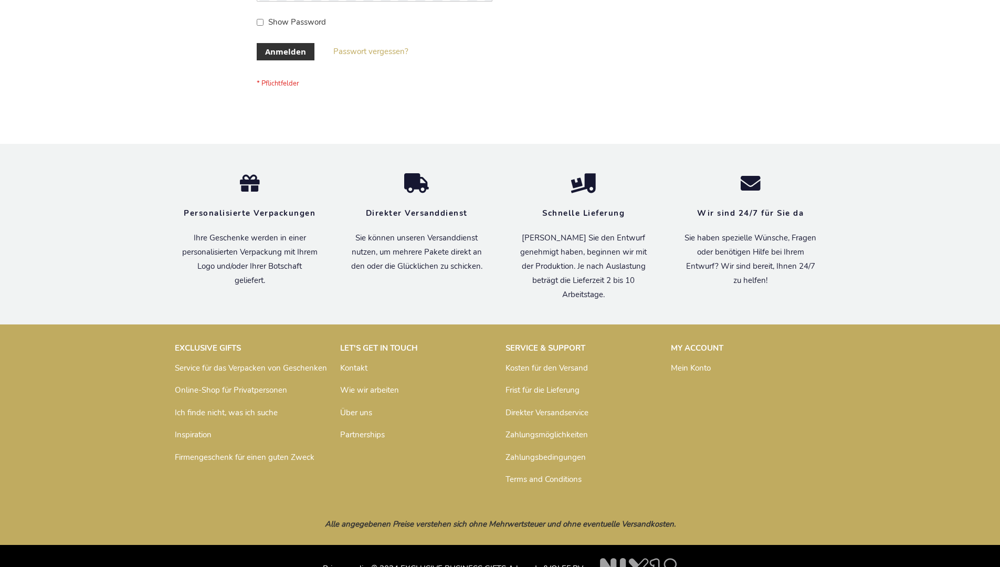
scroll to position [352, 0]
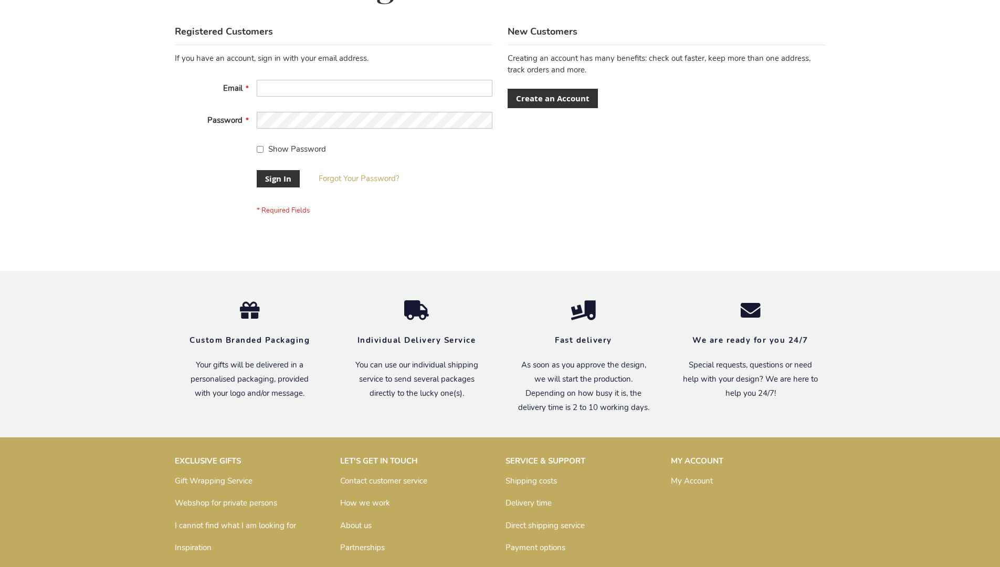
scroll to position [338, 0]
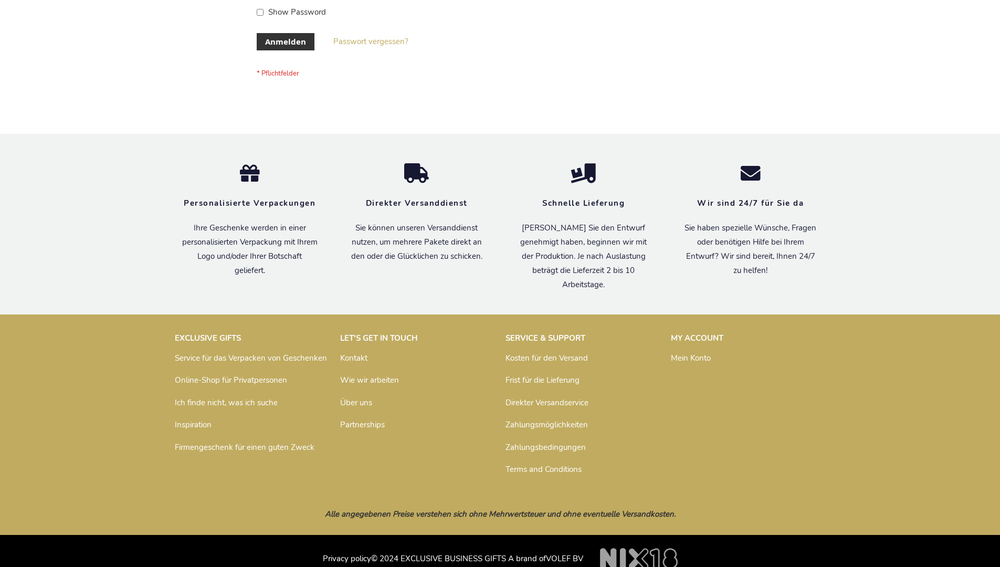
scroll to position [352, 0]
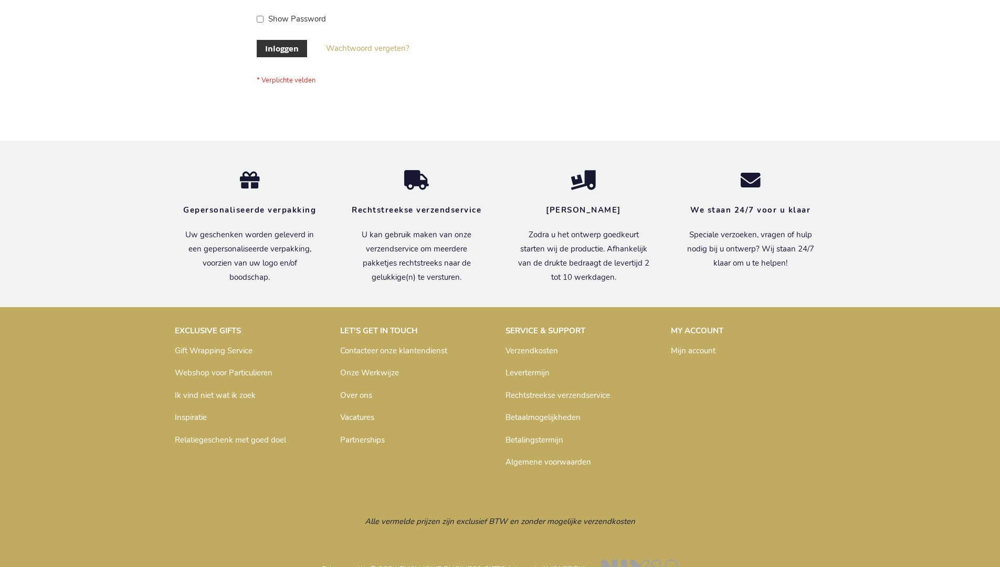
scroll to position [356, 0]
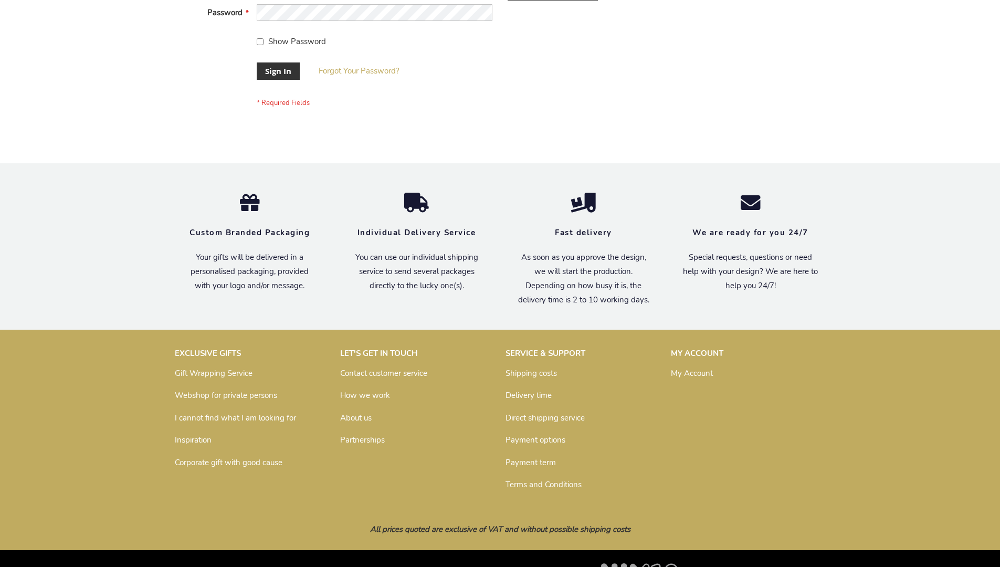
scroll to position [338, 0]
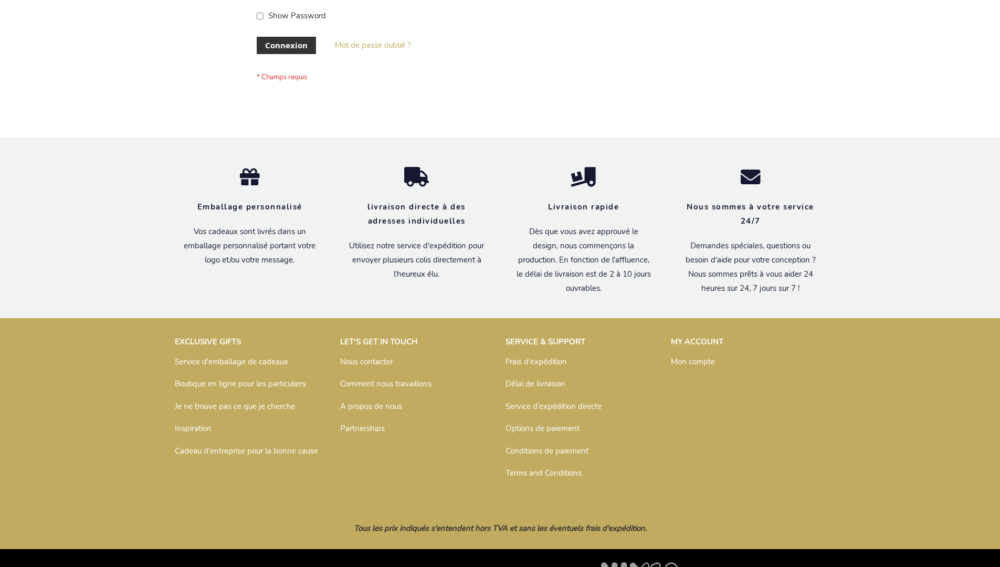
scroll to position [362, 0]
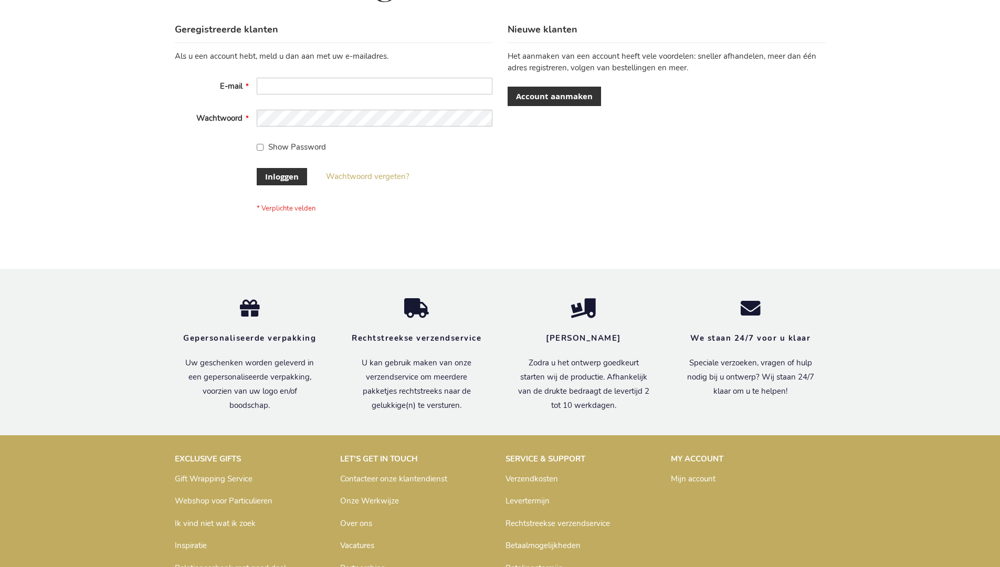
scroll to position [356, 0]
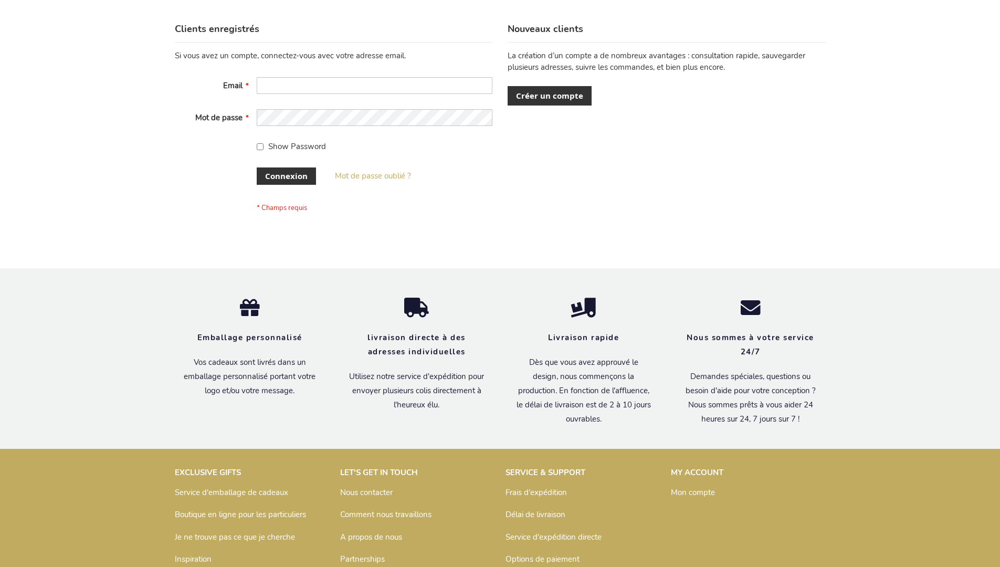
scroll to position [362, 0]
